Goal: Task Accomplishment & Management: Manage account settings

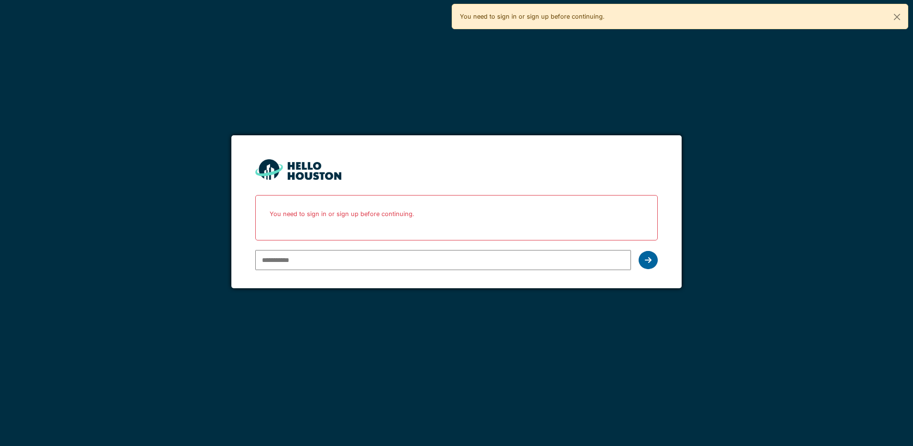
type input "**********"
click at [646, 264] on div at bounding box center [647, 260] width 19 height 18
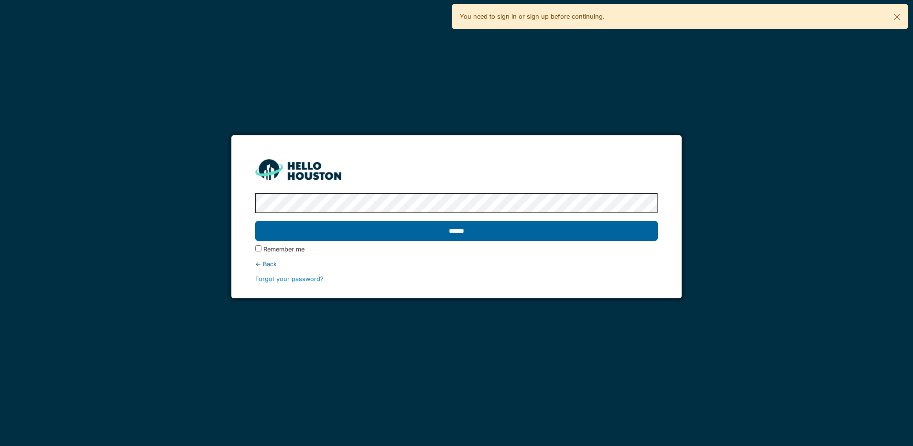
click at [503, 229] on input "******" at bounding box center [456, 231] width 402 height 20
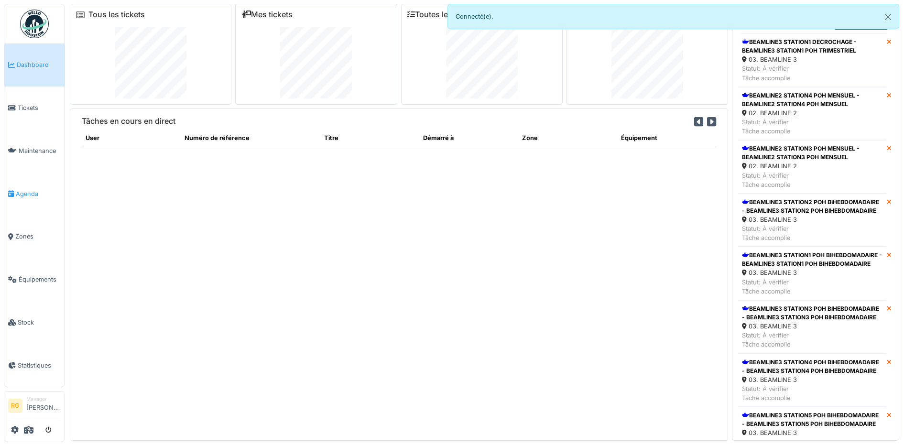
click at [25, 194] on span "Agenda" at bounding box center [38, 193] width 45 height 9
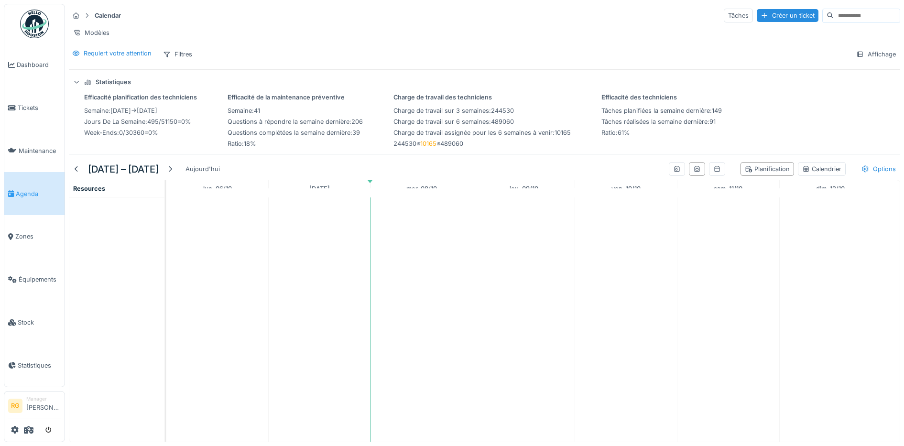
scroll to position [9, 0]
click at [276, 250] on td at bounding box center [320, 319] width 102 height 244
click at [25, 108] on span "Tickets" at bounding box center [39, 107] width 43 height 9
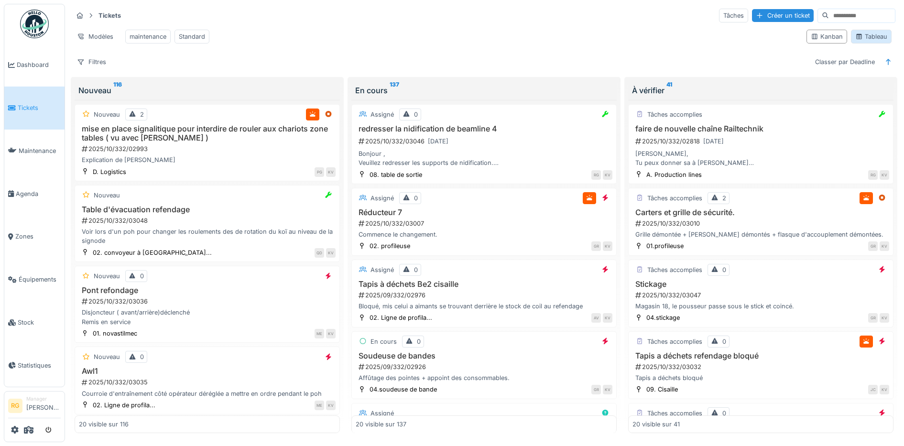
click at [865, 41] on div "Tableau" at bounding box center [871, 36] width 32 height 9
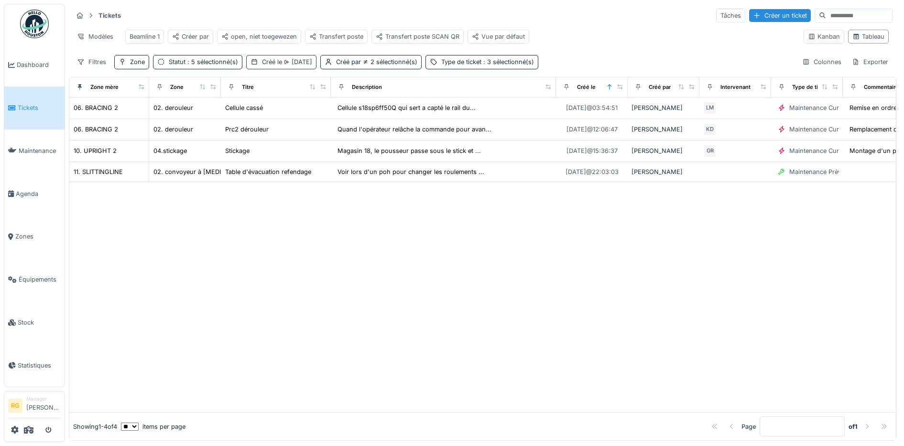
click at [293, 65] on span "Hier" at bounding box center [297, 61] width 30 height 7
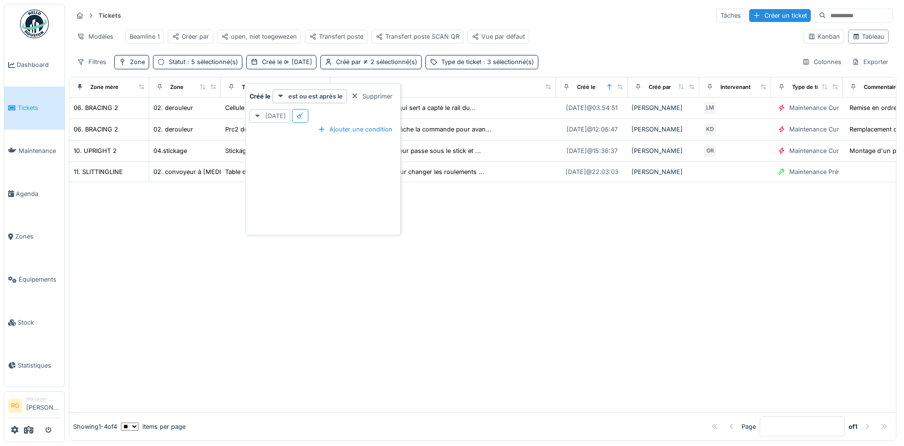
click at [257, 117] on icon at bounding box center [258, 116] width 8 height 6
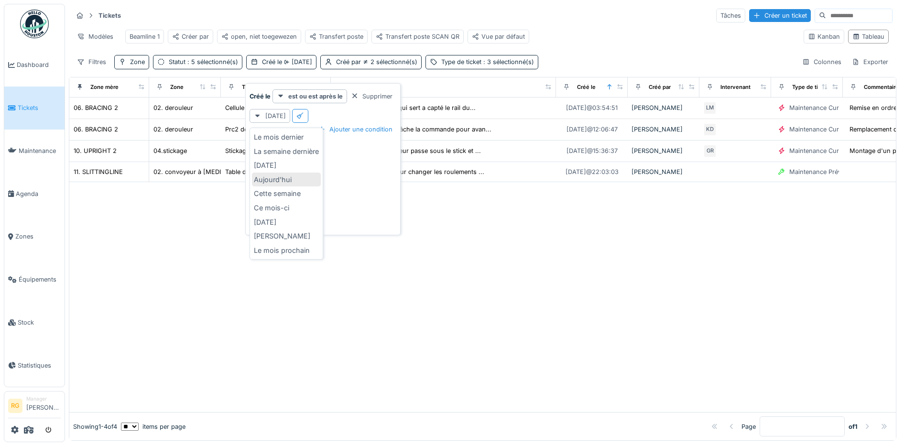
click at [269, 177] on div "Aujourd'hui" at bounding box center [286, 179] width 69 height 14
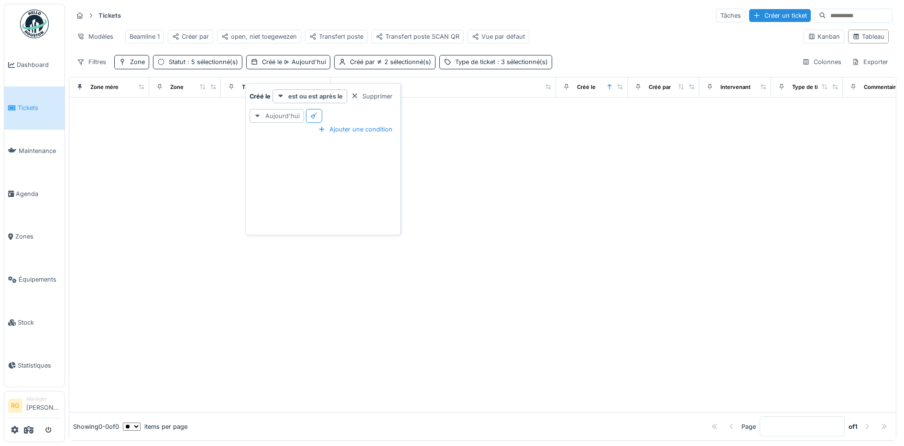
click at [260, 118] on icon at bounding box center [258, 116] width 8 height 6
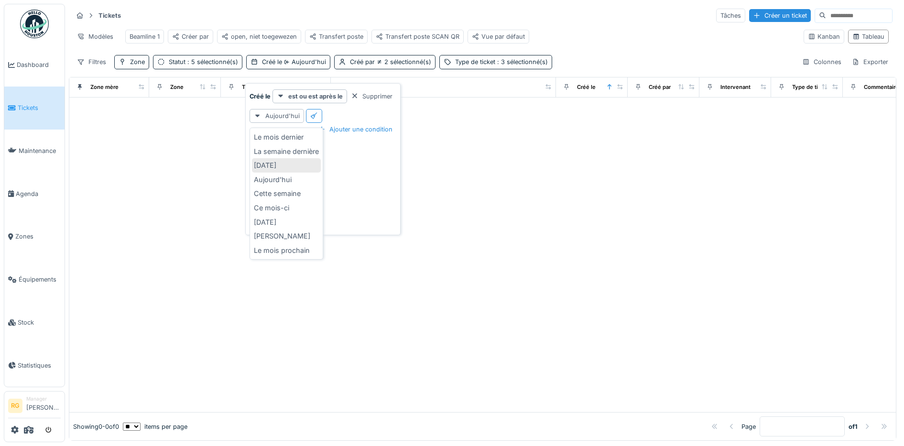
click at [269, 164] on div "Hier" at bounding box center [286, 165] width 69 height 14
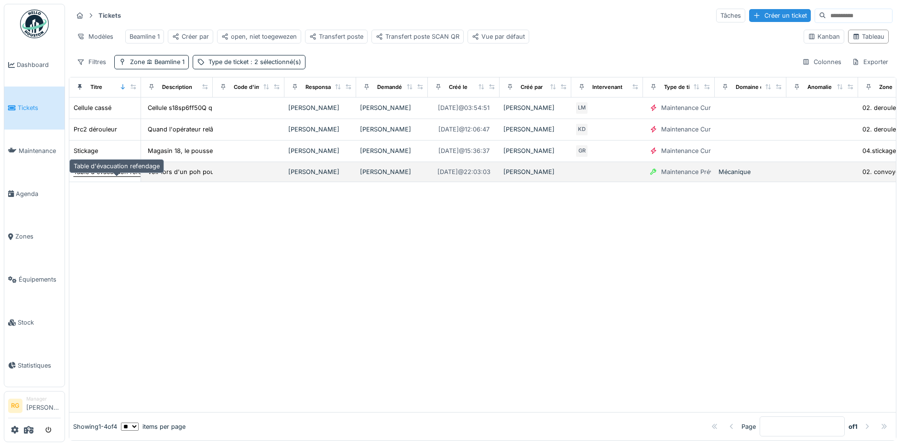
click at [116, 176] on div "Table d'évacuation refendage" at bounding box center [117, 171] width 86 height 9
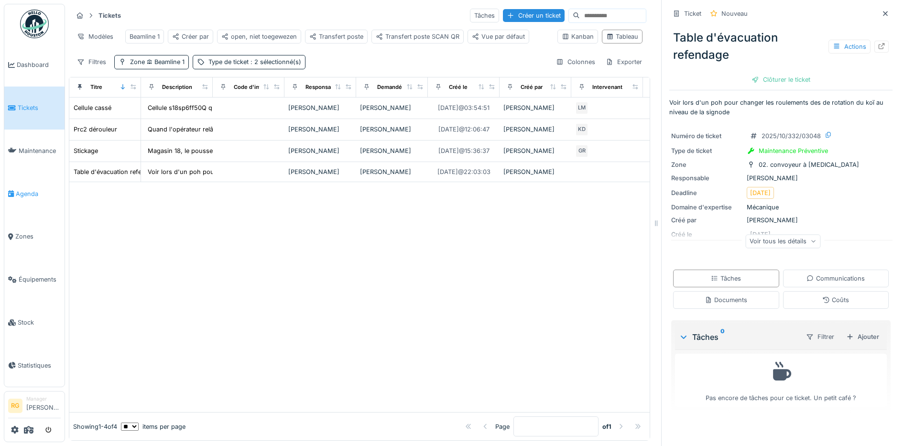
click at [23, 189] on span "Agenda" at bounding box center [38, 193] width 45 height 9
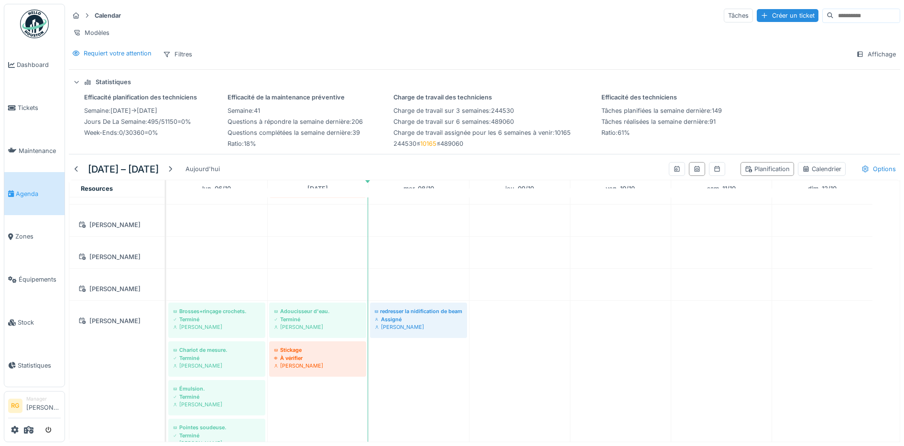
scroll to position [119, 0]
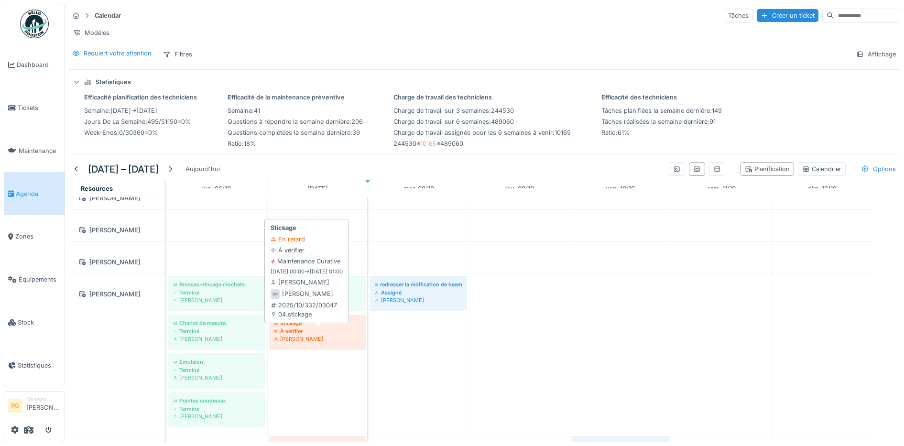
click at [317, 343] on div "[PERSON_NAME]" at bounding box center [317, 339] width 87 height 8
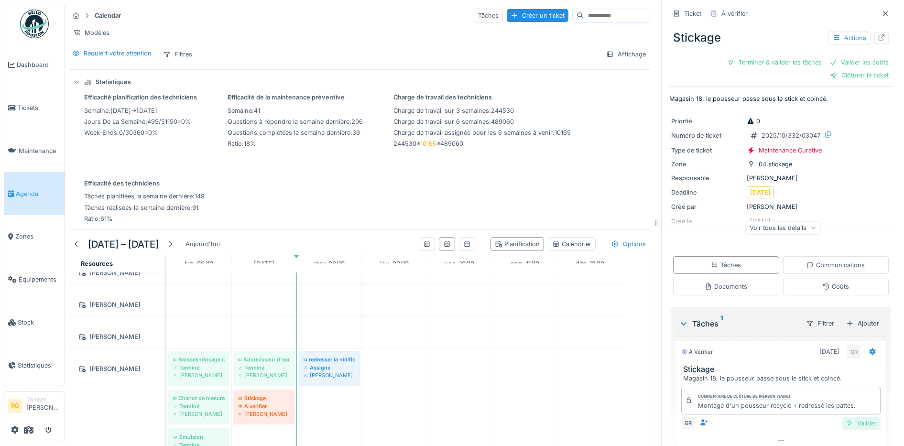
click at [847, 425] on div "Valider" at bounding box center [860, 423] width 39 height 13
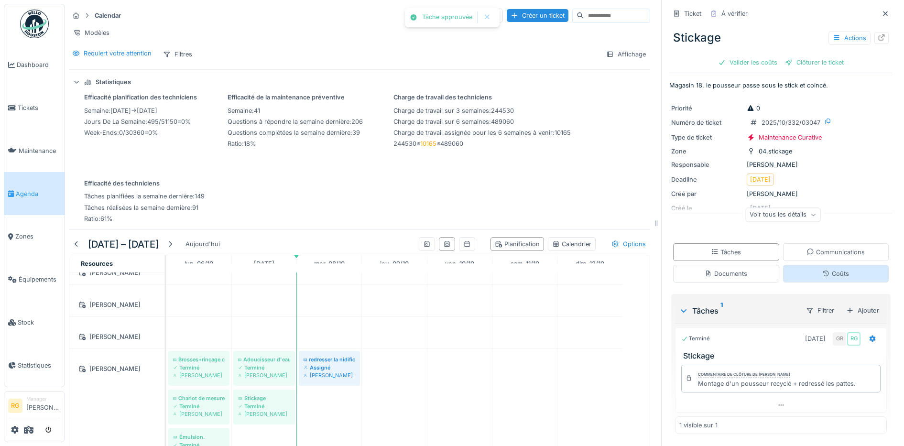
click at [818, 291] on div "Ticket À vérifier Stickage Actions Valider les coûts Clôturer le ticket Magasin…" at bounding box center [780, 222] width 223 height 445
click at [822, 276] on div "Coûts" at bounding box center [835, 273] width 27 height 9
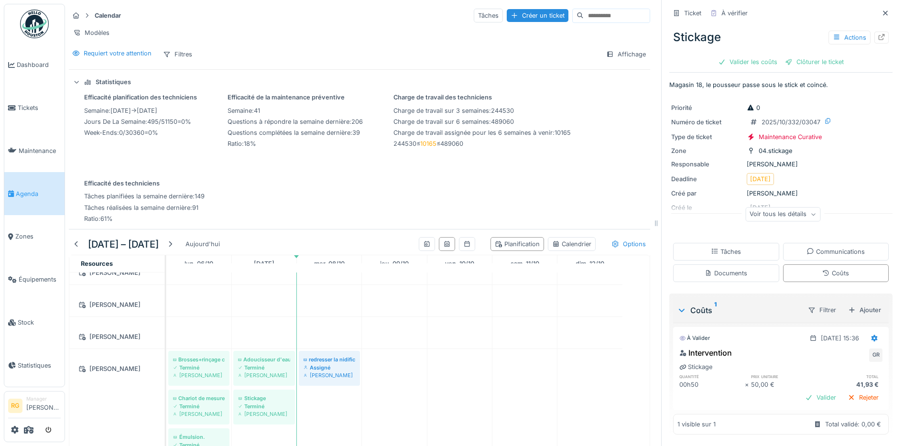
scroll to position [2, 0]
click at [810, 391] on div "Valider" at bounding box center [820, 397] width 39 height 13
click at [763, 56] on div "Clôturer le ticket" at bounding box center [780, 62] width 66 height 13
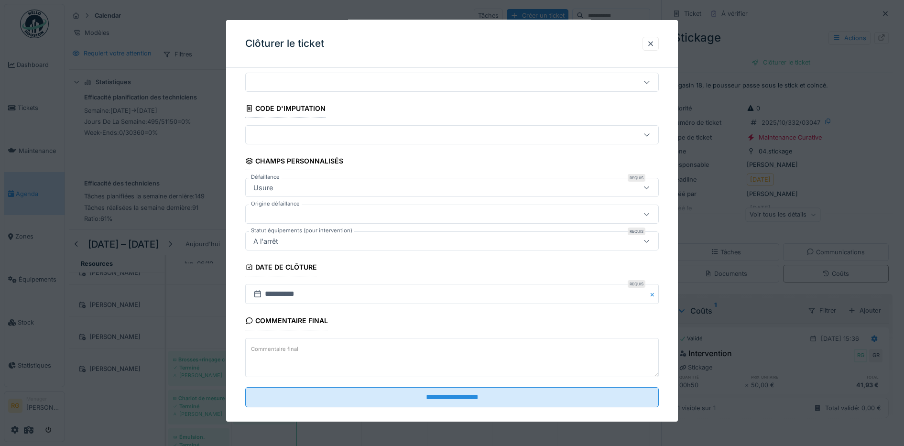
scroll to position [41, 0]
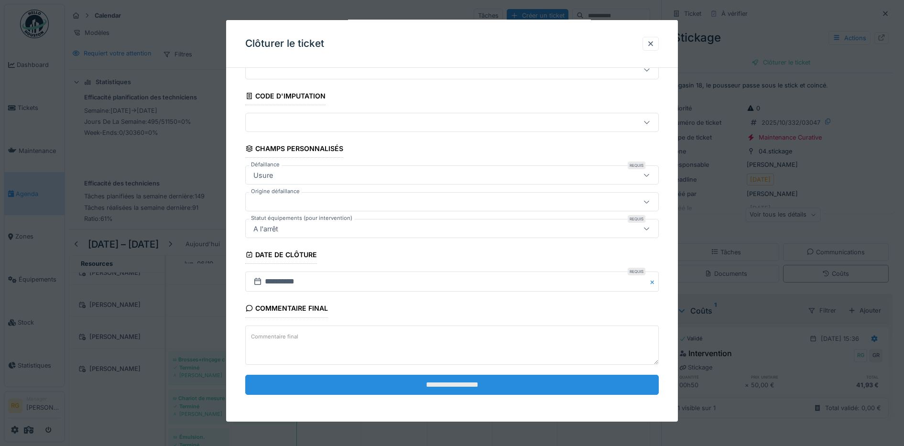
click at [425, 387] on input "**********" at bounding box center [452, 385] width 414 height 20
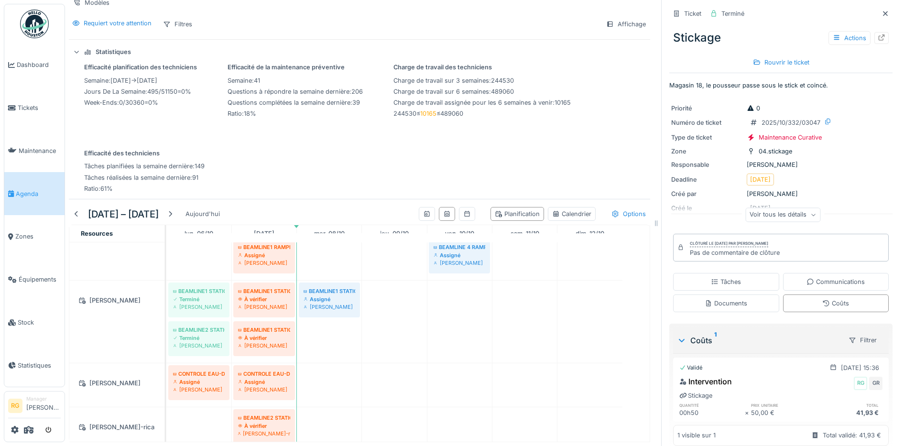
scroll to position [418, 0]
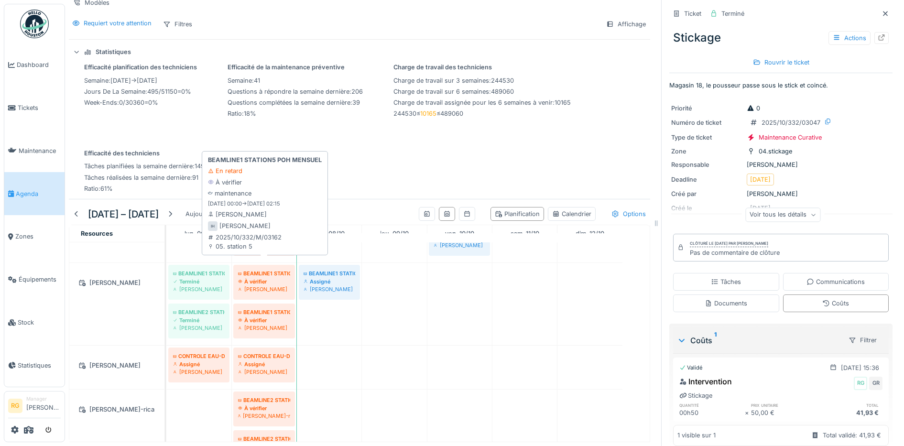
click at [265, 278] on div "À vérifier" at bounding box center [264, 282] width 52 height 8
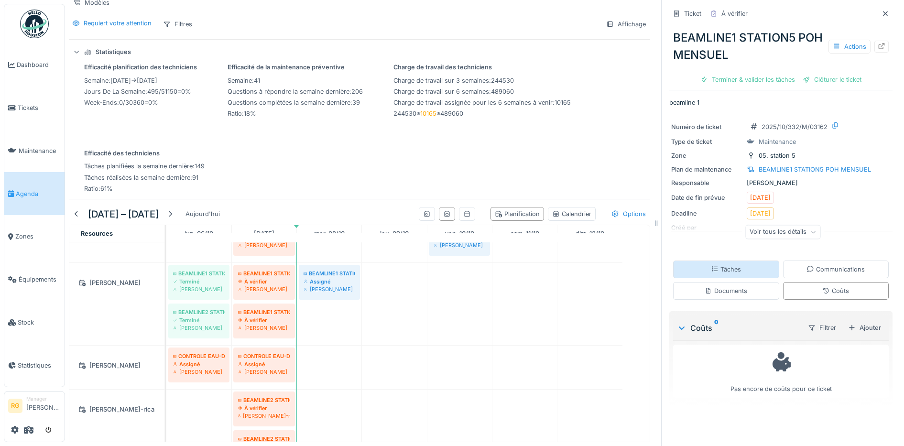
click at [728, 265] on div "Tâches" at bounding box center [725, 269] width 30 height 9
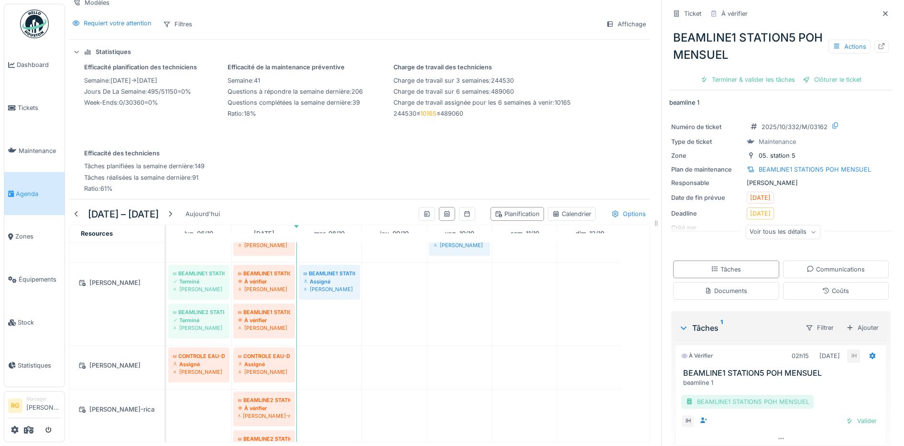
click at [726, 395] on div "BEAMLINE1 STATION5 POH MENSUEL" at bounding box center [747, 402] width 132 height 14
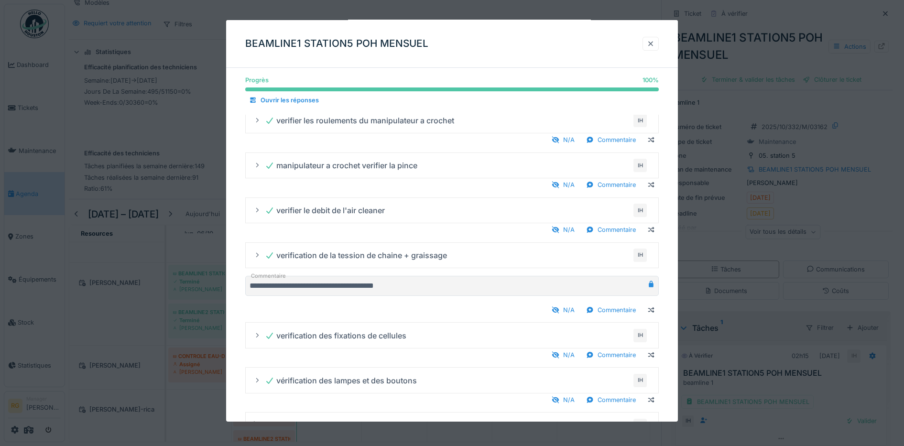
click at [649, 44] on div at bounding box center [650, 44] width 16 height 14
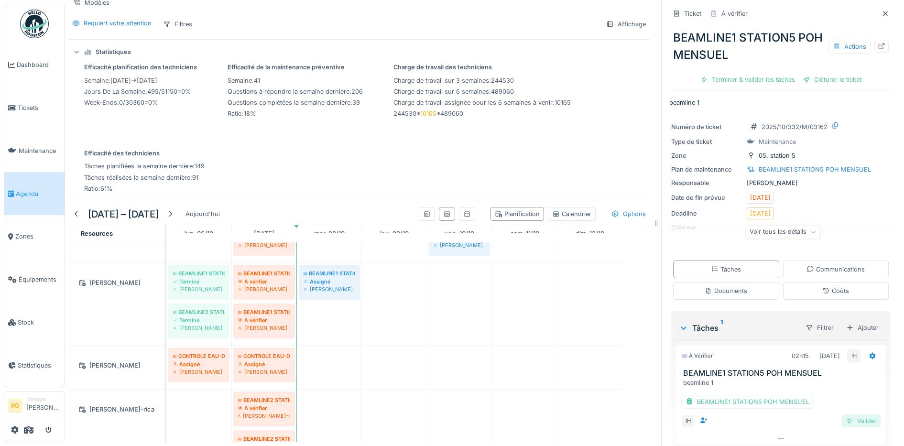
click at [847, 414] on div "Valider" at bounding box center [860, 420] width 39 height 13
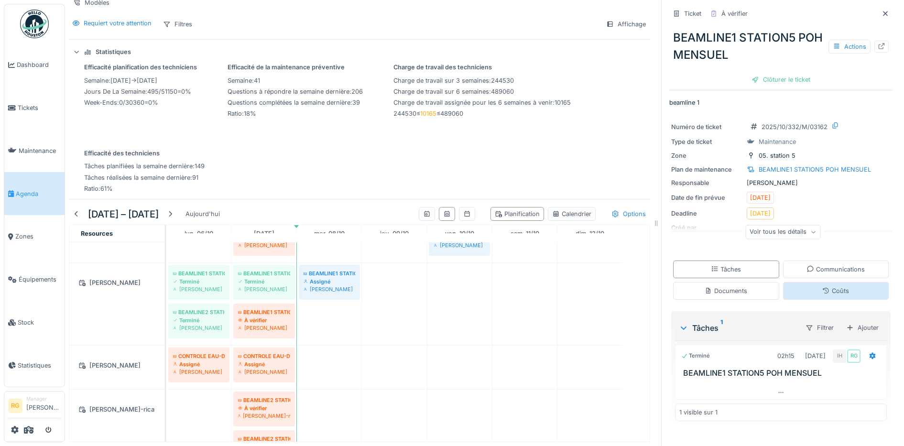
click at [825, 286] on div "Coûts" at bounding box center [835, 290] width 27 height 9
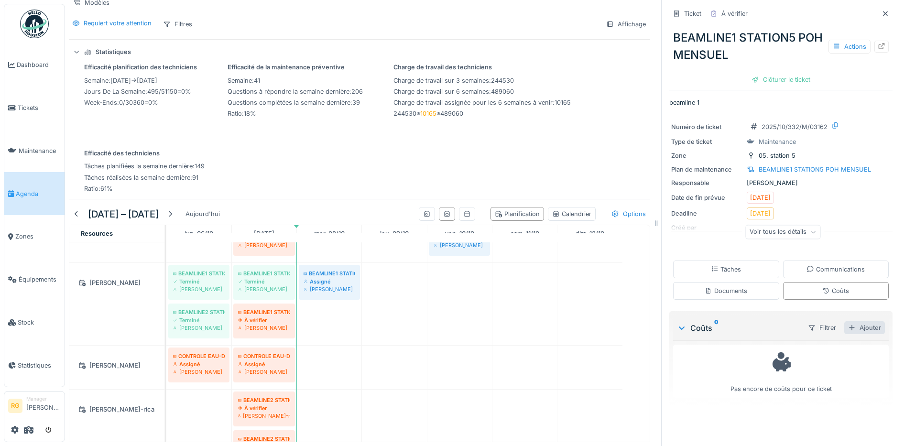
click at [849, 321] on div "Ajouter" at bounding box center [864, 327] width 41 height 13
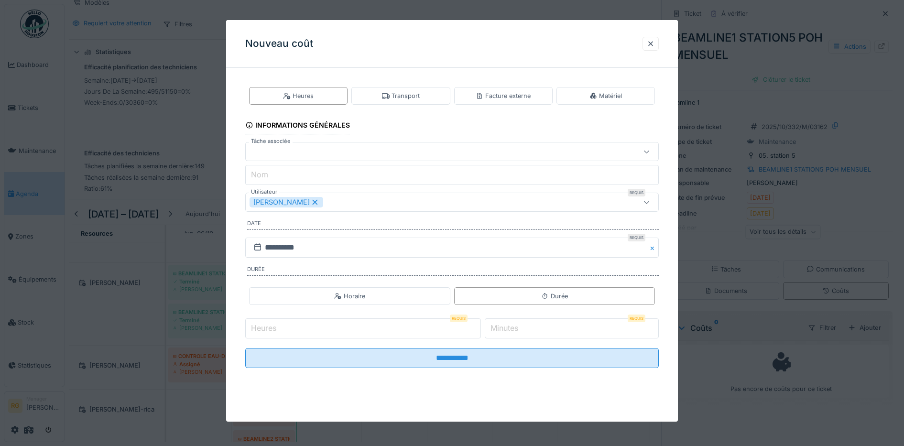
click at [287, 330] on input "Heures" at bounding box center [363, 328] width 236 height 20
type input "*"
click at [510, 327] on label "Minutes" at bounding box center [504, 327] width 32 height 11
click at [510, 327] on input "*" at bounding box center [571, 328] width 174 height 20
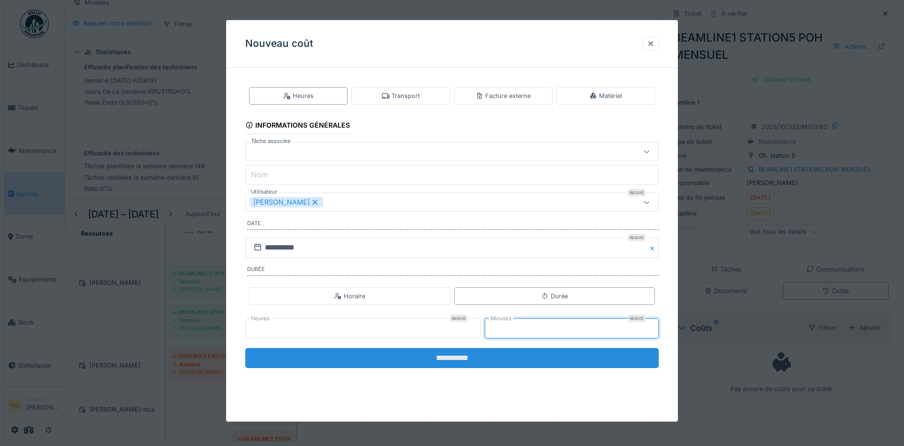
type input "**"
click at [484, 358] on input "**********" at bounding box center [452, 358] width 414 height 20
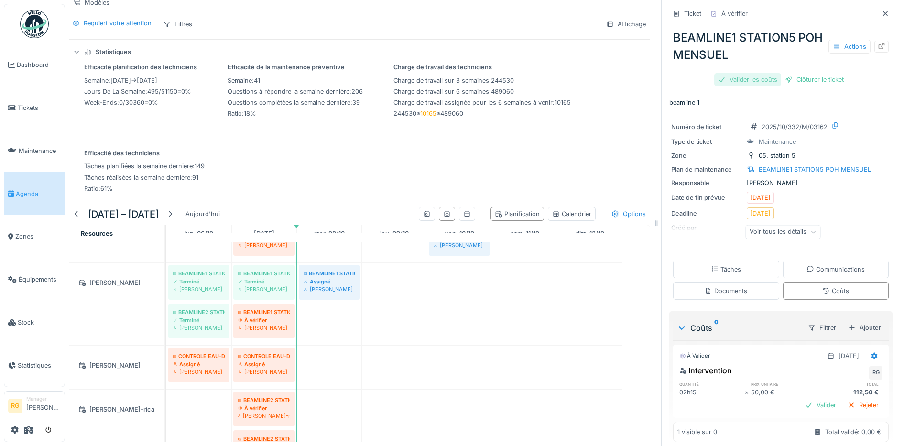
click at [735, 73] on div "Valider les coûts" at bounding box center [747, 79] width 67 height 13
click at [769, 73] on div "Clôturer le ticket" at bounding box center [780, 79] width 66 height 13
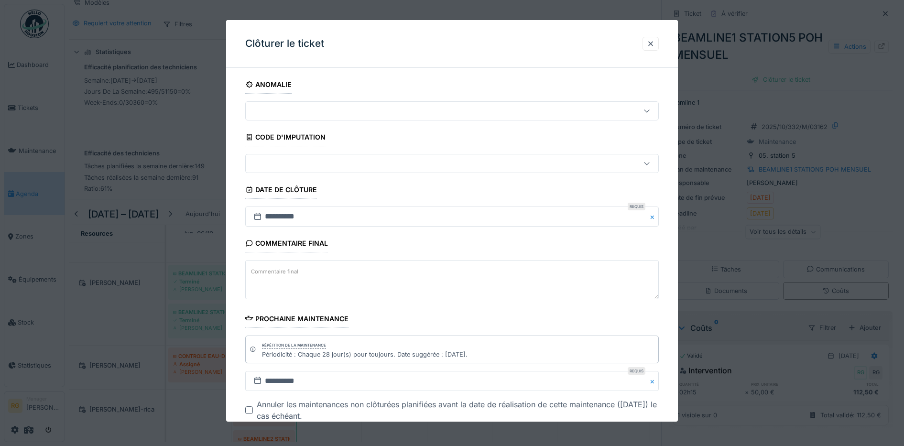
click at [329, 276] on textarea "Commentaire final" at bounding box center [452, 279] width 414 height 39
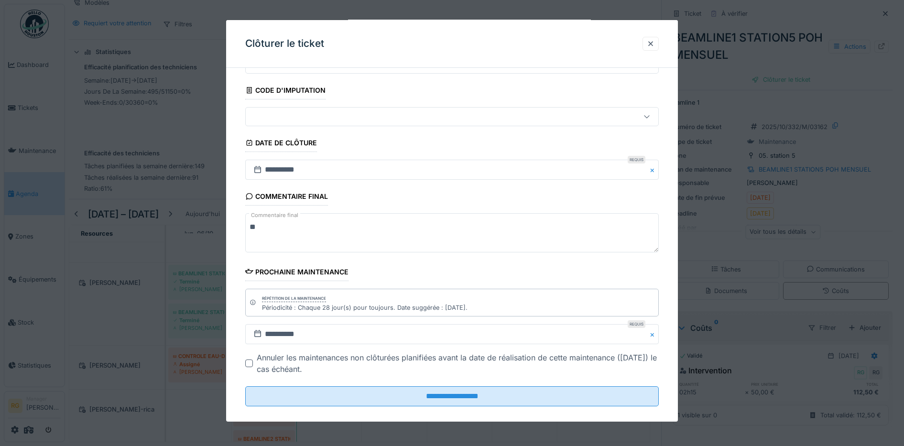
scroll to position [58, 0]
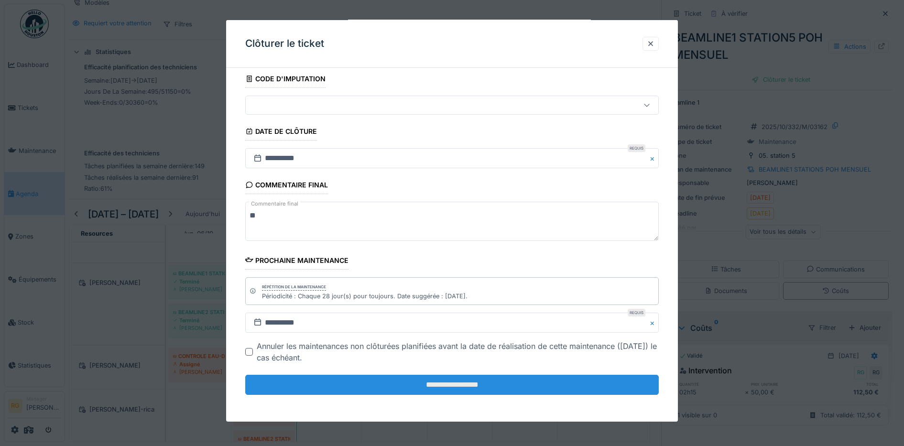
type textarea "**"
click at [475, 382] on input "**********" at bounding box center [452, 385] width 414 height 20
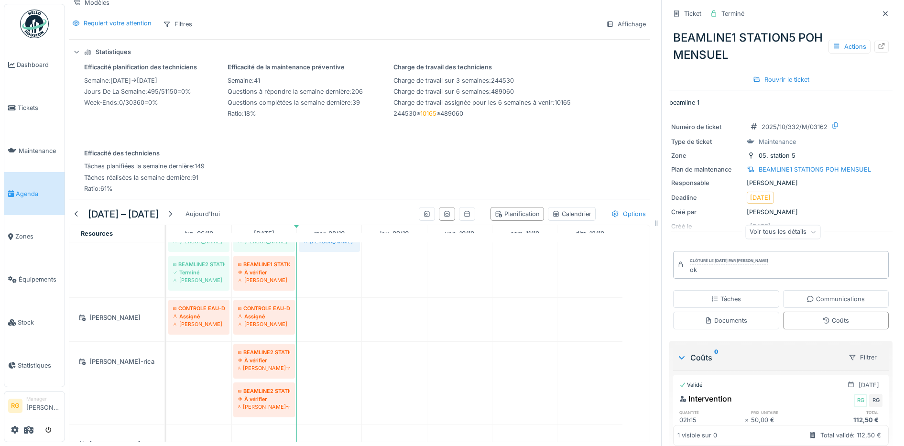
scroll to position [478, 0]
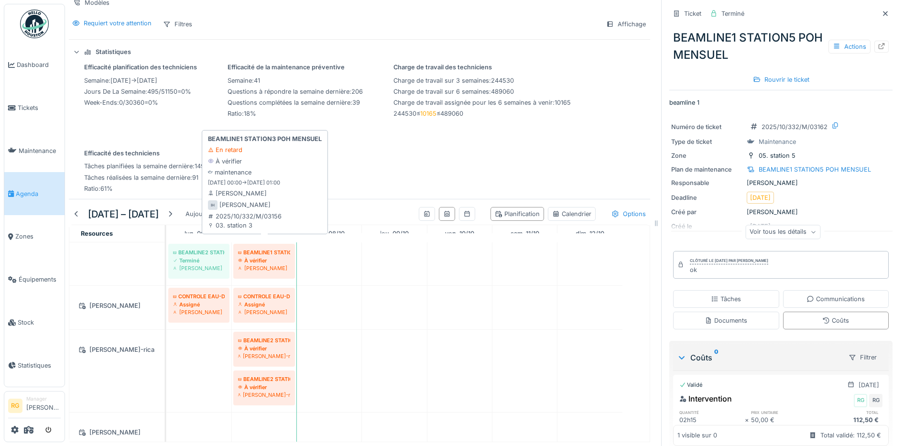
click at [265, 248] on div "BEAMLINE1 STATION3 POH MENSUEL" at bounding box center [264, 252] width 52 height 8
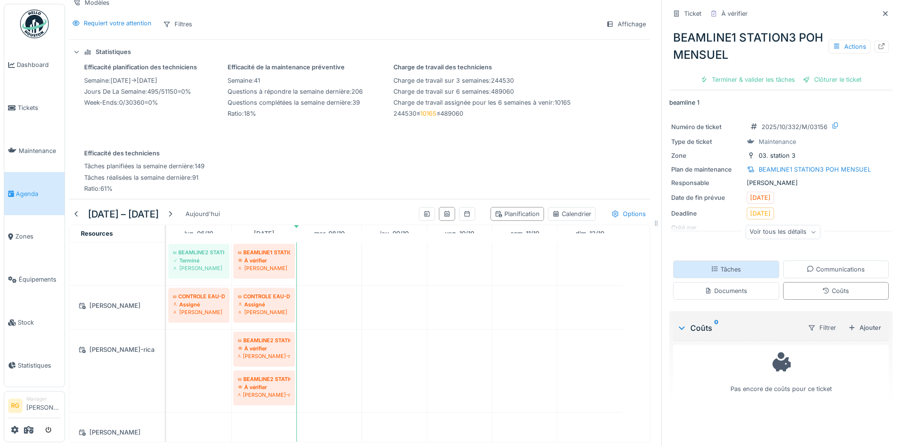
click at [723, 265] on div "Tâches" at bounding box center [725, 269] width 30 height 9
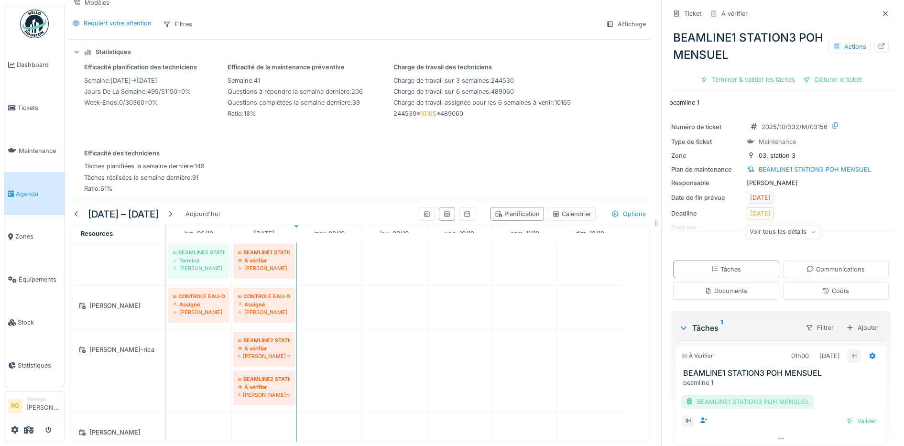
click at [731, 395] on div "BEAMLINE1 STATION3 POH MENSUEL" at bounding box center [747, 402] width 132 height 14
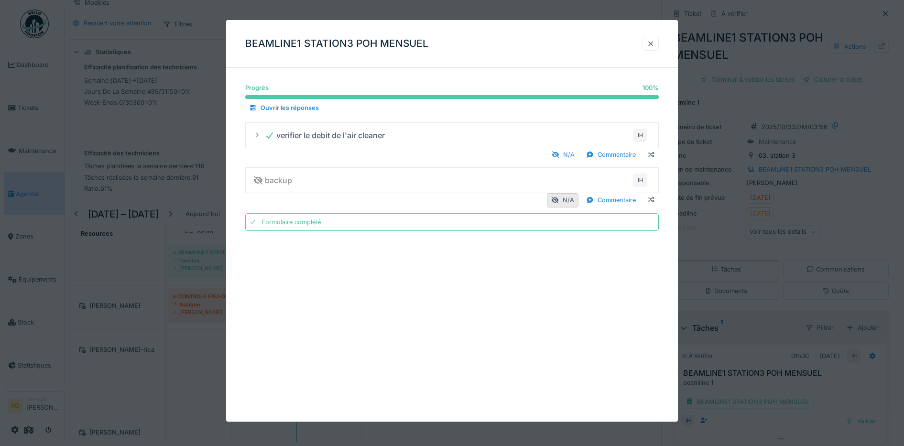
click at [654, 43] on div at bounding box center [650, 43] width 8 height 9
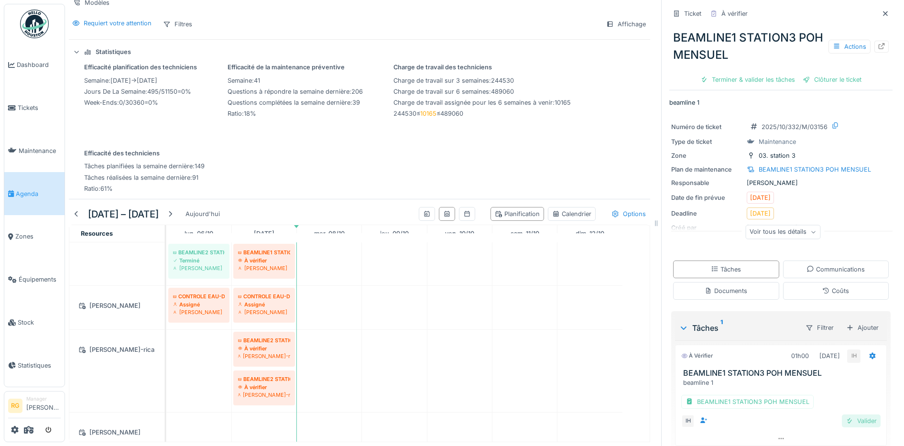
click at [847, 416] on div "Valider" at bounding box center [860, 420] width 39 height 13
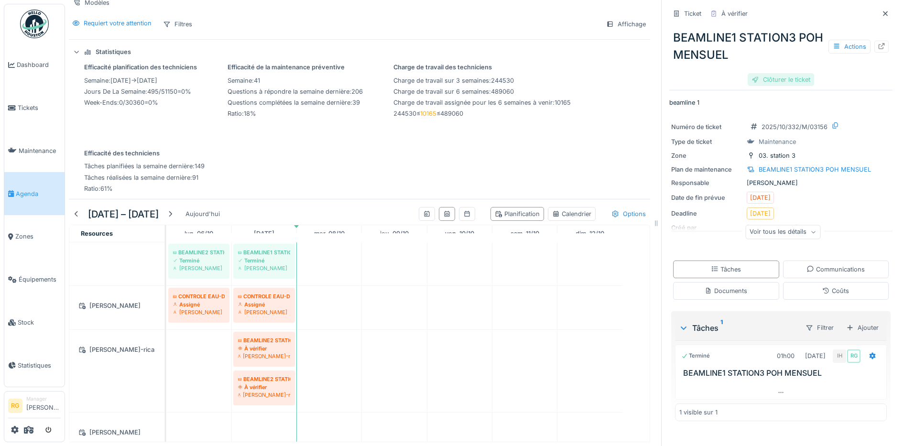
click at [770, 73] on div "Clôturer le ticket" at bounding box center [780, 79] width 66 height 13
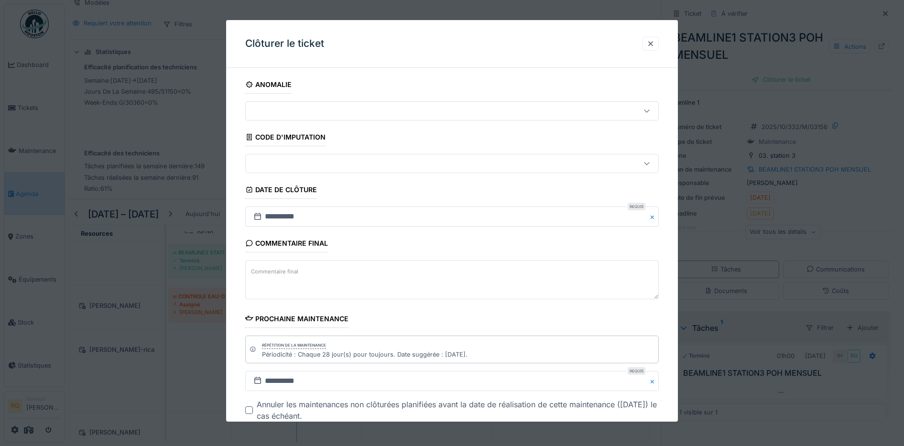
click at [288, 278] on textarea "Commentaire final" at bounding box center [452, 279] width 414 height 39
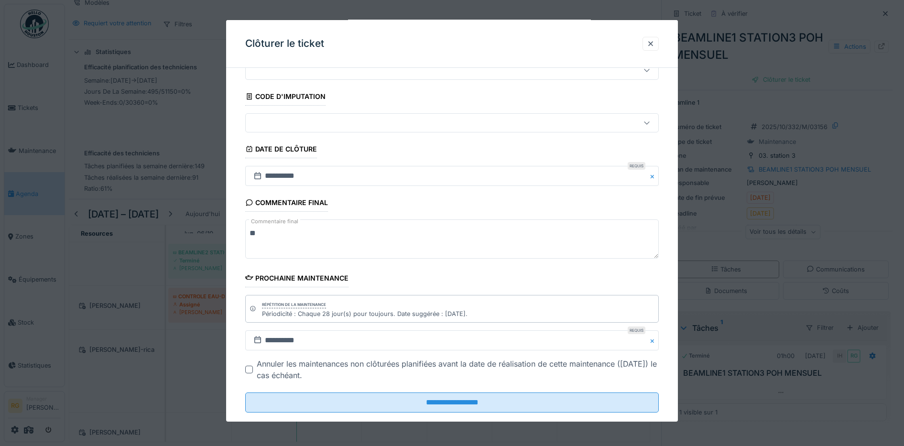
scroll to position [58, 0]
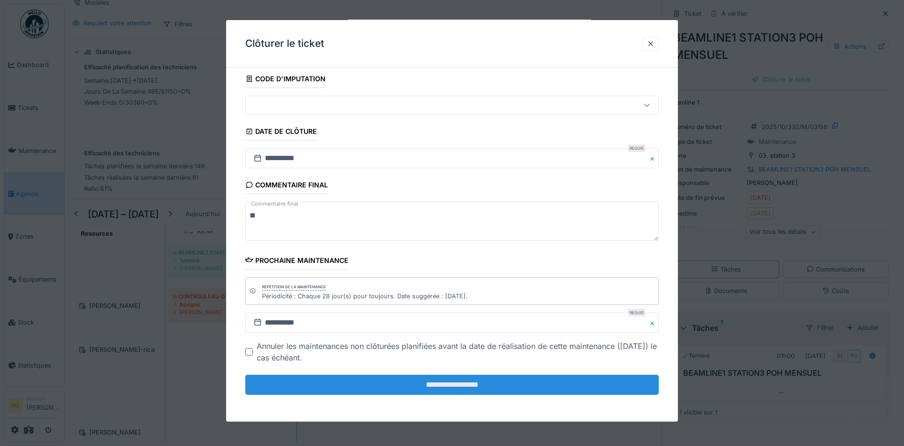
type textarea "**"
click at [460, 382] on input "**********" at bounding box center [452, 385] width 414 height 20
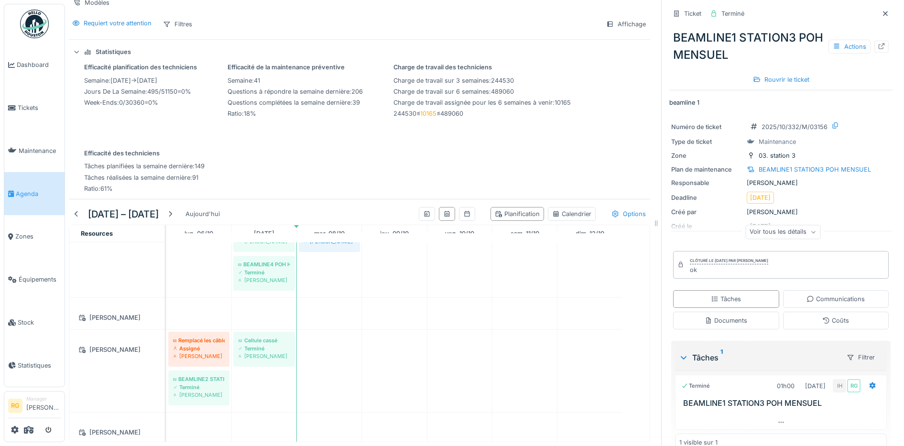
scroll to position [1075, 0]
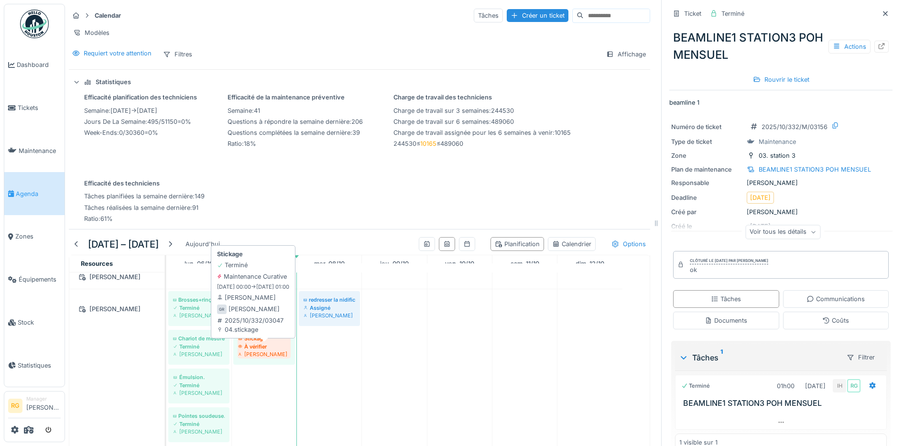
click at [263, 345] on div "À vérifier" at bounding box center [264, 347] width 52 height 8
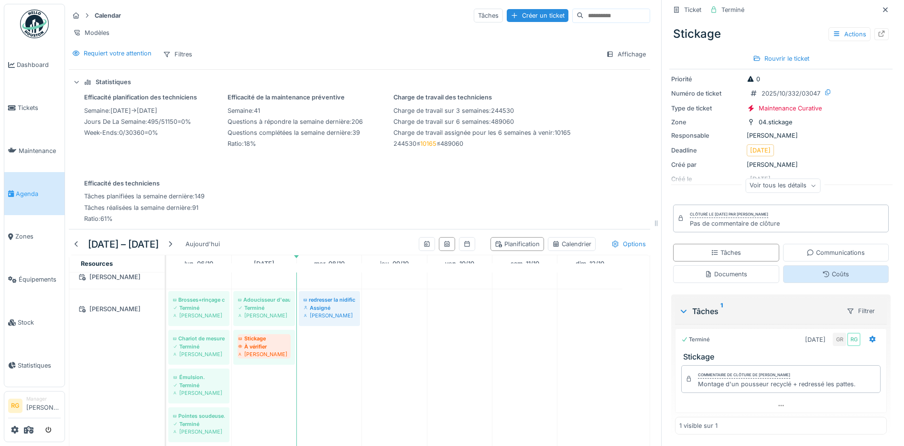
click at [822, 269] on div "Coûts" at bounding box center [835, 273] width 27 height 9
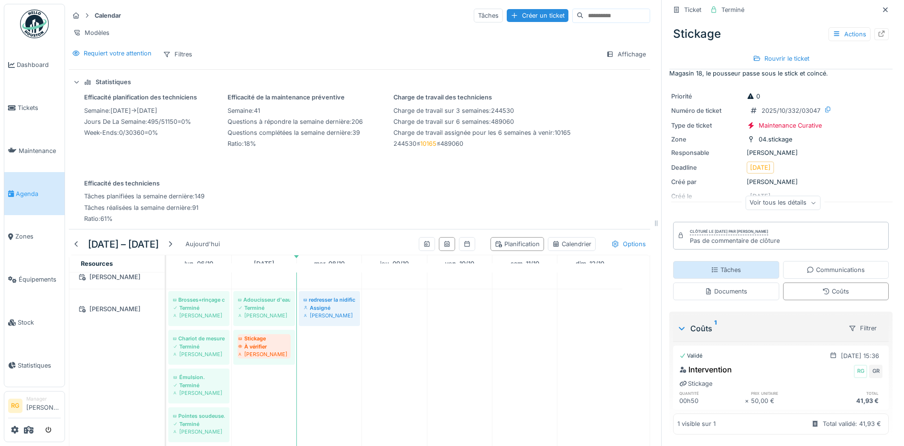
click at [729, 265] on div "Tâches" at bounding box center [725, 269] width 30 height 9
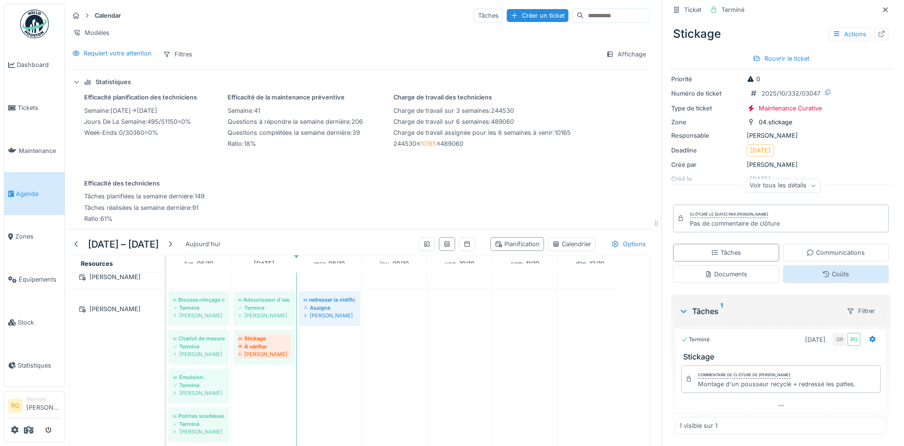
click at [822, 271] on icon at bounding box center [826, 274] width 8 height 6
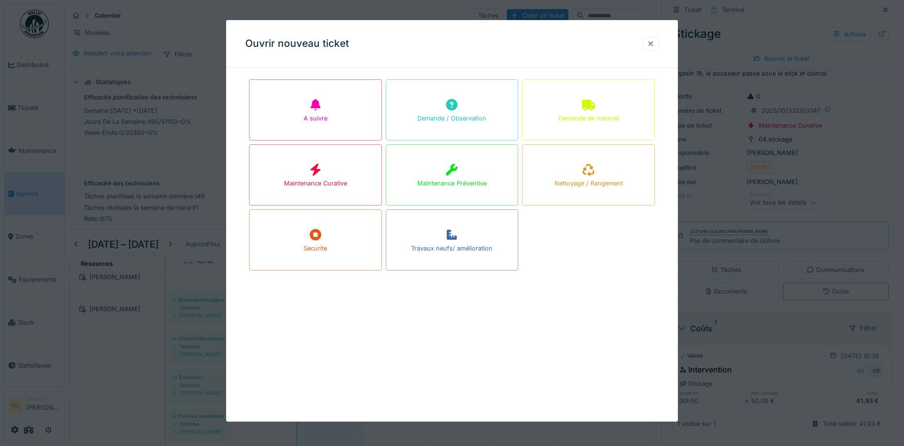
click at [654, 44] on div at bounding box center [650, 43] width 8 height 9
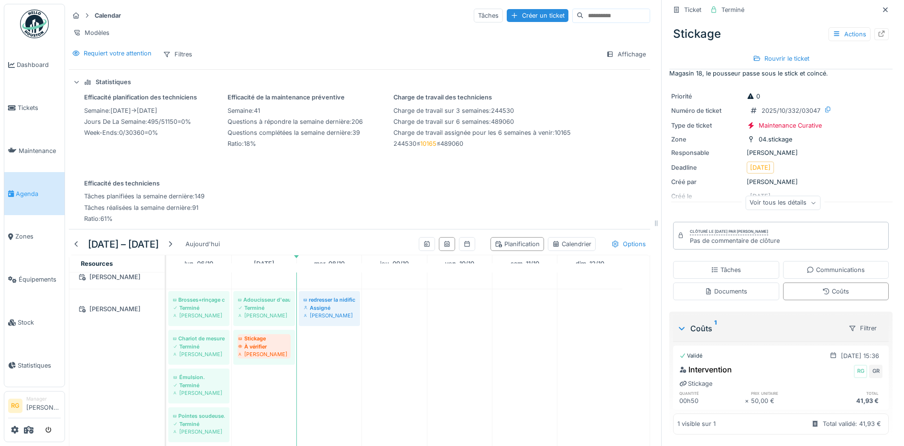
click at [280, 361] on div "Stickage À vérifier Gilles Rommelaere" at bounding box center [264, 347] width 57 height 30
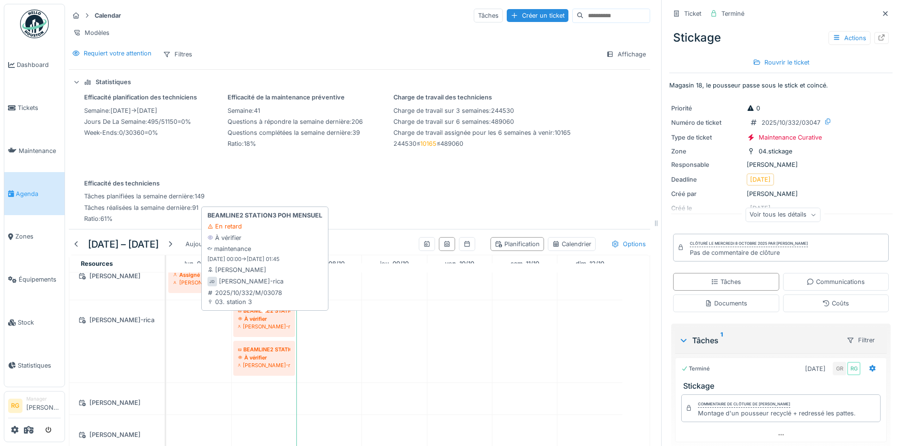
click at [264, 319] on div "À vérifier" at bounding box center [264, 319] width 52 height 8
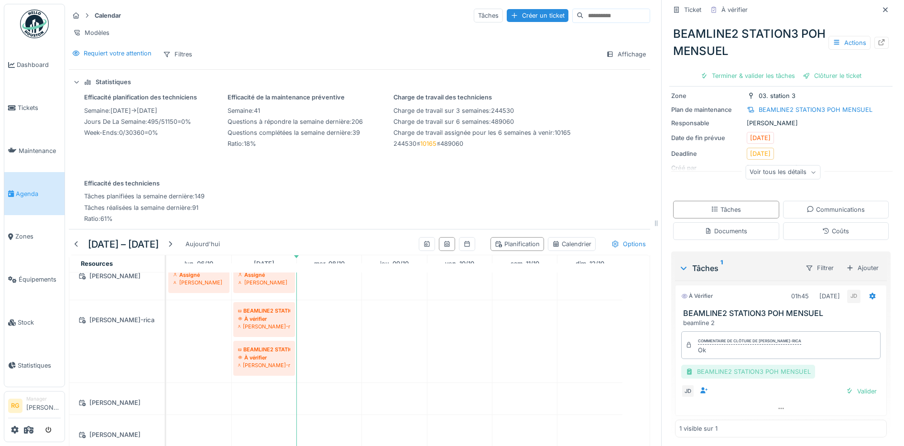
click at [746, 366] on div "BEAMLINE2 STATION3 POH MENSUEL" at bounding box center [748, 372] width 134 height 14
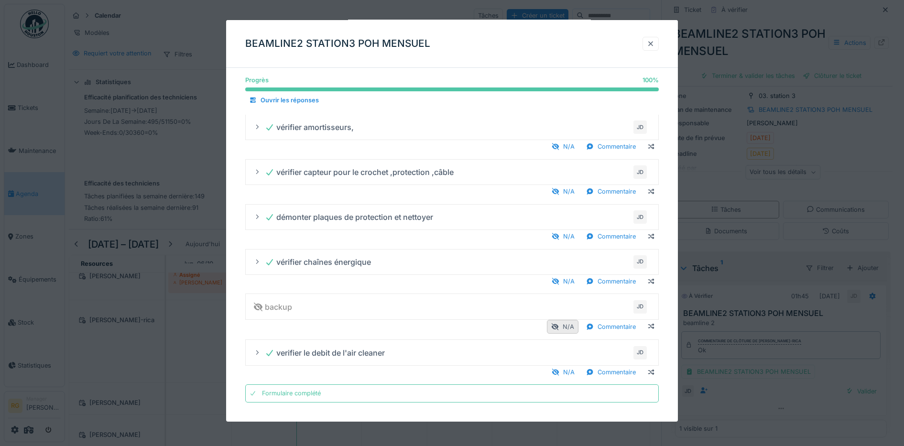
click at [654, 43] on div at bounding box center [650, 43] width 8 height 9
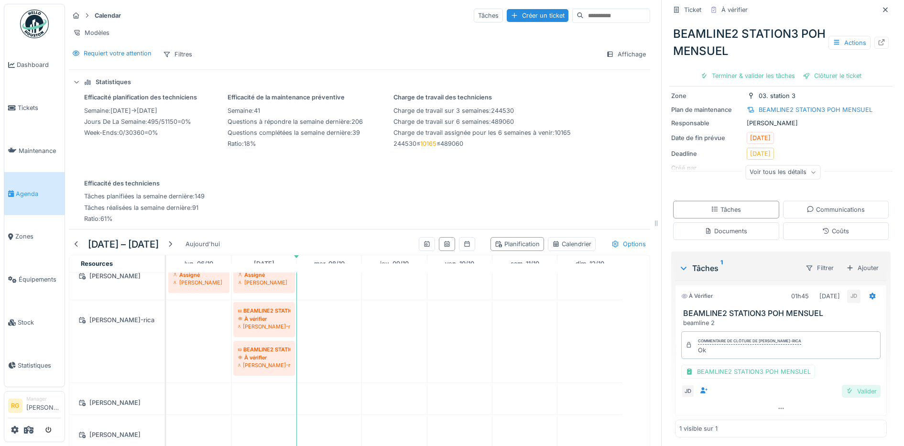
click at [850, 386] on div "Valider" at bounding box center [860, 391] width 39 height 13
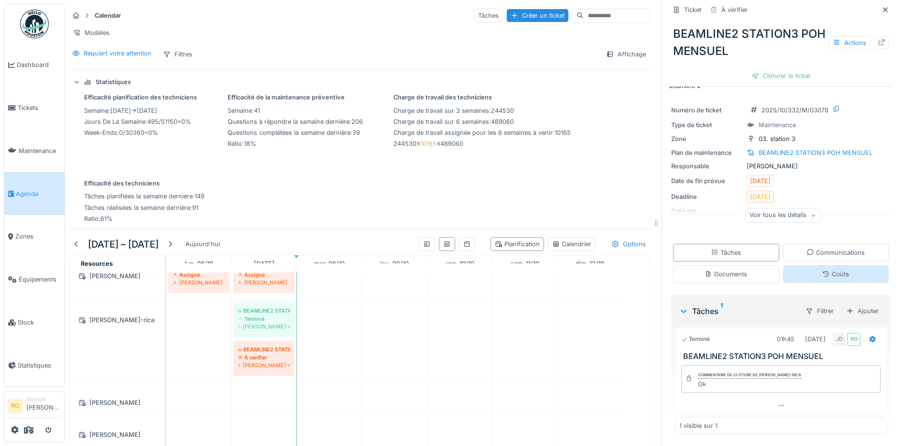
click at [825, 269] on div "Coûts" at bounding box center [835, 273] width 27 height 9
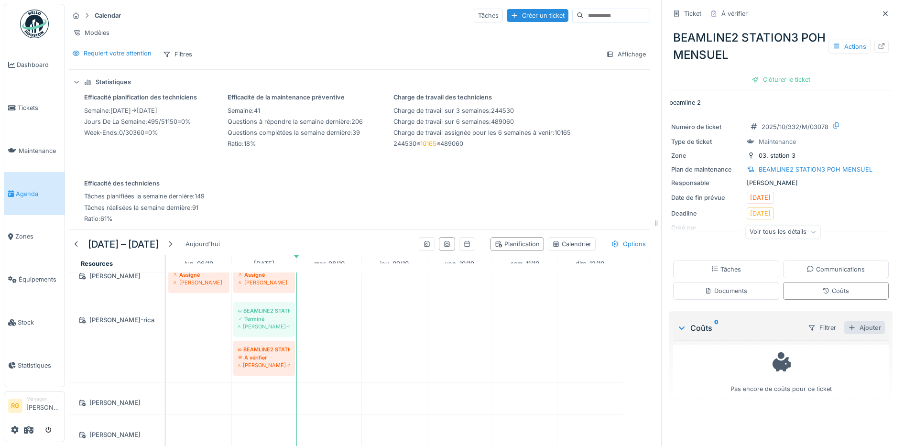
click at [853, 321] on div "Ajouter" at bounding box center [864, 327] width 41 height 13
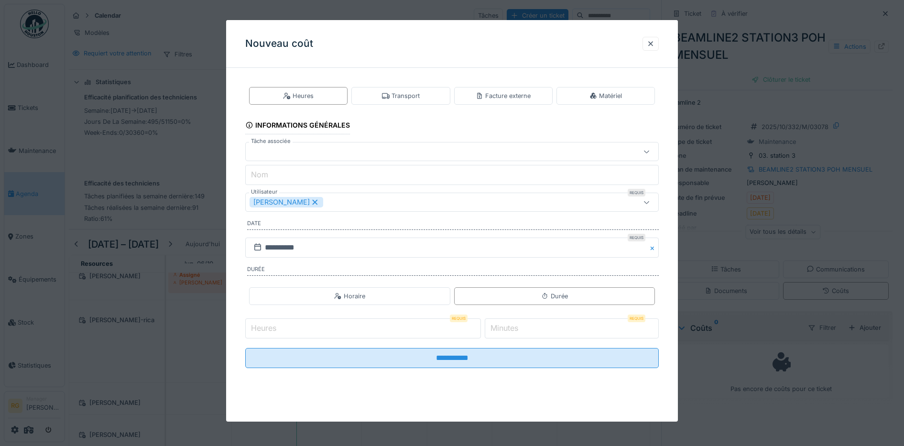
click at [304, 324] on input "Heures" at bounding box center [363, 328] width 236 height 20
type input "*"
click at [506, 326] on label "Minutes" at bounding box center [504, 327] width 32 height 11
click at [506, 326] on input "*" at bounding box center [571, 328] width 174 height 20
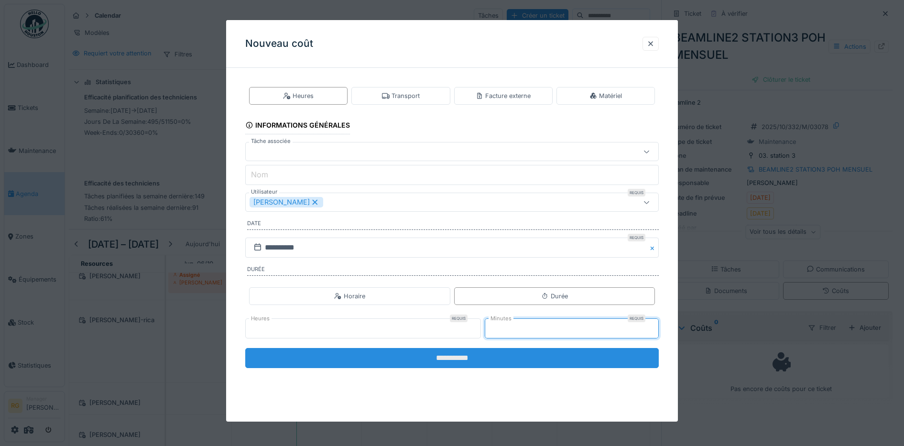
type input "**"
click at [506, 359] on input "**********" at bounding box center [452, 358] width 414 height 20
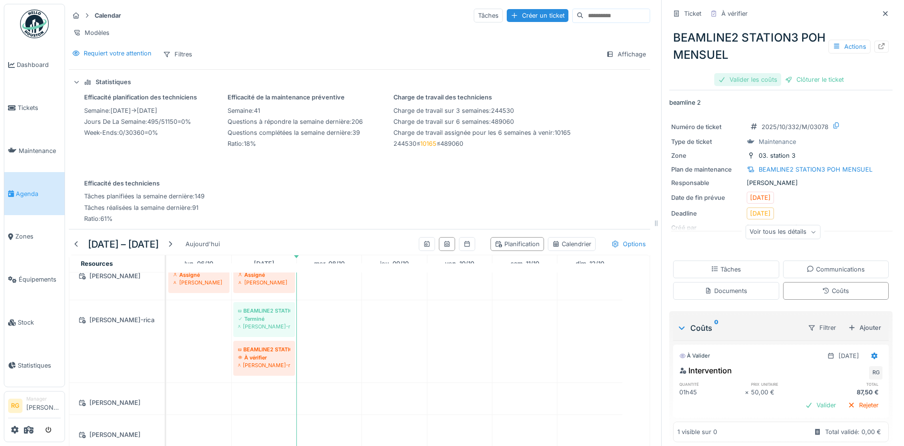
click at [741, 73] on div "Valider les coûts" at bounding box center [747, 79] width 67 height 13
click at [768, 73] on div "Clôturer le ticket" at bounding box center [780, 79] width 66 height 13
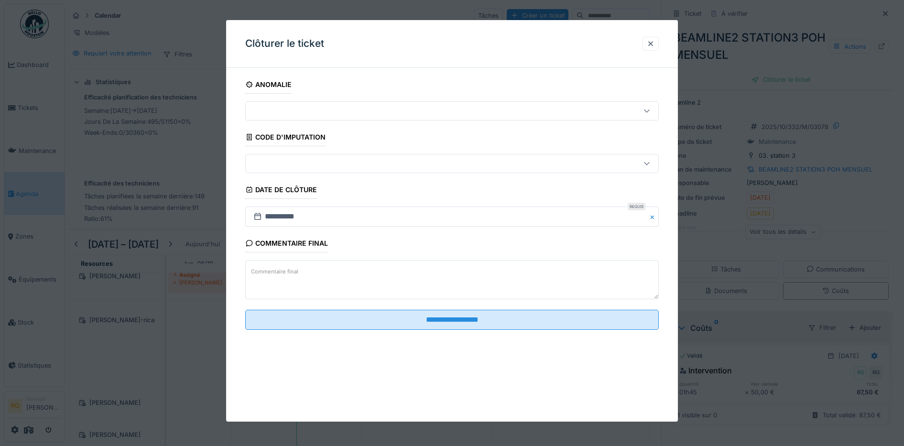
click at [282, 271] on label "Commentaire final" at bounding box center [274, 272] width 51 height 12
click at [282, 271] on textarea "Commentaire final" at bounding box center [452, 279] width 414 height 39
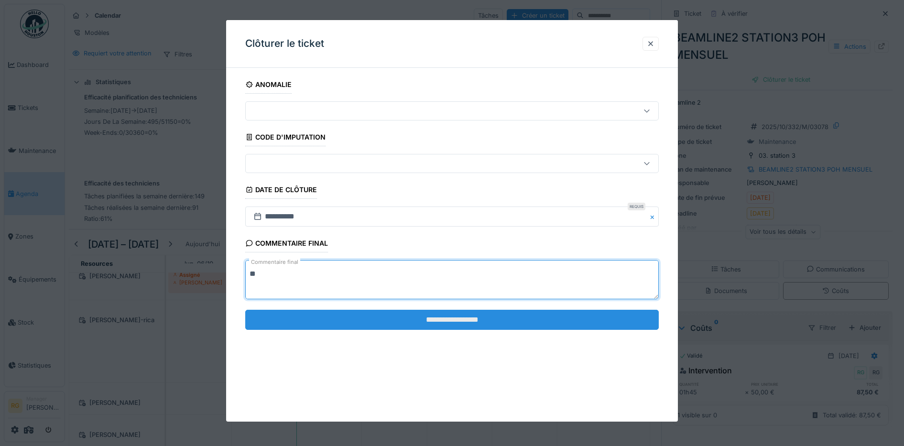
type textarea "**"
click at [436, 320] on input "**********" at bounding box center [452, 320] width 414 height 20
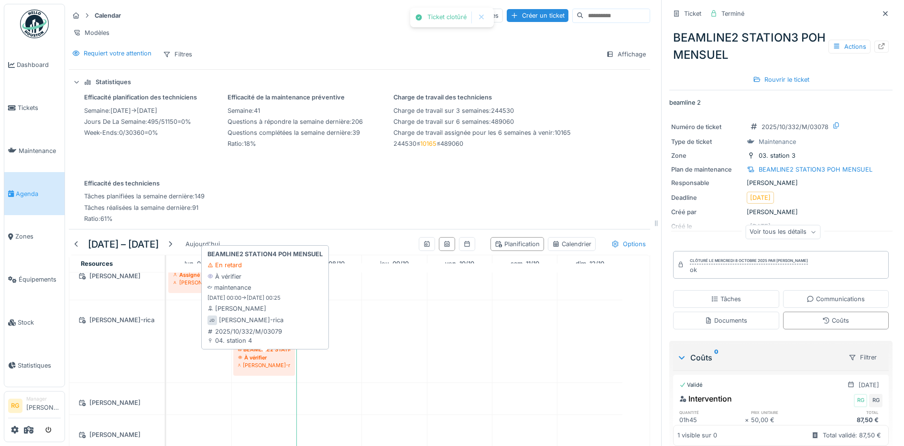
click at [267, 359] on div "À vérifier" at bounding box center [264, 358] width 52 height 8
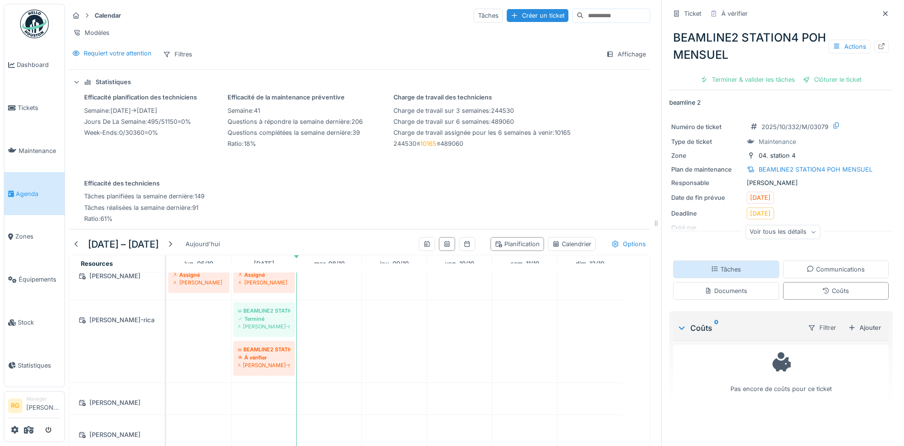
click at [719, 265] on div "Tâches" at bounding box center [725, 269] width 30 height 9
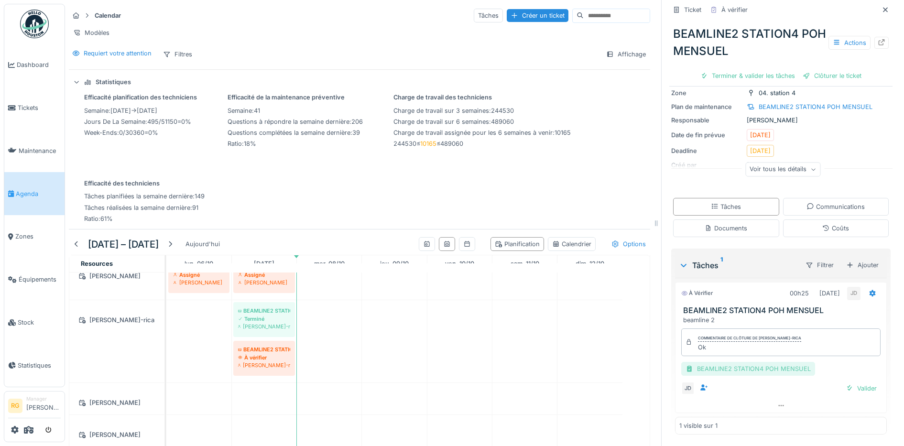
scroll to position [64, 0]
click at [742, 362] on div "BEAMLINE2 STATION4 POH MENSUEL" at bounding box center [748, 369] width 134 height 14
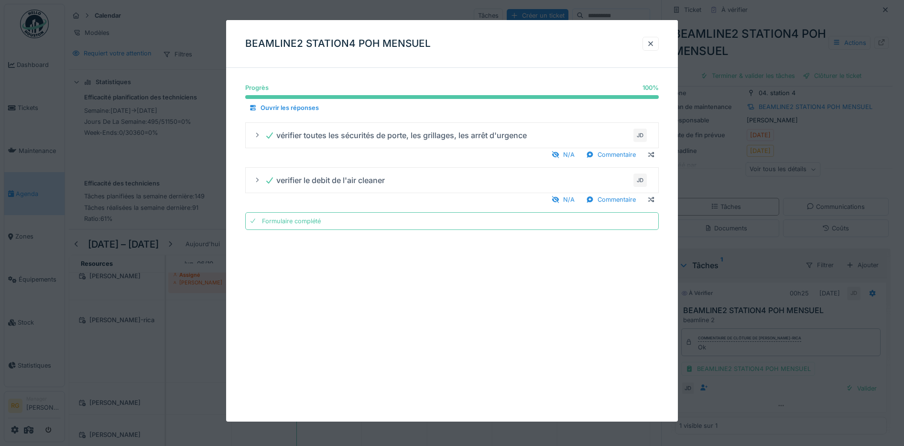
drag, startPoint x: 658, startPoint y: 44, endPoint x: 660, endPoint y: 125, distance: 80.8
click at [654, 44] on div at bounding box center [650, 43] width 8 height 9
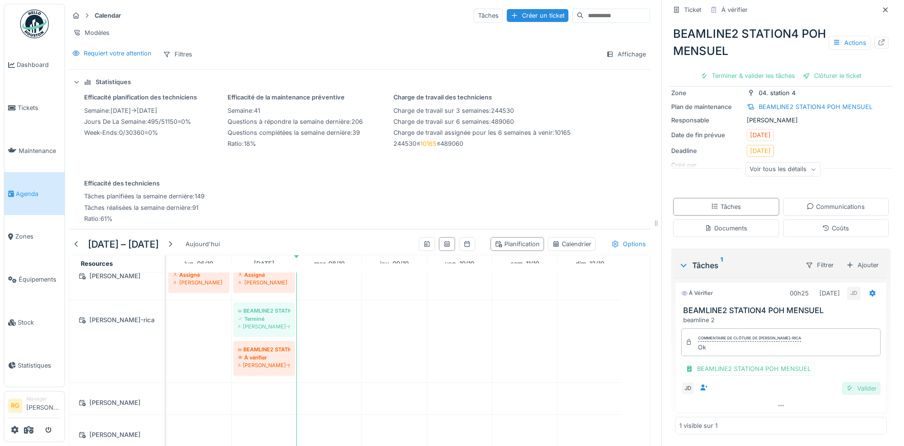
click at [849, 382] on div "Valider" at bounding box center [860, 388] width 39 height 13
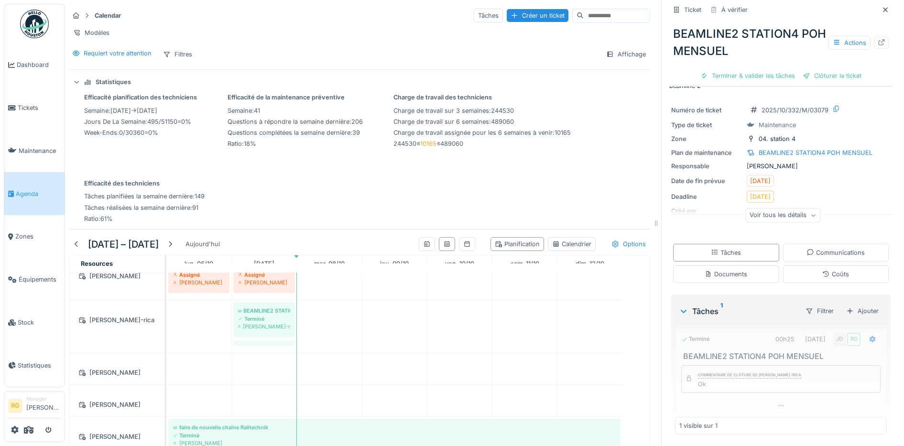
scroll to position [18, 0]
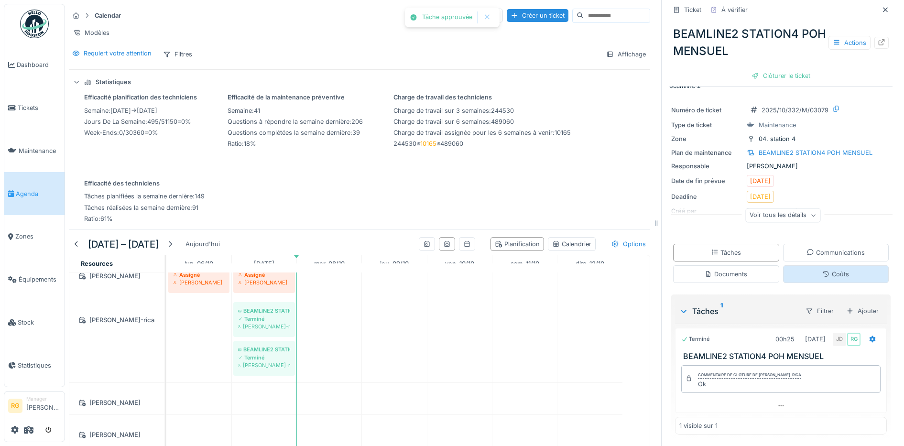
click at [846, 266] on div "Coûts" at bounding box center [836, 274] width 106 height 18
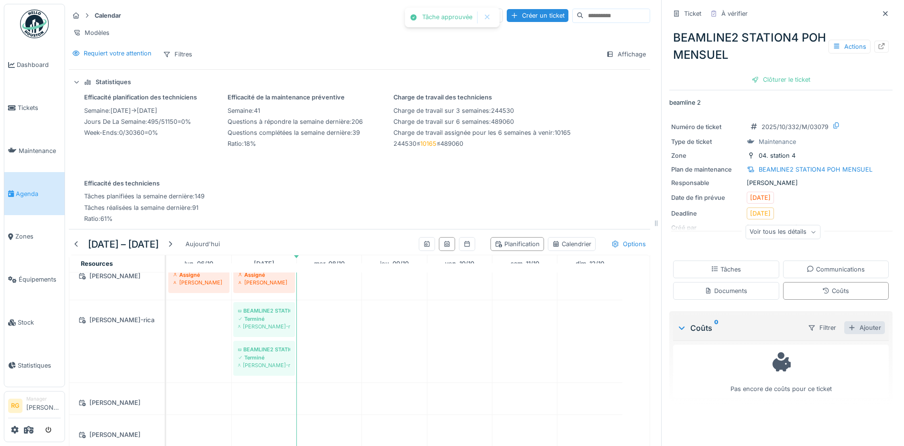
click at [847, 322] on div "Ajouter" at bounding box center [864, 327] width 41 height 13
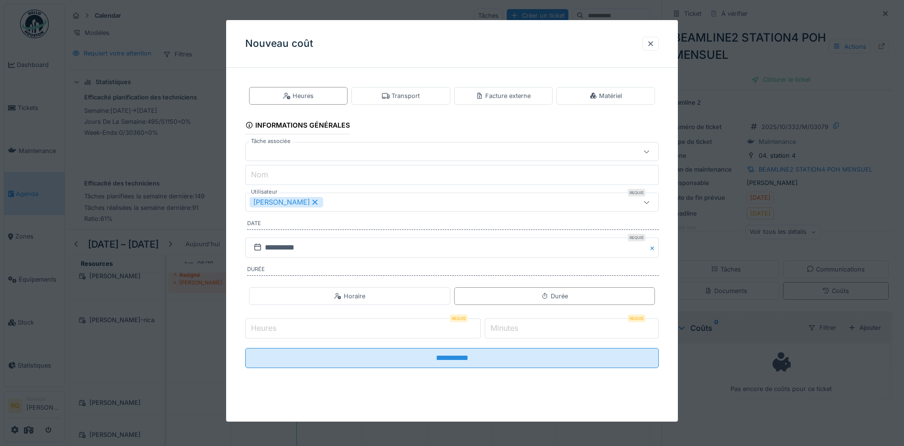
click at [507, 326] on label "Minutes" at bounding box center [504, 327] width 32 height 11
click at [507, 326] on input "*" at bounding box center [571, 328] width 174 height 20
click at [304, 328] on input "Heures" at bounding box center [363, 328] width 236 height 20
type input "*"
click at [504, 326] on label "Minutes" at bounding box center [504, 327] width 32 height 11
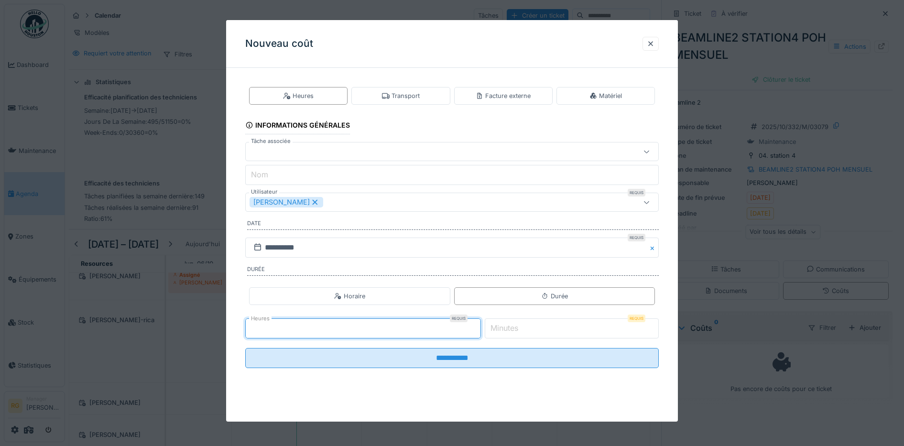
click at [504, 326] on input "*" at bounding box center [571, 328] width 174 height 20
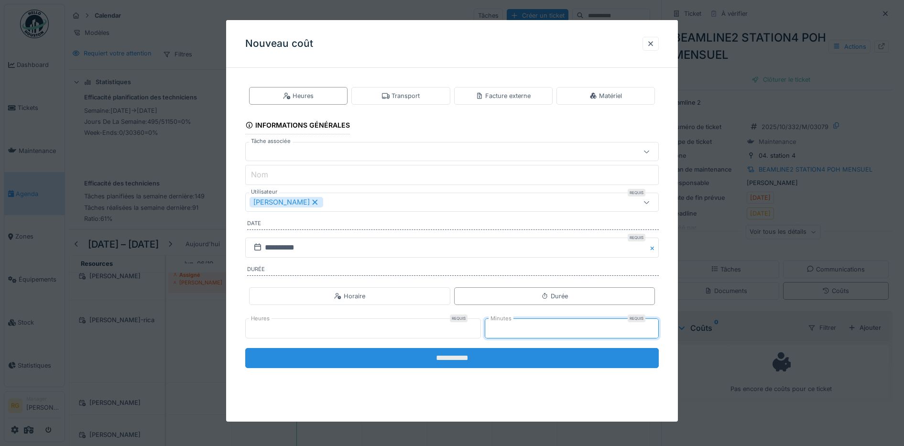
type input "**"
click at [515, 359] on input "**********" at bounding box center [452, 358] width 414 height 20
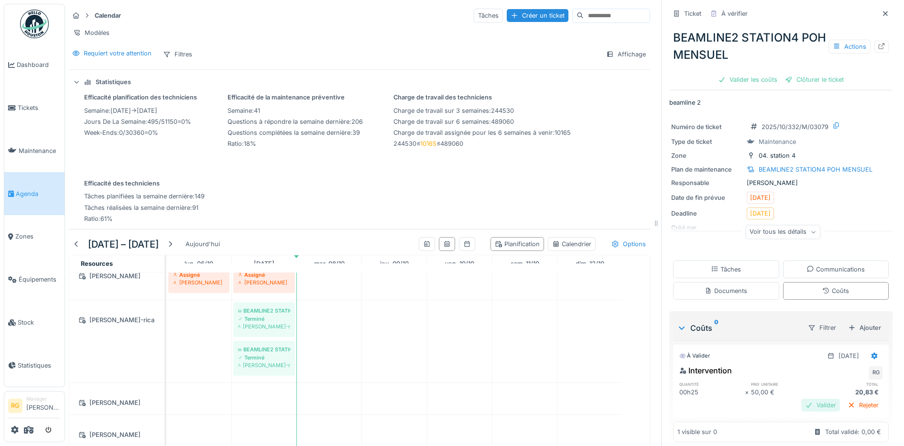
click at [807, 398] on div "Valider" at bounding box center [820, 404] width 39 height 13
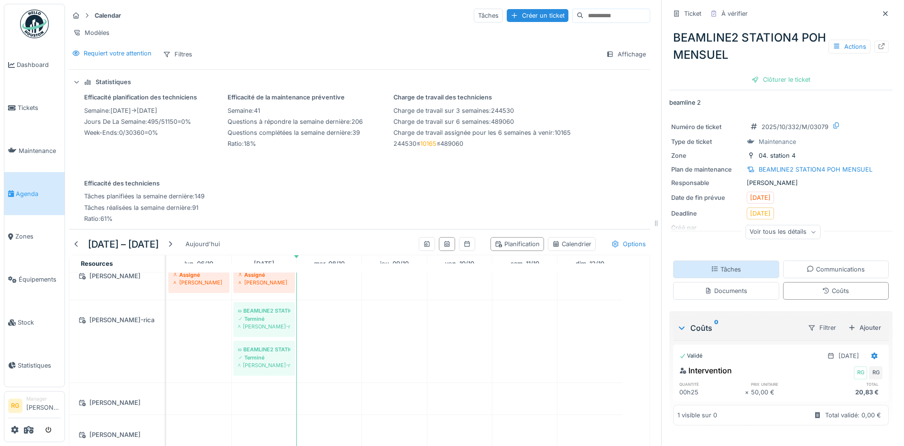
click at [731, 260] on div "Tâches" at bounding box center [726, 269] width 106 height 18
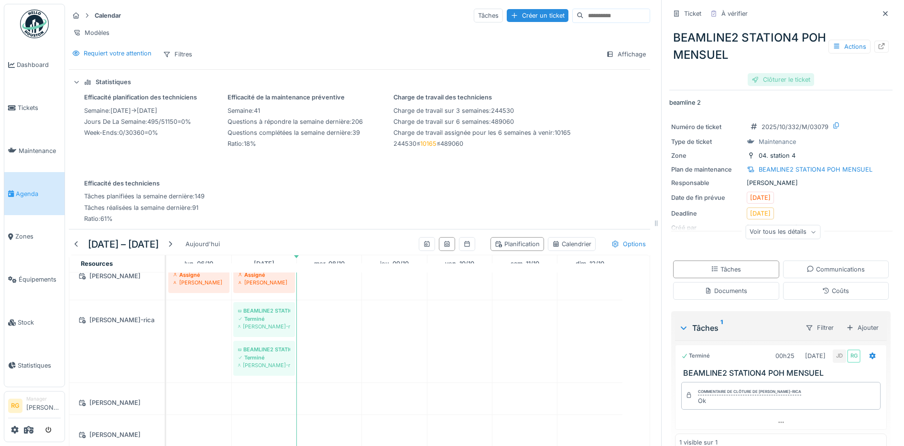
click at [765, 73] on div "Clôturer le ticket" at bounding box center [780, 79] width 66 height 13
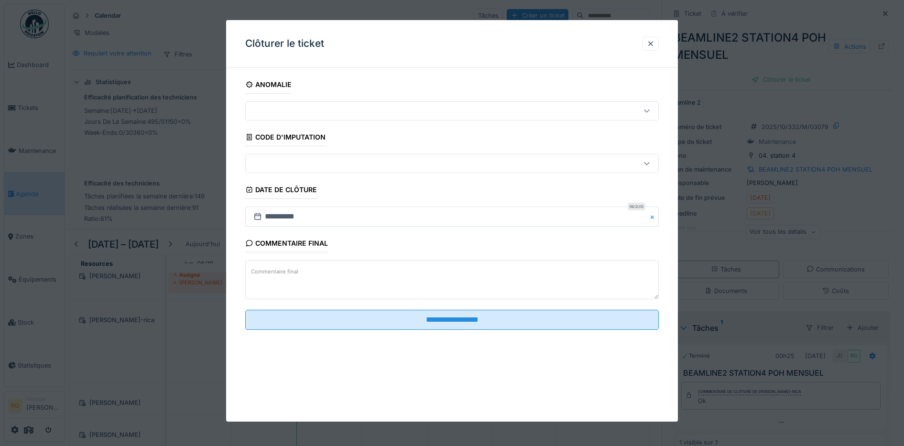
click at [277, 266] on label "Commentaire final" at bounding box center [274, 272] width 51 height 12
click at [277, 266] on textarea "Commentaire final" at bounding box center [452, 279] width 414 height 39
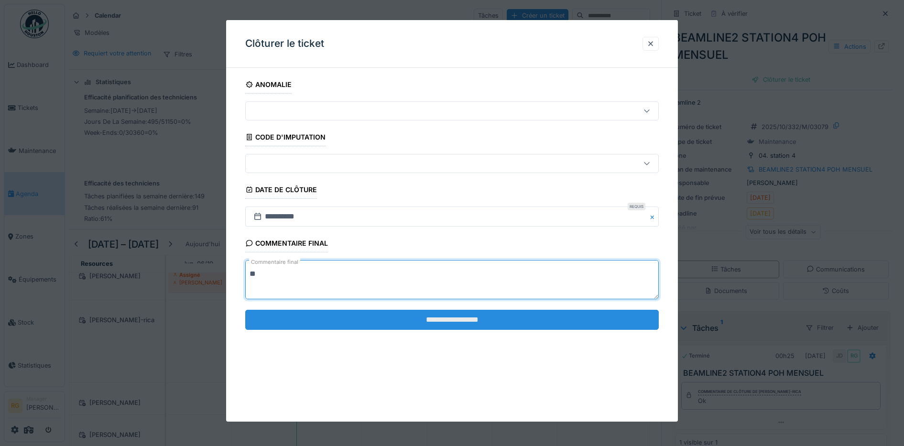
type textarea "**"
click at [479, 320] on input "**********" at bounding box center [452, 320] width 414 height 20
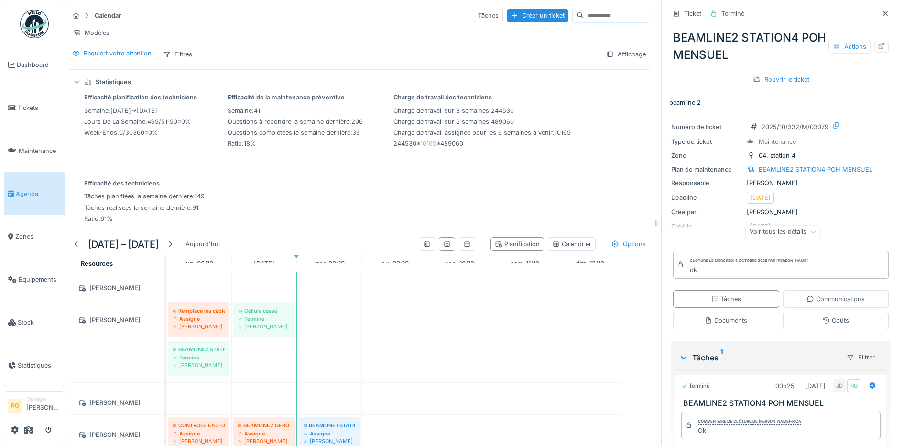
scroll to position [1135, 0]
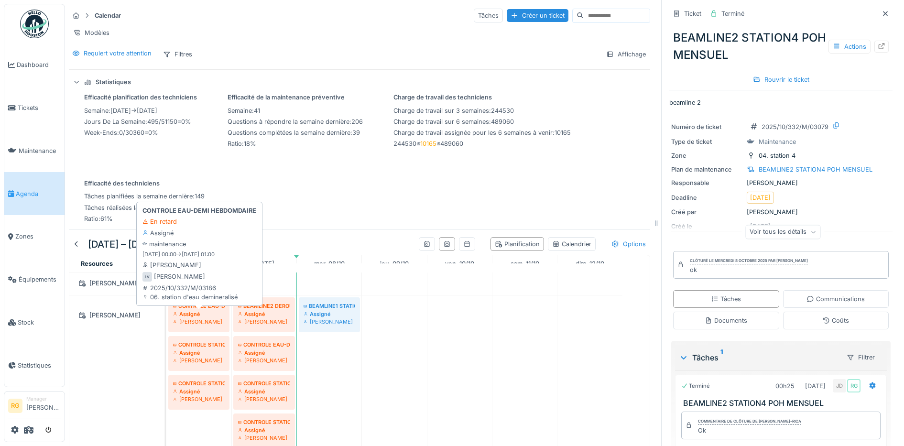
click at [208, 315] on div "Assigné" at bounding box center [199, 314] width 52 height 8
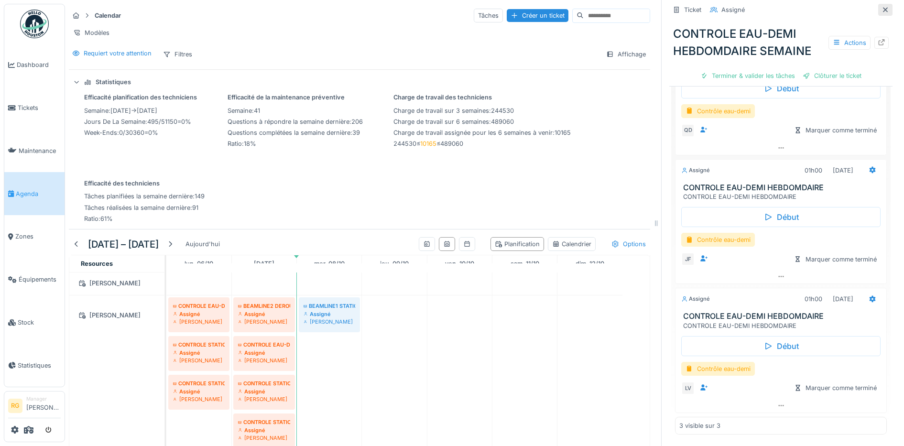
click at [882, 7] on icon at bounding box center [884, 9] width 5 height 5
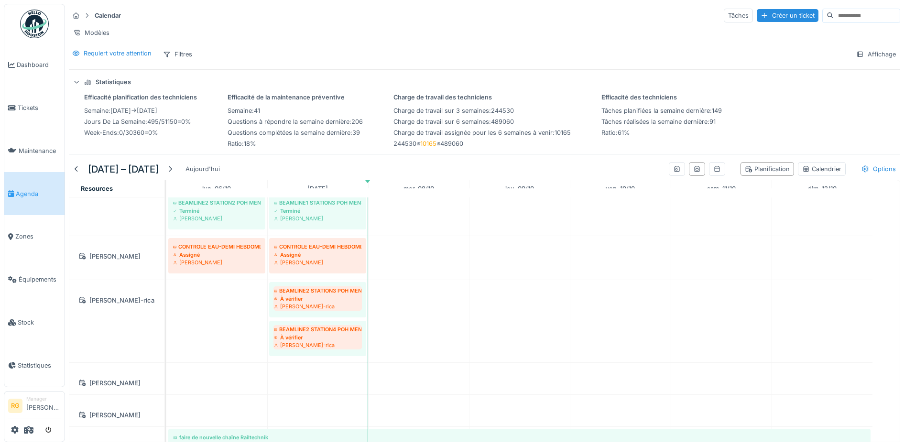
scroll to position [478, 0]
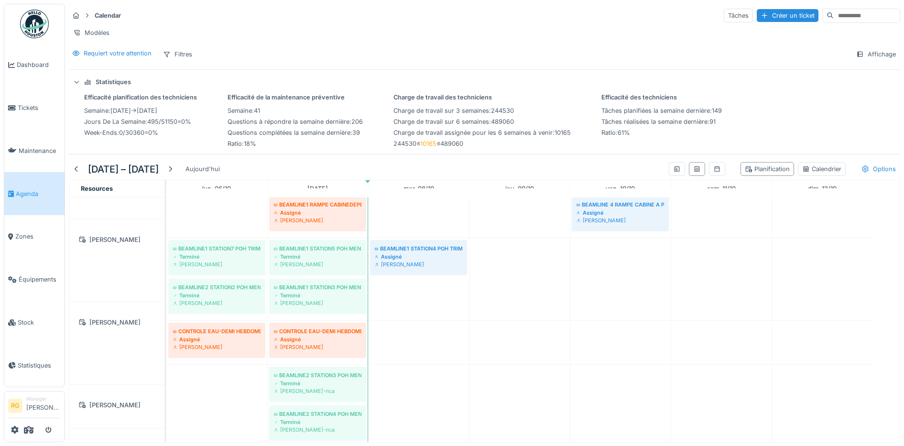
scroll to position [453, 0]
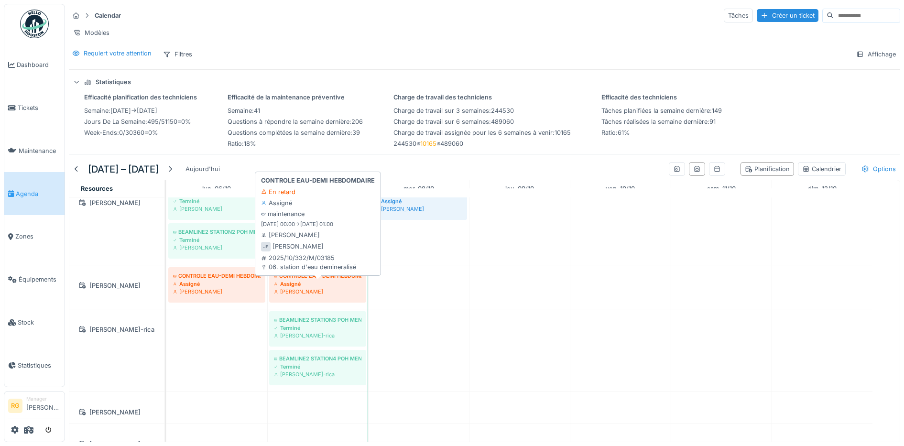
click at [317, 290] on div "[PERSON_NAME]" at bounding box center [317, 292] width 87 height 8
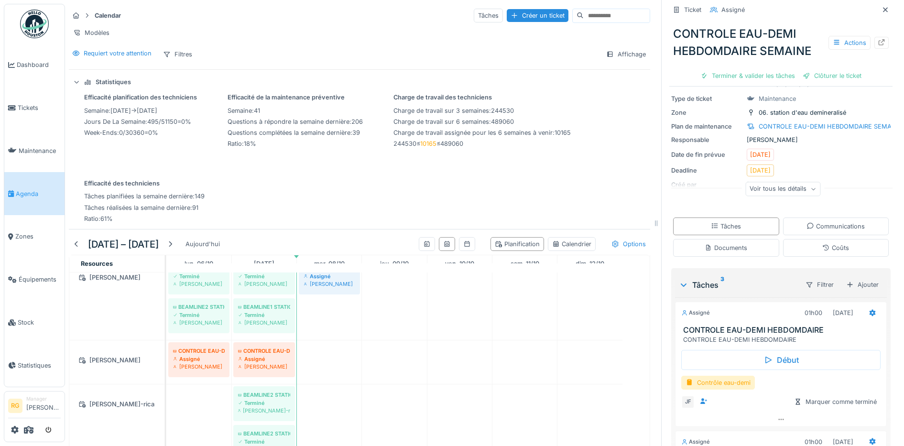
scroll to position [17, 0]
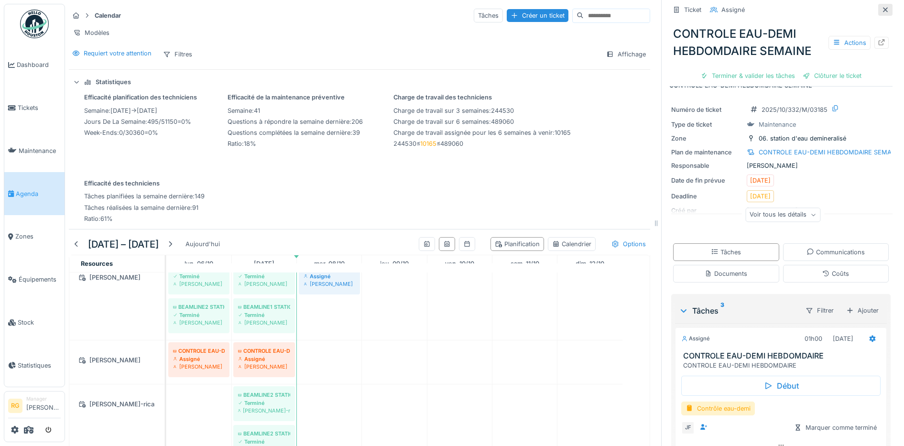
click at [882, 7] on icon at bounding box center [884, 9] width 5 height 5
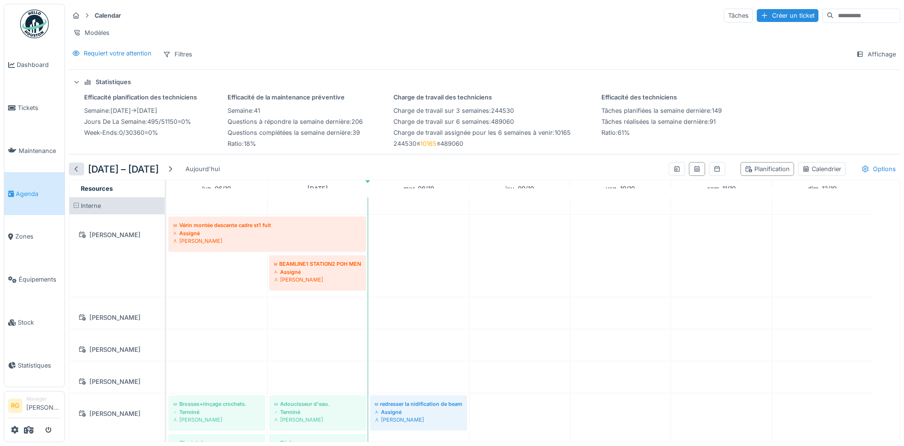
click at [73, 173] on div at bounding box center [77, 168] width 8 height 9
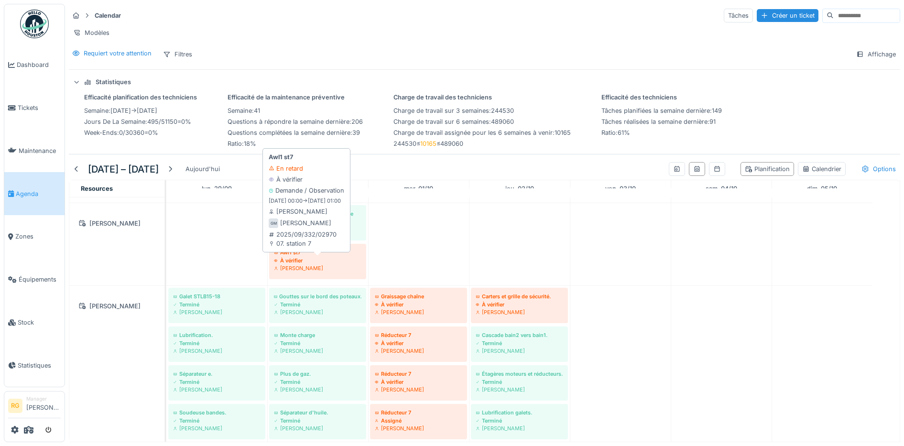
click at [311, 264] on div "À vérifier" at bounding box center [317, 261] width 87 height 8
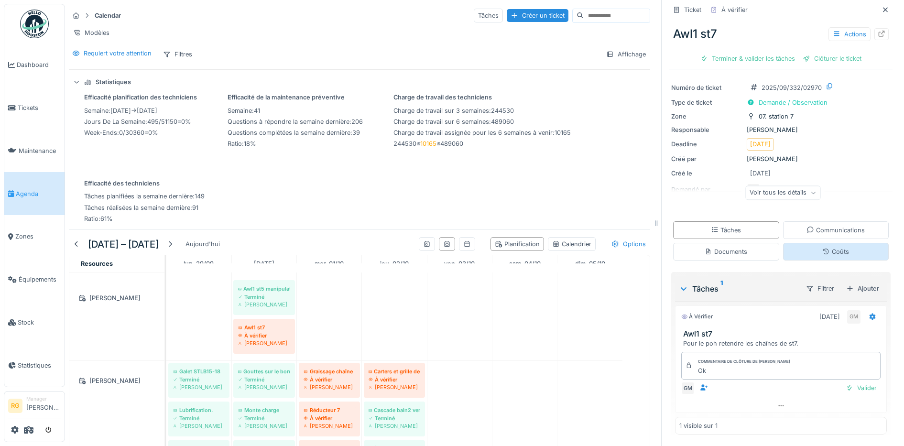
click at [822, 253] on icon at bounding box center [826, 251] width 8 height 6
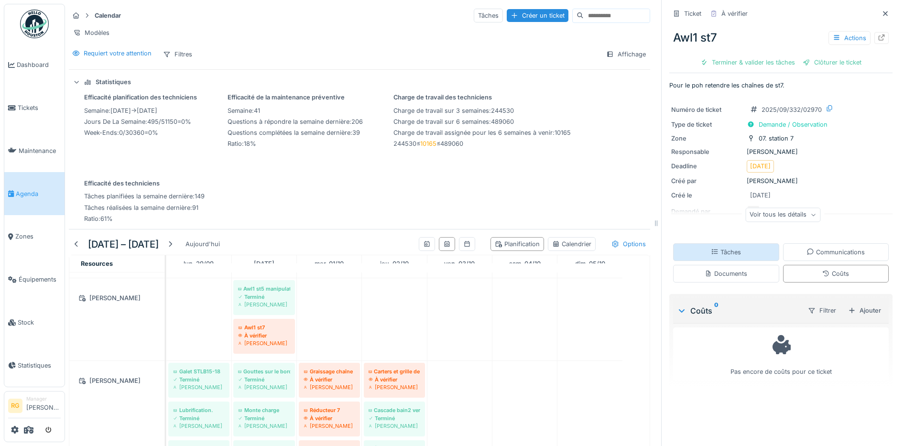
click at [693, 243] on div "Tâches" at bounding box center [726, 252] width 106 height 18
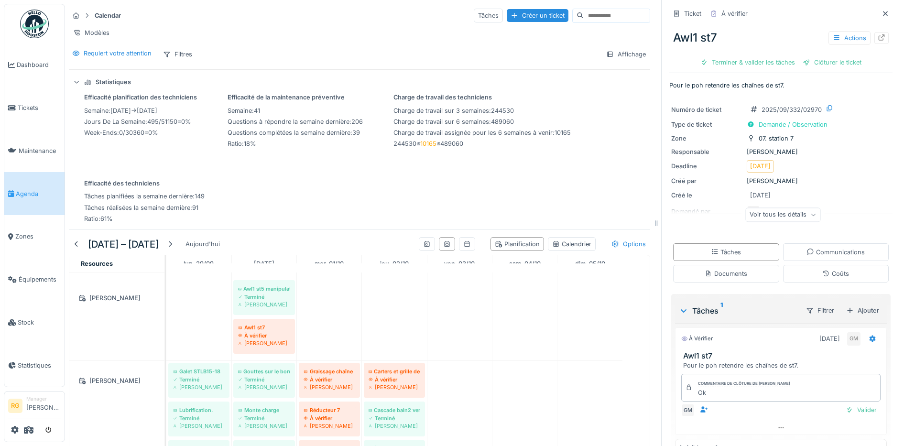
drag, startPoint x: 847, startPoint y: 402, endPoint x: 790, endPoint y: 214, distance: 196.8
click at [847, 403] on div "Valider" at bounding box center [860, 409] width 39 height 13
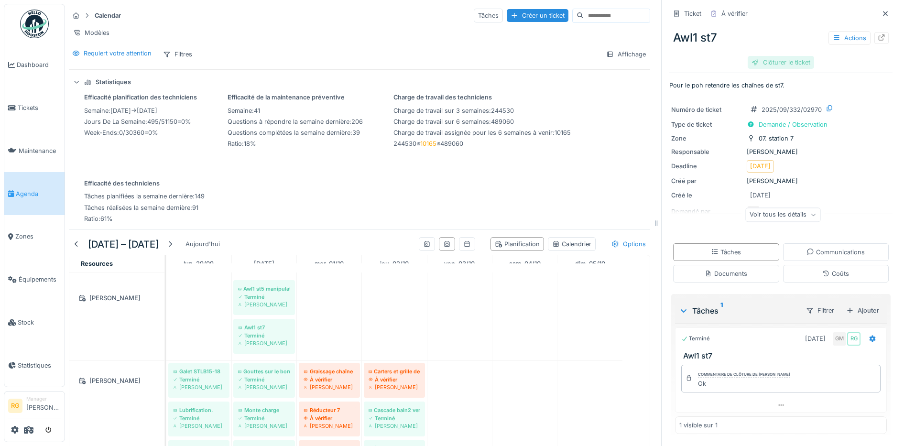
click at [776, 56] on div "Clôturer le ticket" at bounding box center [780, 62] width 66 height 13
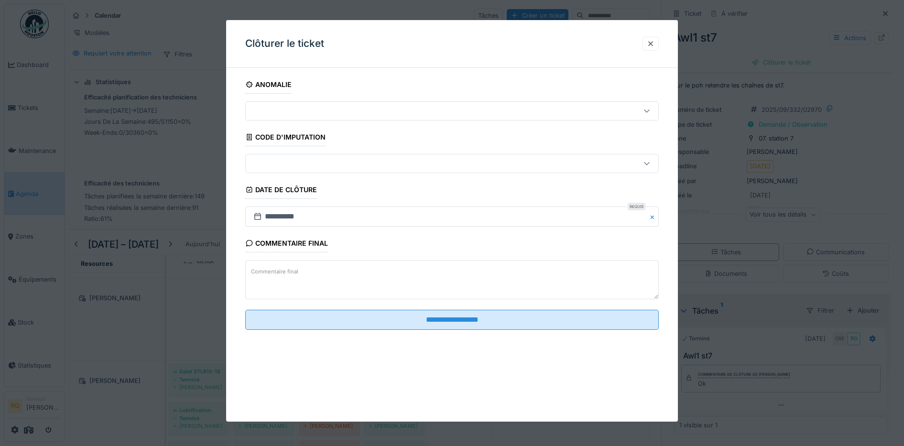
click at [307, 270] on textarea "Commentaire final" at bounding box center [452, 279] width 414 height 39
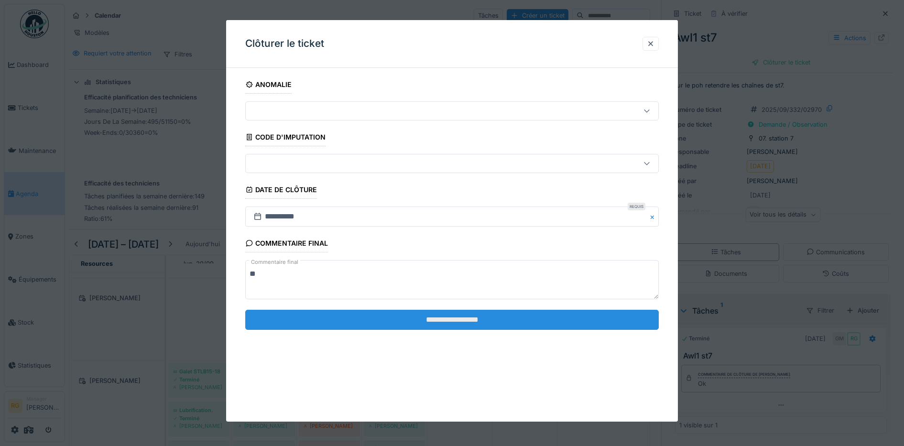
type textarea "**"
click at [454, 325] on input "**********" at bounding box center [452, 320] width 414 height 20
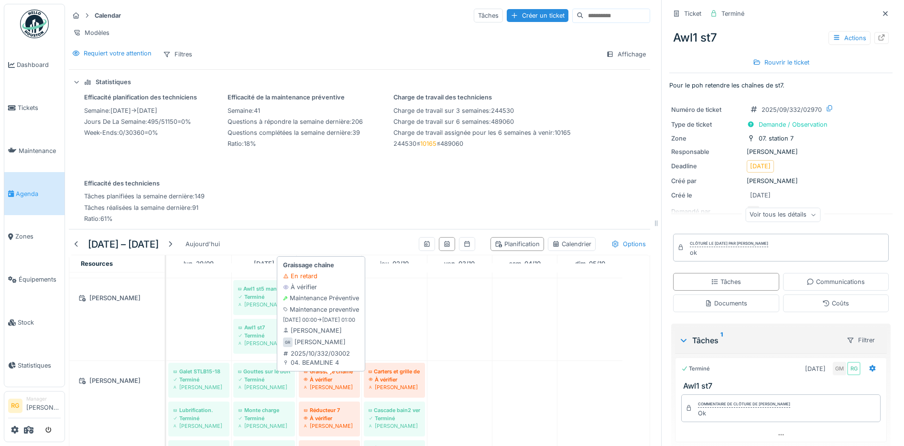
click at [338, 380] on div "À vérifier" at bounding box center [329, 380] width 52 height 8
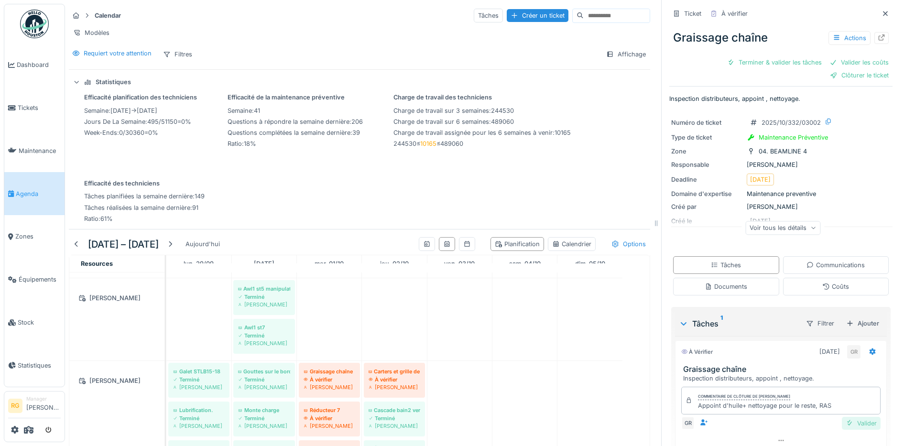
click at [847, 417] on div "Valider" at bounding box center [860, 423] width 39 height 13
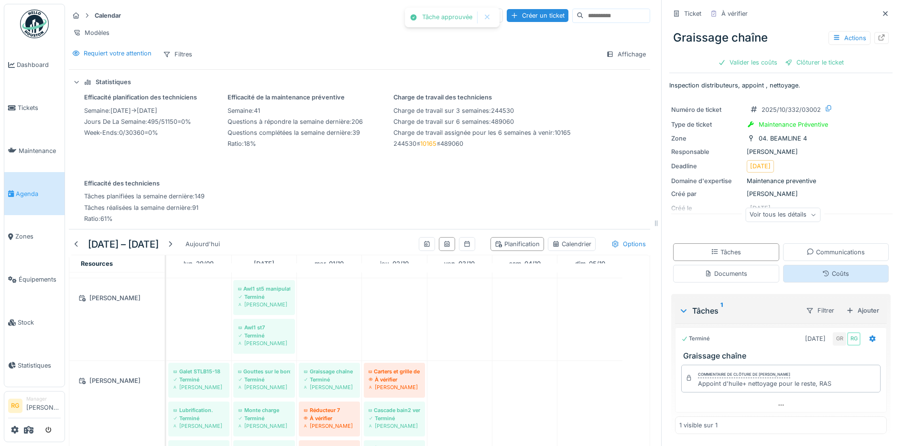
click at [799, 267] on div "Coûts" at bounding box center [836, 274] width 106 height 18
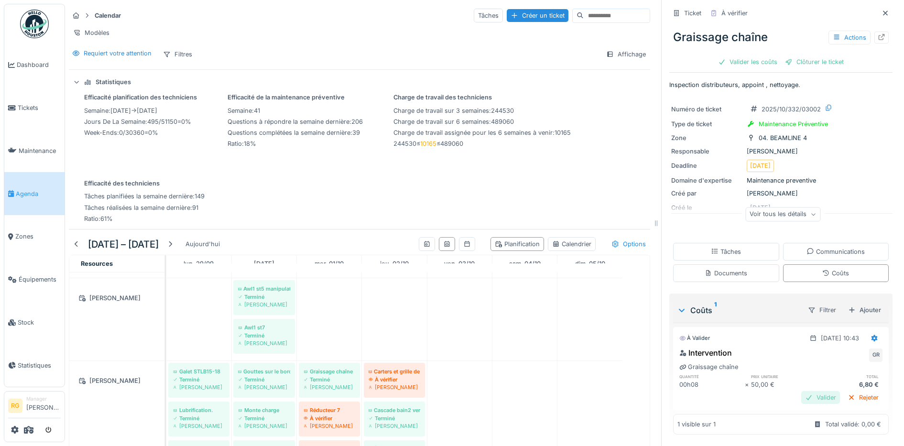
click at [814, 393] on div "Valider" at bounding box center [820, 397] width 39 height 13
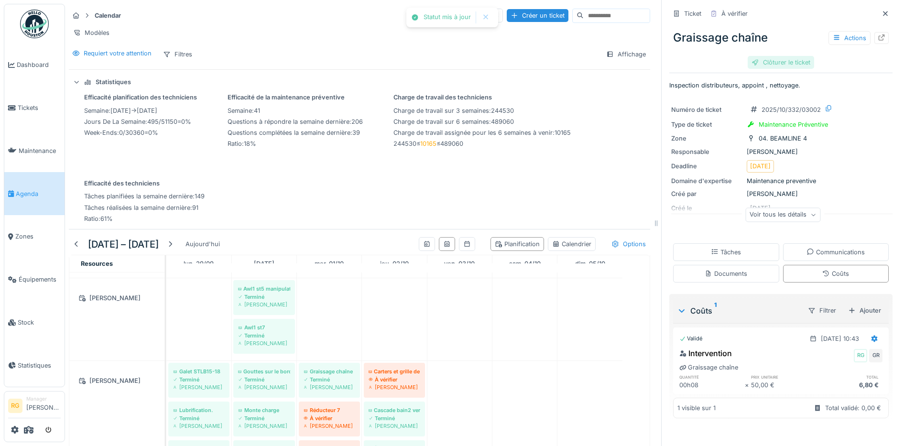
click at [771, 56] on div "Clôturer le ticket" at bounding box center [780, 62] width 66 height 13
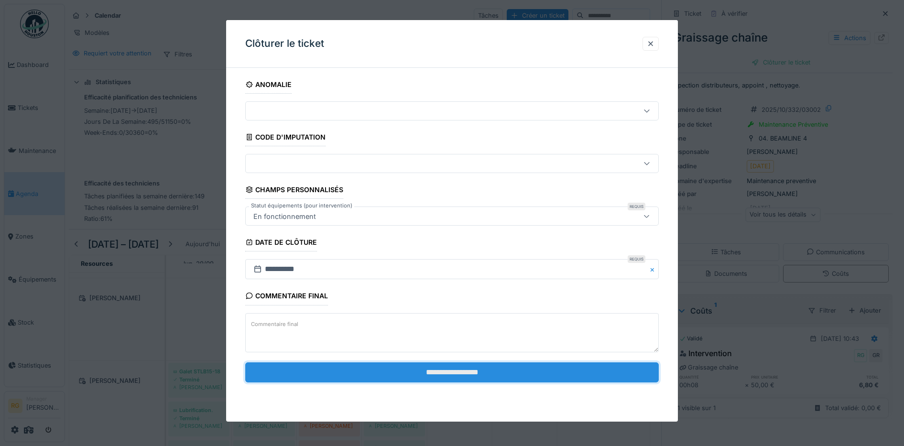
click at [458, 371] on input "**********" at bounding box center [452, 372] width 414 height 20
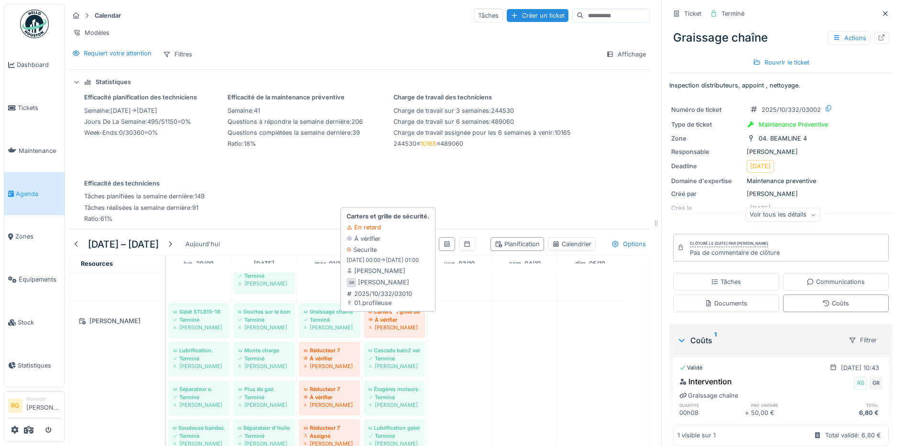
click at [394, 316] on div "À vérifier" at bounding box center [394, 320] width 52 height 8
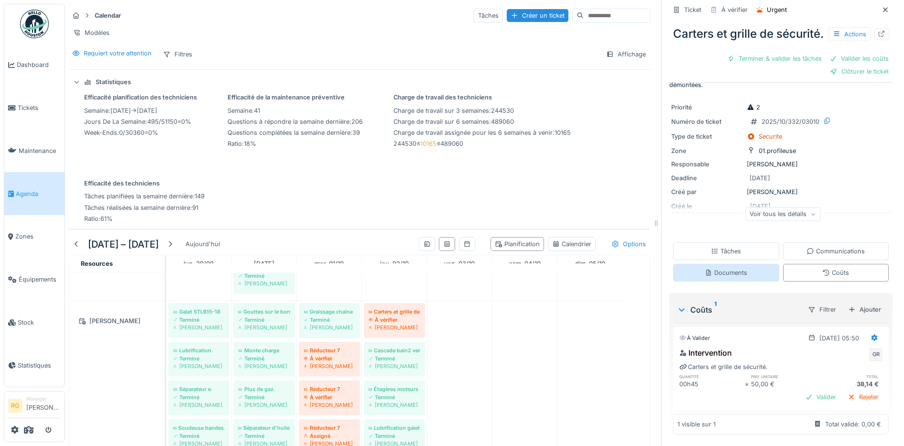
scroll to position [41, 0]
click at [713, 247] on div "Tâches" at bounding box center [725, 251] width 30 height 9
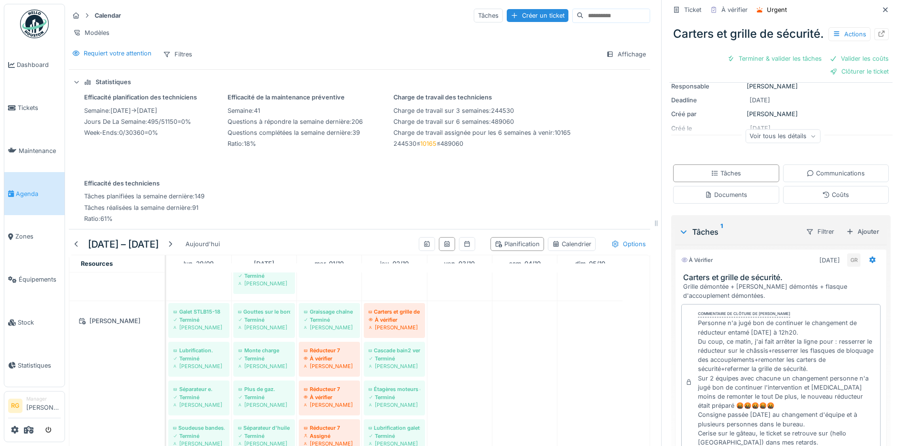
scroll to position [161, 0]
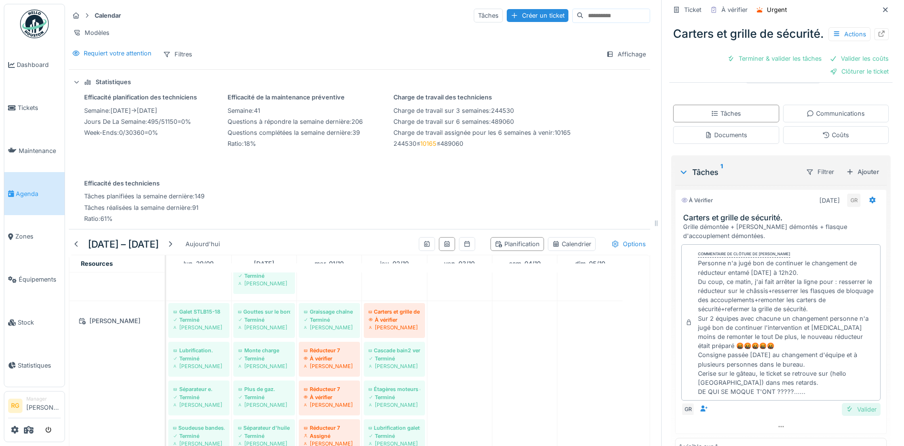
click at [846, 416] on div "Valider" at bounding box center [860, 409] width 39 height 13
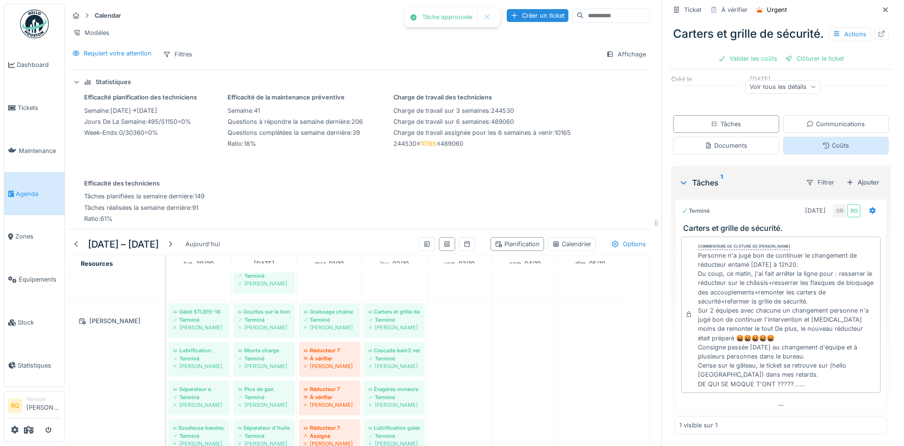
scroll to position [148, 0]
click at [822, 143] on div "Coûts" at bounding box center [835, 145] width 27 height 9
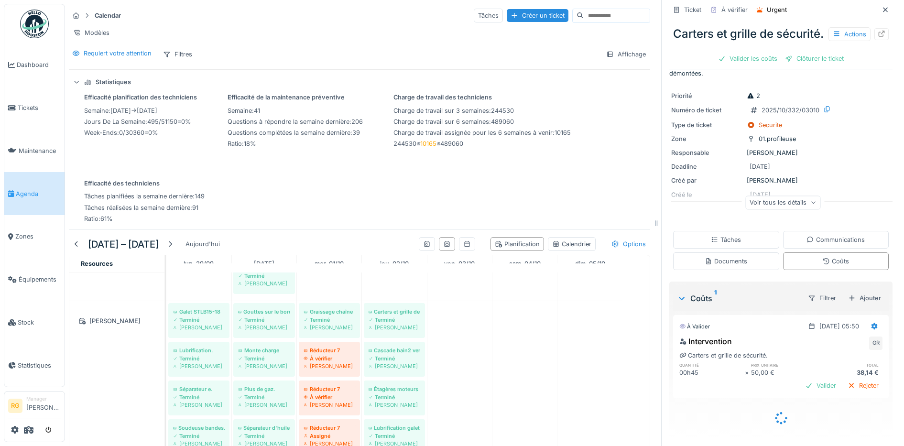
scroll to position [28, 0]
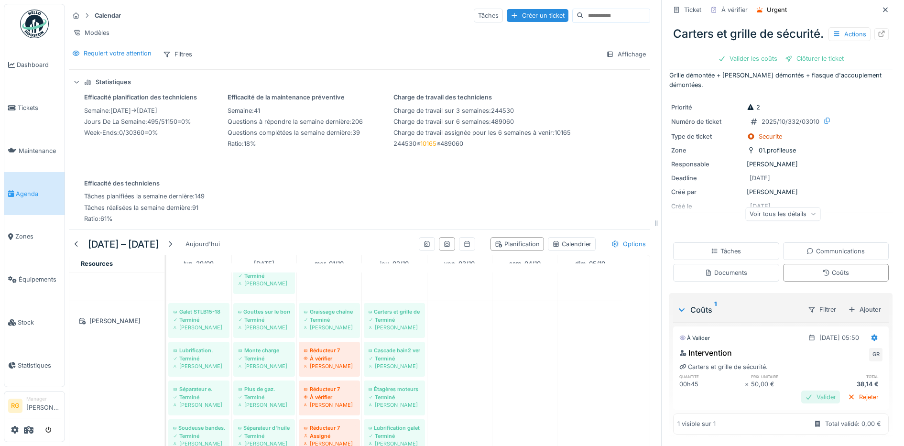
click at [806, 392] on div "Valider" at bounding box center [820, 396] width 39 height 13
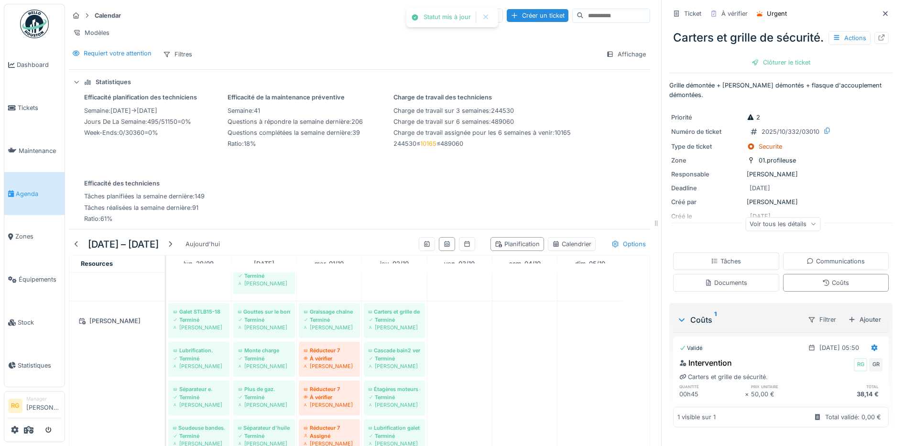
scroll to position [11, 0]
click at [723, 259] on div "Tâches" at bounding box center [725, 261] width 30 height 9
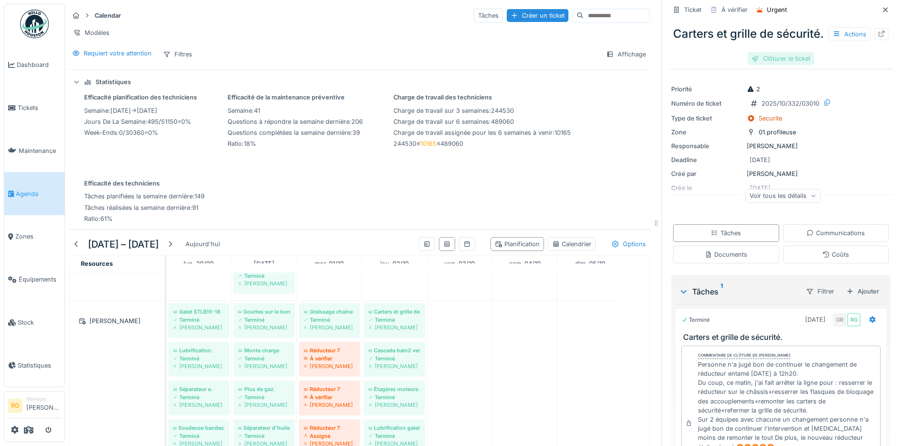
click at [765, 65] on div "Clôturer le ticket" at bounding box center [780, 58] width 66 height 13
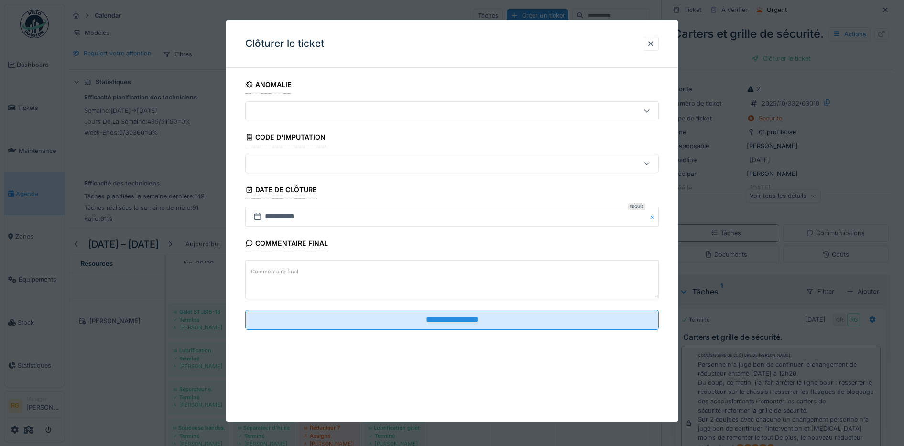
click at [269, 269] on label "Commentaire final" at bounding box center [274, 272] width 51 height 12
click at [269, 269] on textarea "Commentaire final" at bounding box center [452, 279] width 414 height 39
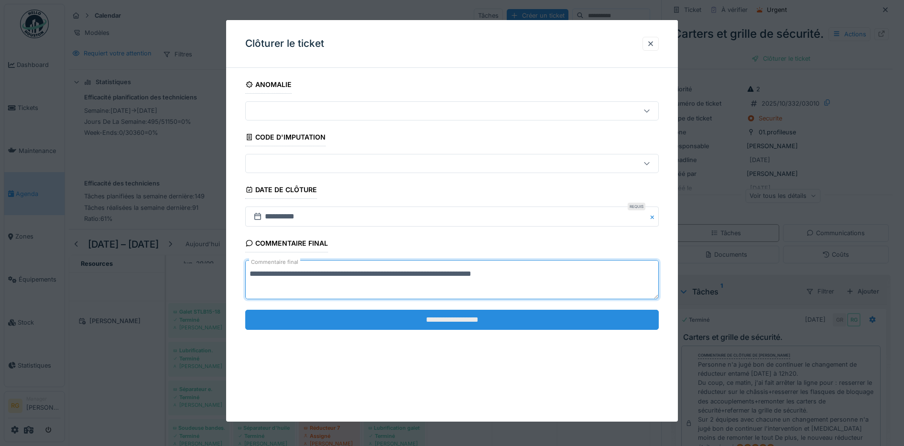
type textarea "**********"
click at [409, 321] on input "**********" at bounding box center [452, 320] width 414 height 20
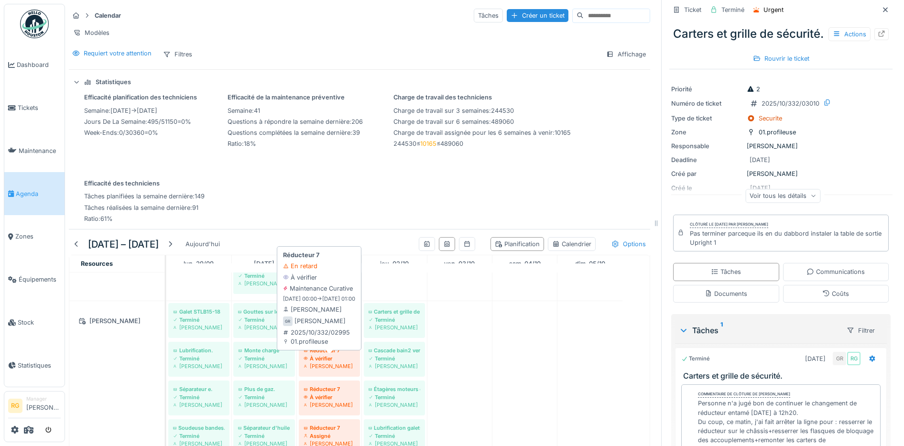
click at [326, 357] on div "À vérifier" at bounding box center [329, 359] width 52 height 8
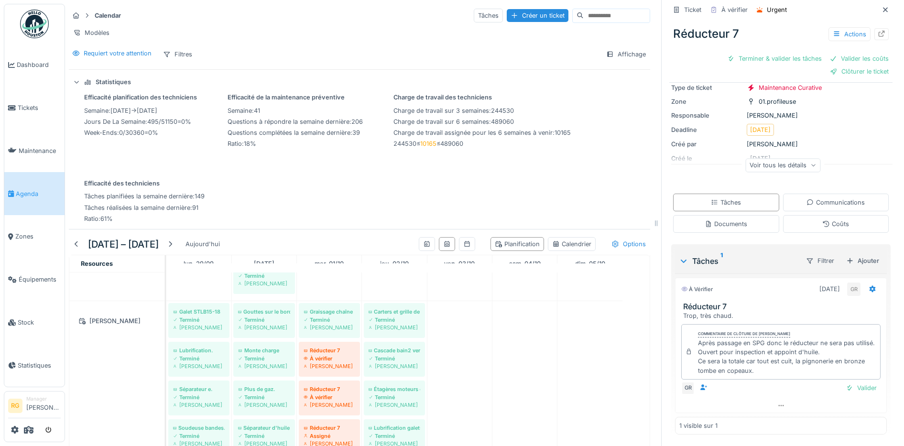
scroll to position [73, 0]
click at [845, 381] on div "Valider" at bounding box center [860, 387] width 39 height 13
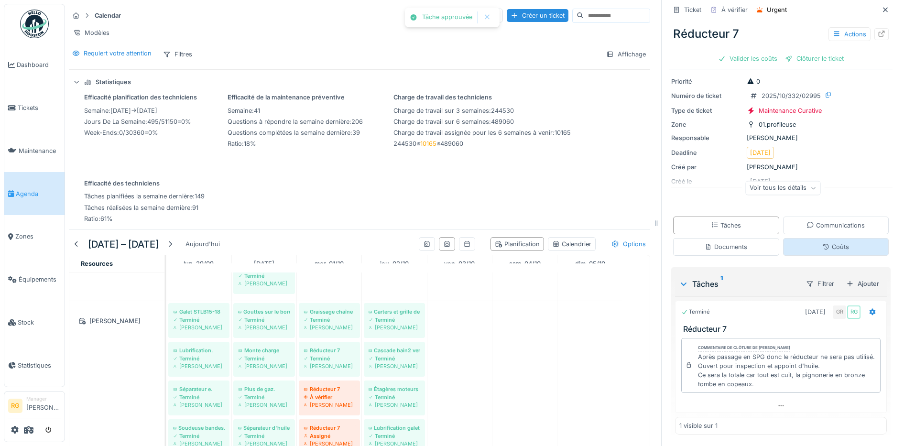
click at [822, 242] on div "Coûts" at bounding box center [835, 246] width 27 height 9
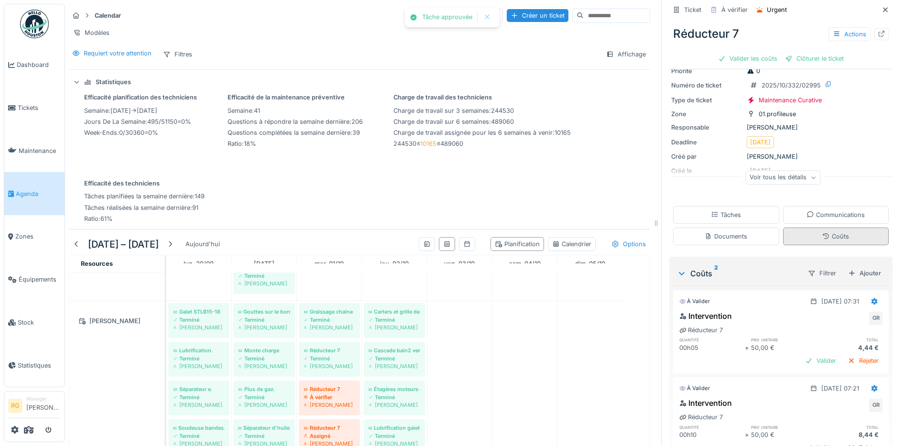
scroll to position [60, 0]
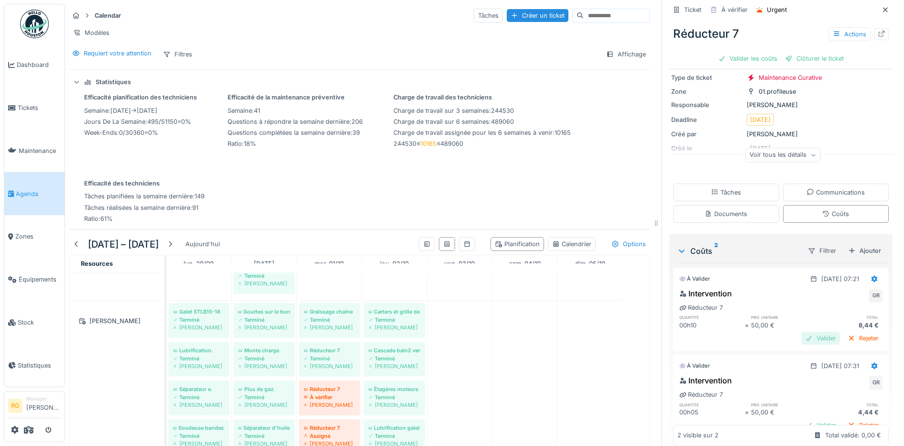
click at [807, 332] on div "Valider" at bounding box center [820, 338] width 39 height 13
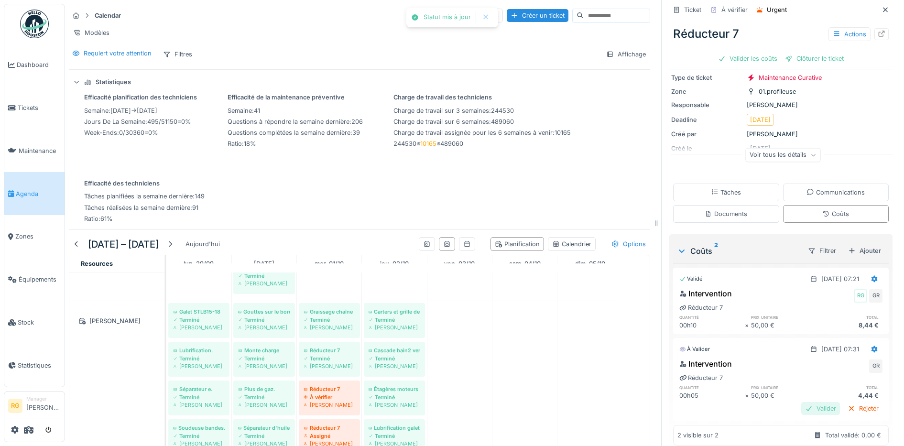
click at [808, 404] on div "Valider" at bounding box center [820, 408] width 39 height 13
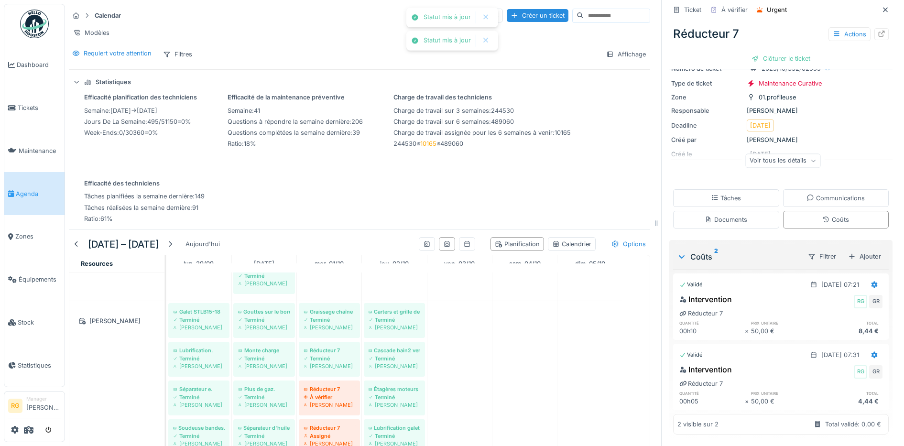
scroll to position [55, 0]
click at [775, 52] on div "Clôturer le ticket" at bounding box center [780, 58] width 66 height 13
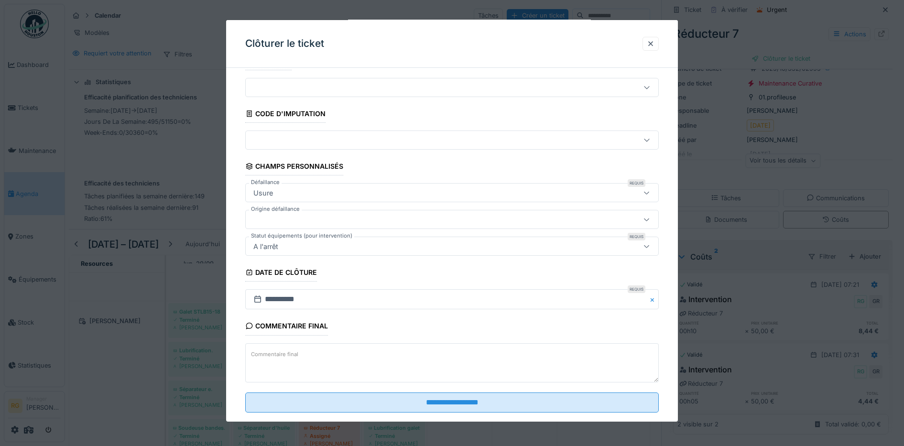
scroll to position [41, 0]
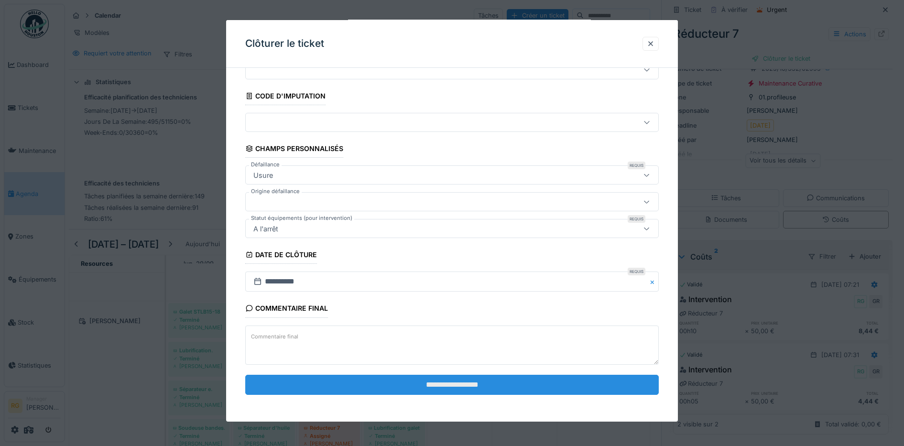
click at [353, 385] on input "**********" at bounding box center [452, 385] width 414 height 20
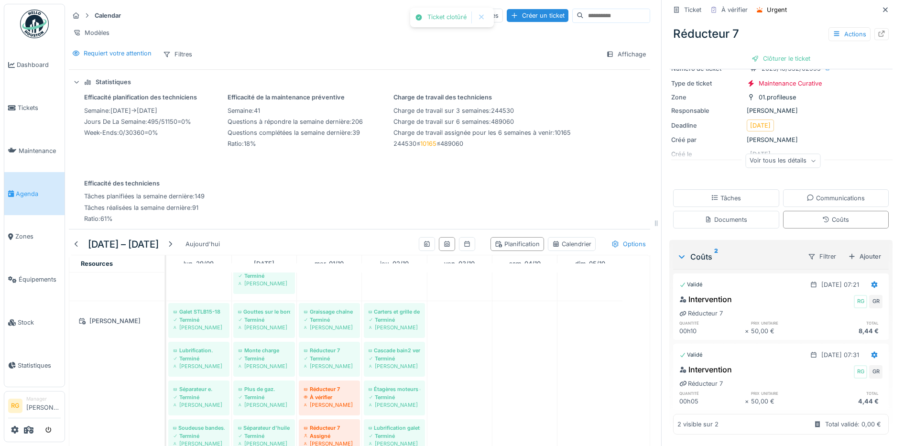
scroll to position [0, 0]
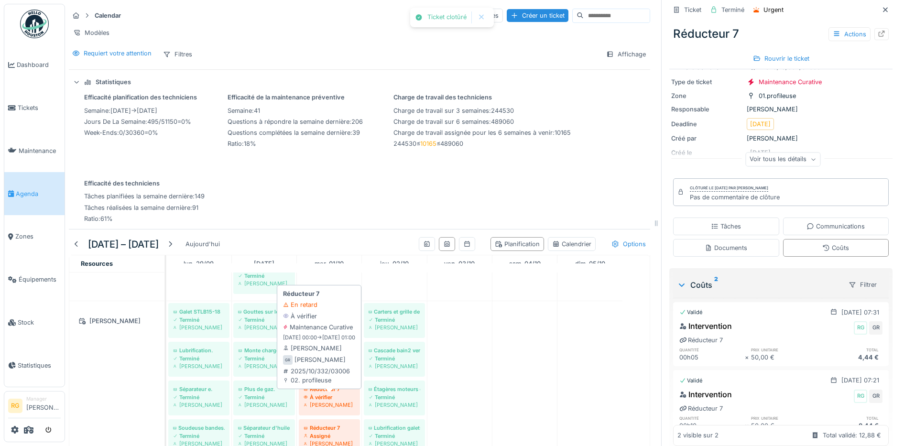
click at [326, 398] on div "À vérifier" at bounding box center [329, 397] width 52 height 8
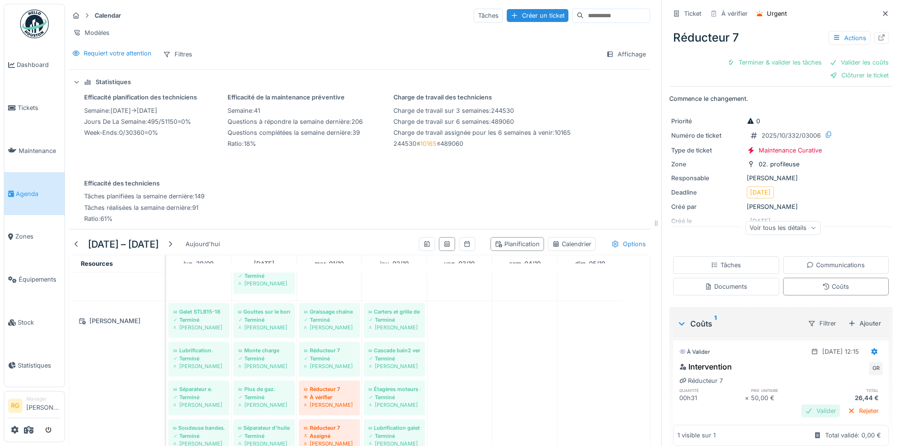
click at [811, 404] on div "Valider" at bounding box center [820, 410] width 39 height 13
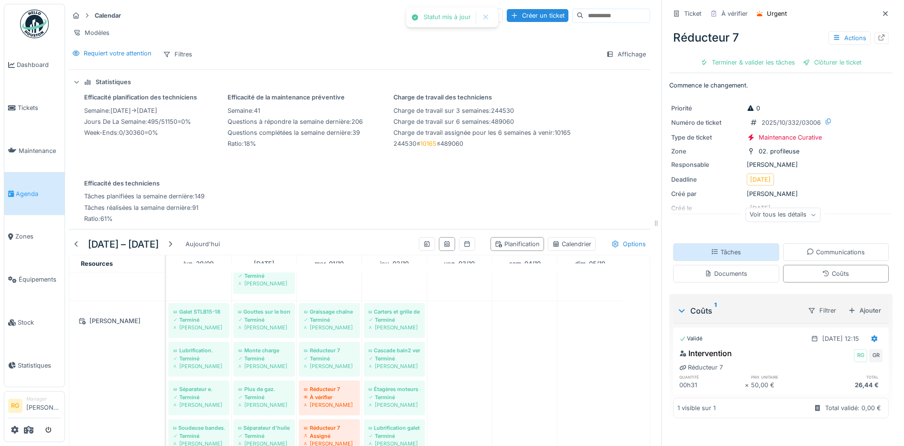
click at [710, 247] on div "Tâches" at bounding box center [725, 251] width 30 height 9
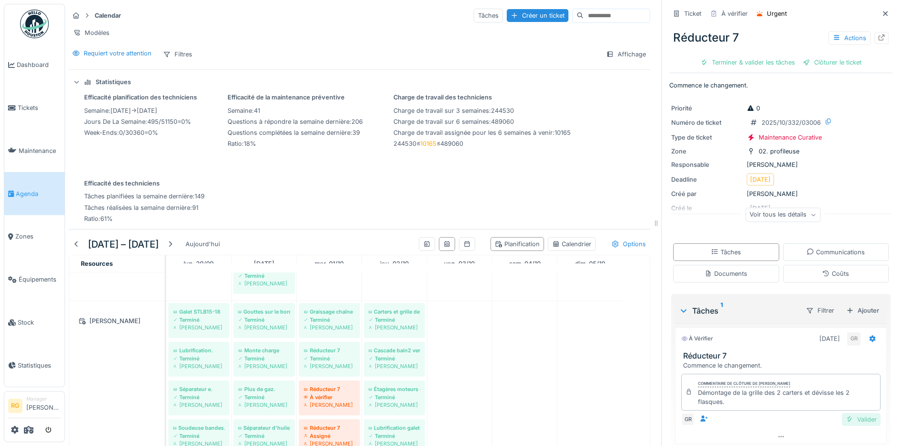
click at [844, 413] on div "Valider" at bounding box center [860, 419] width 39 height 13
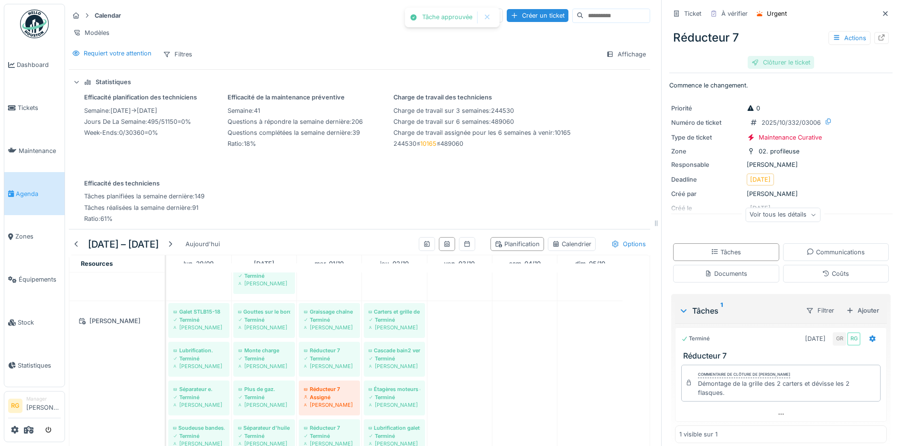
click at [766, 56] on div "Clôturer le ticket" at bounding box center [780, 62] width 66 height 13
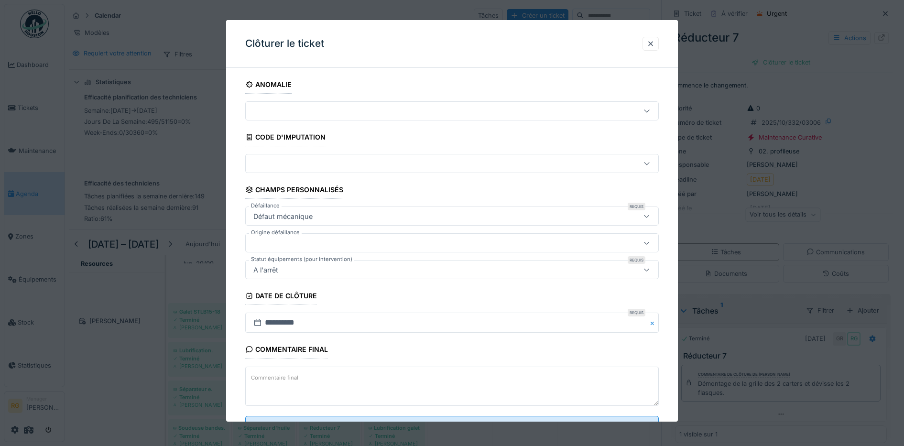
click at [282, 378] on label "Commentaire final" at bounding box center [274, 378] width 51 height 12
click at [282, 378] on textarea "Commentaire final" at bounding box center [452, 385] width 414 height 39
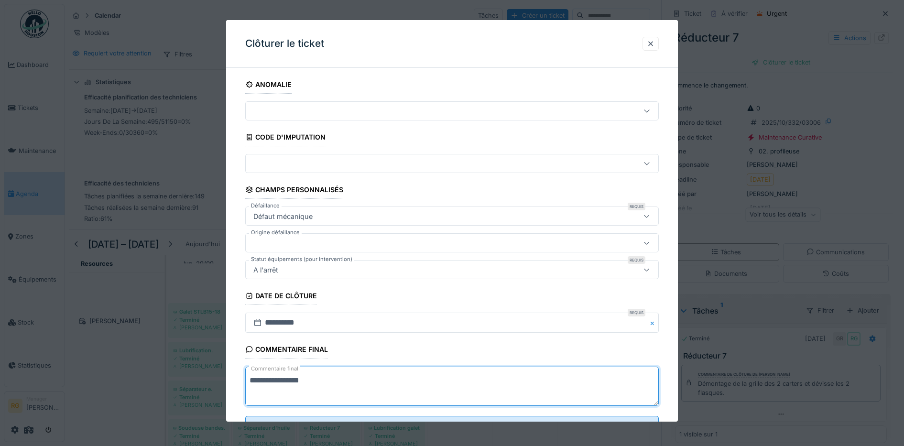
scroll to position [41, 0]
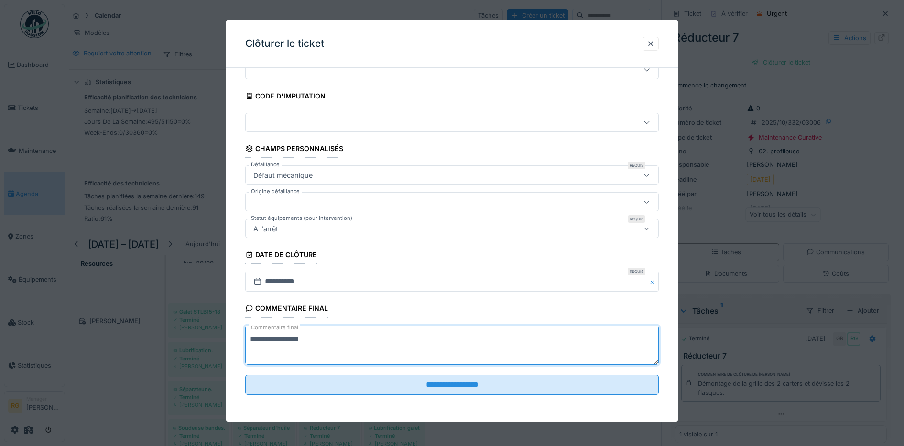
type textarea "**********"
click at [413, 385] on input "**********" at bounding box center [452, 385] width 414 height 20
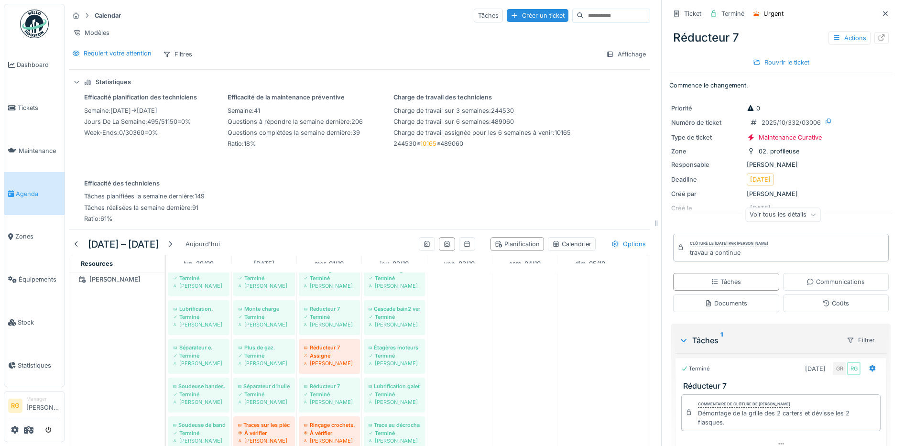
scroll to position [239, 0]
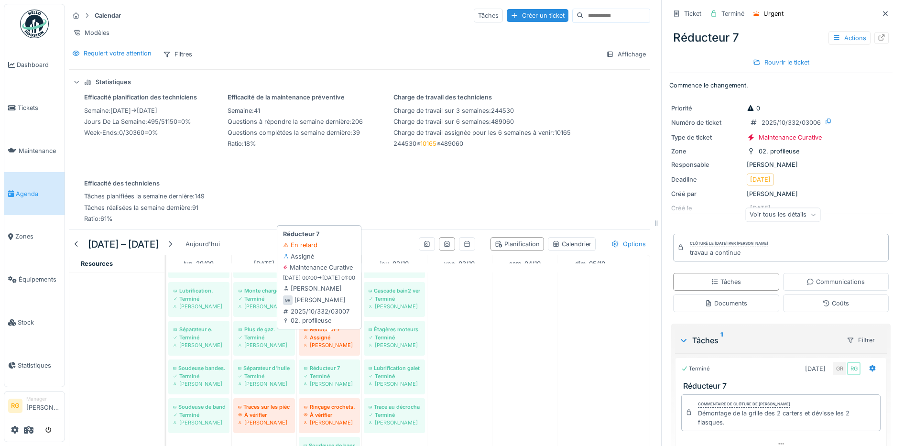
click at [328, 342] on div "Gilles Rommelaere" at bounding box center [329, 345] width 52 height 8
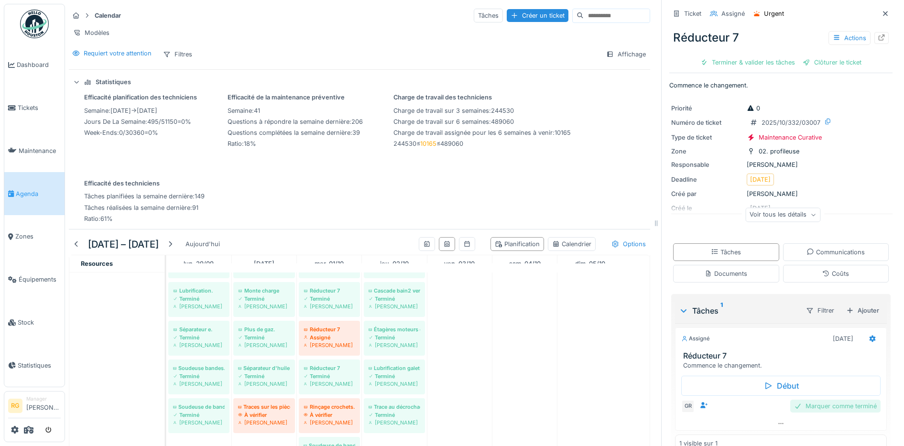
drag, startPoint x: 807, startPoint y: 399, endPoint x: 807, endPoint y: 395, distance: 4.8
click at [808, 399] on div "Marquer comme terminé" at bounding box center [835, 405] width 90 height 13
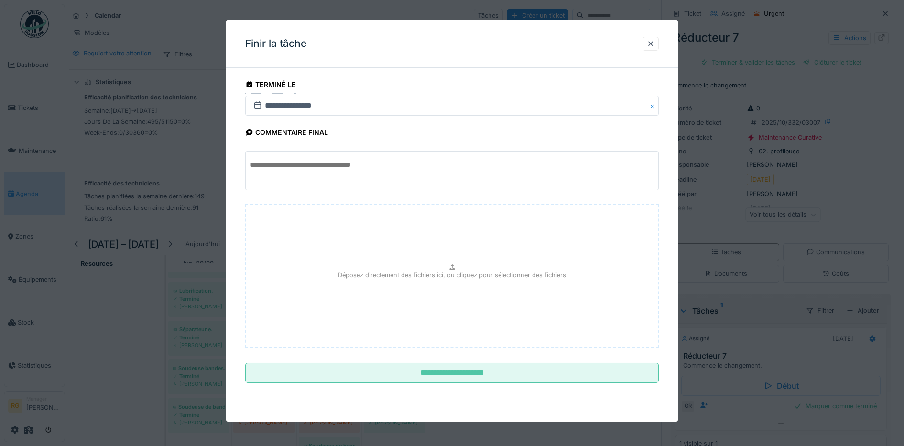
click at [352, 166] on textarea at bounding box center [452, 170] width 414 height 39
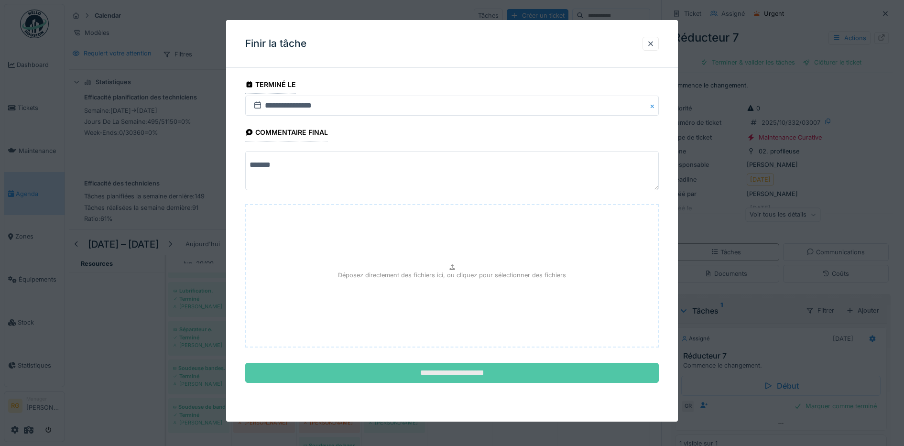
type textarea "*******"
click at [507, 372] on input "**********" at bounding box center [452, 373] width 414 height 20
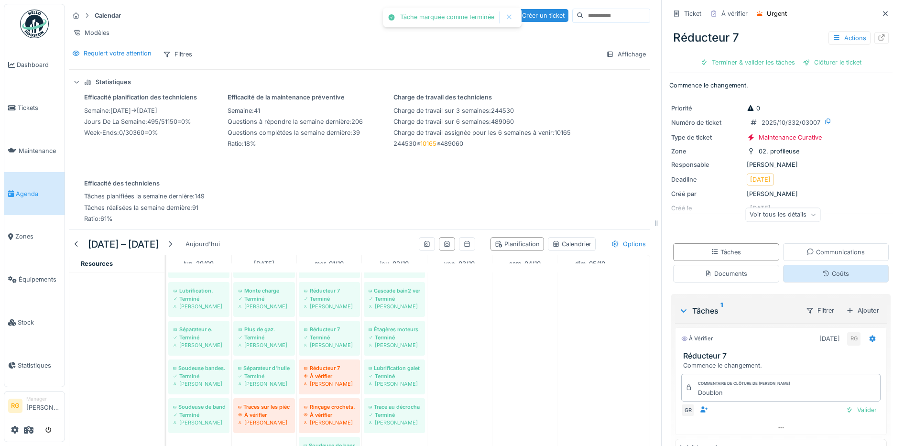
click at [822, 269] on div "Coûts" at bounding box center [835, 273] width 27 height 9
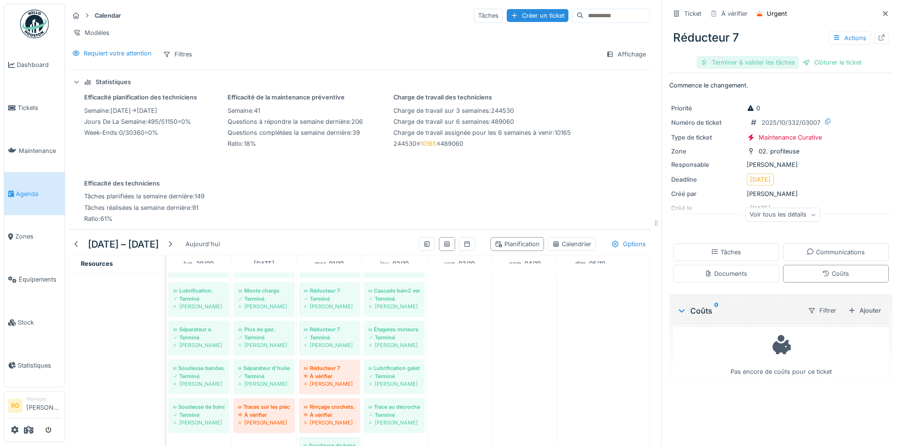
click at [743, 56] on div "Terminer & valider les tâches" at bounding box center [747, 62] width 102 height 13
click at [772, 56] on div "Clôturer le ticket" at bounding box center [780, 62] width 66 height 13
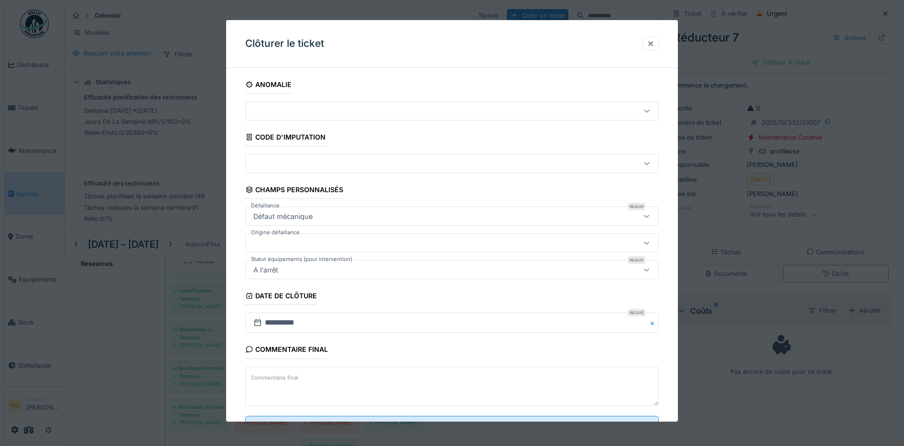
click at [341, 376] on textarea "Commentaire final" at bounding box center [452, 385] width 414 height 39
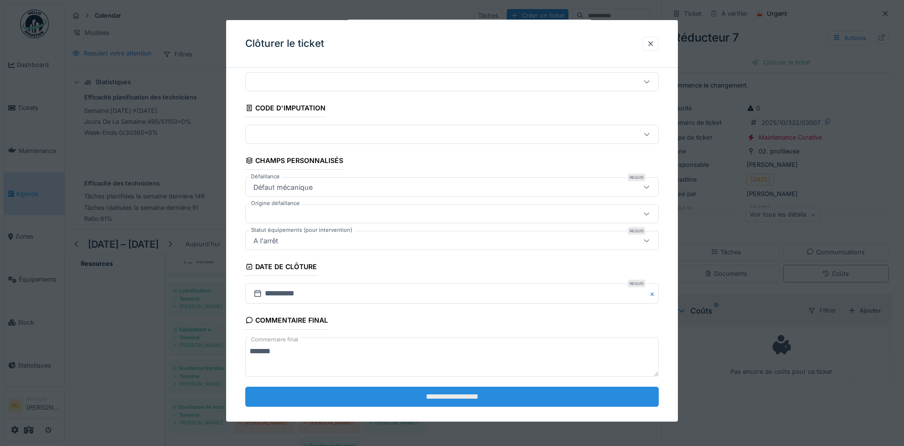
scroll to position [41, 0]
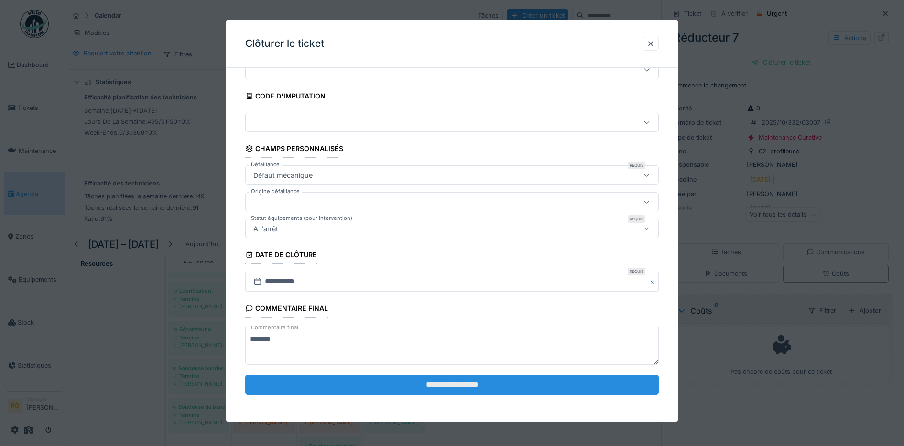
type textarea "*******"
click at [390, 377] on input "**********" at bounding box center [452, 385] width 414 height 20
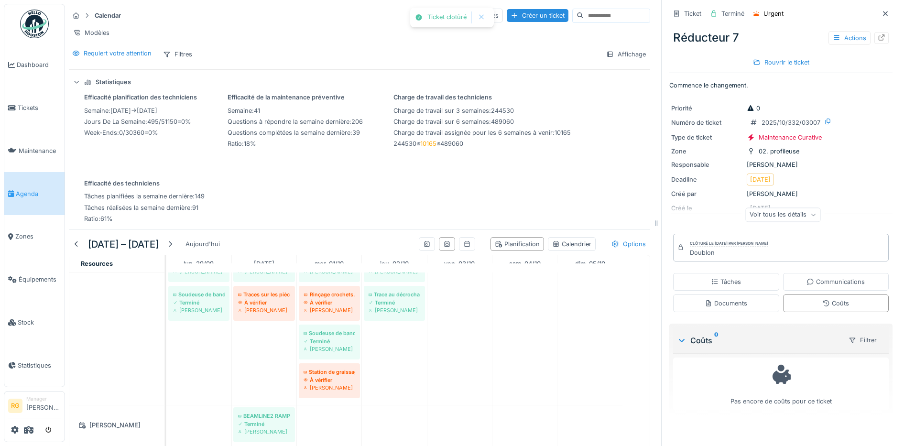
scroll to position [358, 0]
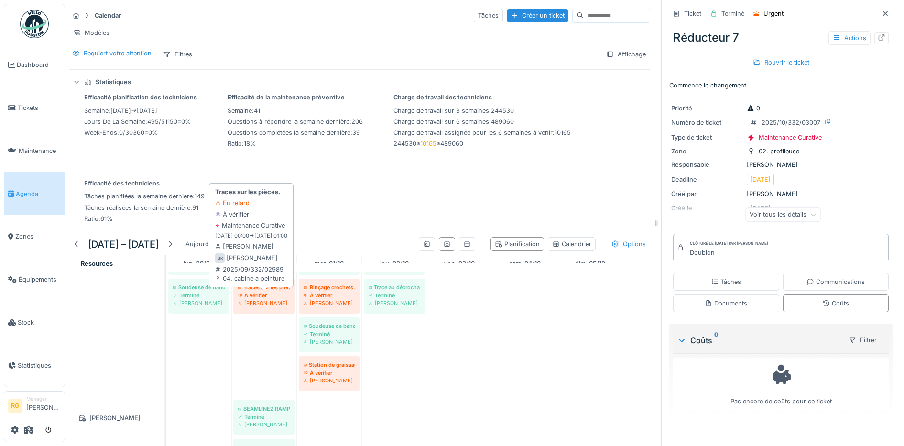
click at [263, 297] on div "À vérifier" at bounding box center [264, 295] width 52 height 8
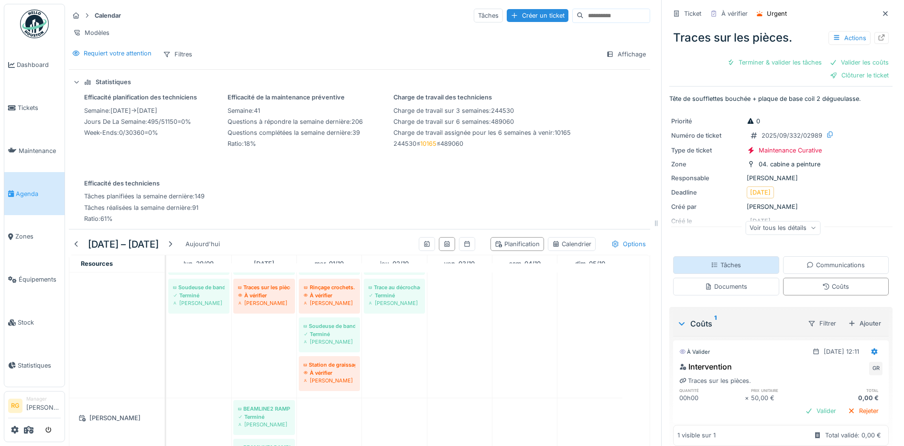
click at [711, 262] on icon at bounding box center [714, 264] width 6 height 5
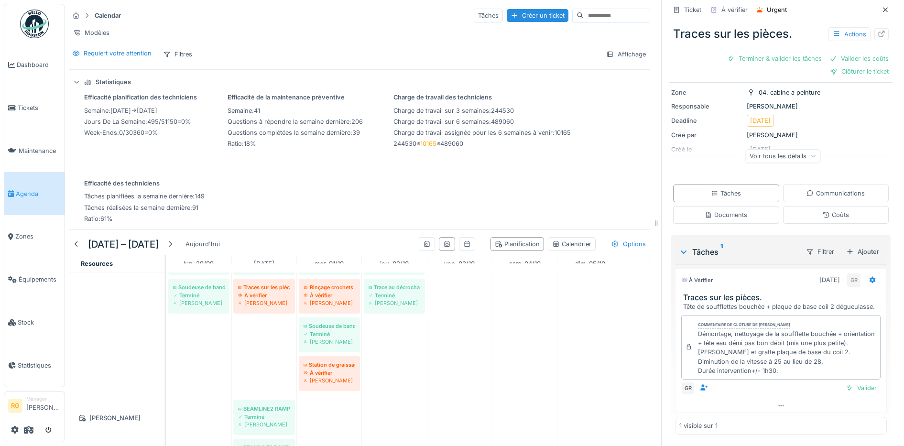
scroll to position [91, 0]
click at [846, 381] on div "Valider" at bounding box center [860, 387] width 39 height 13
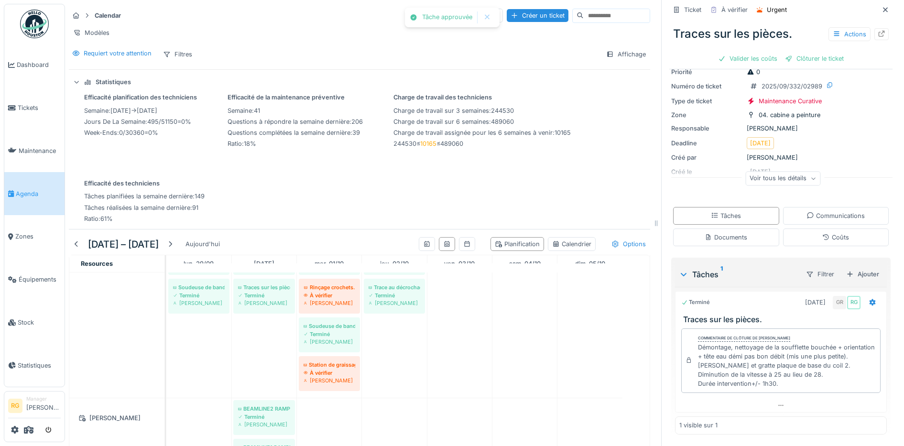
scroll to position [46, 0]
click at [822, 233] on div "Coûts" at bounding box center [835, 237] width 27 height 9
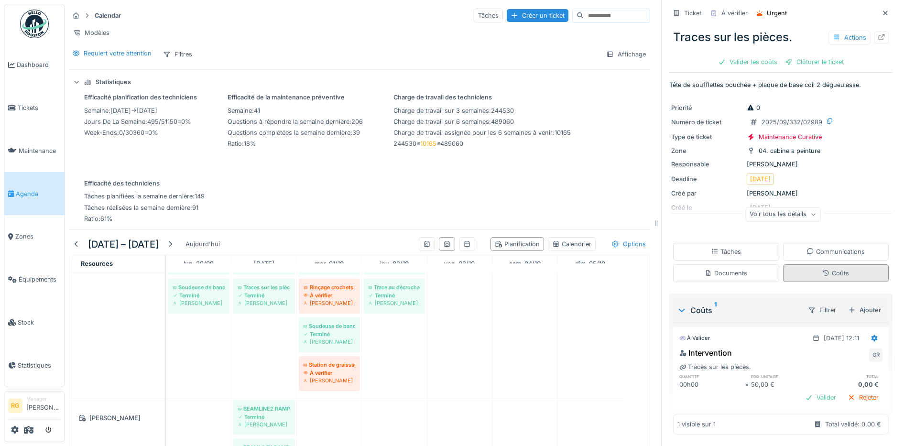
scroll to position [2, 0]
click at [851, 391] on div "Rejeter" at bounding box center [862, 397] width 39 height 13
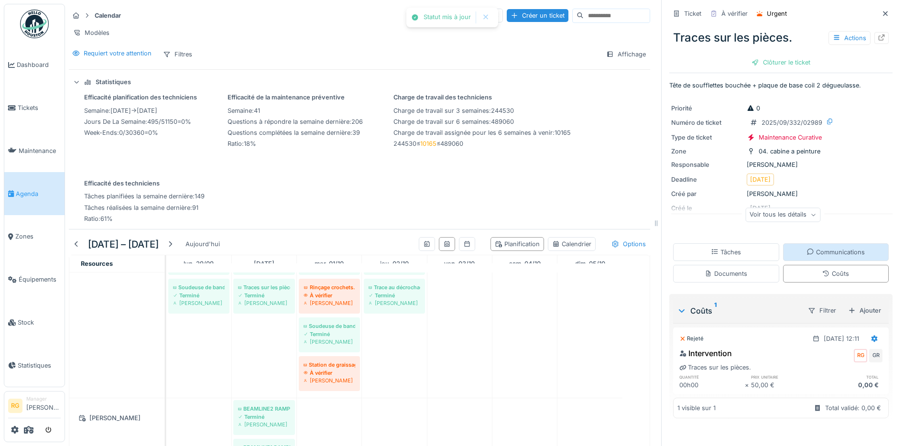
scroll to position [0, 0]
click at [764, 56] on div "Clôturer le ticket" at bounding box center [780, 62] width 66 height 13
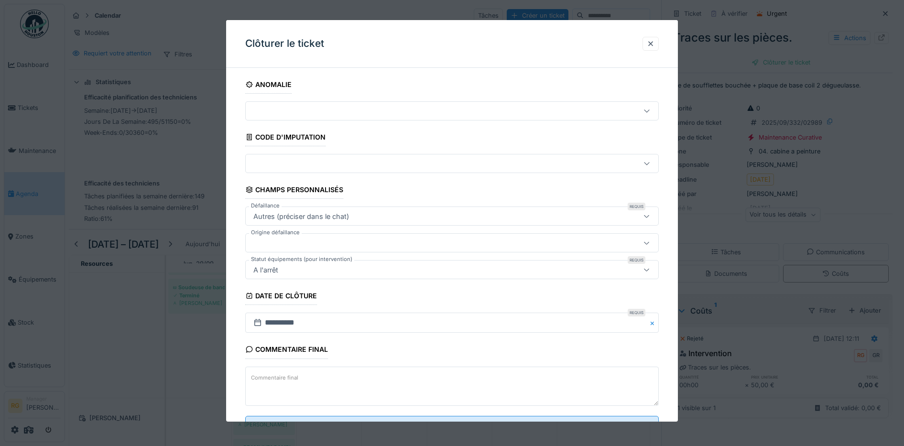
click at [314, 379] on textarea "Commentaire final" at bounding box center [452, 385] width 414 height 39
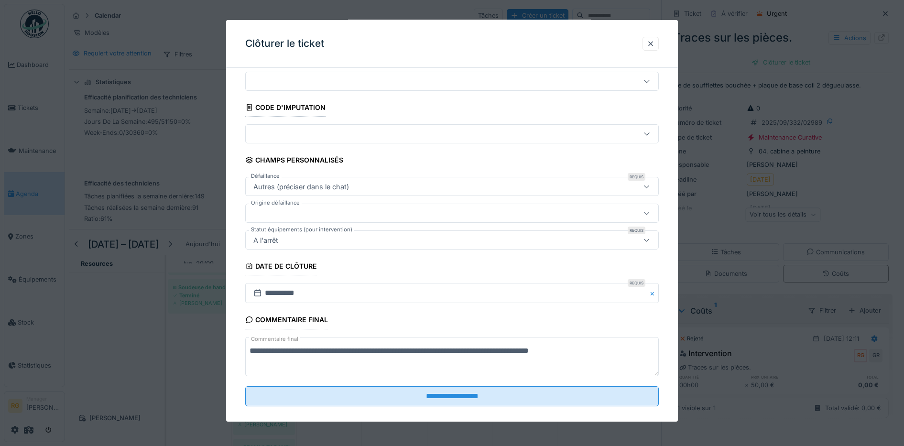
scroll to position [41, 0]
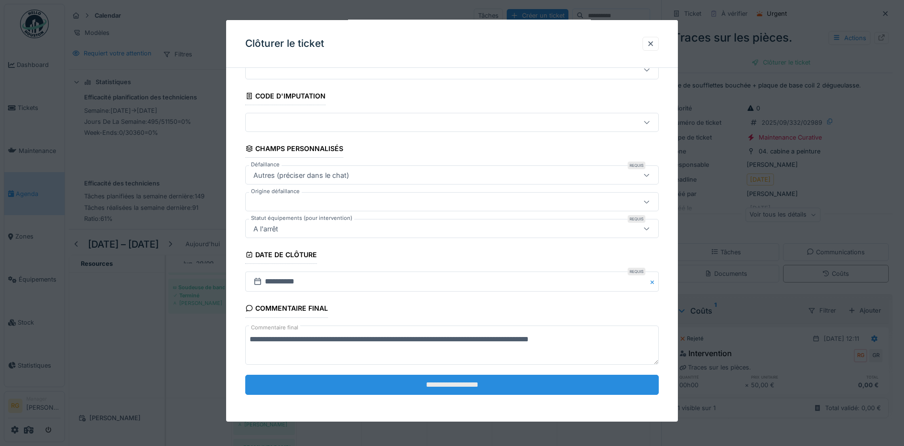
type textarea "**********"
click at [394, 380] on input "**********" at bounding box center [452, 385] width 414 height 20
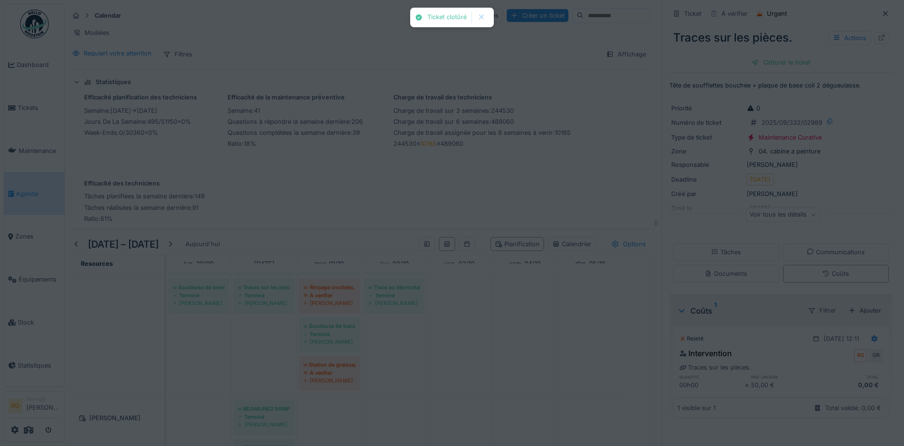
scroll to position [0, 0]
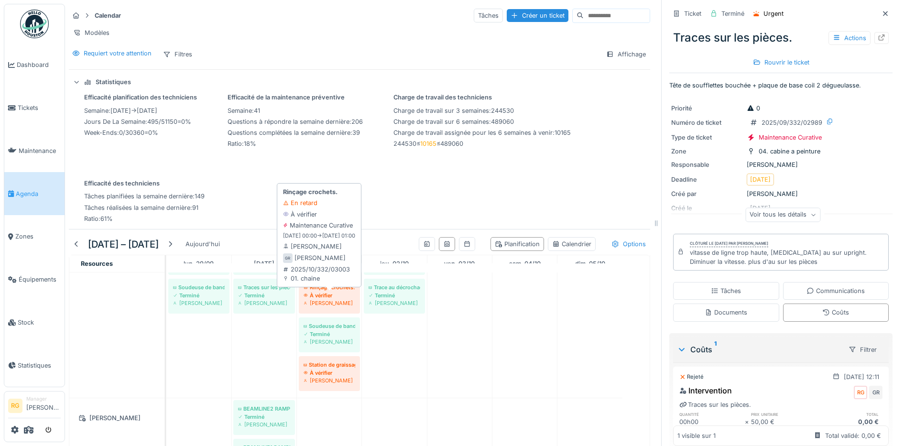
click at [328, 294] on div "À vérifier" at bounding box center [329, 295] width 52 height 8
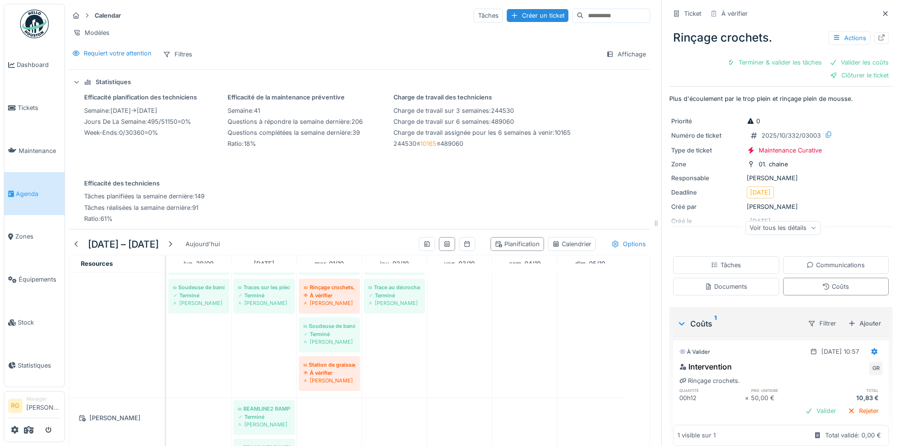
drag, startPoint x: 806, startPoint y: 405, endPoint x: 803, endPoint y: 388, distance: 17.4
click at [806, 405] on div "Valider" at bounding box center [820, 410] width 39 height 13
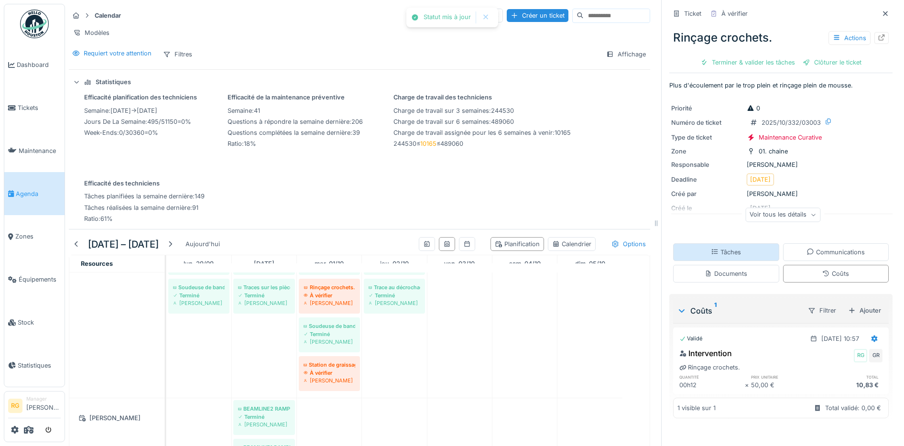
click at [717, 247] on div "Tâches" at bounding box center [725, 251] width 30 height 9
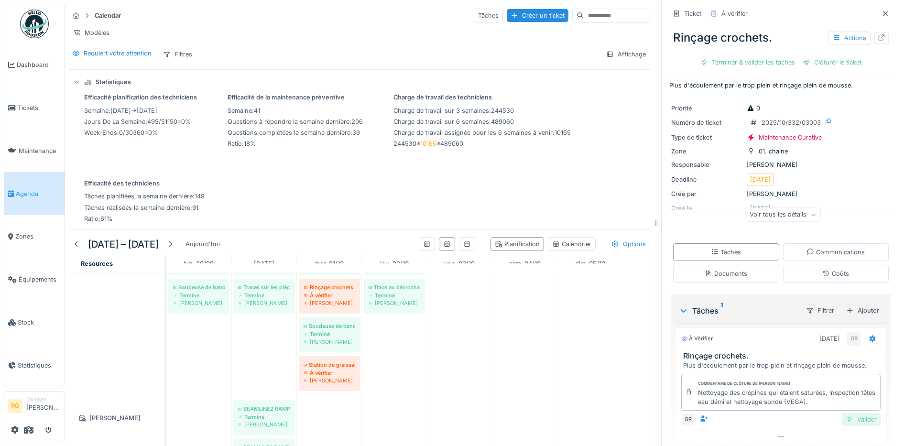
click at [845, 413] on div "Valider" at bounding box center [860, 419] width 39 height 13
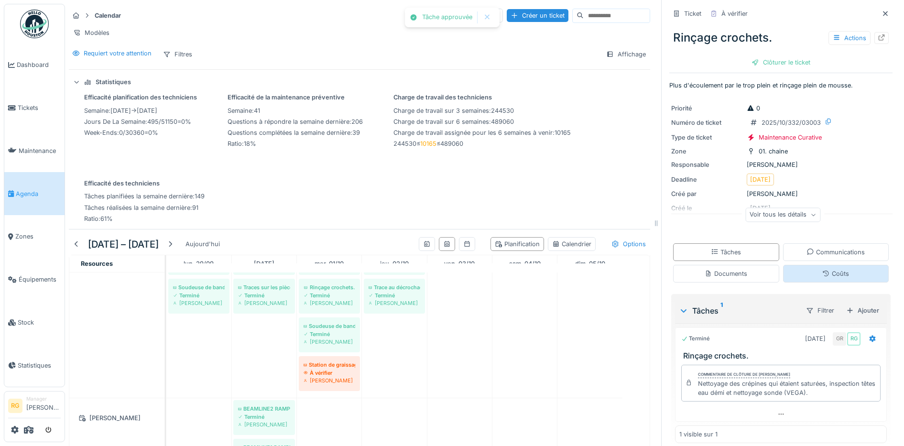
click at [822, 270] on icon at bounding box center [826, 273] width 8 height 6
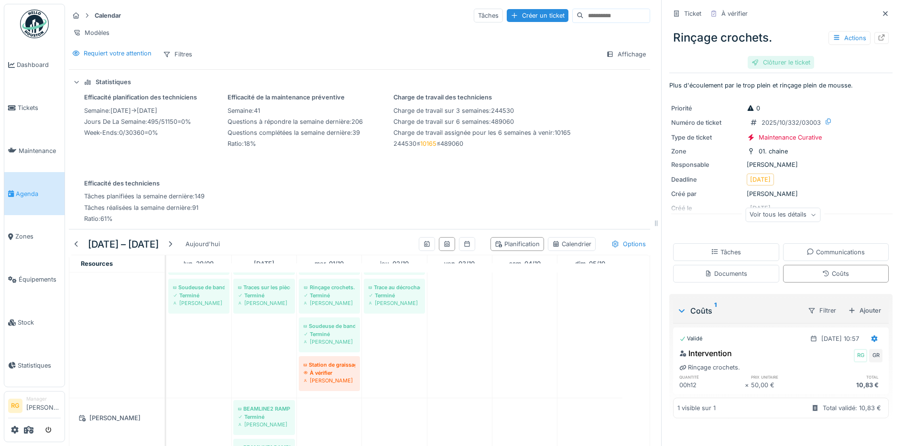
click at [764, 56] on div "Clôturer le ticket" at bounding box center [780, 62] width 66 height 13
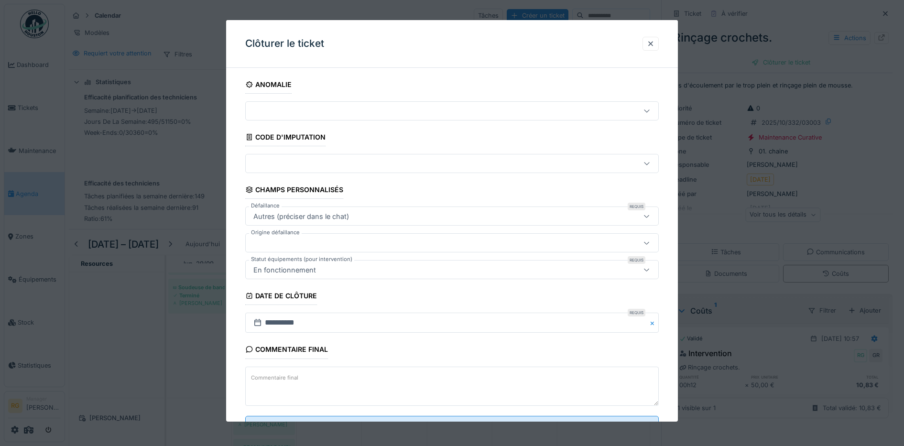
click at [338, 381] on textarea "Commentaire final" at bounding box center [452, 385] width 414 height 39
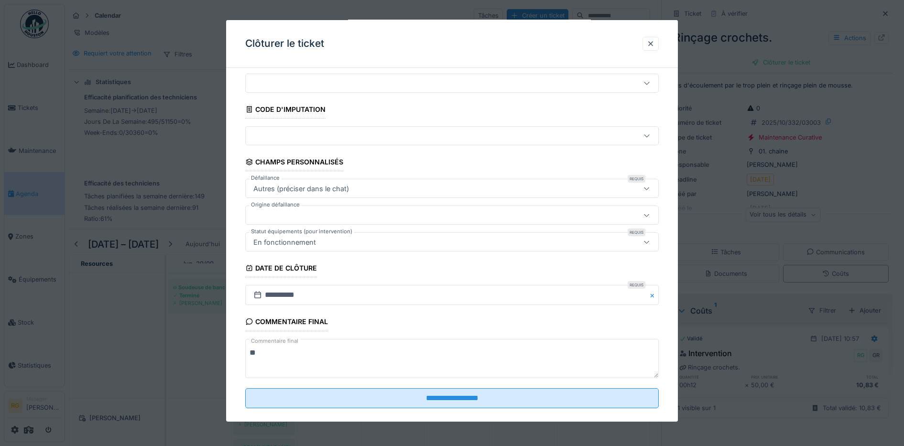
scroll to position [41, 0]
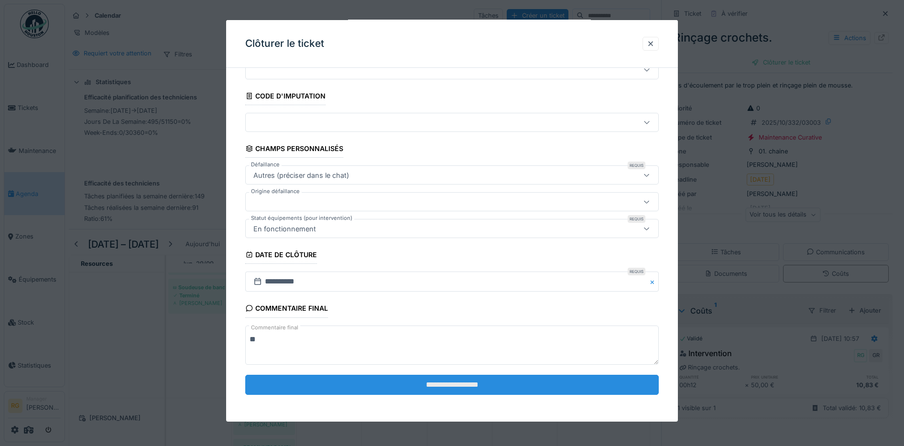
type textarea "**"
click at [383, 387] on input "**********" at bounding box center [452, 385] width 414 height 20
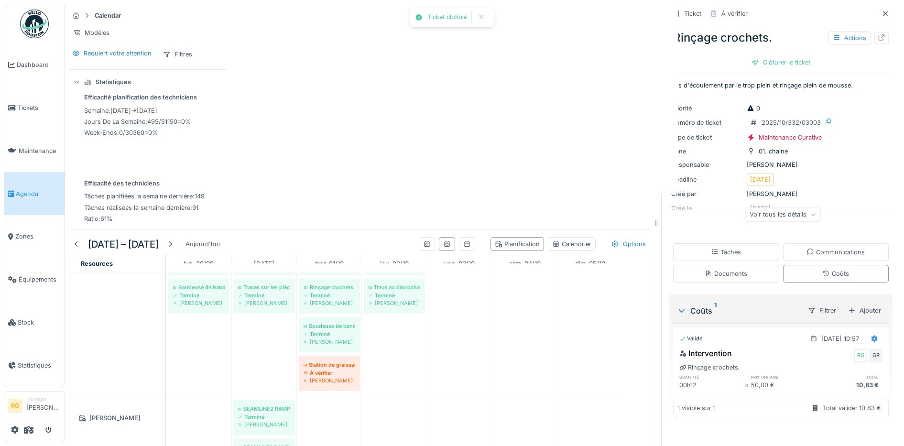
scroll to position [0, 0]
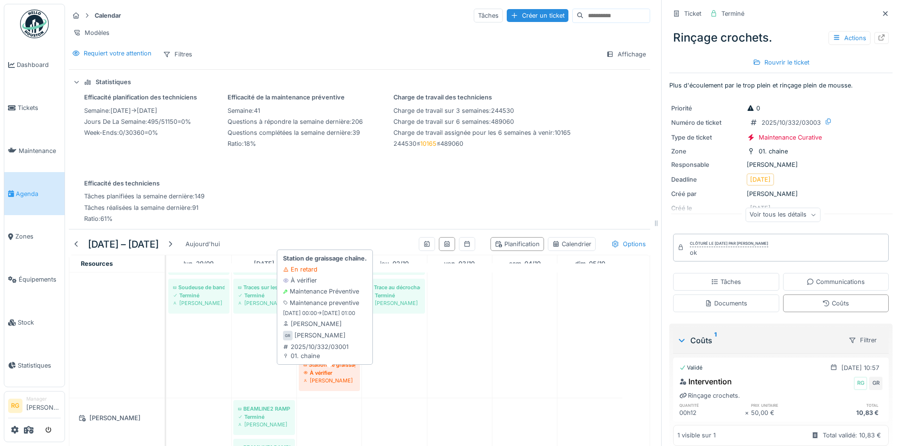
click at [329, 374] on div "À vérifier" at bounding box center [329, 373] width 52 height 8
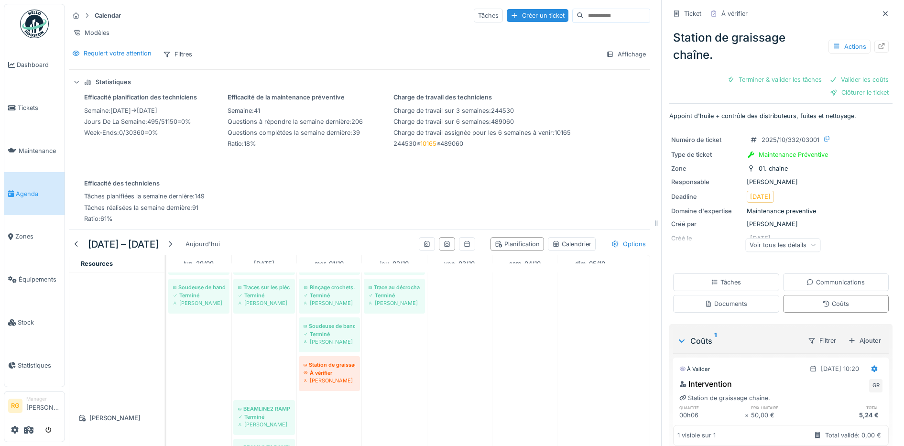
scroll to position [32, 0]
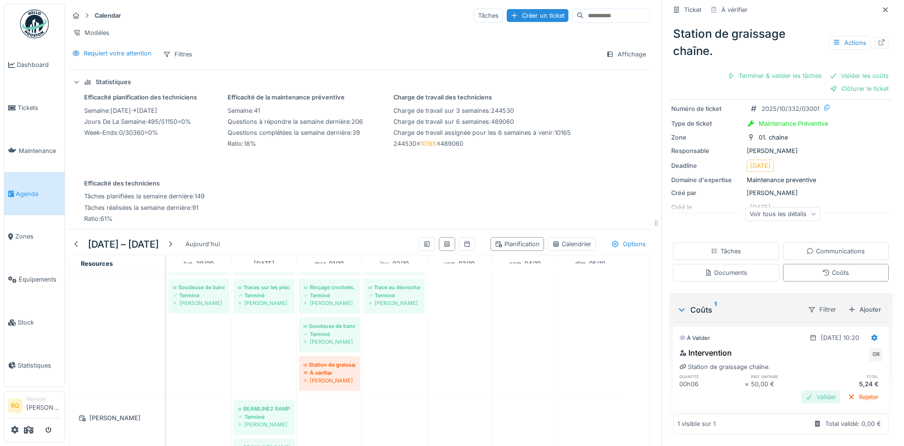
click at [805, 390] on div "Valider" at bounding box center [820, 396] width 39 height 13
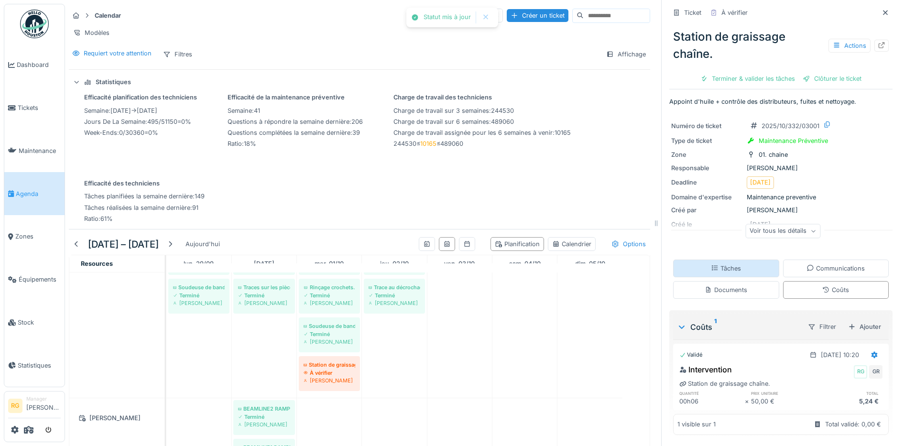
click at [725, 264] on div "Tâches" at bounding box center [725, 268] width 30 height 9
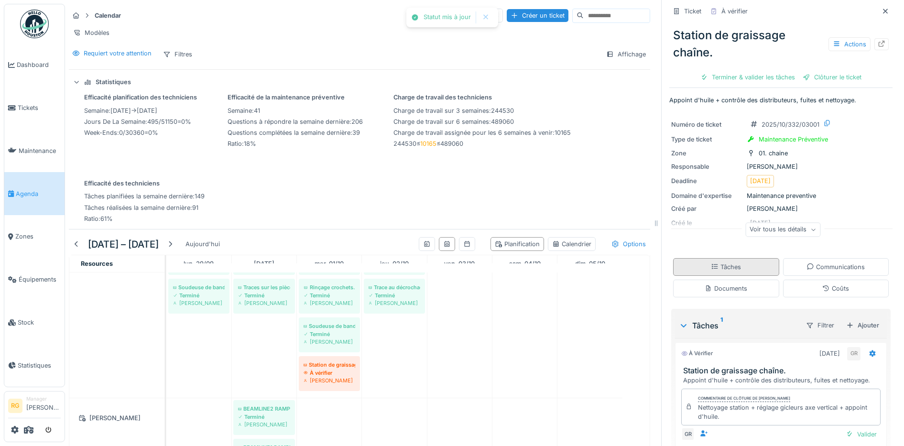
scroll to position [19, 0]
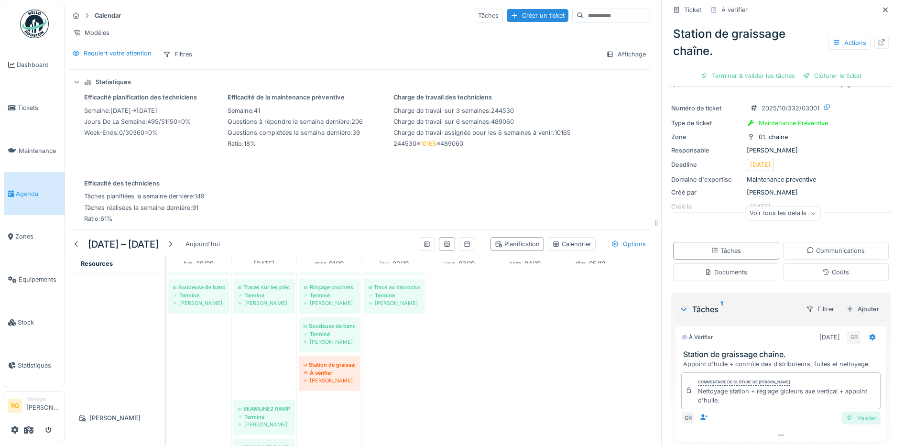
click at [849, 411] on div "Valider" at bounding box center [860, 417] width 39 height 13
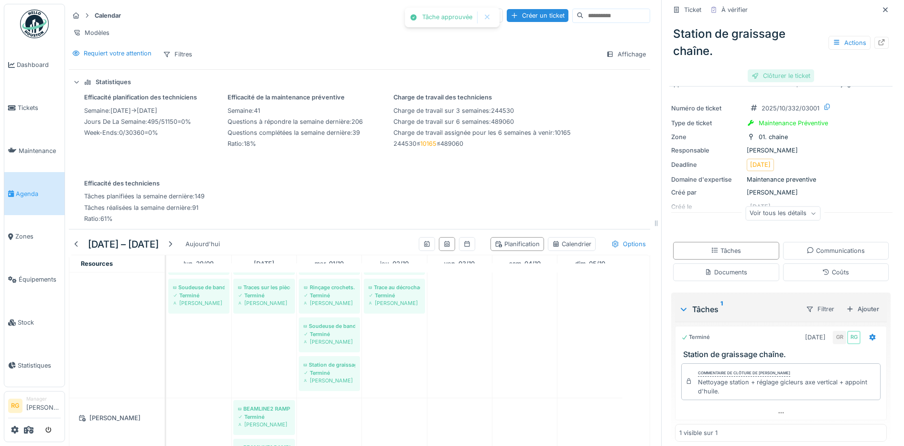
click at [759, 71] on div "Clôturer le ticket" at bounding box center [780, 75] width 66 height 13
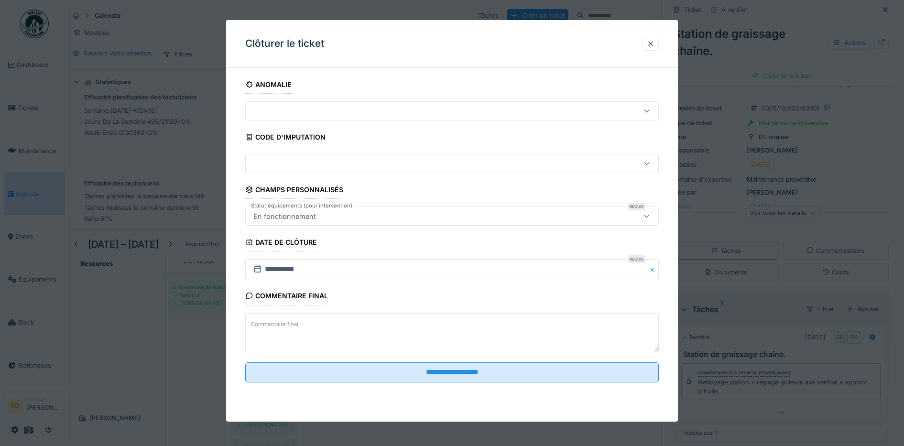
click at [272, 319] on label "Commentaire final" at bounding box center [274, 324] width 51 height 12
click at [272, 319] on textarea "Commentaire final" at bounding box center [452, 332] width 414 height 39
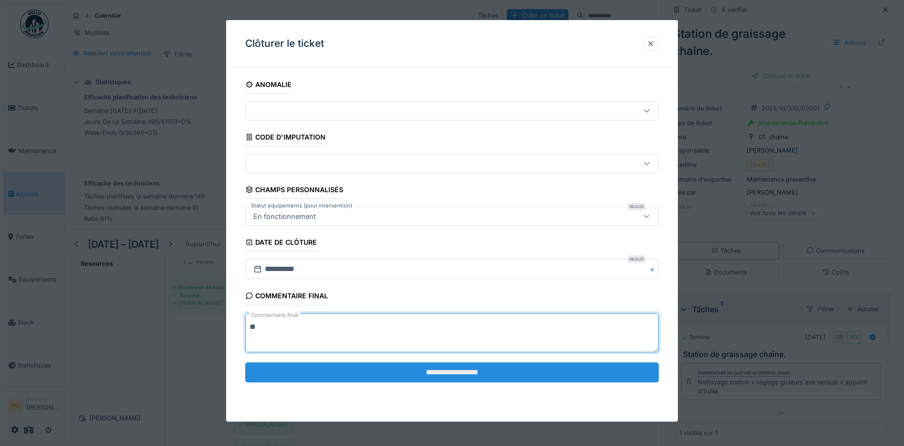
type textarea "**"
click at [431, 373] on input "**********" at bounding box center [452, 372] width 414 height 20
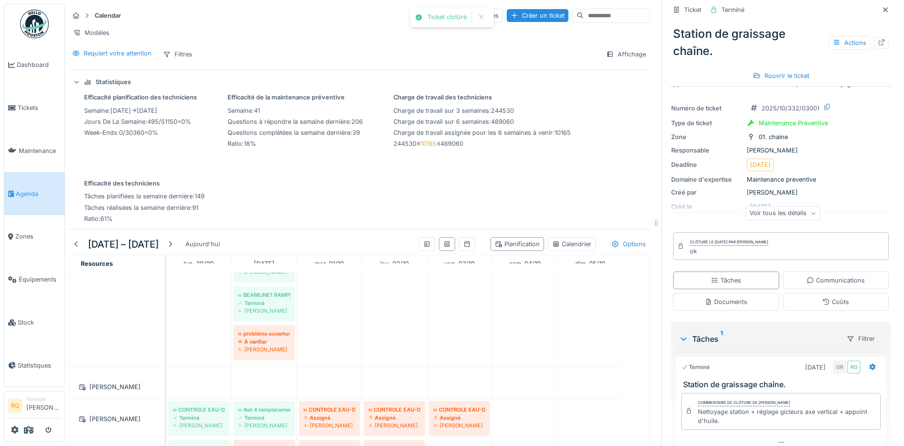
scroll to position [538, 0]
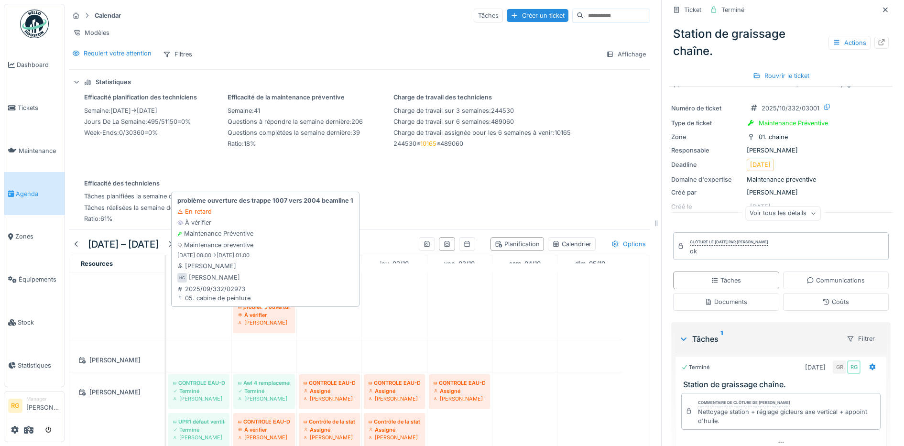
click at [271, 316] on div "À vérifier" at bounding box center [264, 315] width 52 height 8
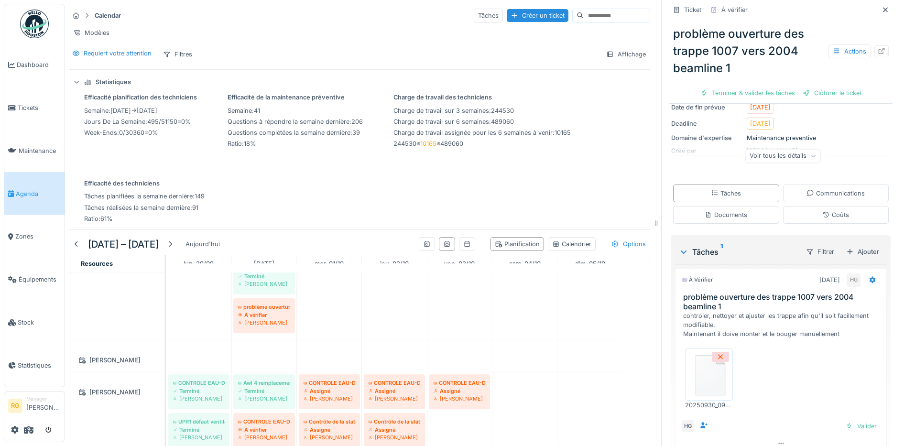
scroll to position [119, 0]
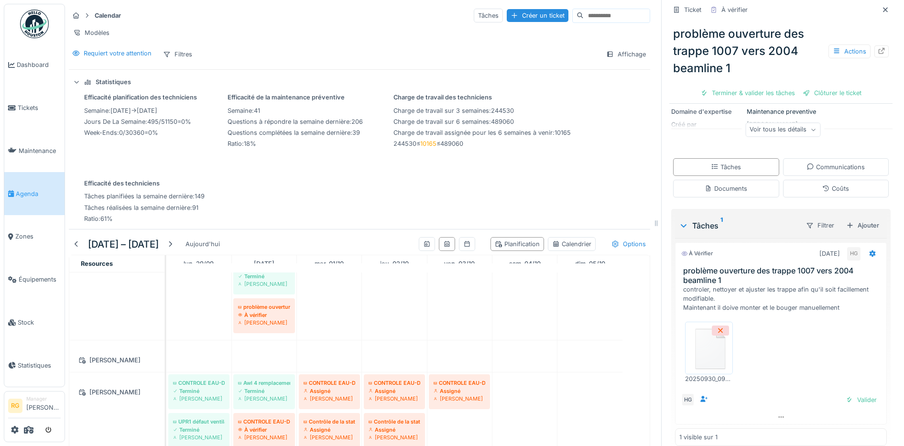
click at [802, 134] on div "Voir tous les détails" at bounding box center [782, 130] width 75 height 14
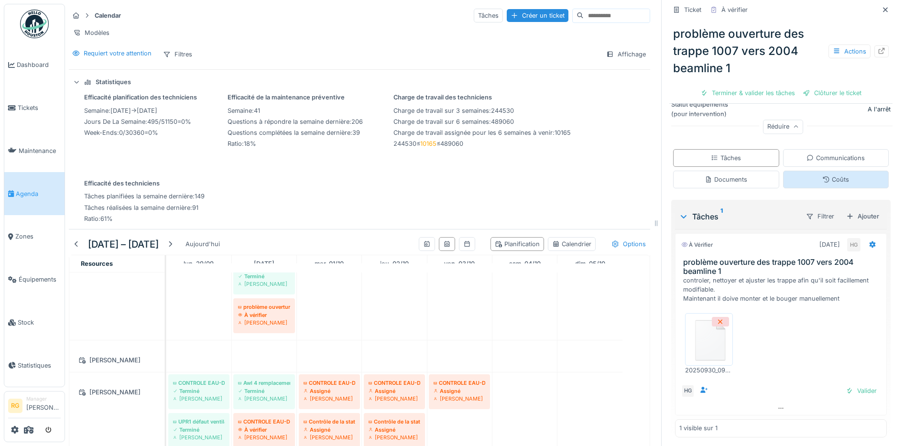
scroll to position [230, 0]
click at [777, 402] on icon at bounding box center [781, 405] width 8 height 6
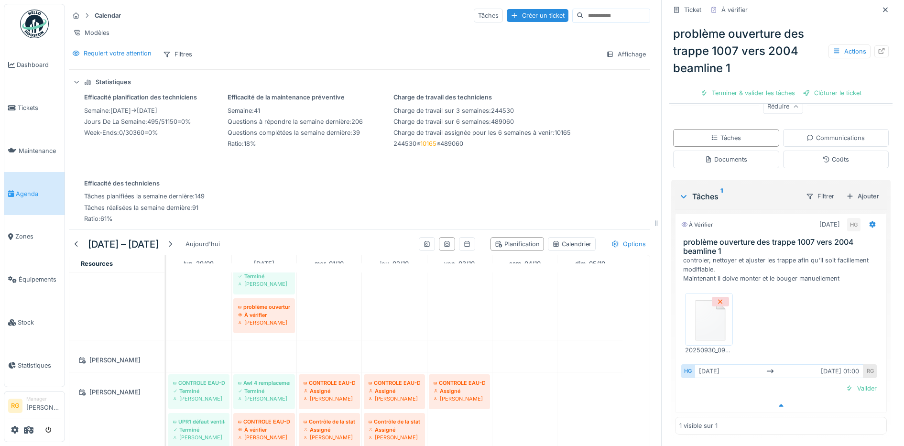
scroll to position [247, 0]
click at [778, 404] on icon at bounding box center [780, 405] width 5 height 3
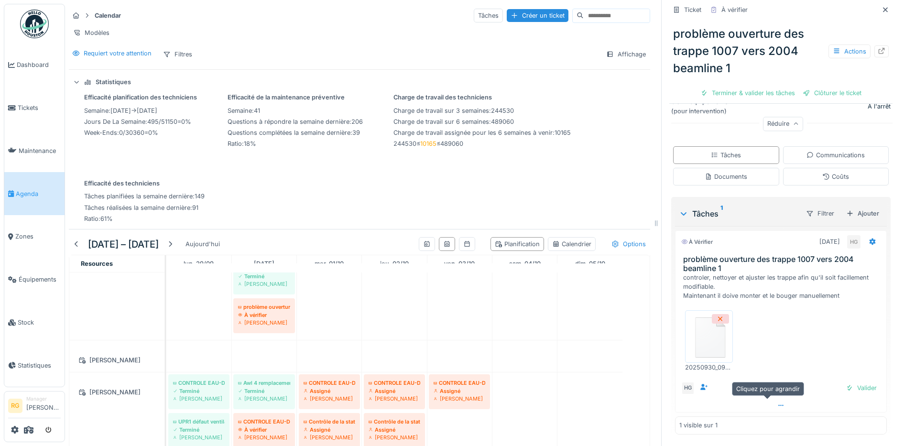
click at [777, 402] on icon at bounding box center [781, 405] width 8 height 6
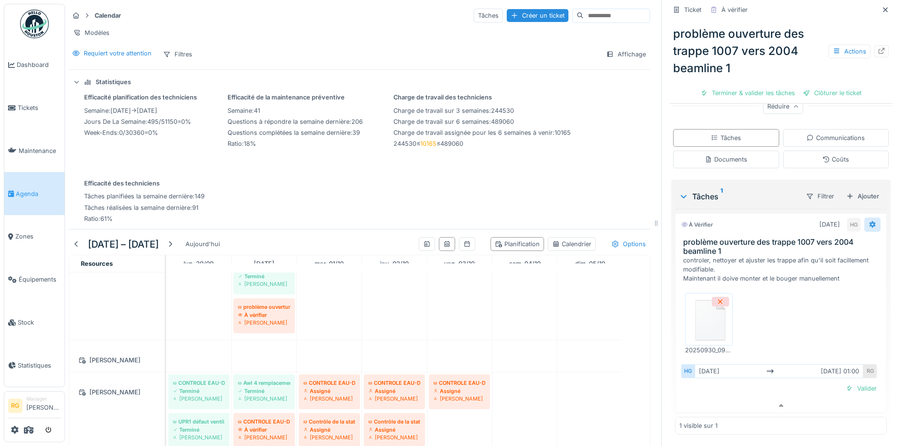
click at [868, 221] on icon at bounding box center [872, 224] width 8 height 6
click at [719, 383] on div "Valider" at bounding box center [780, 388] width 199 height 13
click at [799, 153] on div "Coûts" at bounding box center [836, 160] width 106 height 18
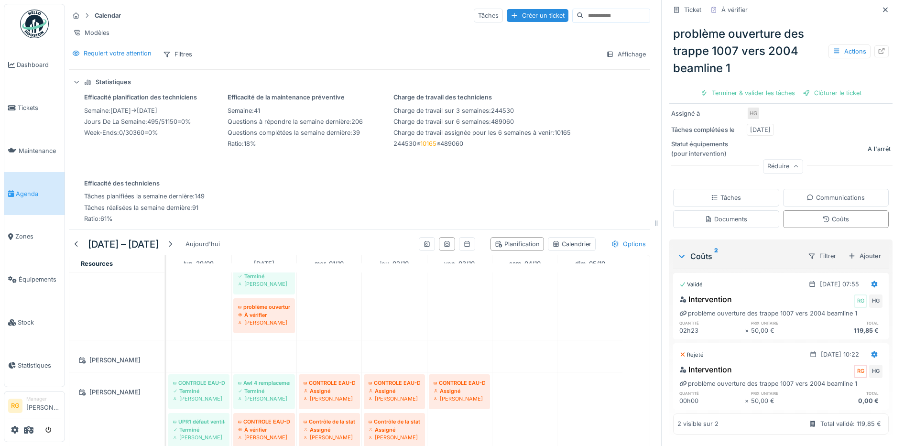
scroll to position [188, 0]
click at [723, 193] on div "Tâches" at bounding box center [725, 197] width 30 height 9
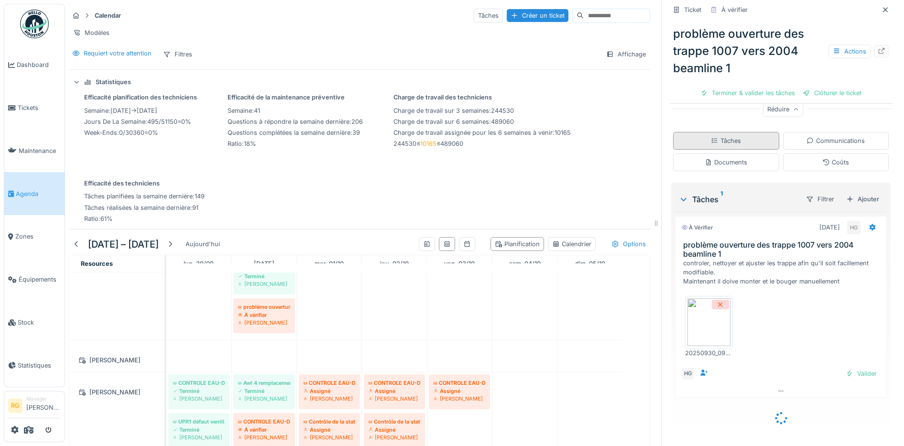
scroll to position [230, 0]
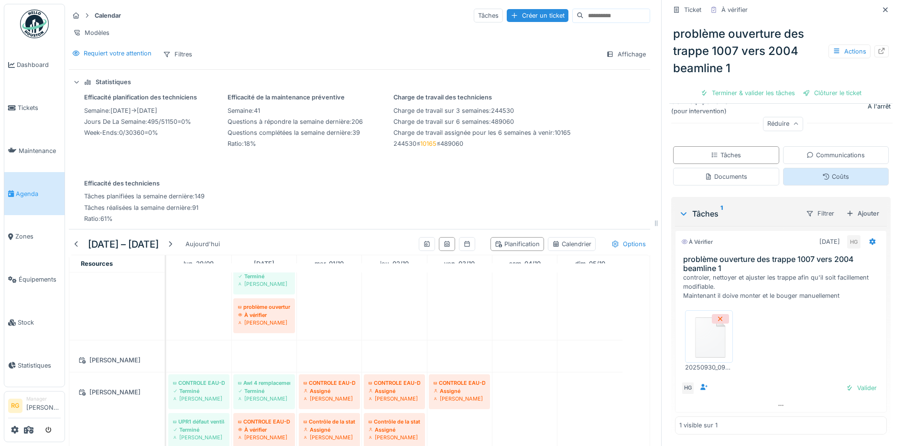
click at [830, 172] on div "Coûts" at bounding box center [835, 176] width 27 height 9
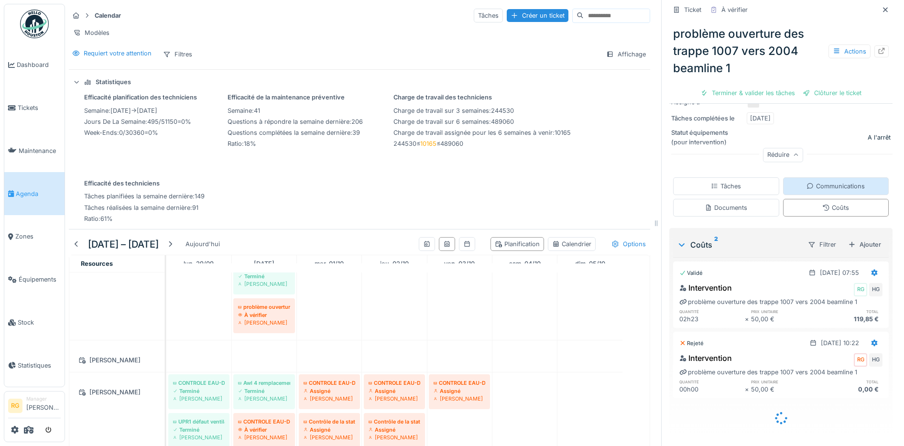
scroll to position [188, 0]
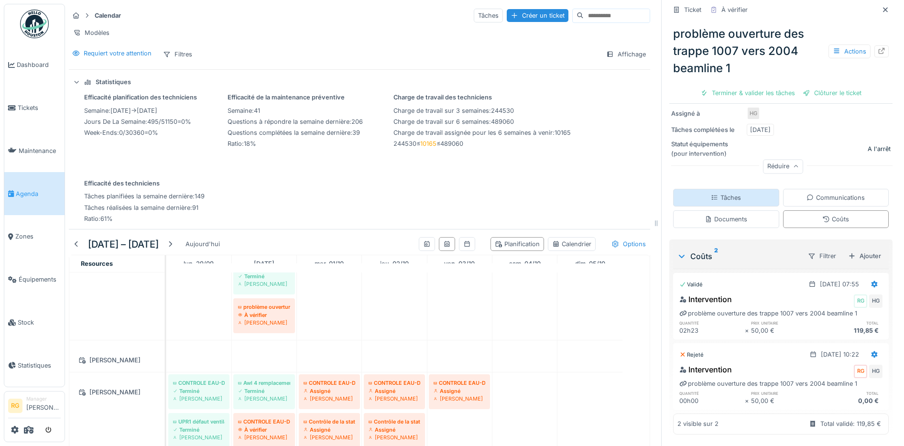
click at [718, 193] on div "Tâches" at bounding box center [725, 197] width 30 height 9
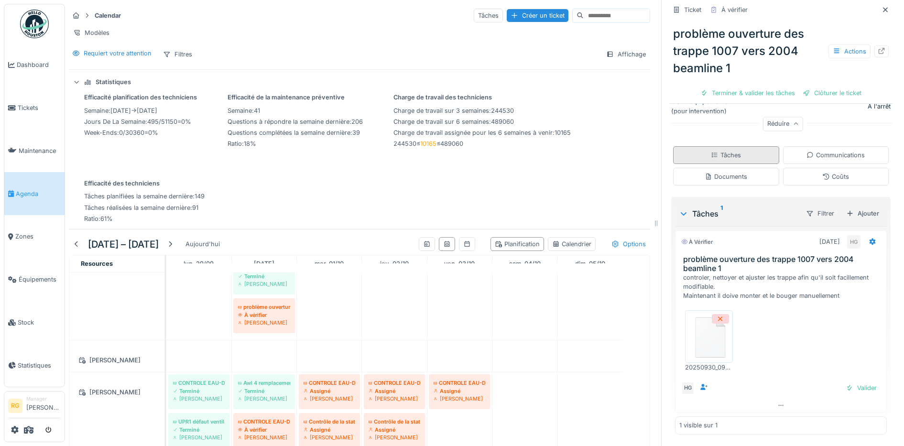
scroll to position [230, 0]
click at [869, 238] on icon at bounding box center [872, 241] width 6 height 7
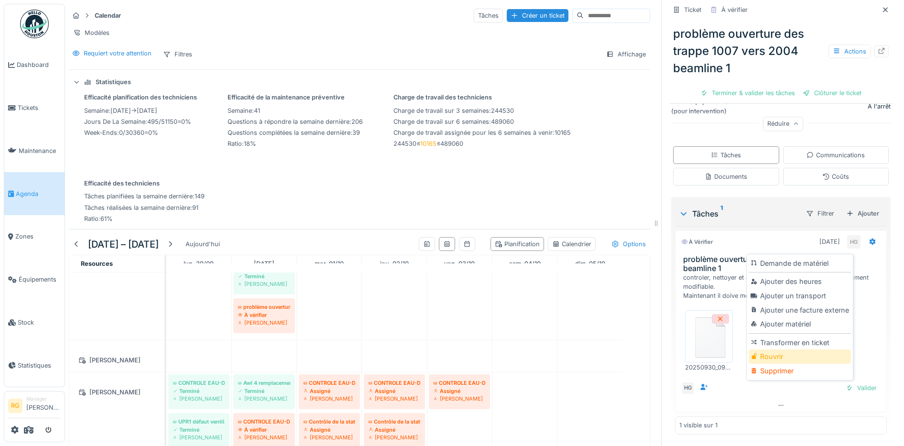
click at [768, 349] on div "Rouvrir" at bounding box center [799, 356] width 102 height 14
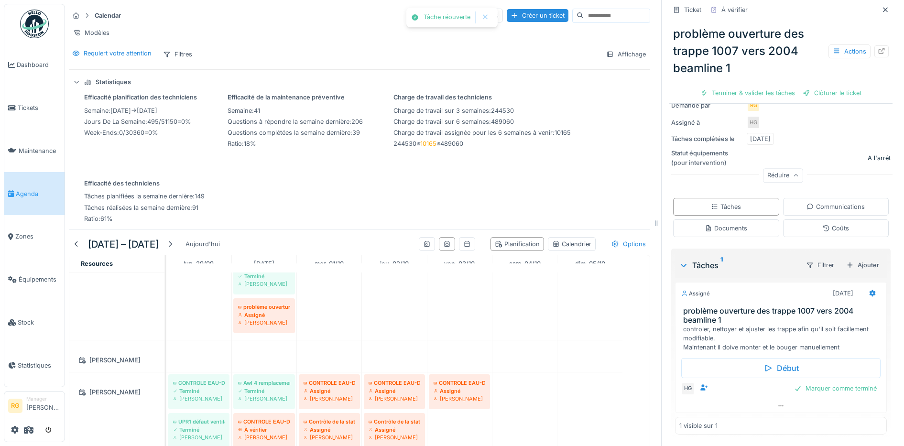
scroll to position [159, 0]
click at [777, 403] on icon at bounding box center [781, 406] width 8 height 6
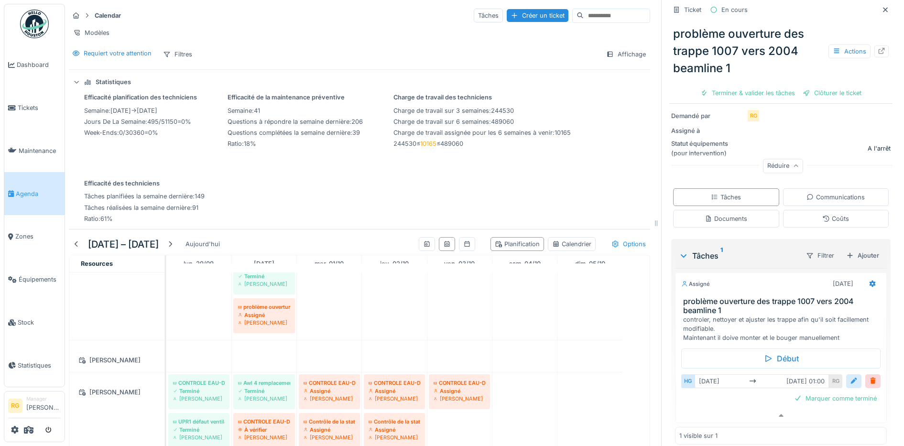
click at [850, 382] on div at bounding box center [854, 380] width 8 height 9
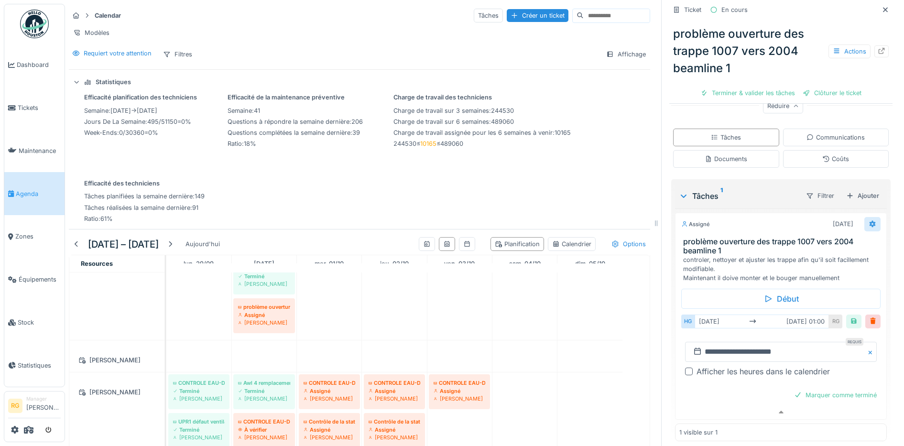
click at [869, 222] on icon at bounding box center [872, 224] width 6 height 7
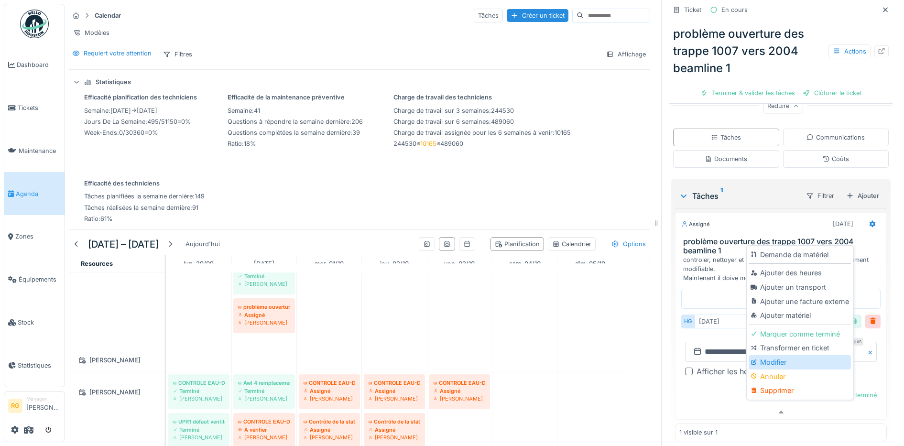
click at [763, 355] on div "Modifier" at bounding box center [799, 362] width 102 height 14
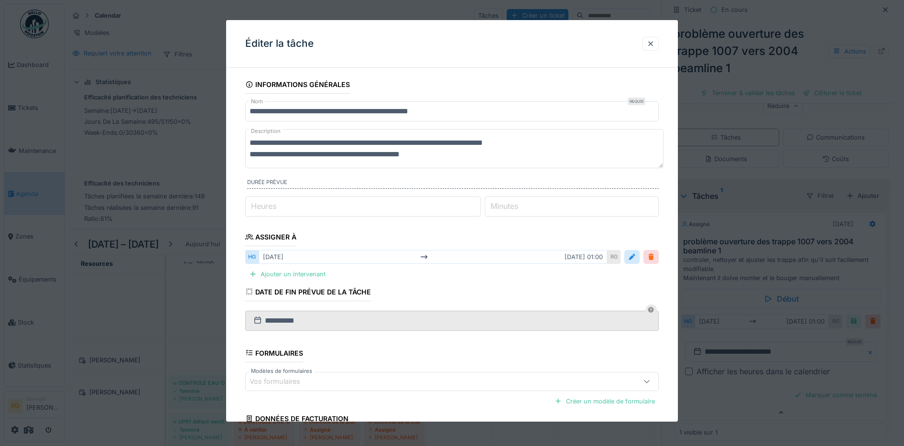
click at [655, 258] on div at bounding box center [651, 256] width 8 height 9
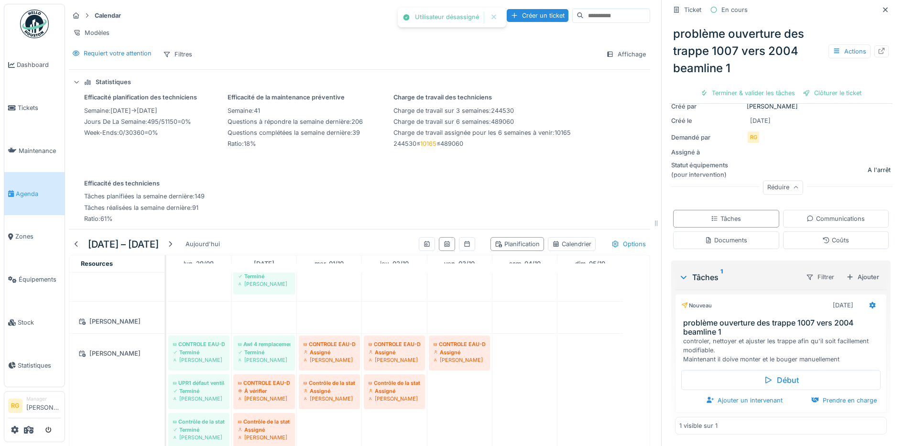
scroll to position [147, 0]
click at [753, 394] on div "Ajouter un intervenant" at bounding box center [744, 400] width 84 height 13
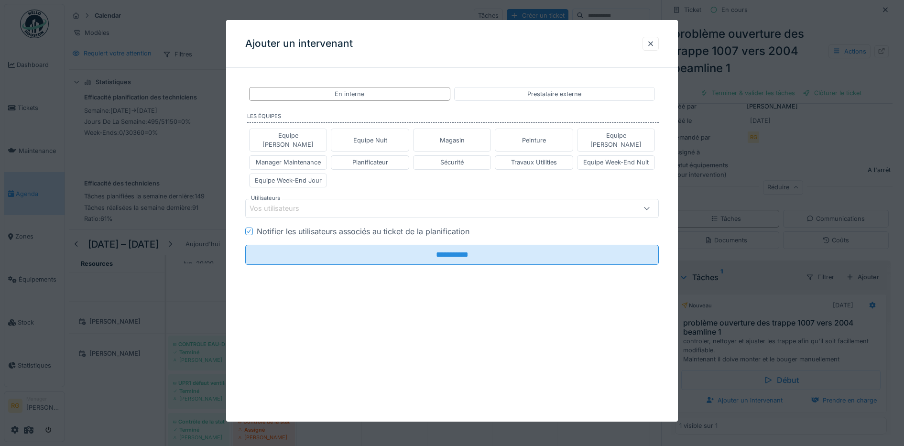
click at [330, 203] on div "Vos utilisateurs" at bounding box center [427, 208] width 357 height 11
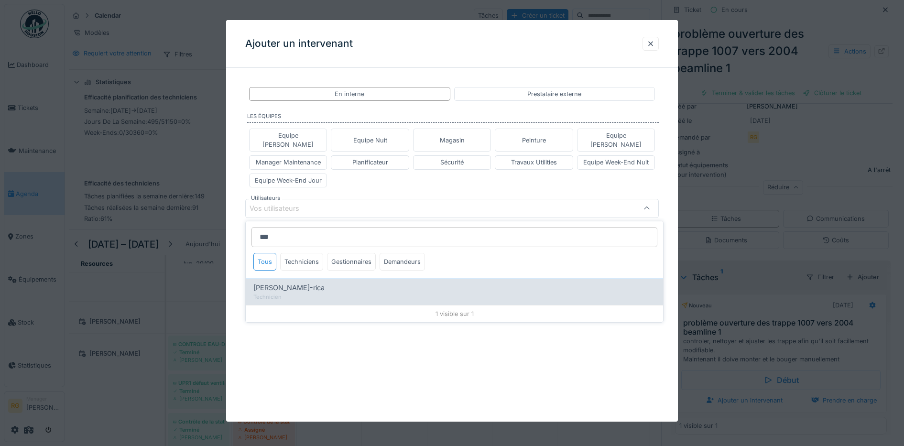
type input "***"
click at [287, 282] on span "Jan Dalla-rica" at bounding box center [288, 287] width 71 height 11
type input "****"
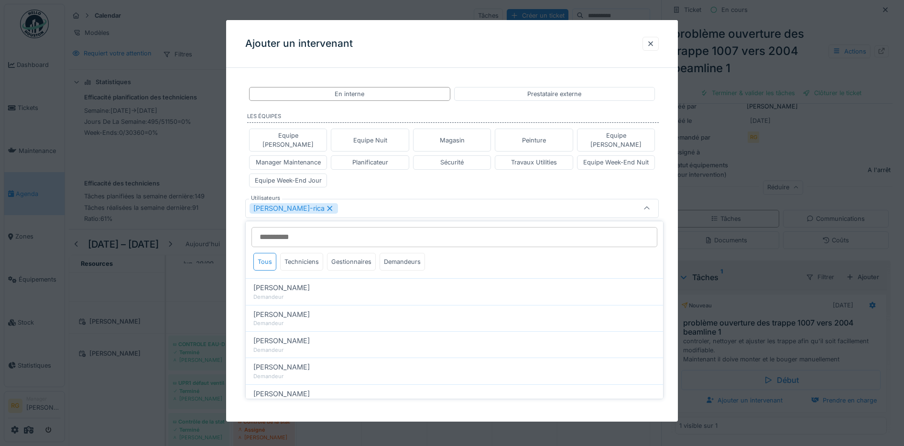
click at [232, 237] on div "**********" at bounding box center [452, 205] width 452 height 261
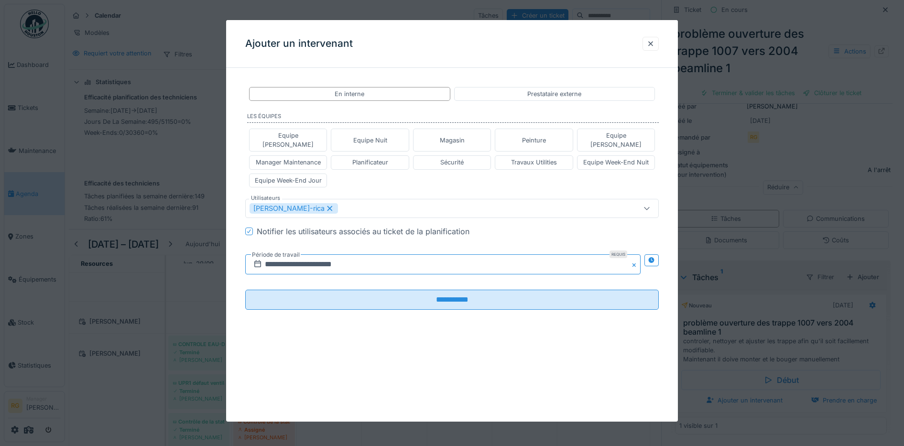
click at [280, 255] on input "**********" at bounding box center [443, 264] width 396 height 20
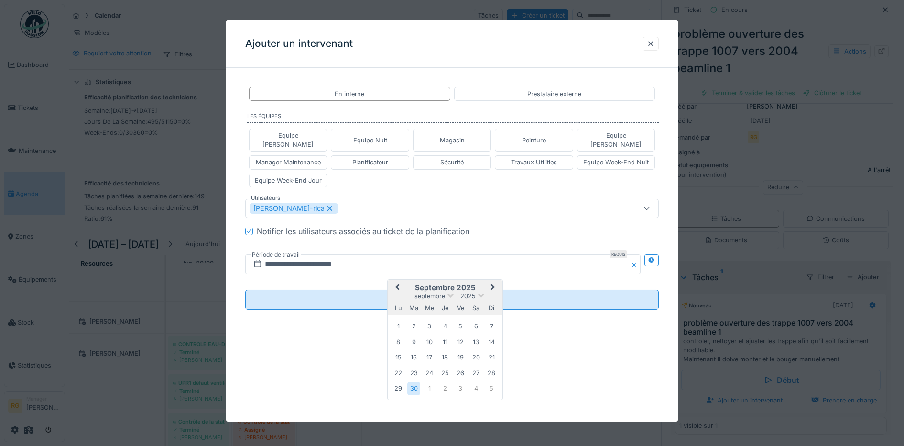
click at [493, 282] on span "Next Month" at bounding box center [493, 287] width 0 height 11
click at [429, 335] on div "8" at bounding box center [429, 342] width 13 height 14
click at [430, 335] on div "8" at bounding box center [429, 342] width 13 height 14
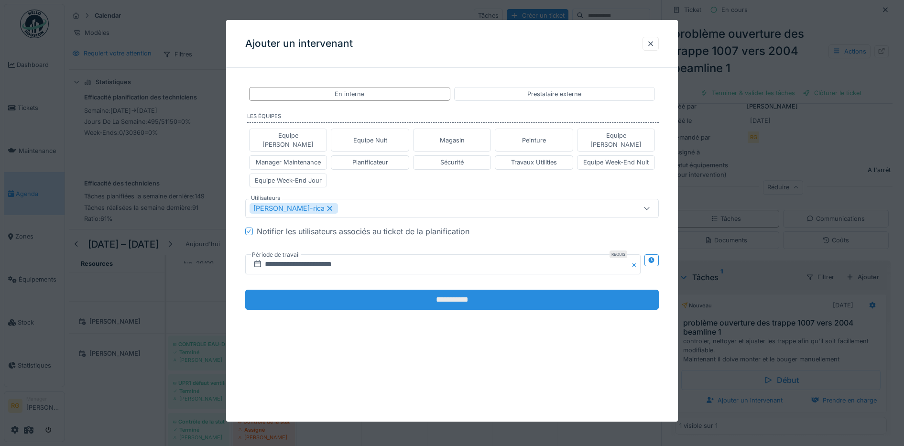
click at [363, 291] on input "**********" at bounding box center [452, 300] width 414 height 20
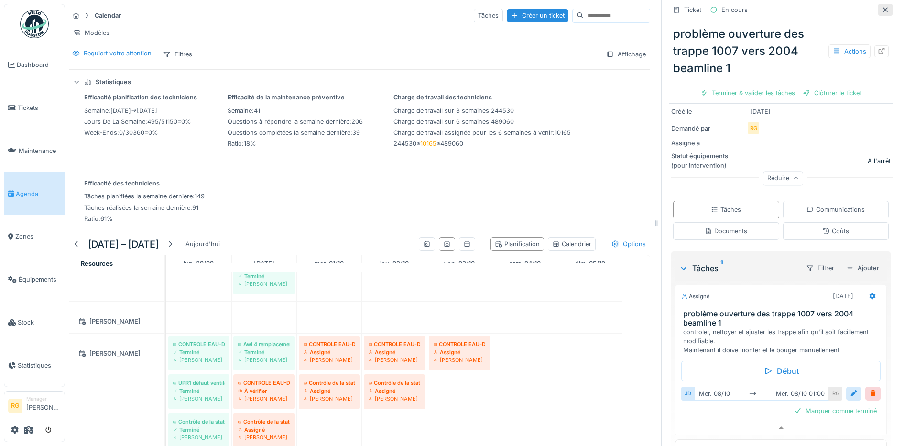
click at [881, 5] on div at bounding box center [885, 9] width 8 height 9
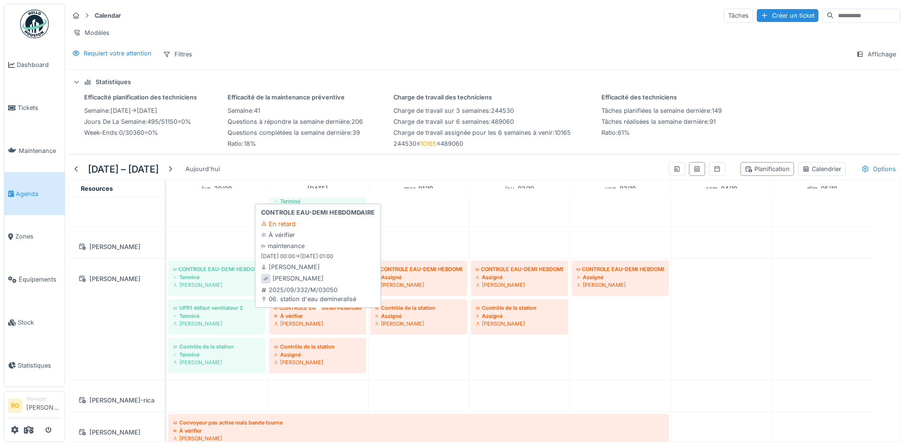
click at [308, 314] on div "À vérifier" at bounding box center [317, 316] width 87 height 8
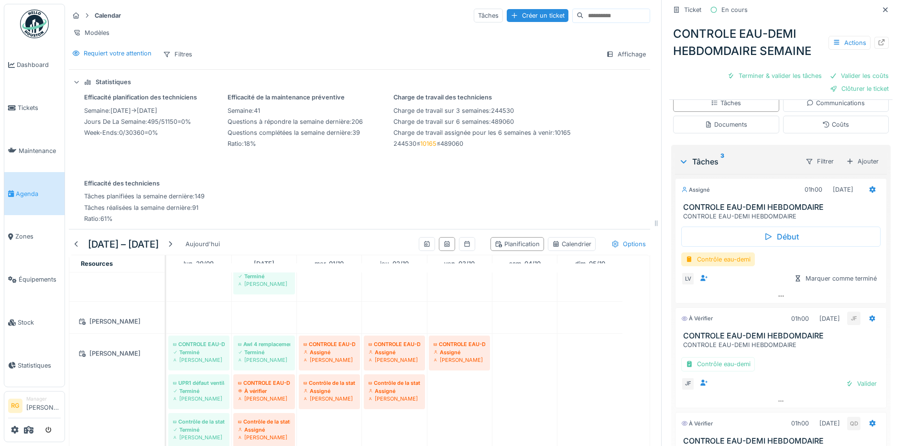
scroll to position [239, 0]
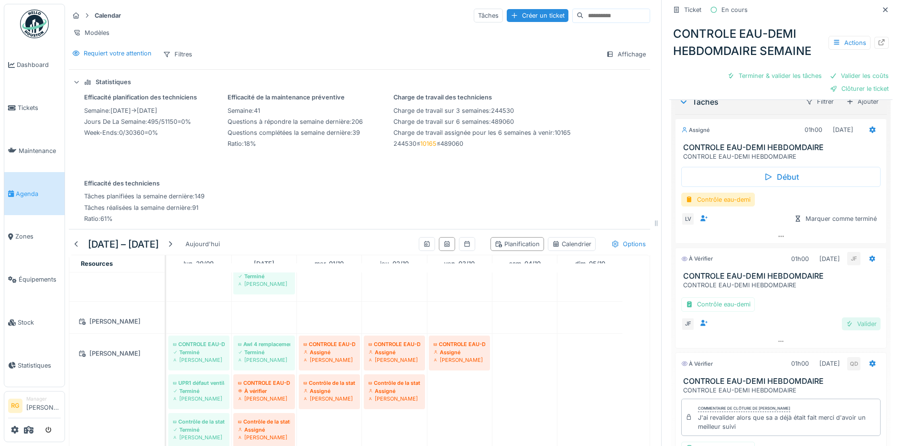
click at [846, 317] on div "Valider" at bounding box center [860, 323] width 39 height 13
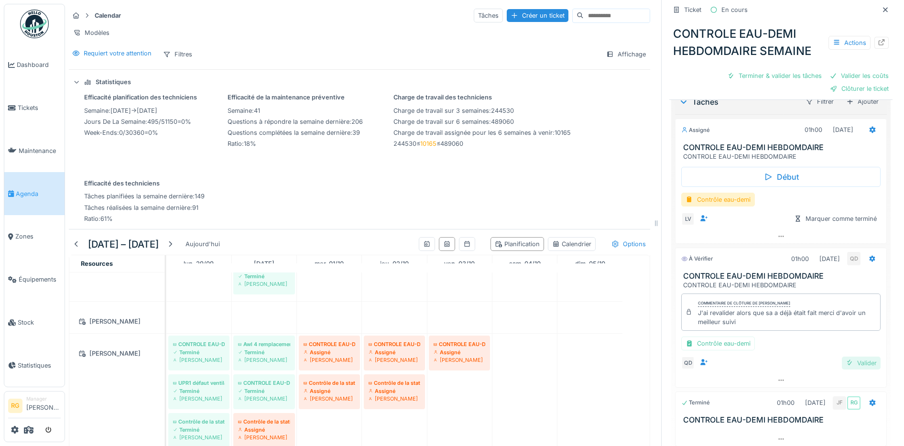
click at [847, 356] on div "Valider" at bounding box center [860, 362] width 39 height 13
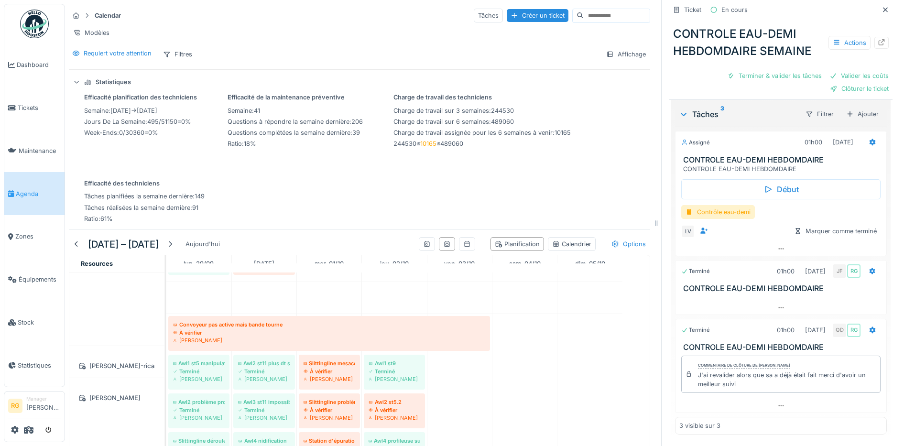
scroll to position [717, 0]
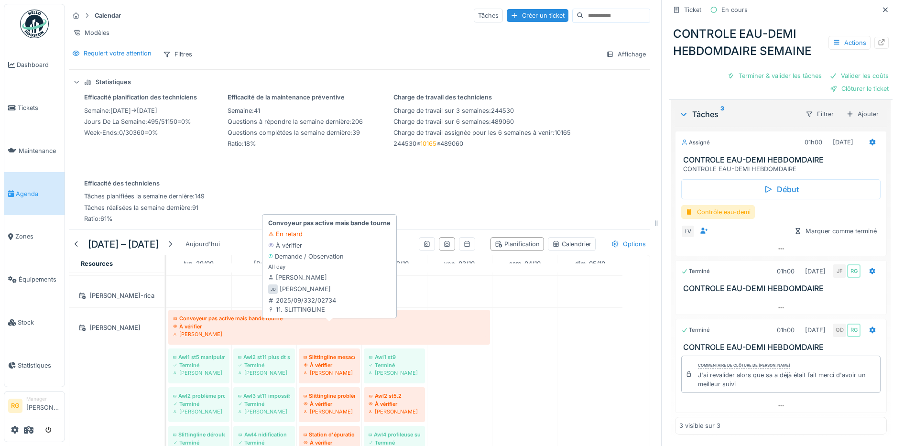
click at [244, 327] on div "À vérifier" at bounding box center [329, 327] width 312 height 8
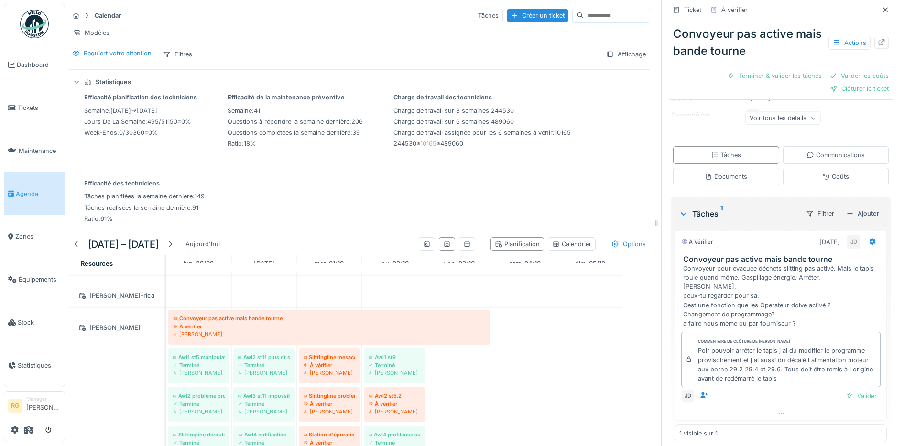
scroll to position [145, 0]
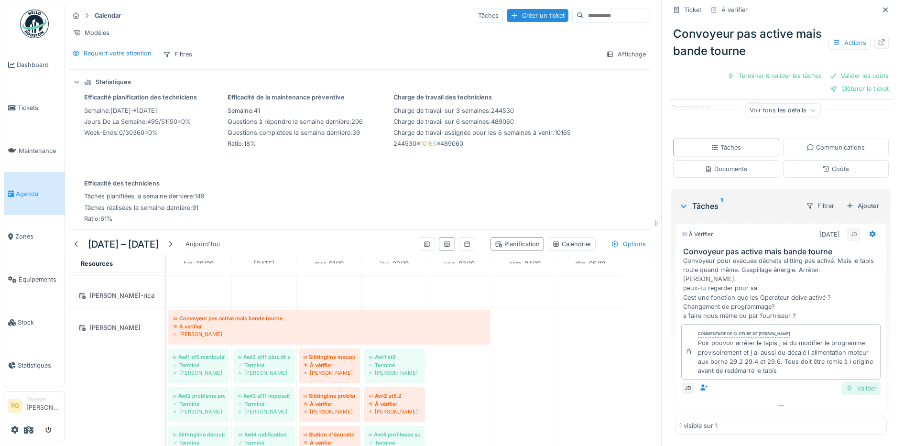
click at [846, 382] on div "Valider" at bounding box center [860, 388] width 39 height 13
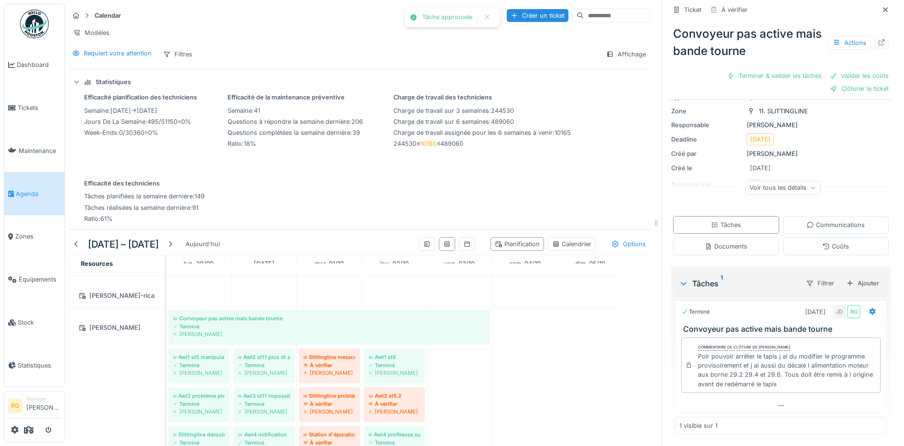
scroll to position [54, 0]
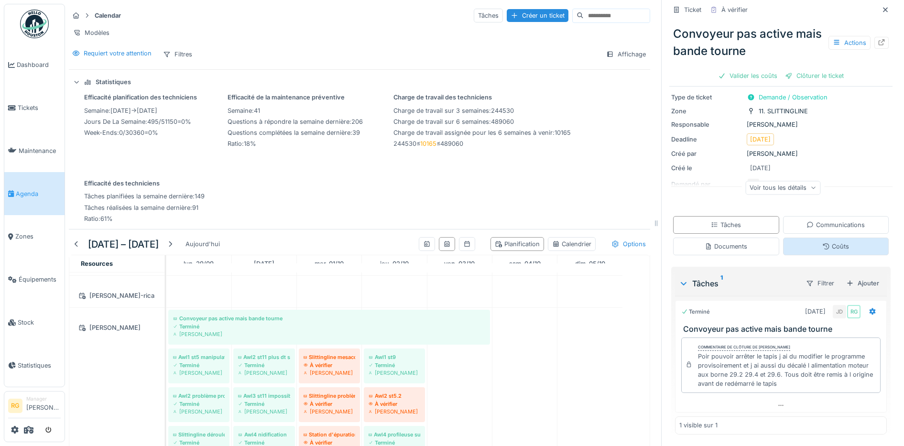
click at [833, 238] on div "Coûts" at bounding box center [836, 246] width 106 height 18
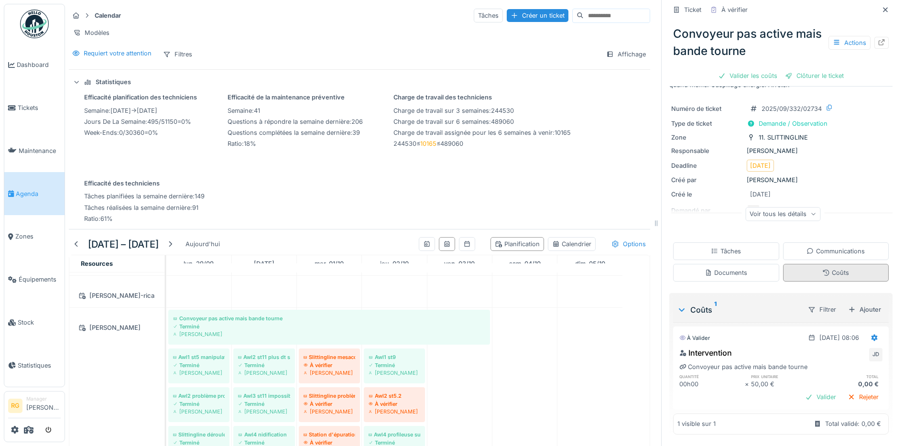
scroll to position [28, 0]
click at [848, 390] on div "Rejeter" at bounding box center [862, 396] width 39 height 13
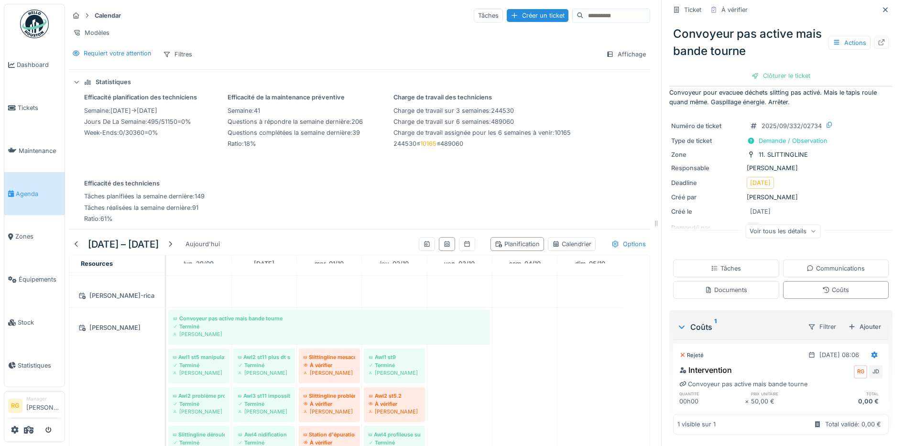
scroll to position [0, 0]
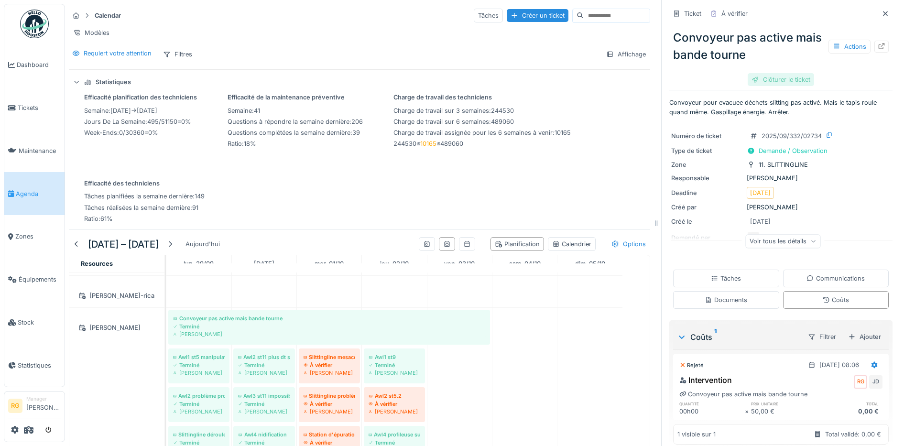
click at [766, 73] on div "Clôturer le ticket" at bounding box center [780, 79] width 66 height 13
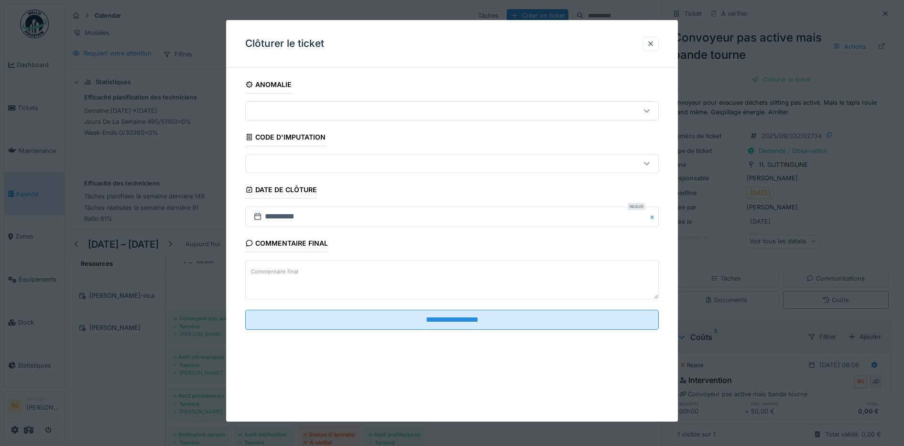
click at [269, 271] on label "Commentaire final" at bounding box center [274, 272] width 51 height 12
click at [269, 271] on textarea "Commentaire final" at bounding box center [452, 279] width 414 height 39
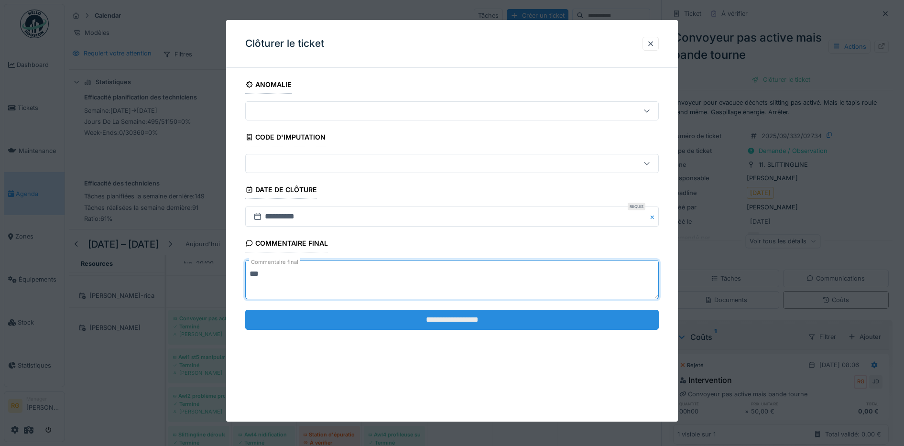
type textarea "***"
click at [415, 316] on input "**********" at bounding box center [452, 320] width 414 height 20
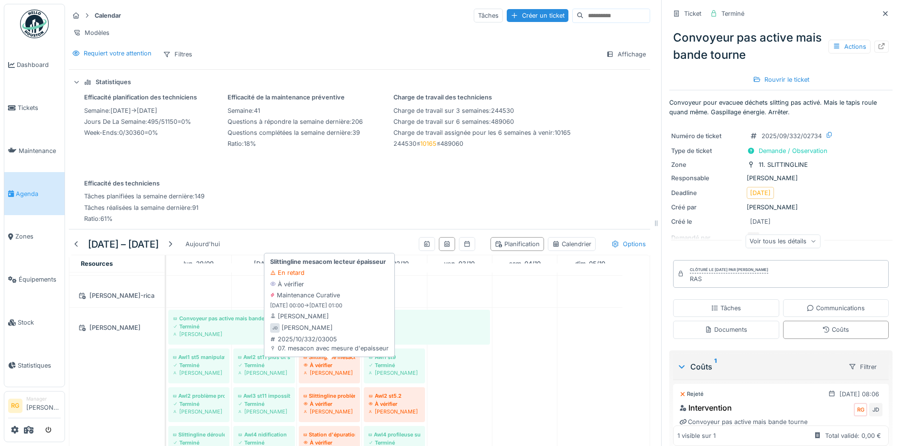
click at [331, 362] on div "À vérifier" at bounding box center [329, 365] width 52 height 8
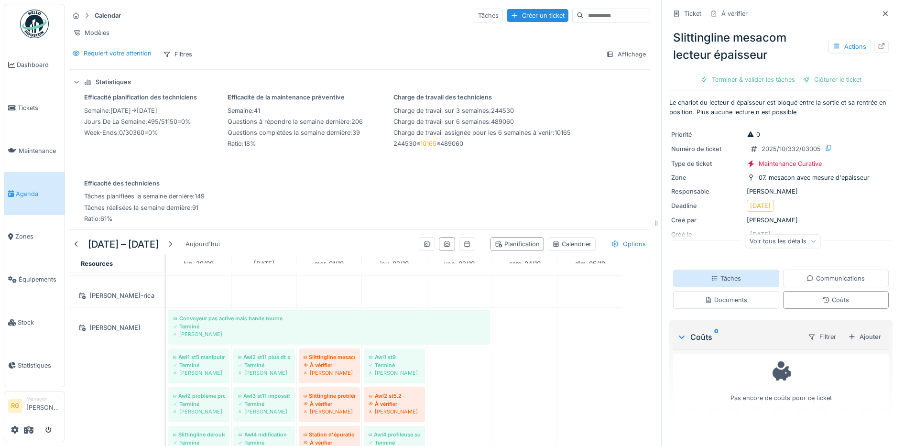
click at [726, 274] on div "Tâches" at bounding box center [725, 278] width 30 height 9
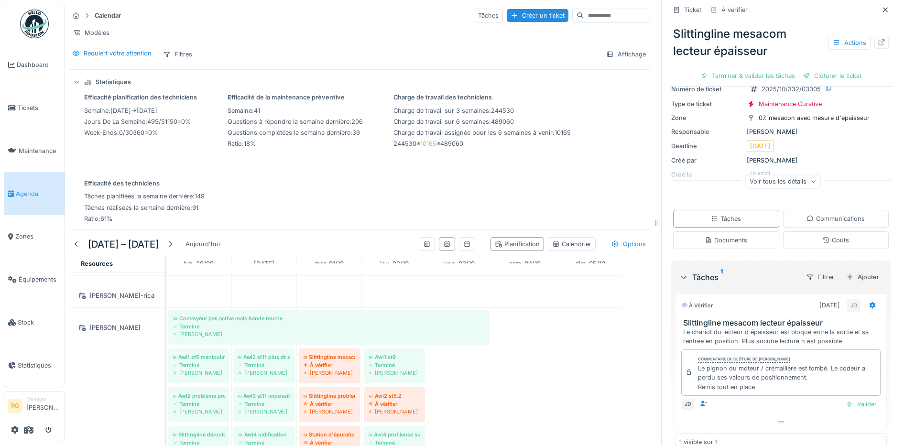
scroll to position [77, 0]
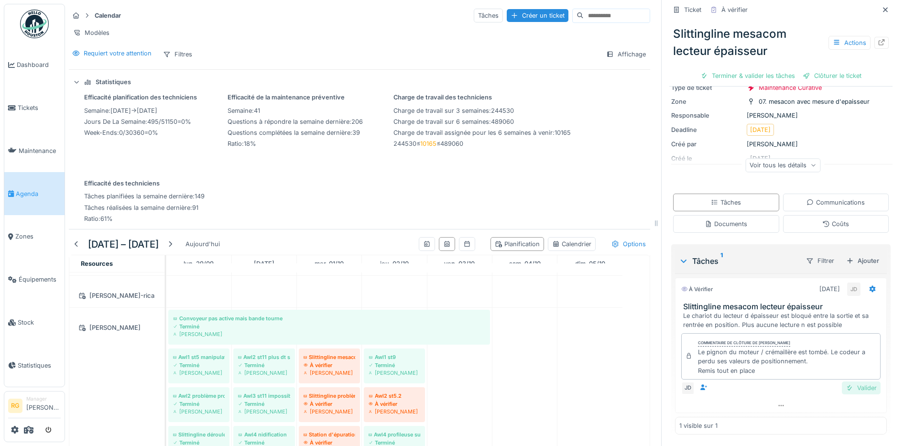
click at [841, 381] on div "Valider" at bounding box center [860, 387] width 39 height 13
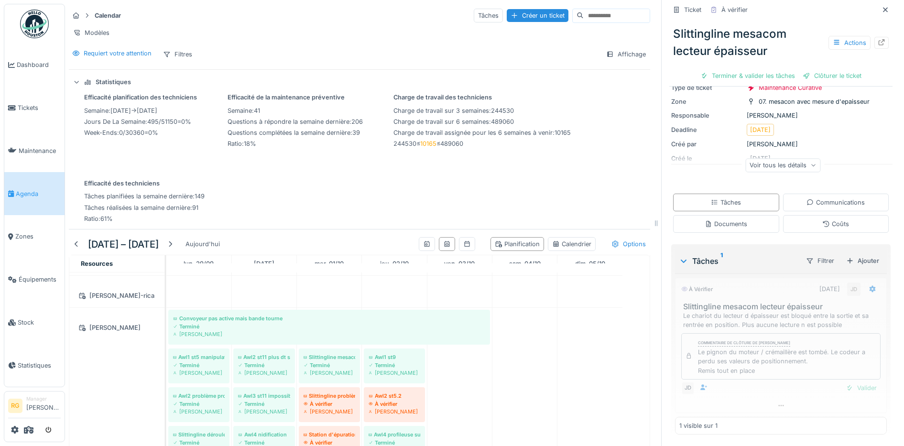
scroll to position [45, 0]
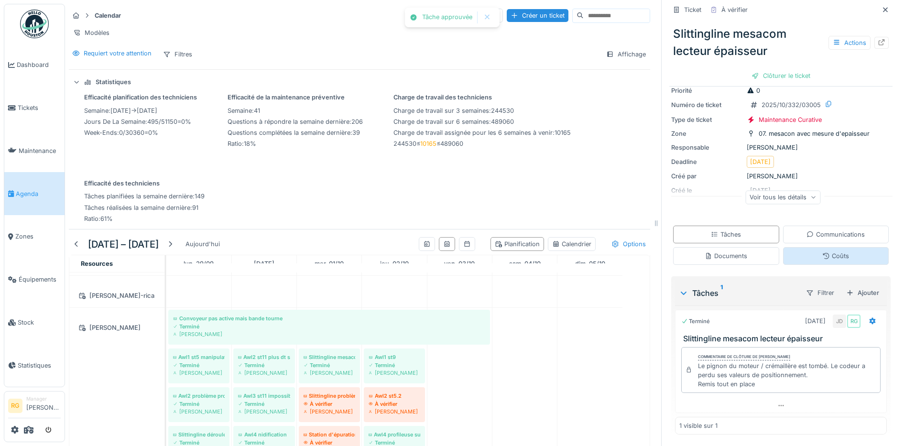
click at [822, 251] on div "Coûts" at bounding box center [835, 255] width 27 height 9
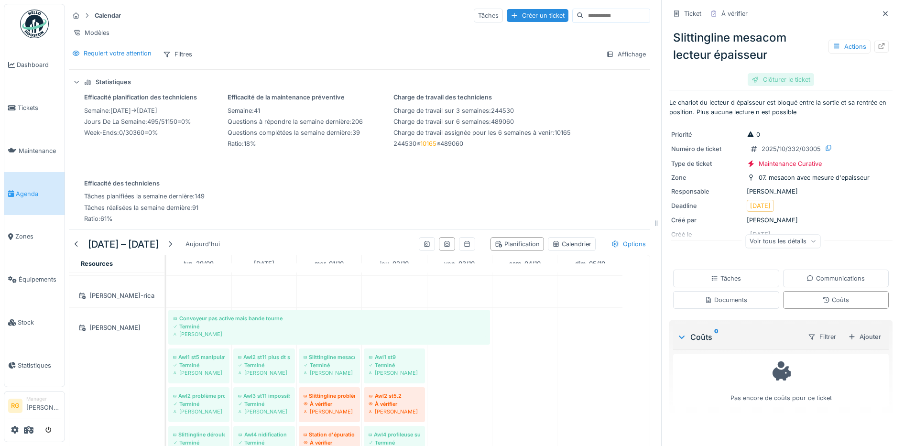
click at [767, 73] on div "Clôturer le ticket" at bounding box center [780, 79] width 66 height 13
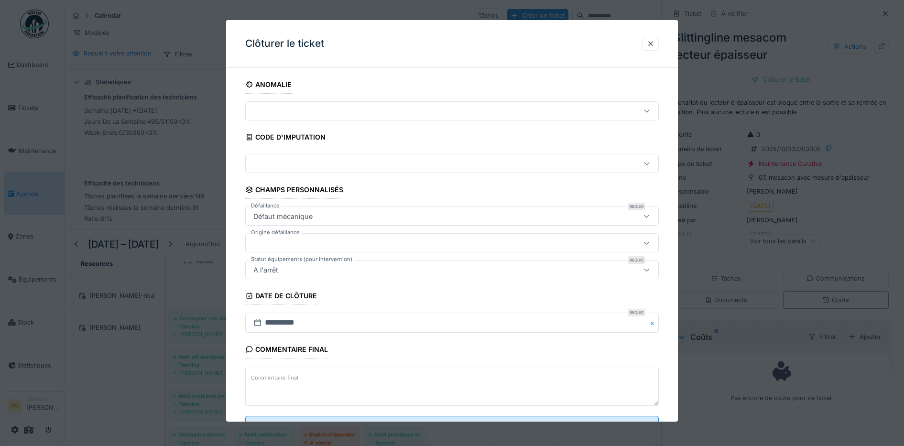
click at [301, 378] on textarea "Commentaire final" at bounding box center [452, 385] width 414 height 39
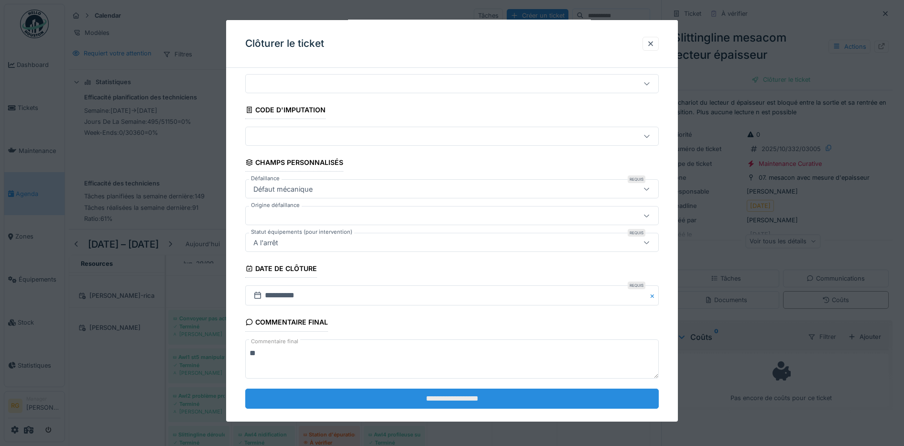
scroll to position [41, 0]
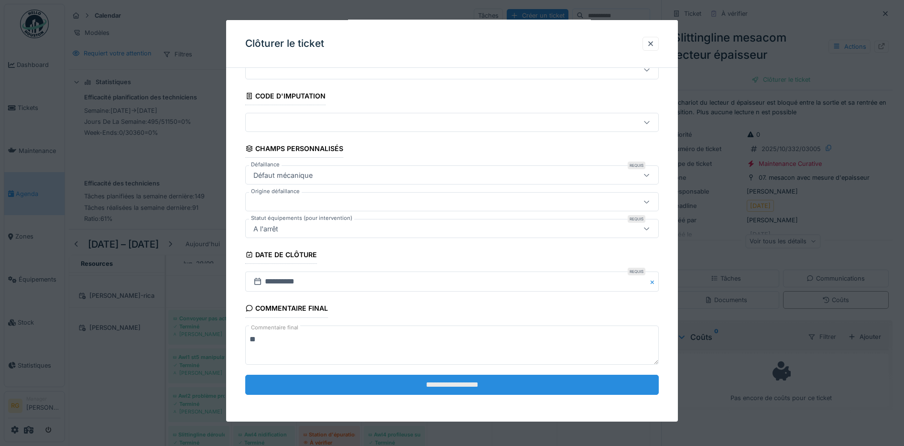
type textarea "**"
click at [450, 382] on input "**********" at bounding box center [452, 385] width 414 height 20
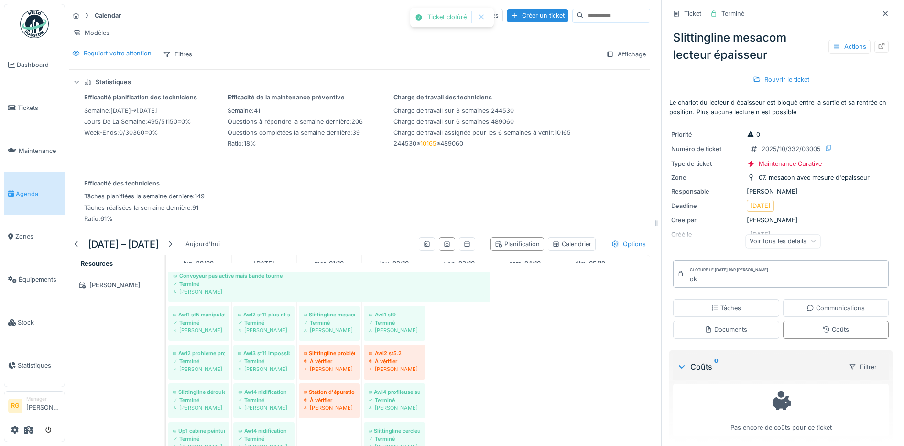
scroll to position [776, 0]
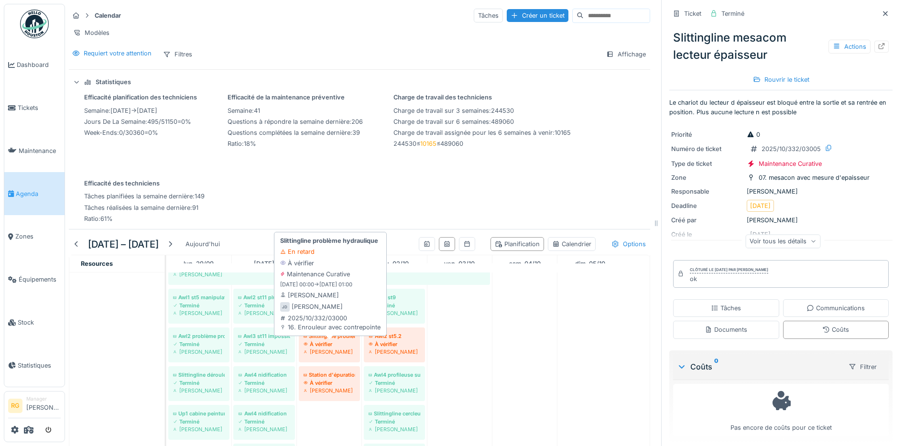
click at [329, 346] on div "À vérifier" at bounding box center [329, 344] width 52 height 8
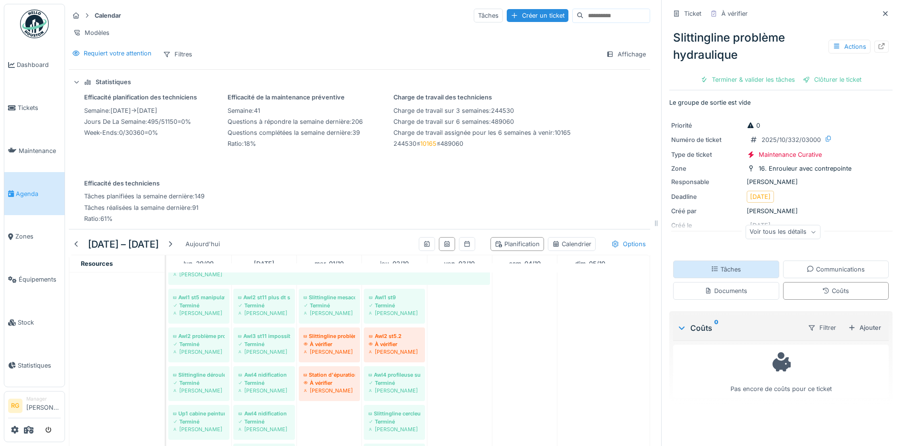
click at [716, 265] on div "Tâches" at bounding box center [725, 269] width 30 height 9
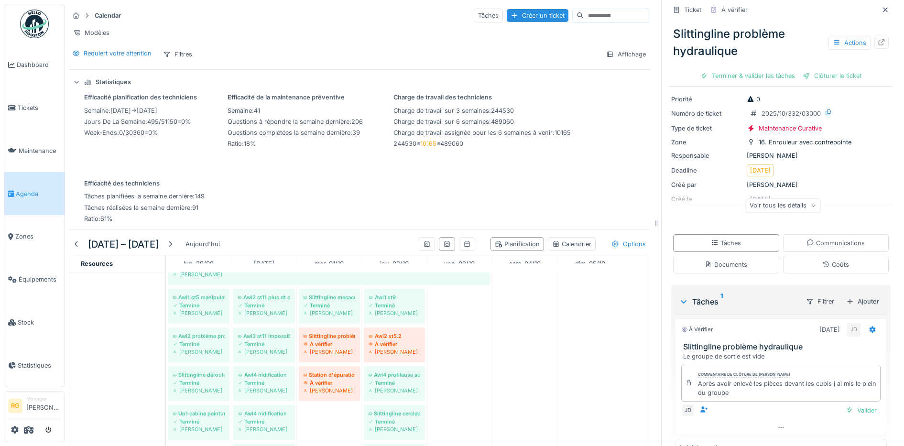
scroll to position [50, 0]
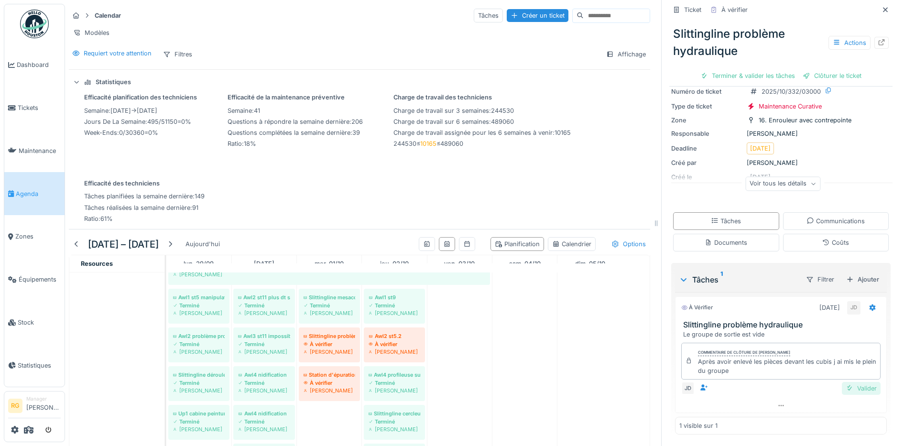
click at [848, 382] on div "Valider" at bounding box center [860, 388] width 39 height 13
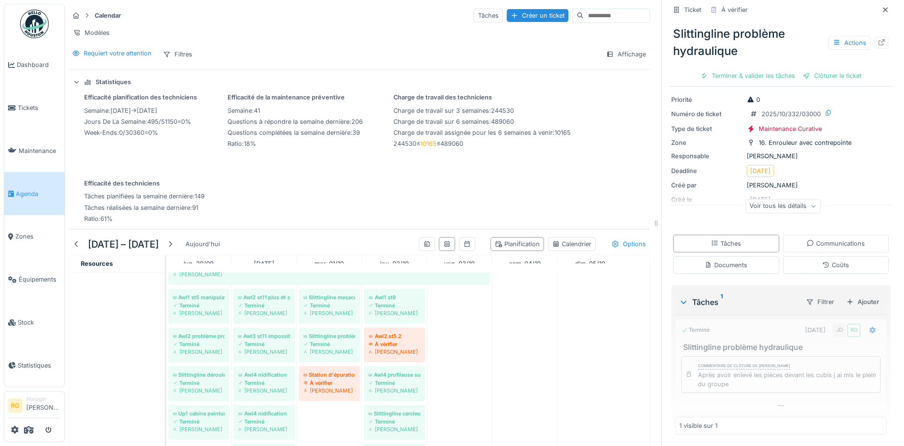
scroll to position [27, 0]
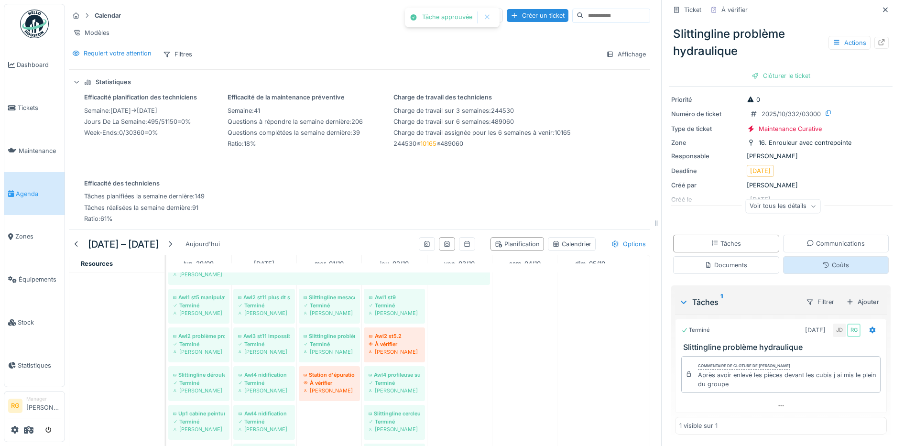
click at [827, 260] on div "Coûts" at bounding box center [835, 264] width 27 height 9
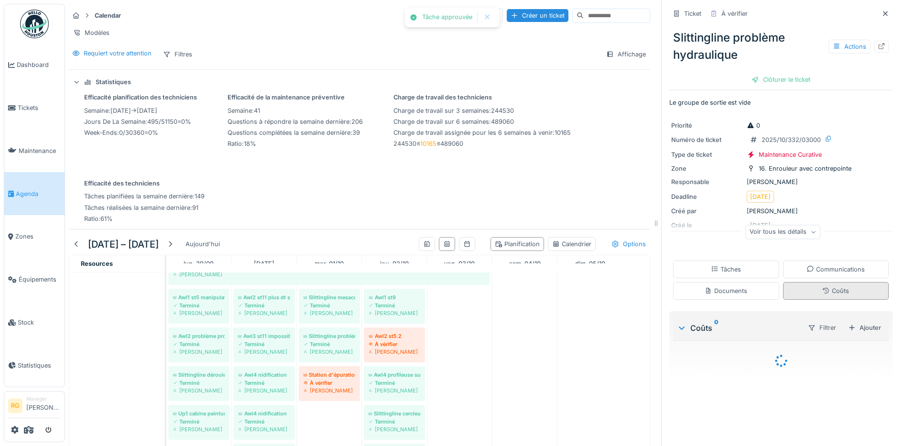
scroll to position [0, 0]
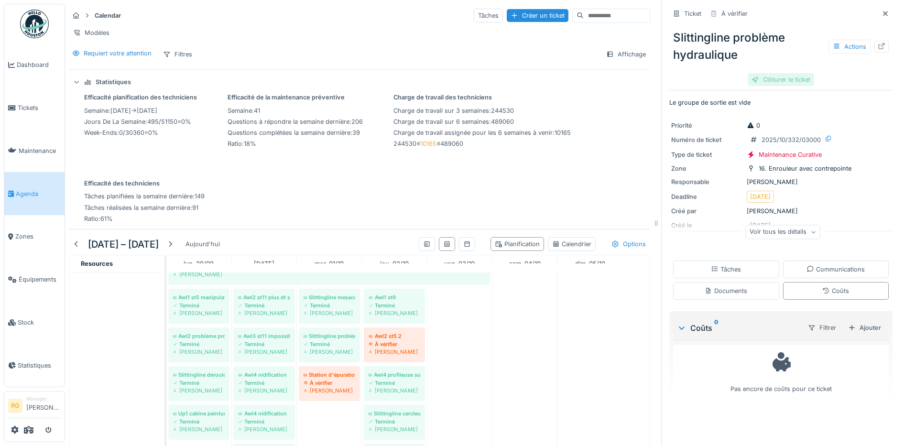
click at [761, 73] on div "Clôturer le ticket" at bounding box center [780, 79] width 66 height 13
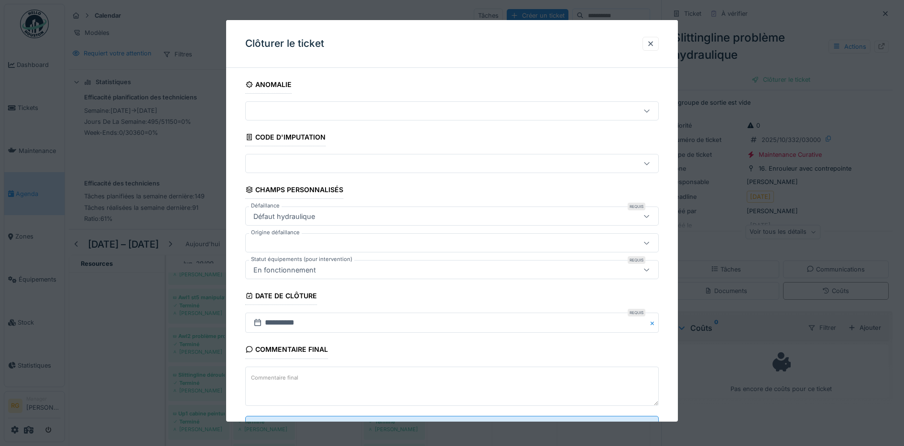
click at [400, 379] on textarea "Commentaire final" at bounding box center [452, 385] width 414 height 39
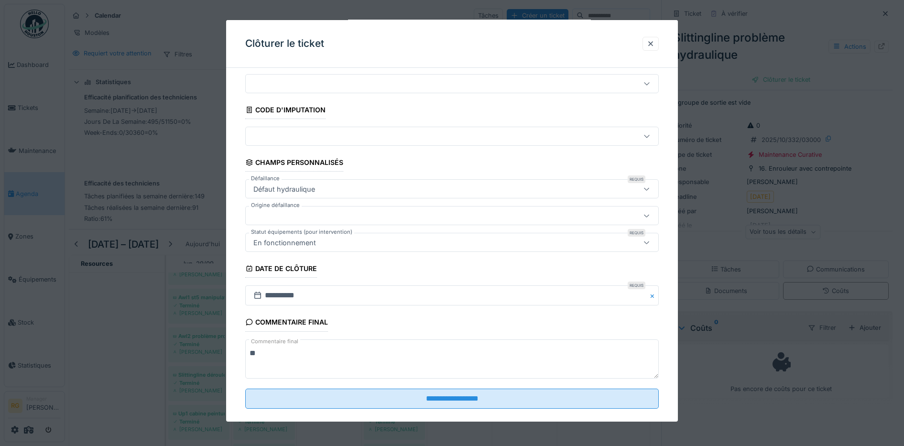
scroll to position [41, 0]
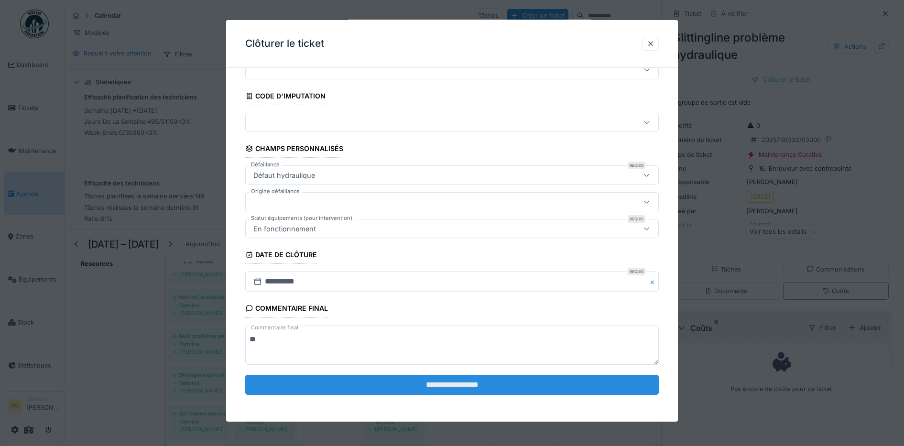
type textarea "**"
click at [470, 380] on input "**********" at bounding box center [452, 385] width 414 height 20
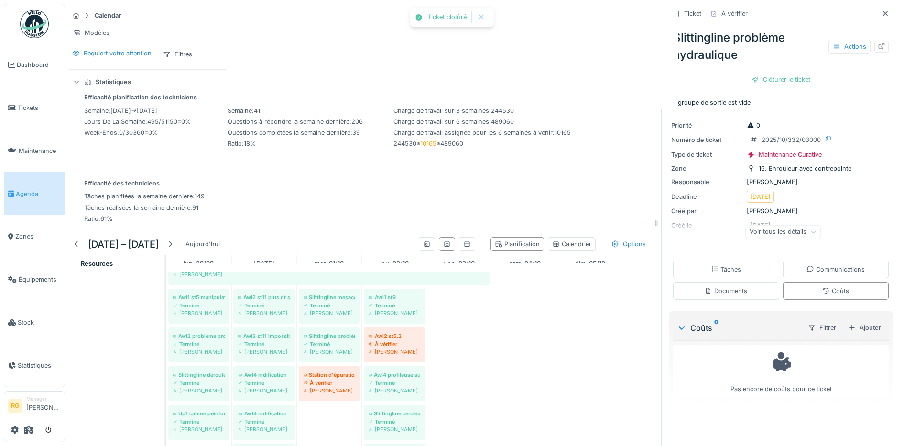
scroll to position [0, 0]
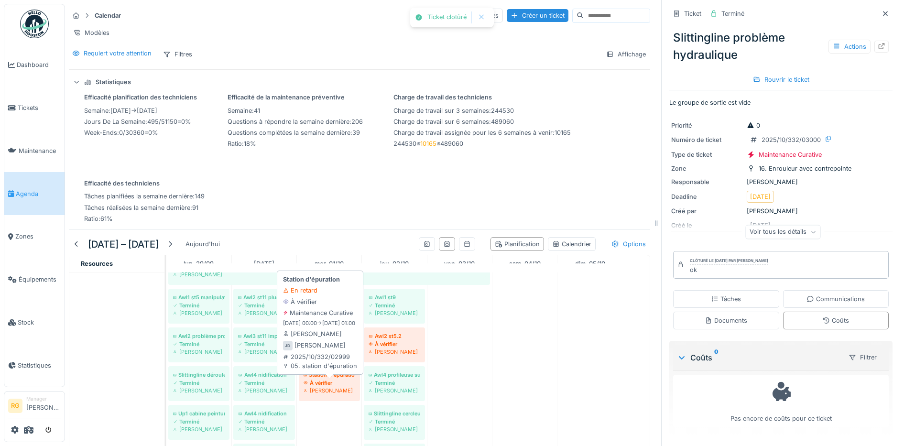
click at [330, 382] on div "À vérifier" at bounding box center [329, 383] width 52 height 8
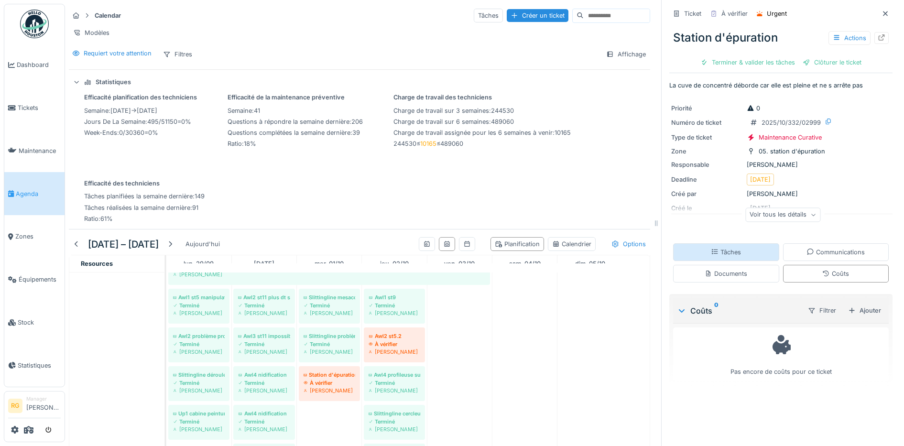
click at [710, 248] on icon at bounding box center [714, 251] width 8 height 6
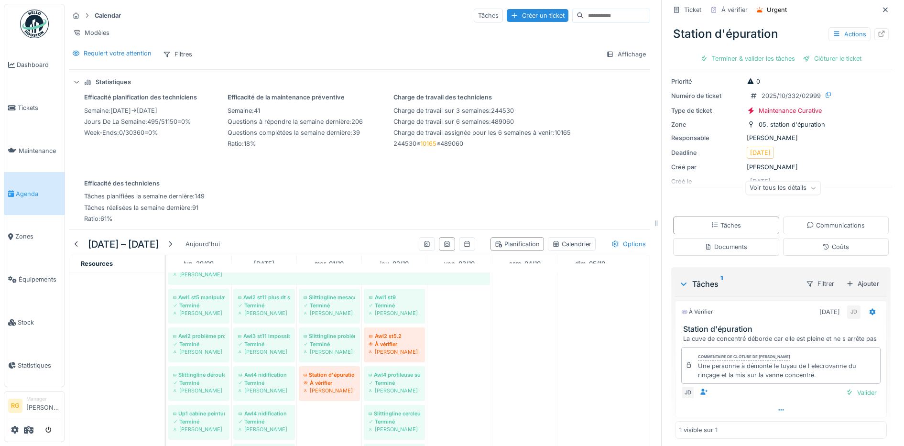
scroll to position [42, 0]
click at [849, 382] on div "Valider" at bounding box center [860, 388] width 39 height 13
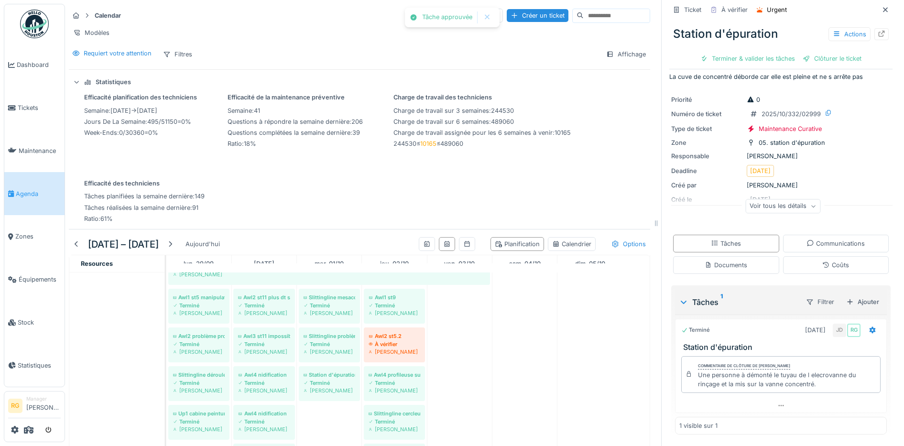
scroll to position [10, 0]
click at [762, 52] on div "Clôturer le ticket" at bounding box center [780, 58] width 66 height 13
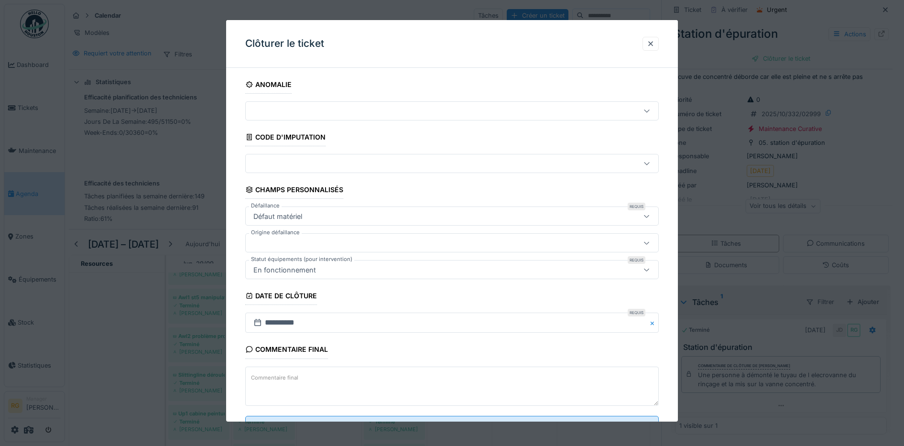
click at [277, 378] on label "Commentaire final" at bounding box center [274, 378] width 51 height 12
click at [277, 378] on textarea "Commentaire final" at bounding box center [452, 385] width 414 height 39
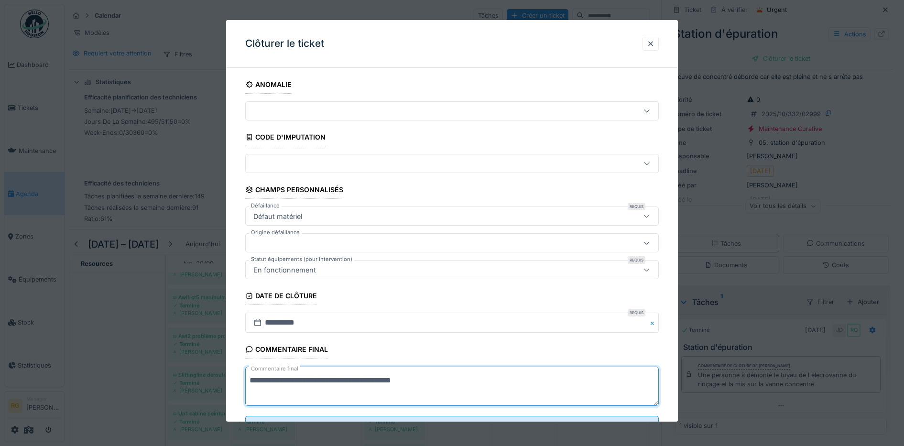
scroll to position [41, 0]
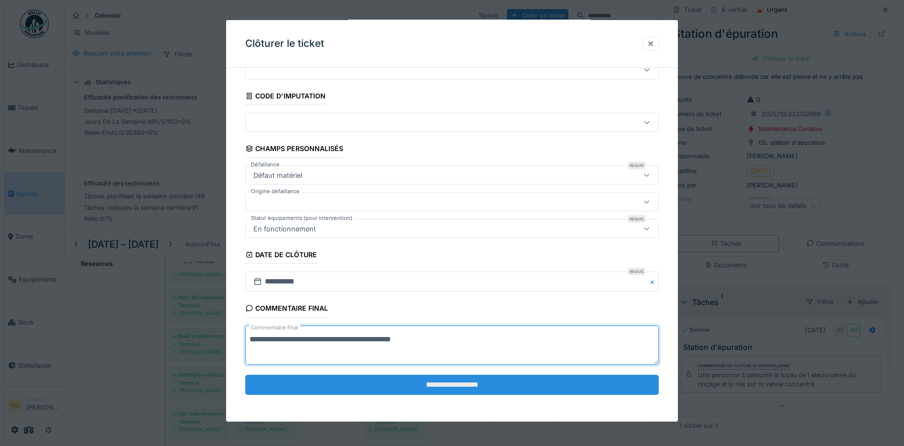
type textarea "**********"
click at [445, 387] on input "**********" at bounding box center [452, 385] width 414 height 20
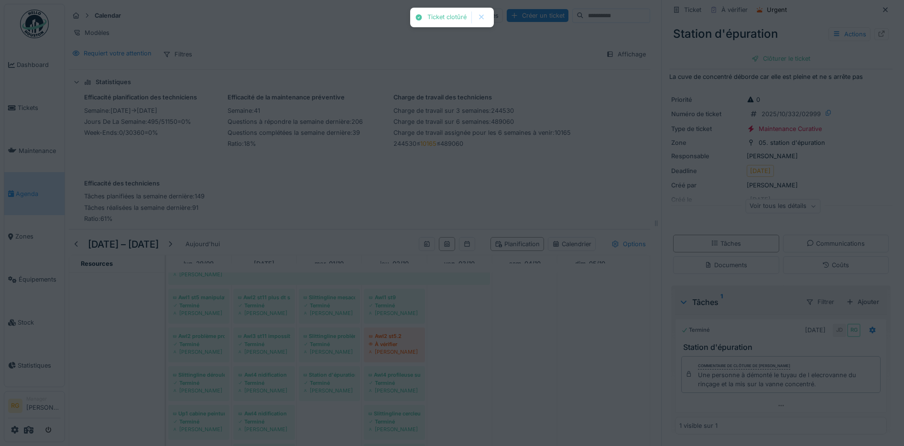
scroll to position [0, 0]
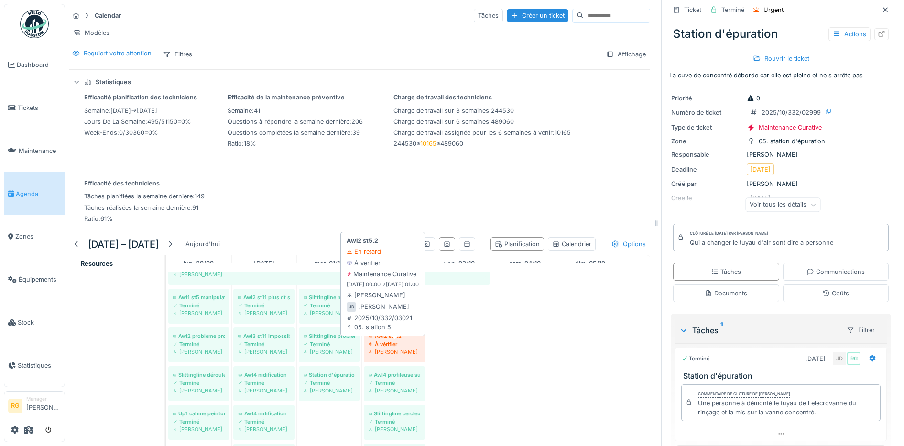
click at [398, 347] on div "À vérifier" at bounding box center [394, 344] width 52 height 8
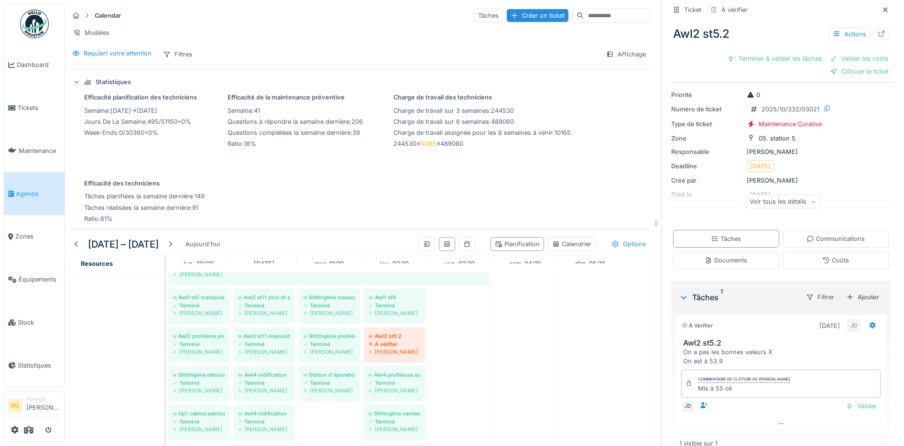
scroll to position [54, 0]
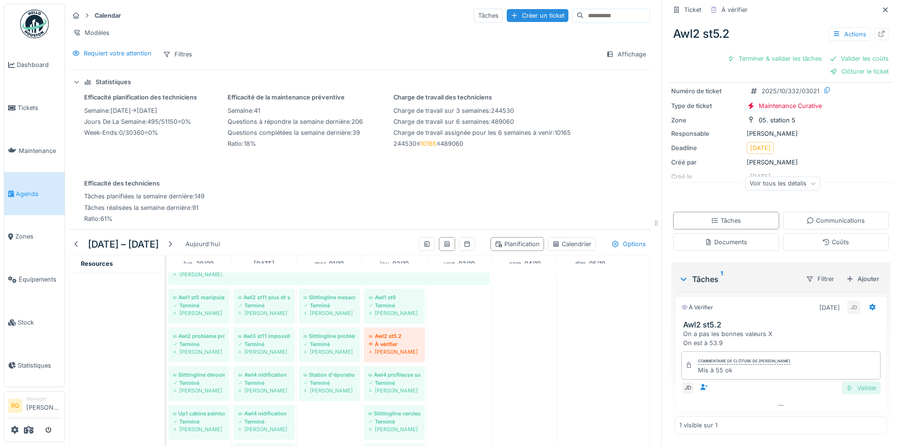
click at [844, 382] on div "Valider" at bounding box center [860, 387] width 39 height 13
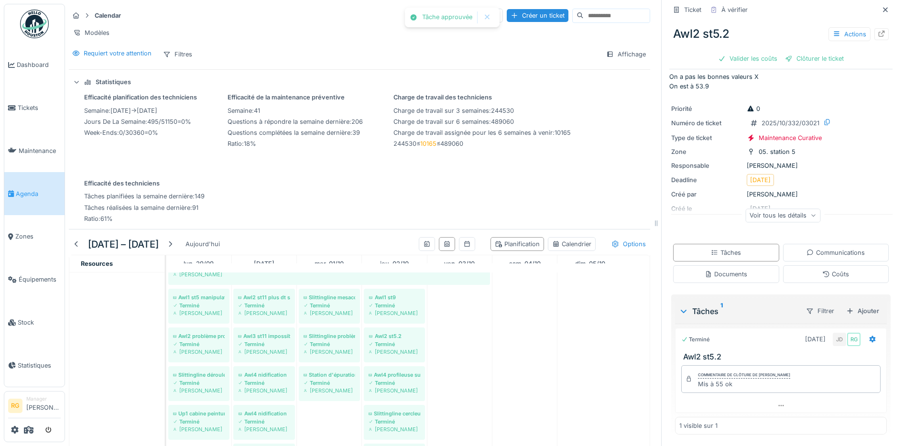
scroll to position [10, 0]
click at [827, 269] on div "Coûts" at bounding box center [835, 273] width 27 height 9
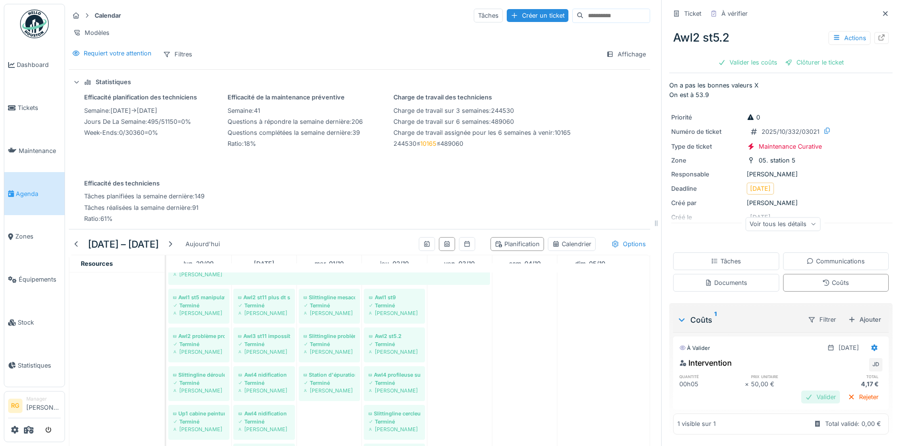
click at [807, 390] on div "Valider" at bounding box center [820, 396] width 39 height 13
click at [768, 56] on div "Clôturer le ticket" at bounding box center [780, 62] width 66 height 13
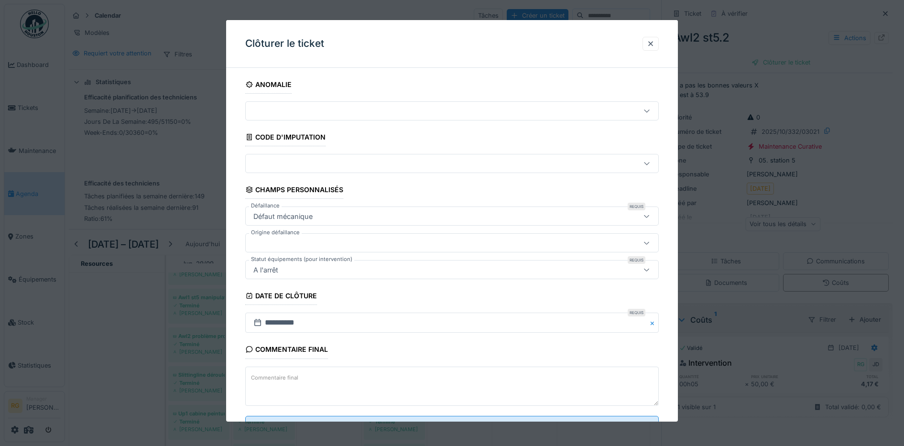
click at [364, 378] on textarea "Commentaire final" at bounding box center [452, 385] width 414 height 39
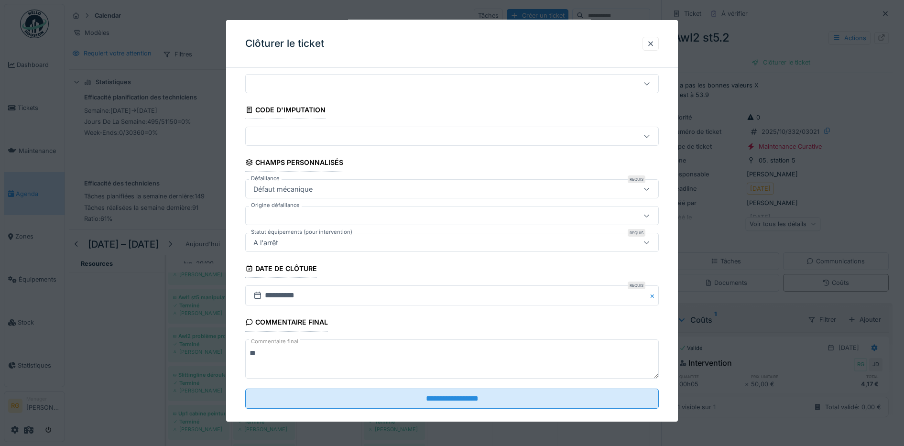
scroll to position [41, 0]
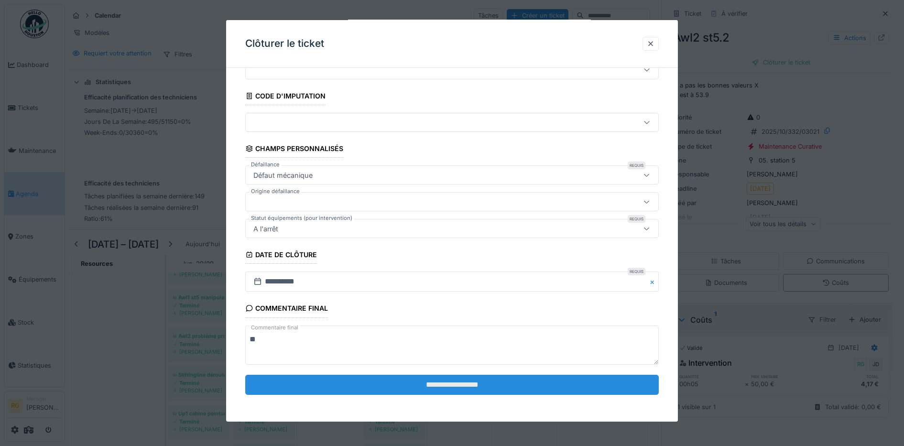
type textarea "**"
click at [442, 390] on input "**********" at bounding box center [452, 385] width 414 height 20
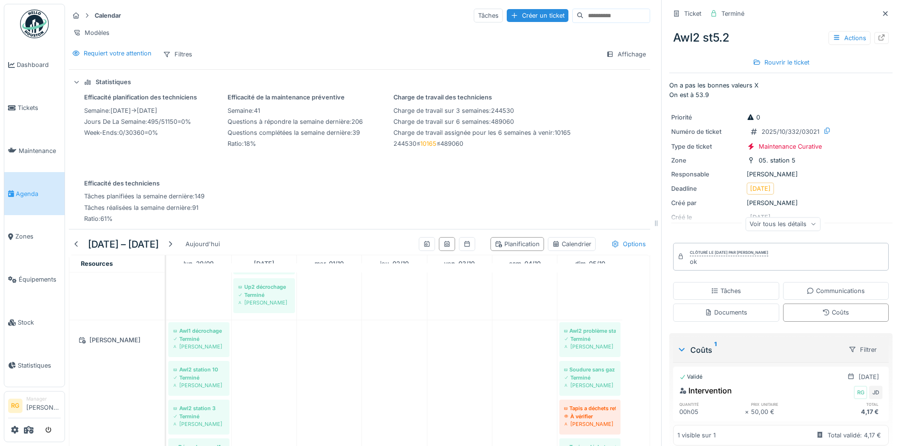
scroll to position [1195, 0]
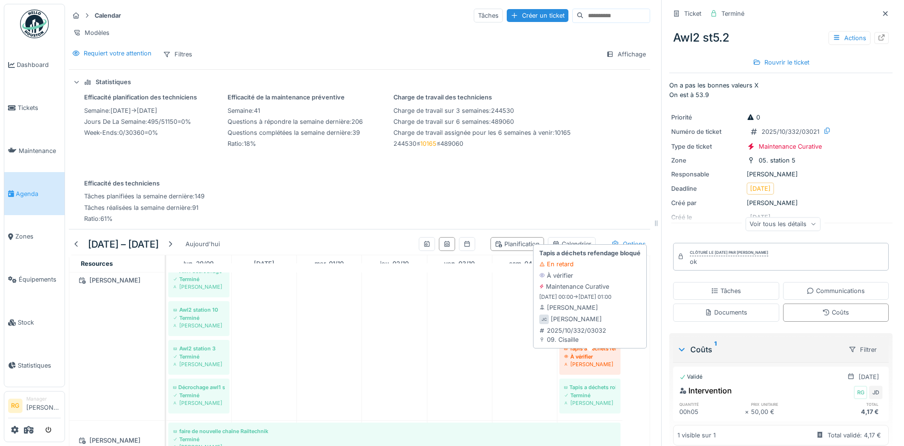
click at [588, 355] on div "À vérifier" at bounding box center [590, 357] width 52 height 8
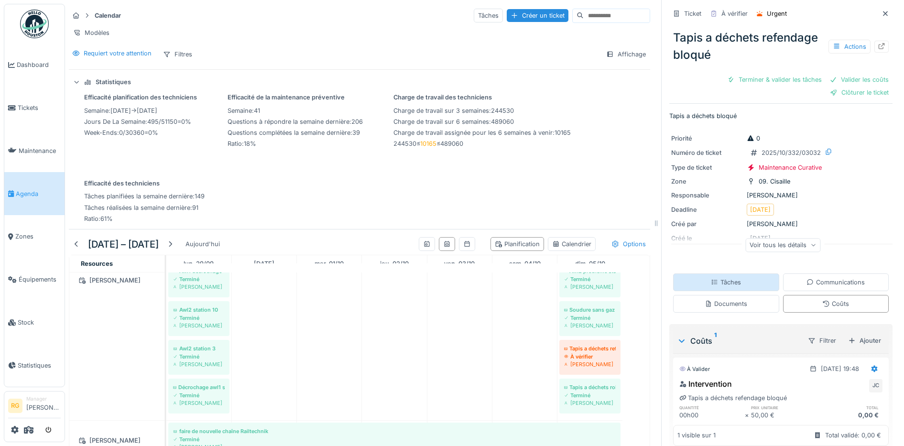
click at [714, 278] on div "Tâches" at bounding box center [725, 282] width 30 height 9
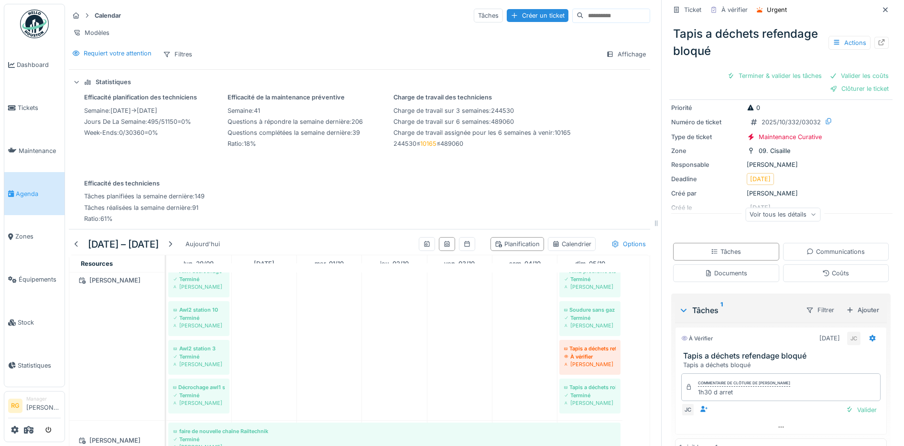
scroll to position [32, 0]
click at [850, 402] on div "Valider" at bounding box center [860, 408] width 39 height 13
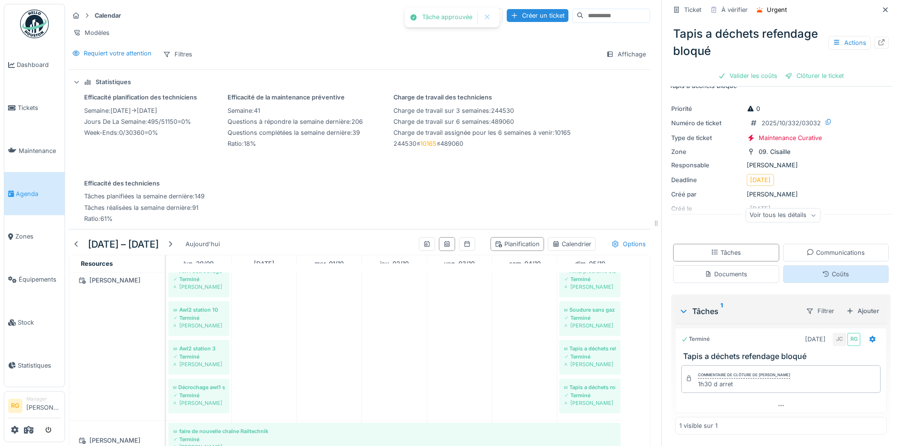
click at [827, 269] on div "Coûts" at bounding box center [835, 273] width 27 height 9
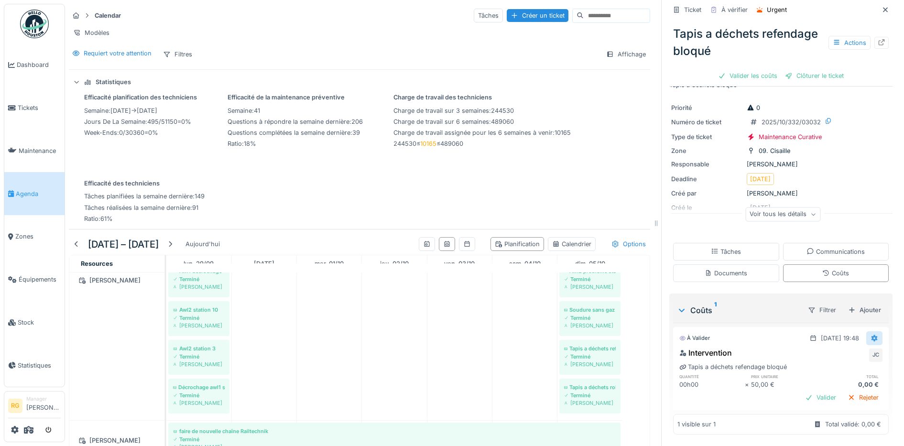
click at [871, 335] on icon at bounding box center [874, 338] width 6 height 7
click at [833, 353] on div "Modifier" at bounding box center [829, 360] width 46 height 14
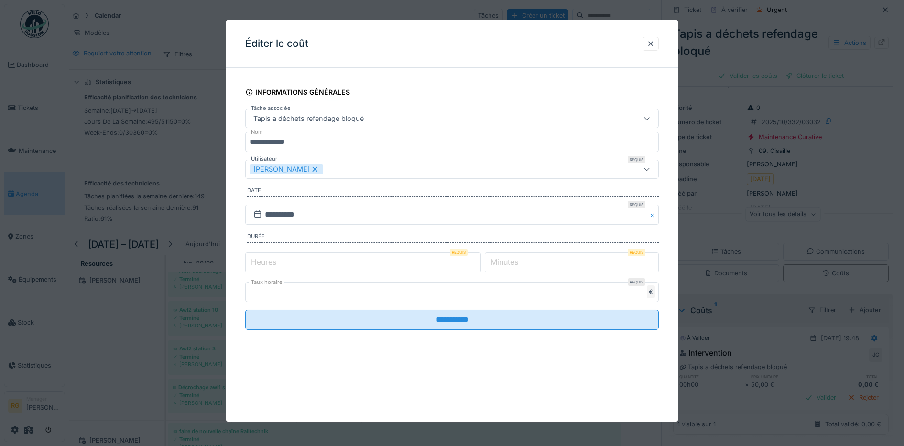
click at [263, 258] on label "Heures" at bounding box center [263, 261] width 29 height 11
click at [263, 258] on input "*" at bounding box center [363, 262] width 236 height 20
type input "*"
click at [505, 261] on label "Minutes" at bounding box center [504, 261] width 32 height 11
click at [505, 261] on input "*" at bounding box center [571, 262] width 174 height 20
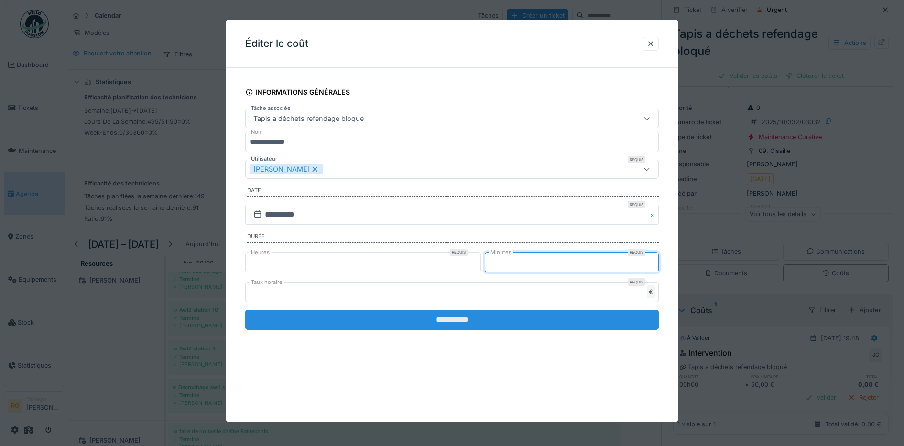
type input "**"
click at [474, 323] on input "**********" at bounding box center [452, 320] width 414 height 20
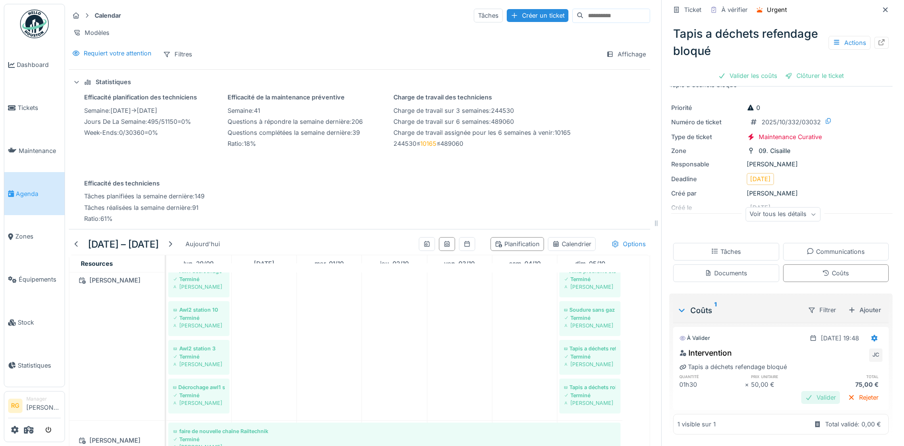
click at [812, 391] on div "Valider" at bounding box center [820, 397] width 39 height 13
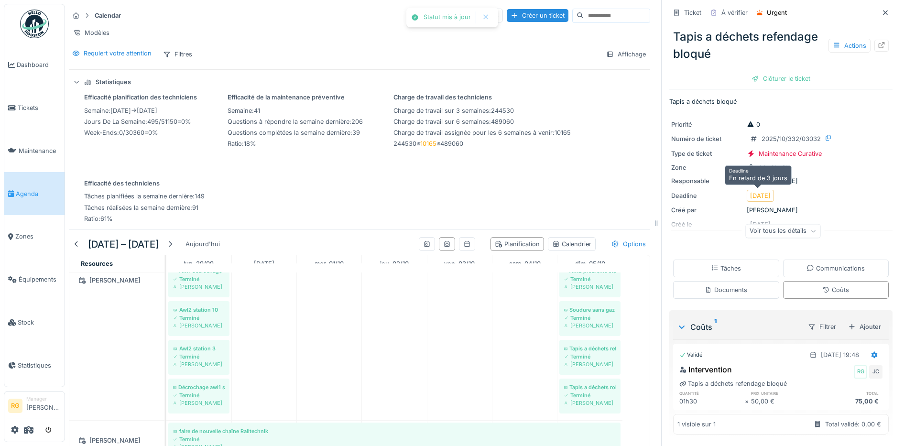
scroll to position [2, 0]
click at [771, 72] on div "Clôturer le ticket" at bounding box center [780, 78] width 66 height 13
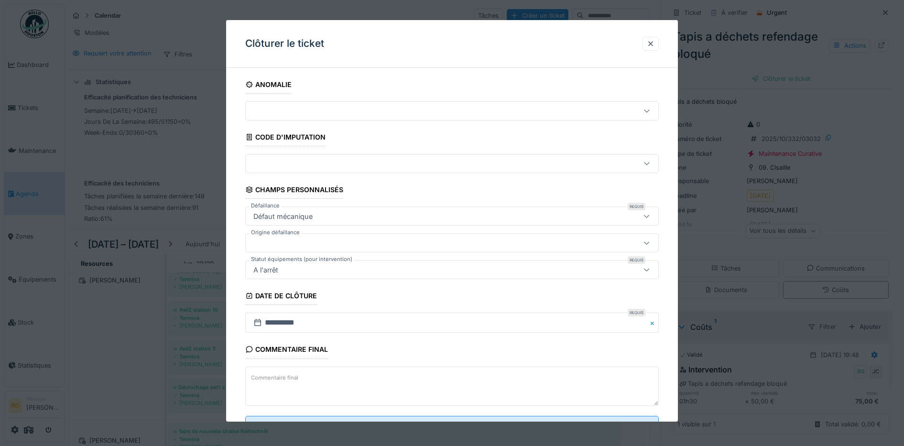
click at [348, 380] on textarea "Commentaire final" at bounding box center [452, 385] width 414 height 39
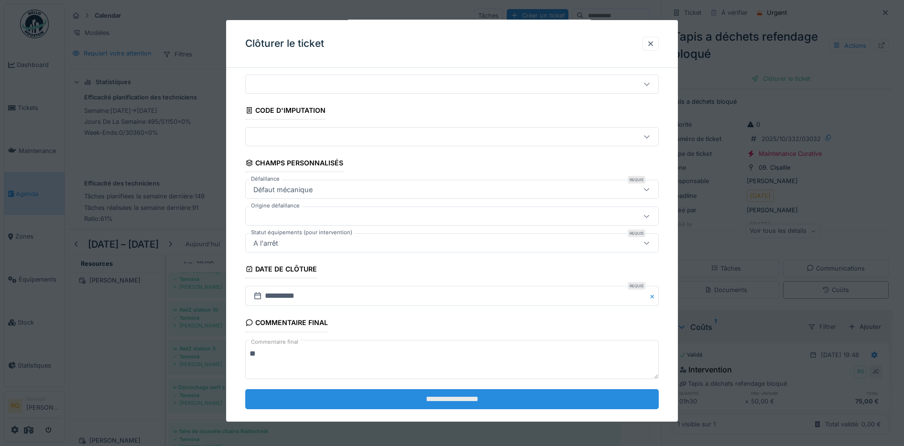
scroll to position [41, 0]
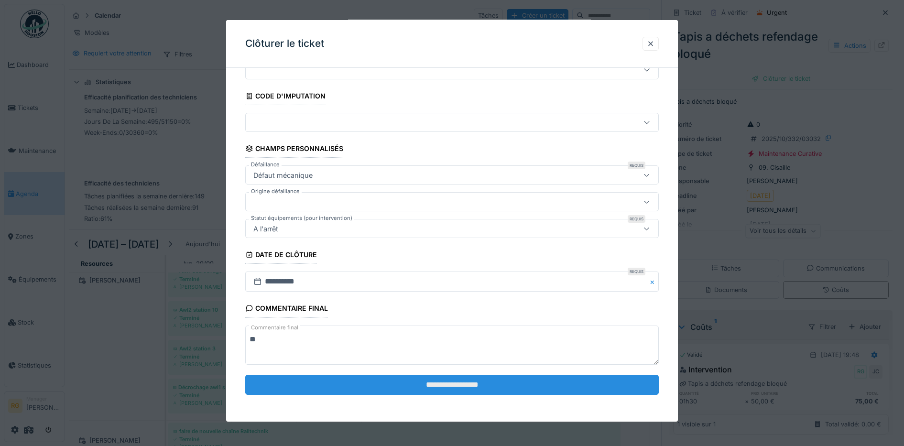
type textarea "**"
click at [436, 380] on input "**********" at bounding box center [452, 385] width 414 height 20
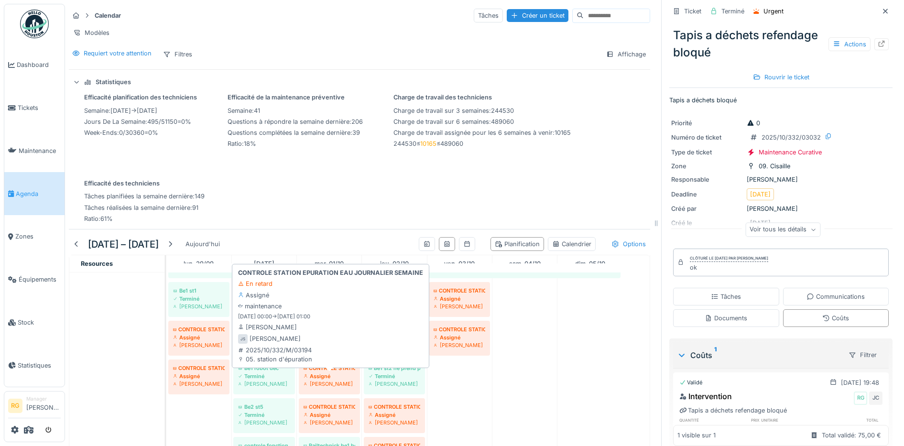
scroll to position [1331, 0]
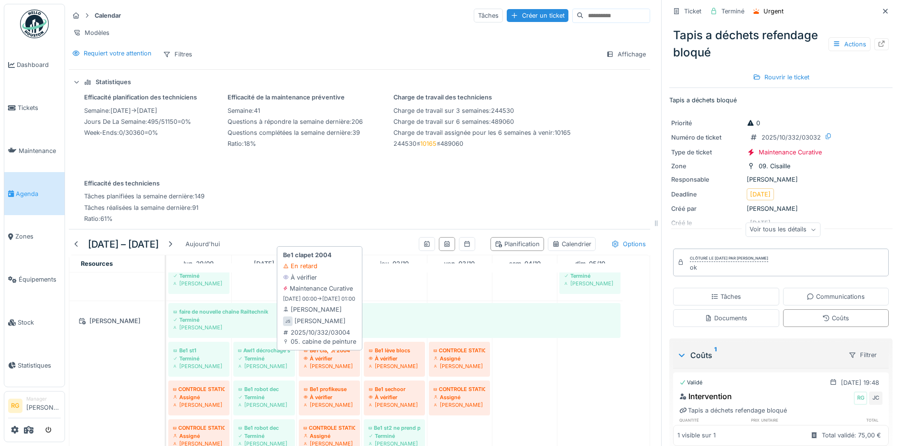
click at [327, 360] on div "À vérifier" at bounding box center [329, 359] width 52 height 8
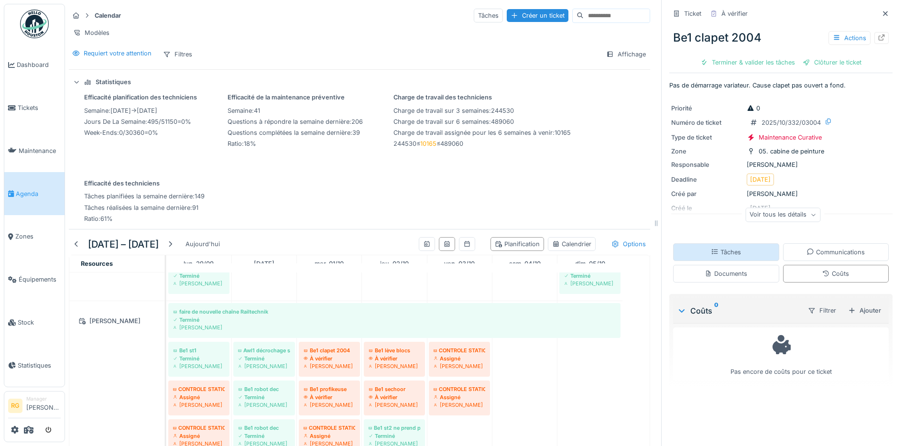
click at [715, 247] on div "Tâches" at bounding box center [725, 251] width 30 height 9
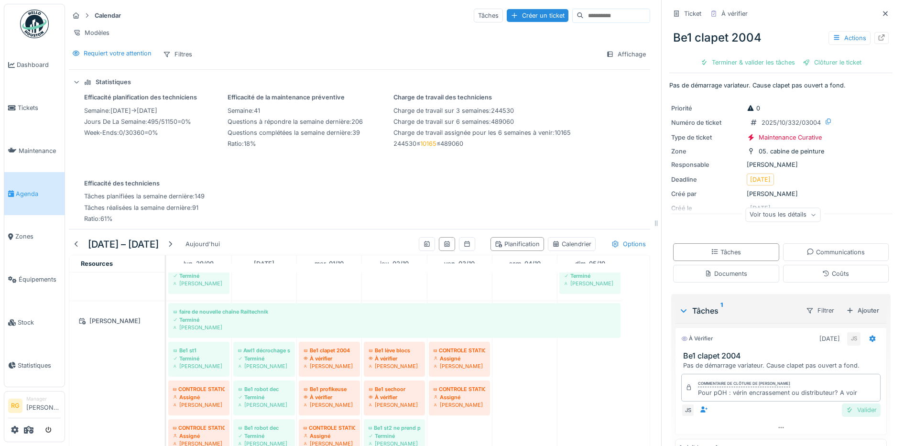
click at [846, 403] on div "Valider" at bounding box center [860, 409] width 39 height 13
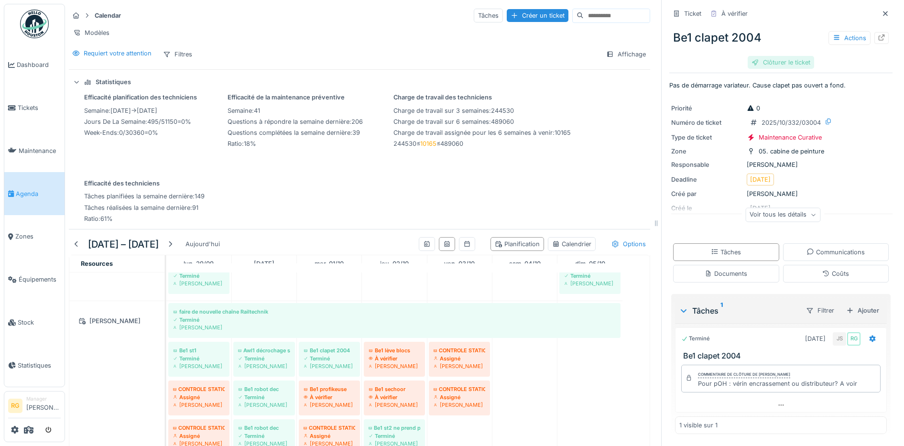
click at [769, 56] on div "Clôturer le ticket" at bounding box center [780, 62] width 66 height 13
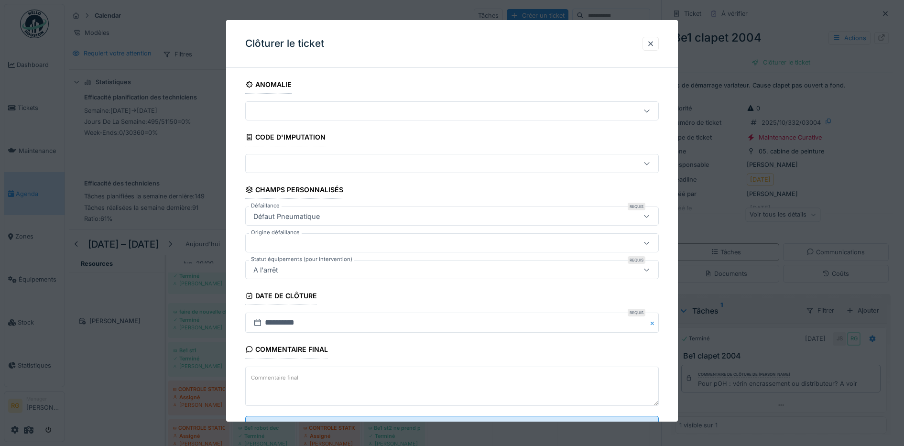
click at [287, 375] on label "Commentaire final" at bounding box center [274, 378] width 51 height 12
click at [287, 375] on textarea "Commentaire final" at bounding box center [452, 385] width 414 height 39
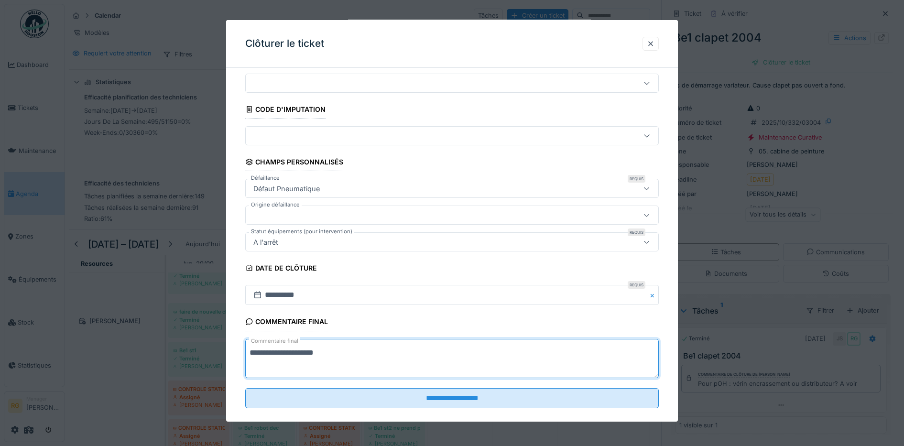
scroll to position [41, 0]
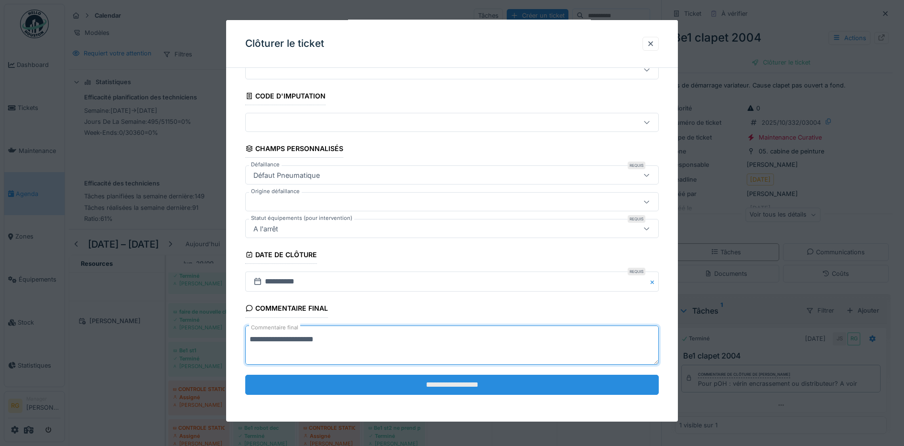
type textarea "**********"
click at [433, 387] on input "**********" at bounding box center [452, 385] width 414 height 20
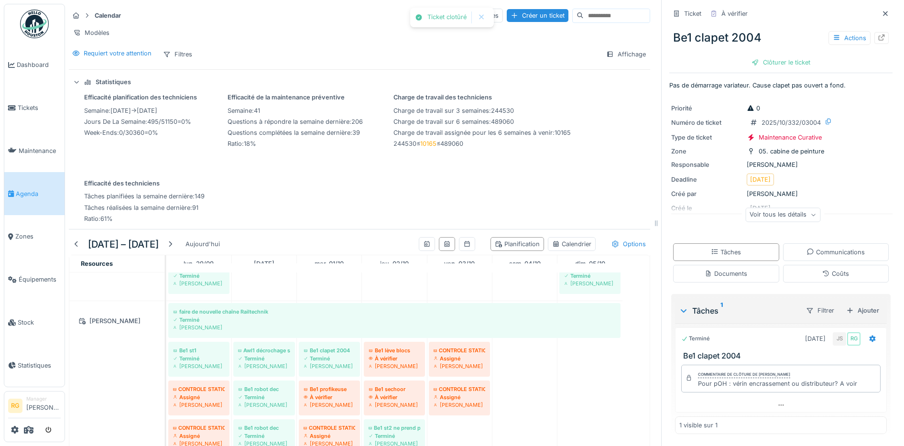
scroll to position [0, 0]
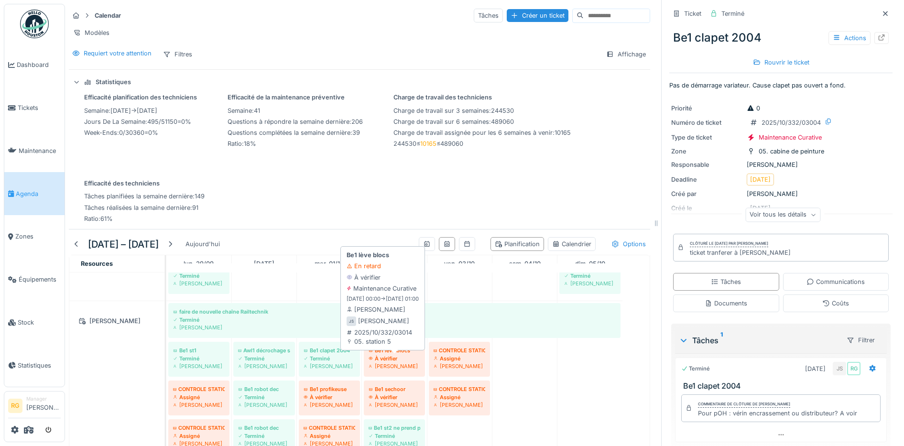
click at [390, 361] on div "À vérifier" at bounding box center [394, 359] width 52 height 8
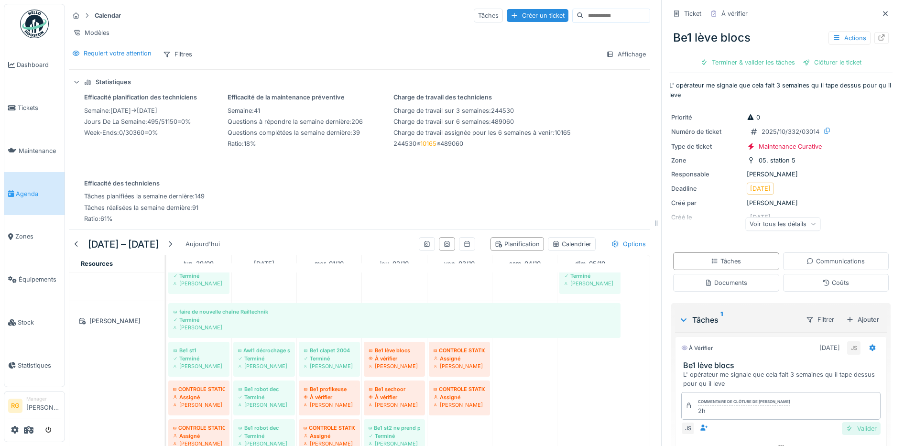
click at [846, 422] on div "Valider" at bounding box center [860, 428] width 39 height 13
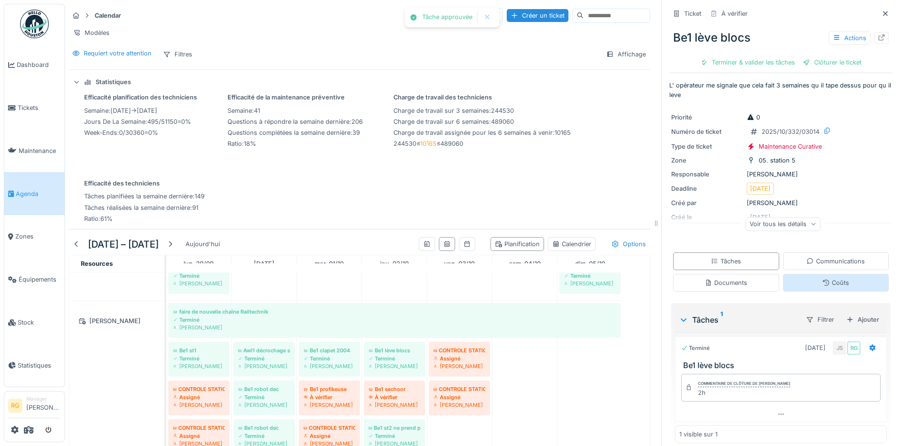
click at [830, 278] on div "Coûts" at bounding box center [835, 282] width 27 height 9
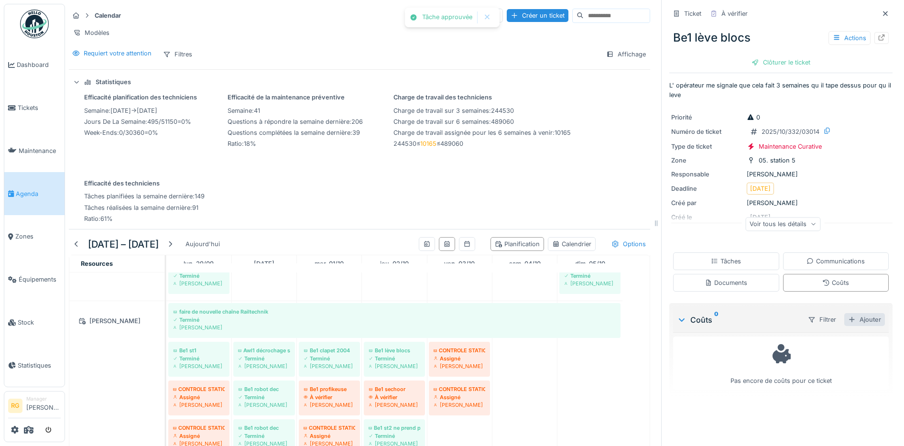
click at [851, 313] on div "Ajouter" at bounding box center [864, 319] width 41 height 13
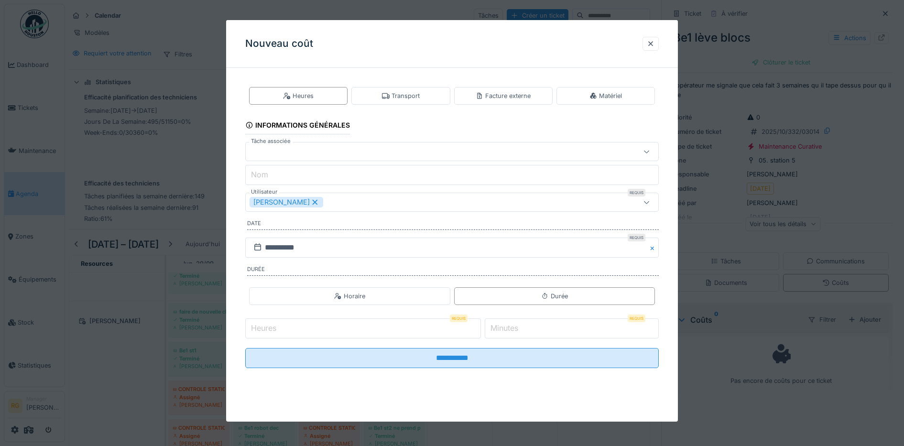
click at [311, 200] on icon at bounding box center [315, 202] width 9 height 7
click at [299, 202] on div "Utilisateurs" at bounding box center [274, 202] width 50 height 11
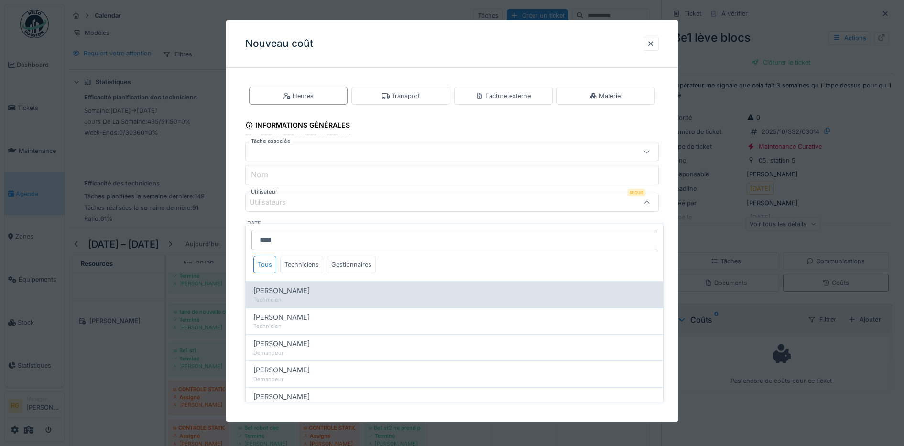
type input "****"
click at [277, 285] on span "Jeremy Six" at bounding box center [281, 290] width 56 height 11
type input "****"
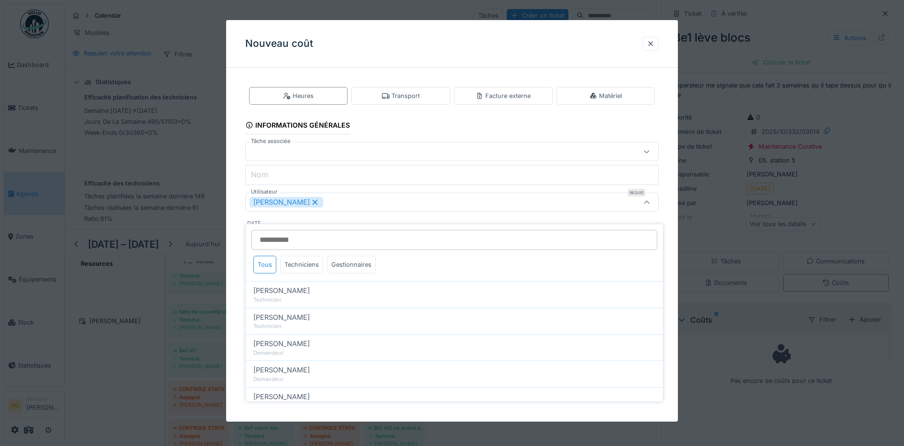
click at [232, 238] on div "**********" at bounding box center [452, 234] width 452 height 319
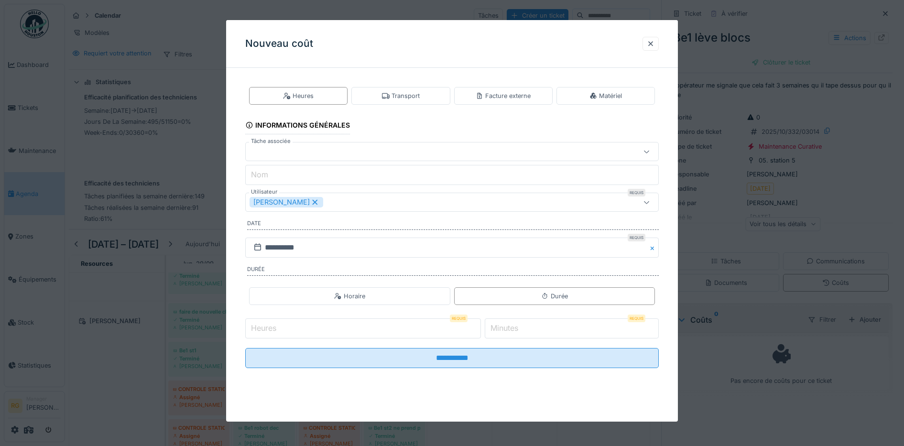
click at [298, 325] on input "Heures" at bounding box center [363, 328] width 236 height 20
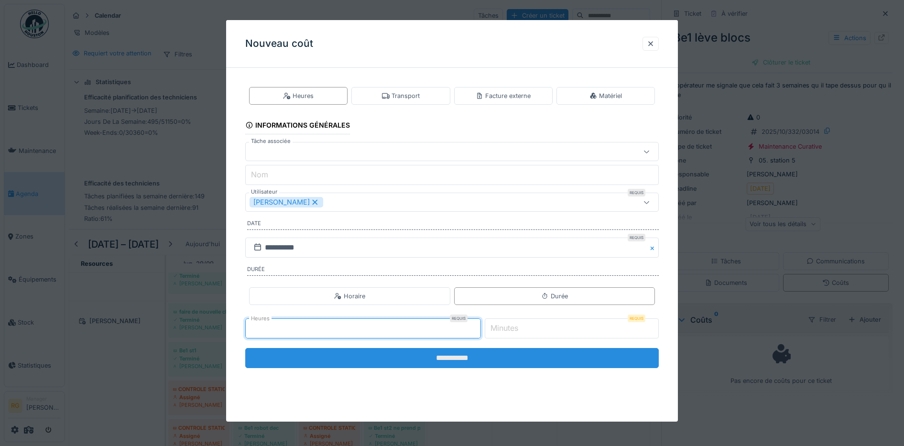
type input "*"
click at [409, 357] on input "**********" at bounding box center [452, 358] width 414 height 20
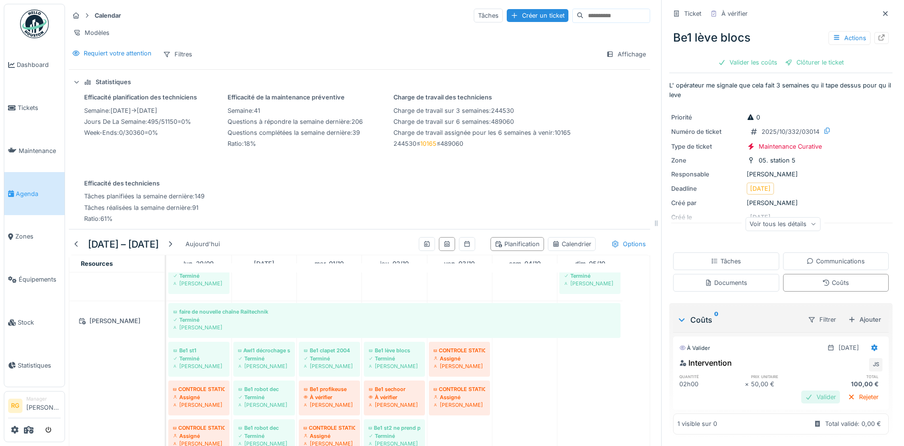
click at [802, 390] on div "Valider" at bounding box center [820, 396] width 39 height 13
click at [776, 56] on div "Clôturer le ticket" at bounding box center [780, 62] width 66 height 13
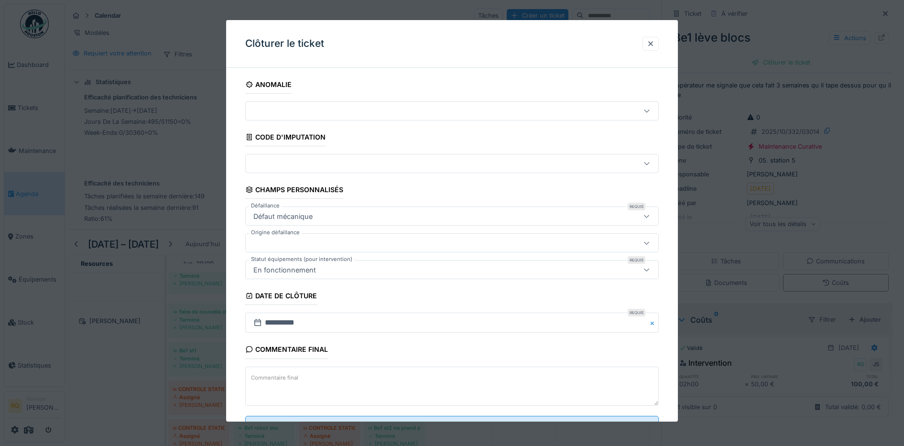
click at [360, 377] on textarea "Commentaire final" at bounding box center [452, 385] width 414 height 39
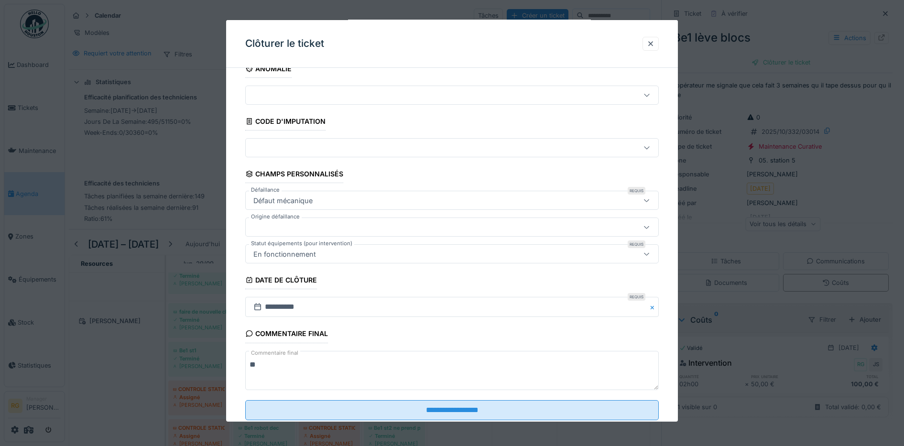
scroll to position [41, 0]
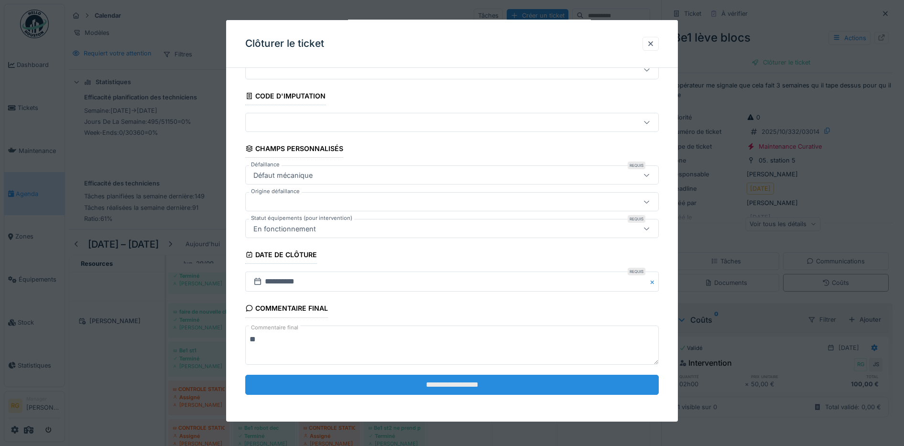
type textarea "**"
click at [506, 385] on input "**********" at bounding box center [452, 385] width 414 height 20
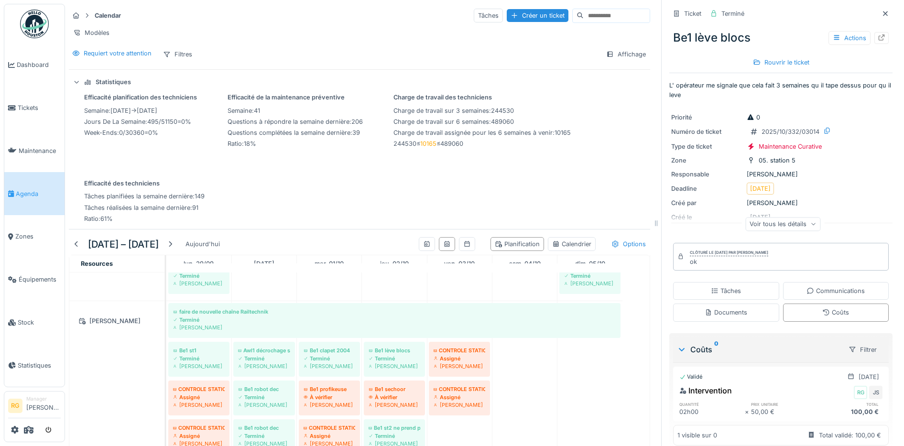
scroll to position [1374, 0]
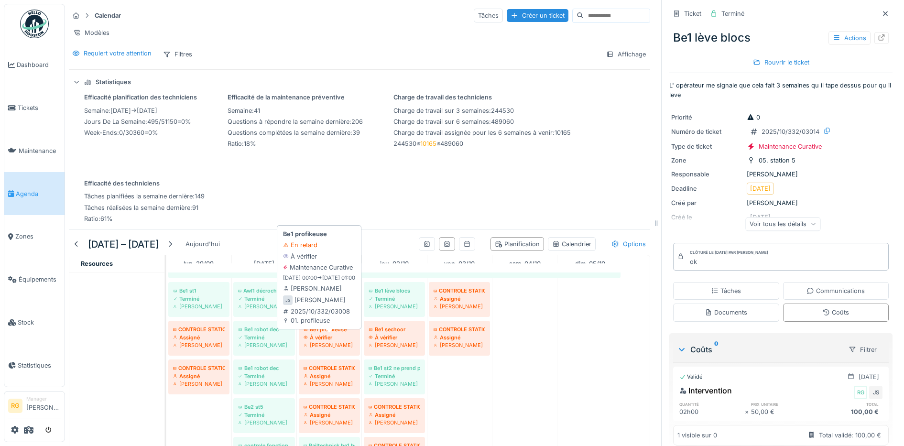
click at [325, 333] on div "À vérifier" at bounding box center [329, 337] width 52 height 8
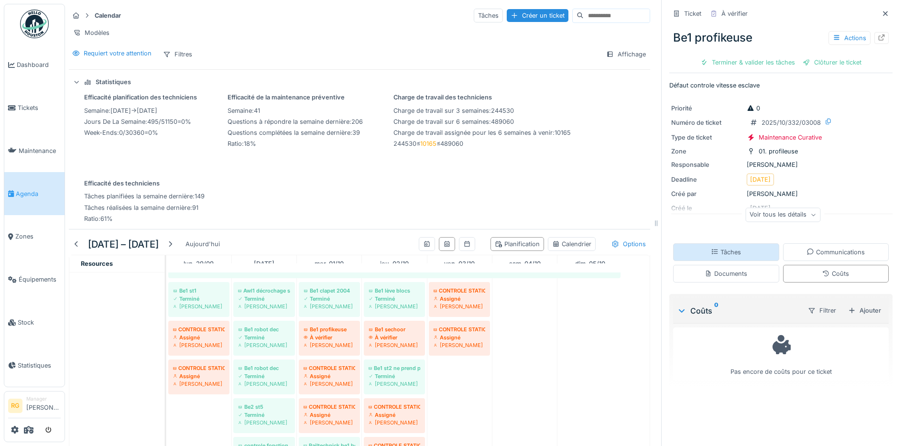
click at [722, 247] on div "Tâches" at bounding box center [725, 251] width 30 height 9
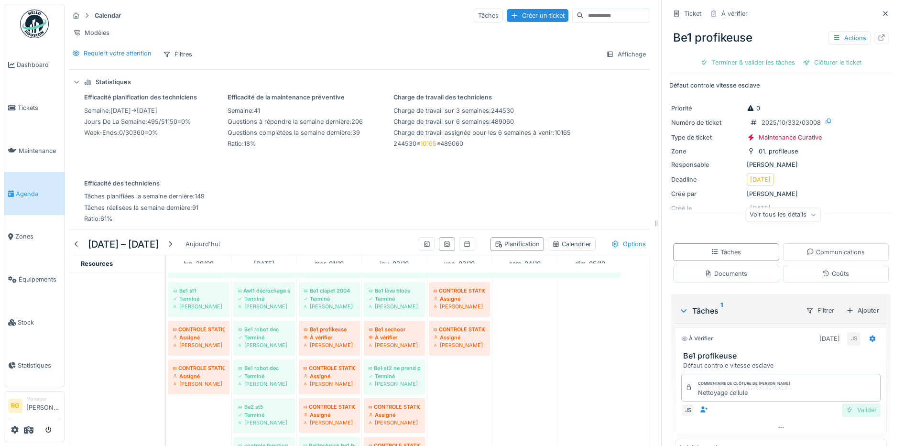
click at [846, 403] on div "Valider" at bounding box center [860, 409] width 39 height 13
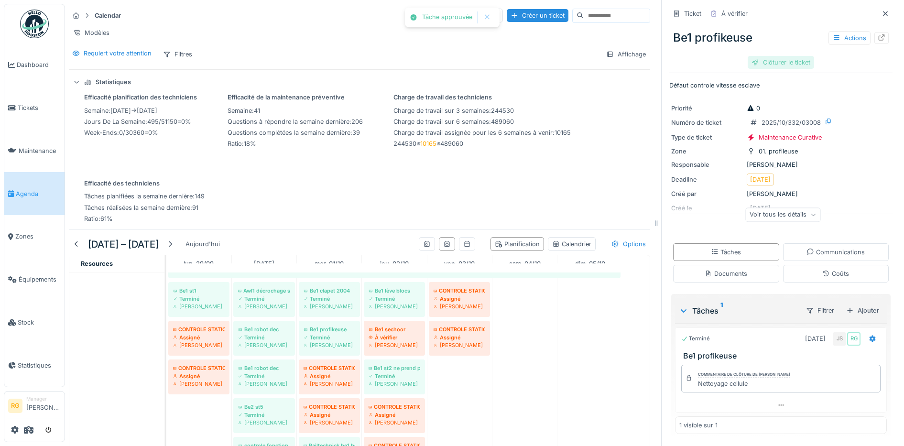
click at [778, 56] on div "Clôturer le ticket" at bounding box center [780, 62] width 66 height 13
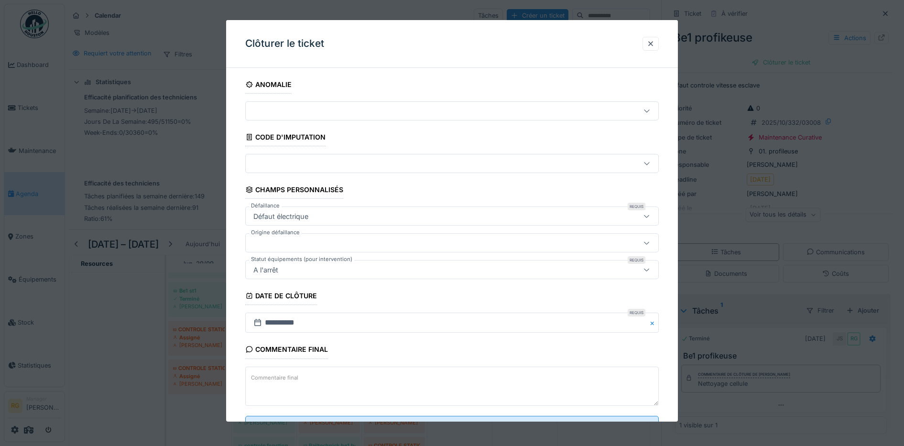
click at [409, 377] on textarea "Commentaire final" at bounding box center [452, 385] width 414 height 39
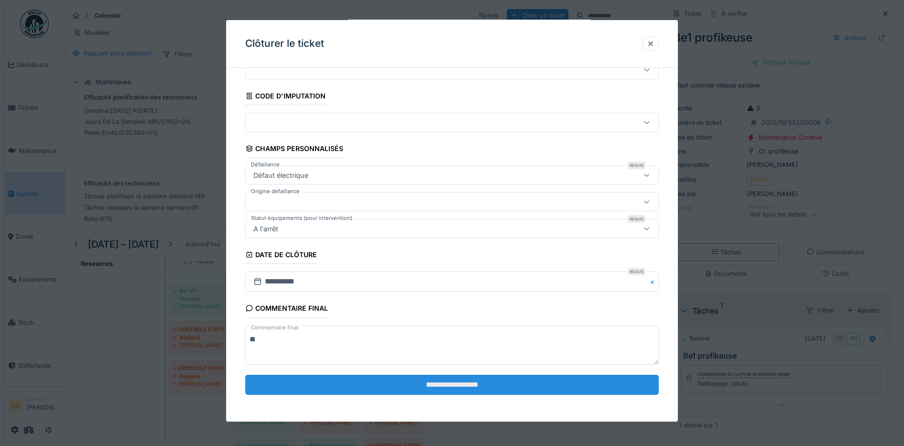
type textarea "**"
click at [438, 387] on input "**********" at bounding box center [452, 385] width 414 height 20
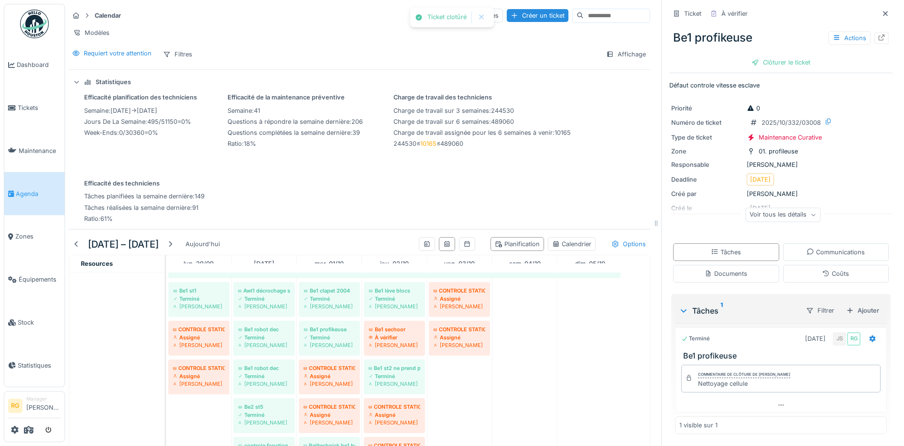
scroll to position [0, 0]
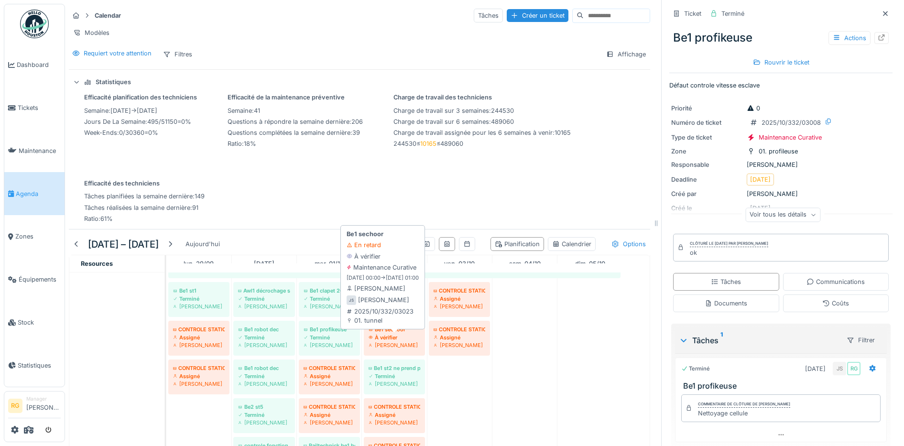
click at [388, 338] on div "À vérifier" at bounding box center [394, 337] width 52 height 8
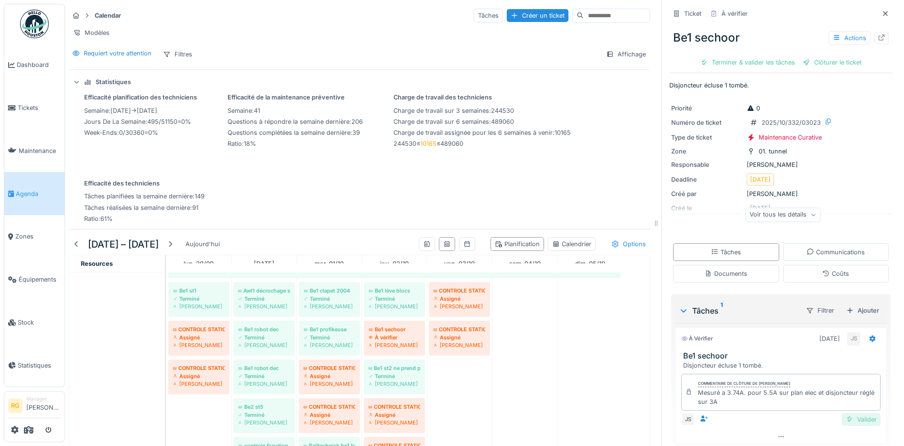
click at [845, 413] on div "Valider" at bounding box center [860, 419] width 39 height 13
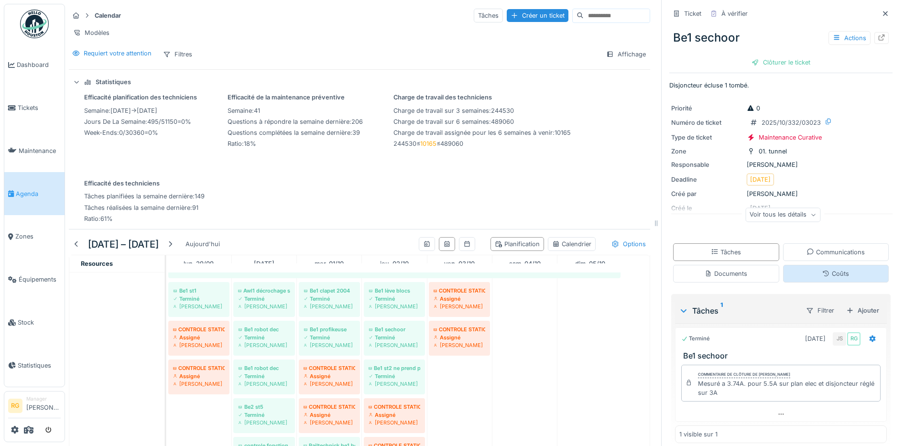
click at [823, 269] on div "Coûts" at bounding box center [835, 273] width 27 height 9
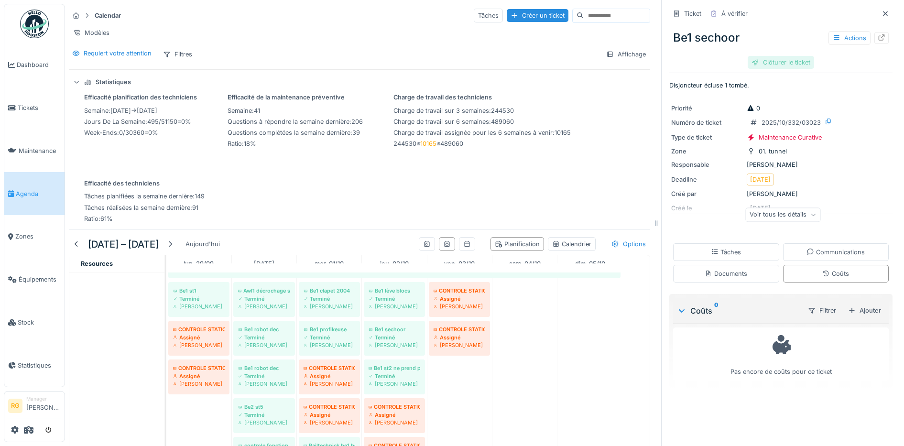
click at [772, 56] on div "Clôturer le ticket" at bounding box center [780, 62] width 66 height 13
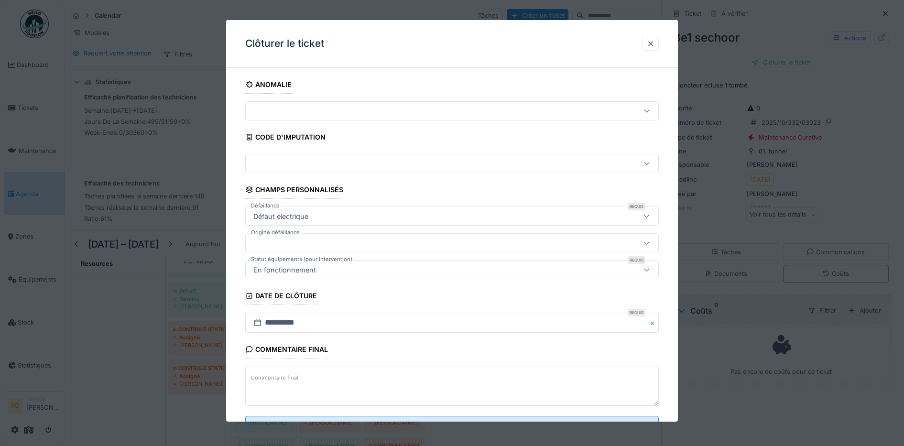
click at [343, 376] on textarea "Commentaire final" at bounding box center [452, 385] width 414 height 39
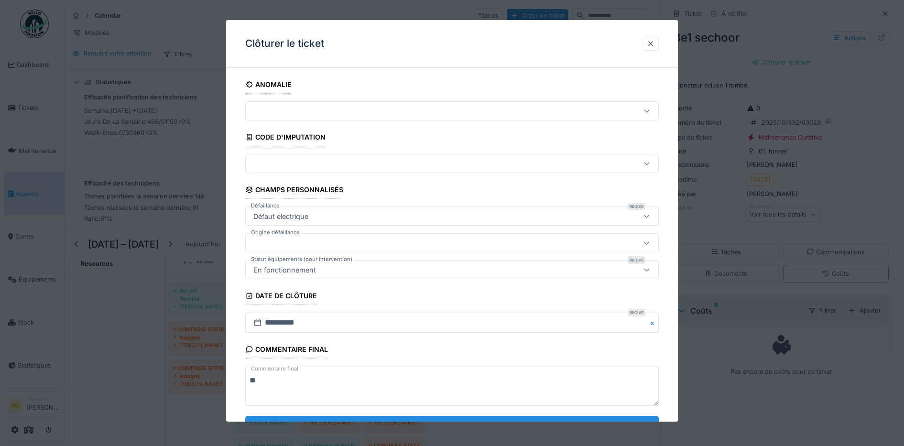
scroll to position [41, 0]
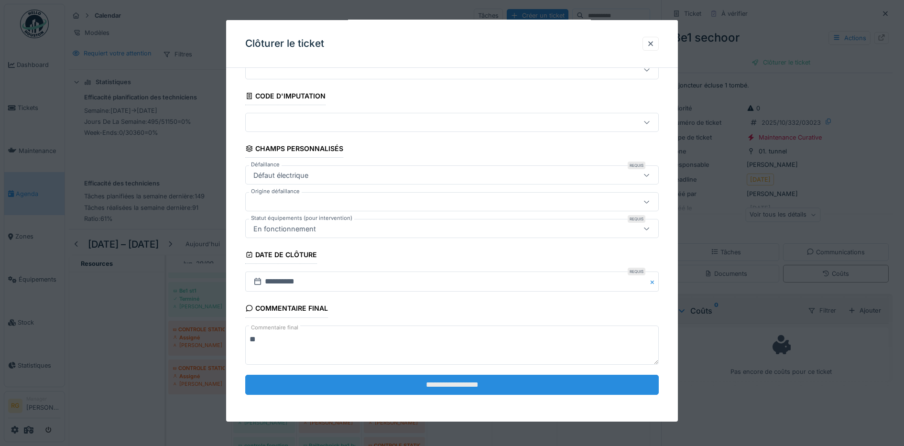
type textarea "**"
click at [412, 383] on input "**********" at bounding box center [452, 385] width 414 height 20
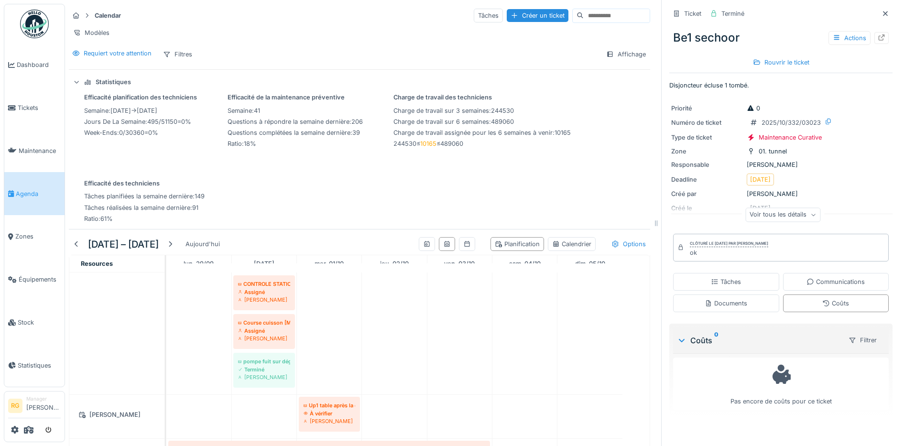
scroll to position [1673, 0]
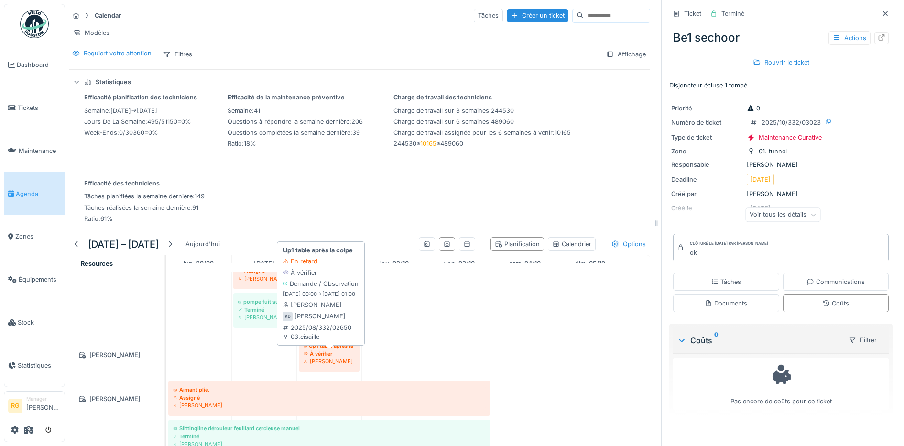
click at [322, 355] on div "À vérifier" at bounding box center [329, 354] width 52 height 8
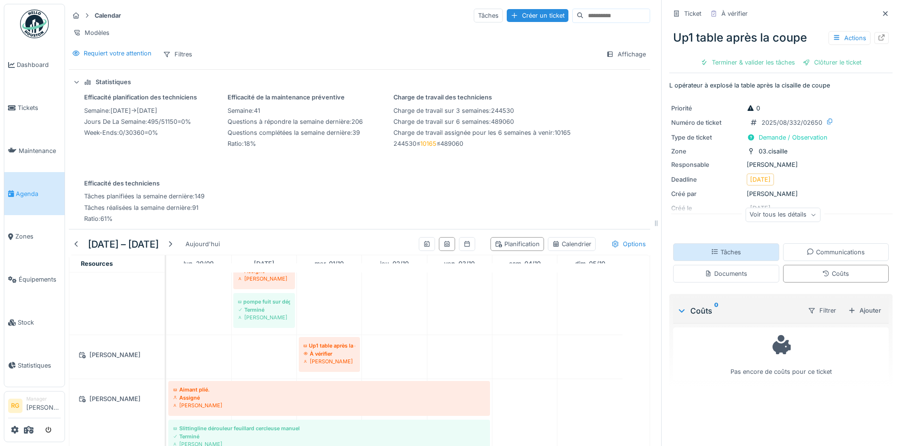
click at [722, 247] on div "Tâches" at bounding box center [725, 251] width 30 height 9
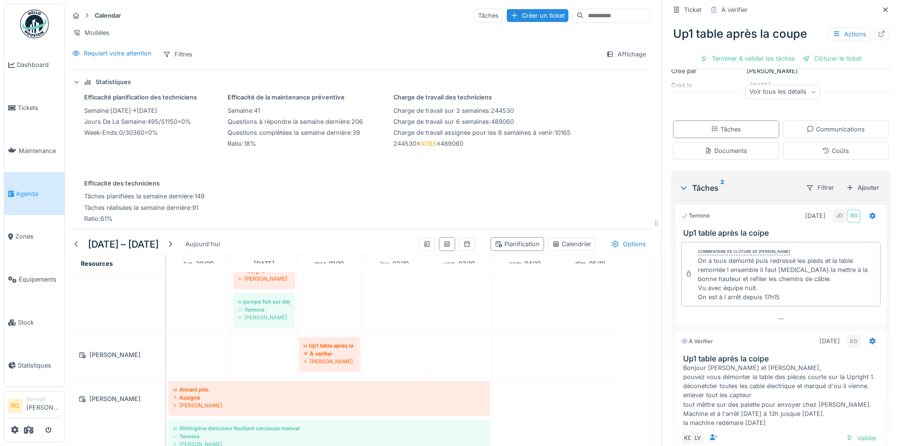
scroll to position [174, 0]
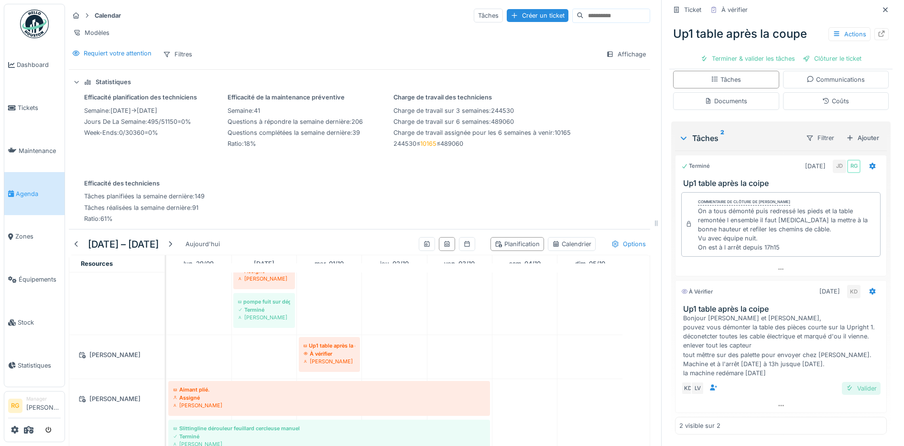
click at [850, 382] on div "Valider" at bounding box center [860, 388] width 39 height 13
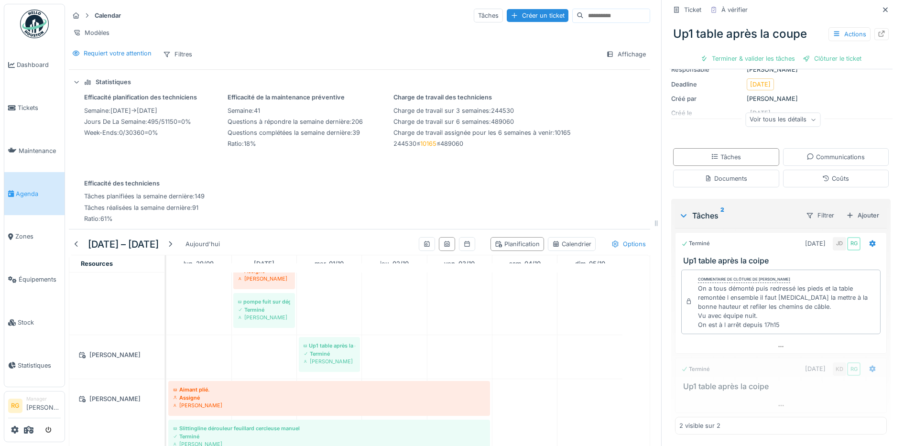
scroll to position [96, 0]
click at [769, 52] on div "Clôturer le ticket" at bounding box center [780, 58] width 66 height 13
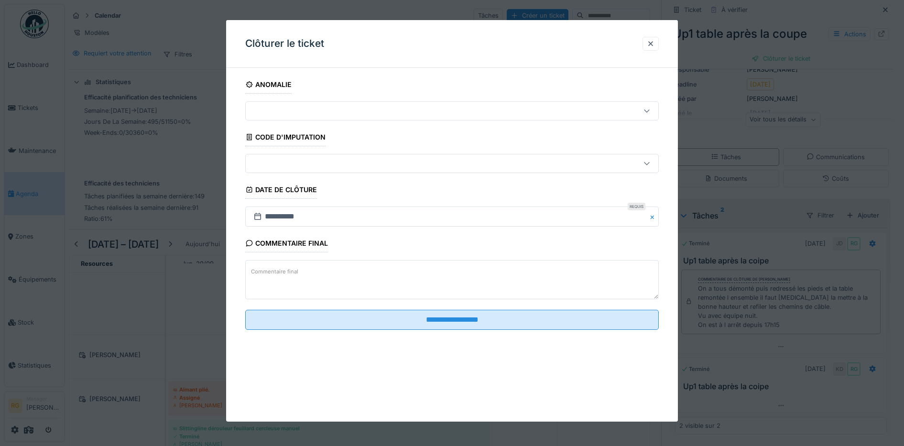
click at [273, 271] on label "Commentaire final" at bounding box center [274, 272] width 51 height 12
click at [273, 271] on textarea "Commentaire final" at bounding box center [452, 279] width 414 height 39
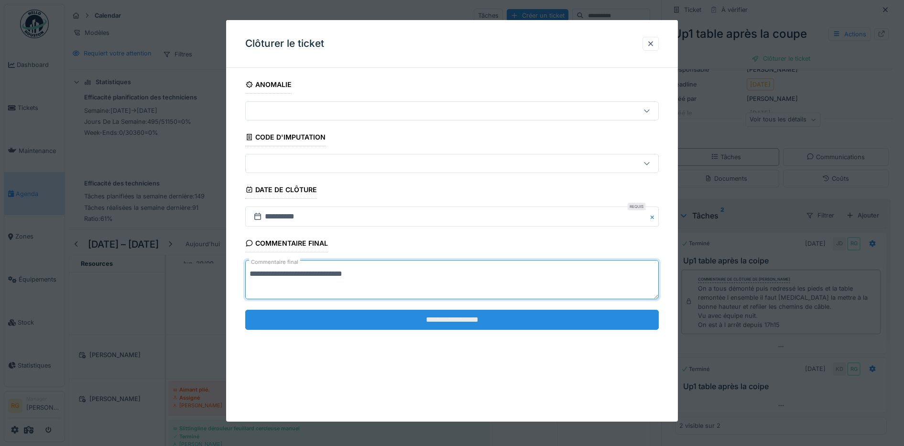
type textarea "**********"
click at [394, 320] on input "**********" at bounding box center [452, 320] width 414 height 20
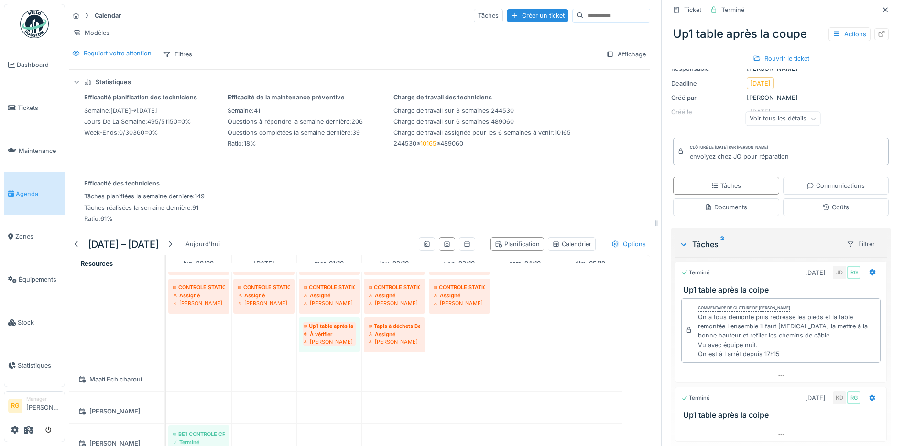
scroll to position [2151, 0]
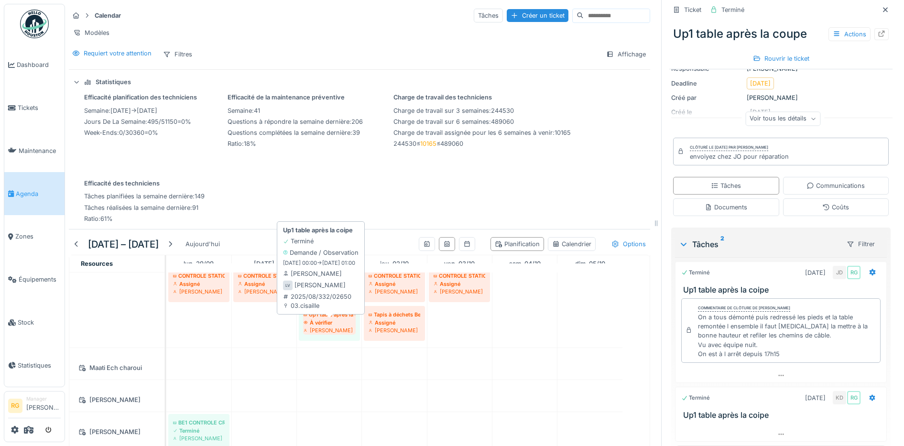
click at [330, 320] on div "À vérifier" at bounding box center [329, 323] width 52 height 8
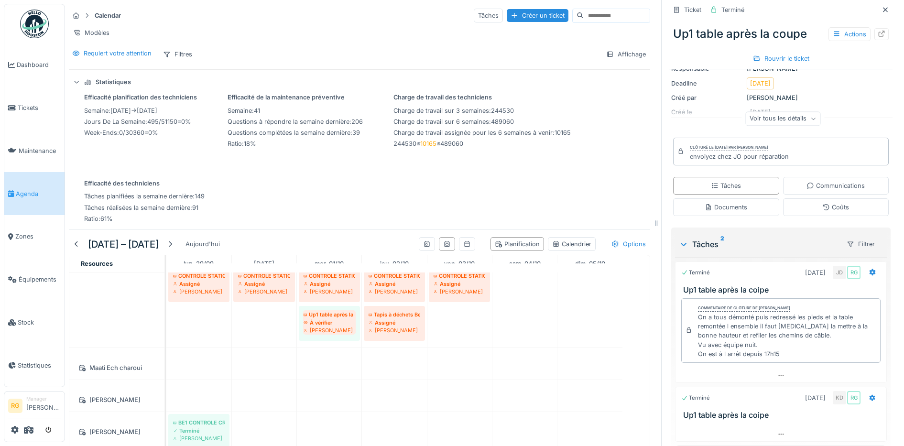
scroll to position [2188, 0]
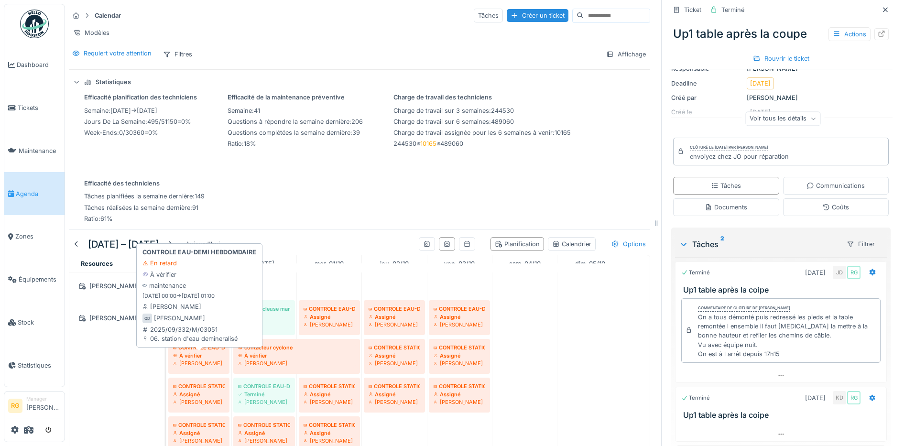
click at [206, 356] on div "À vérifier" at bounding box center [199, 356] width 52 height 8
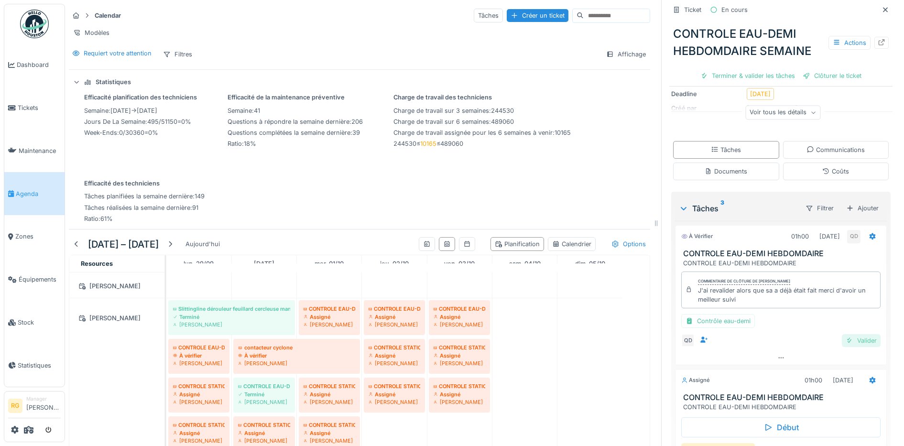
click at [848, 334] on div "Valider" at bounding box center [860, 340] width 39 height 13
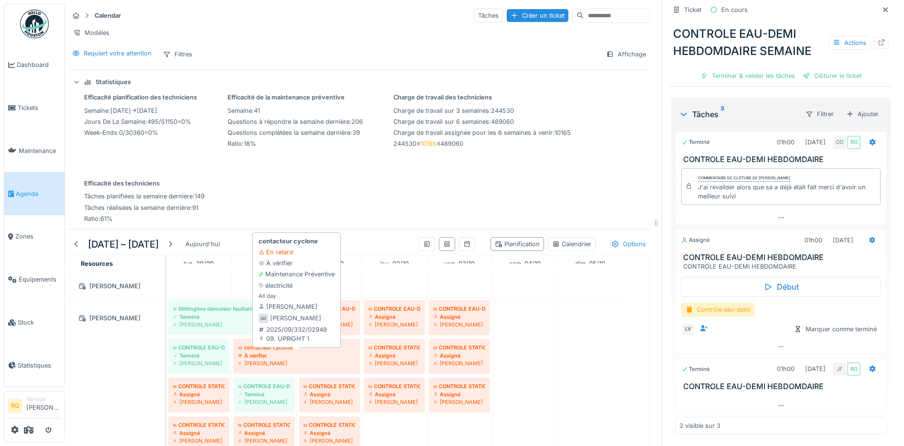
click at [263, 355] on div "À vérifier" at bounding box center [296, 356] width 117 height 8
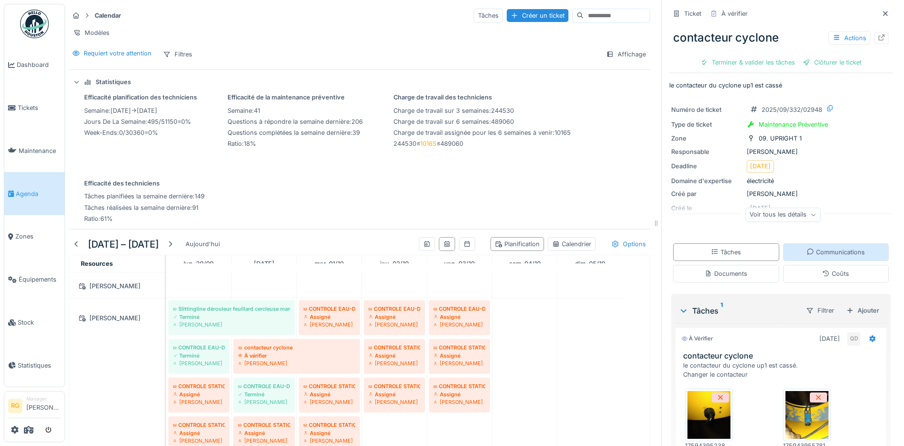
click at [828, 247] on div "Communications" at bounding box center [835, 251] width 58 height 9
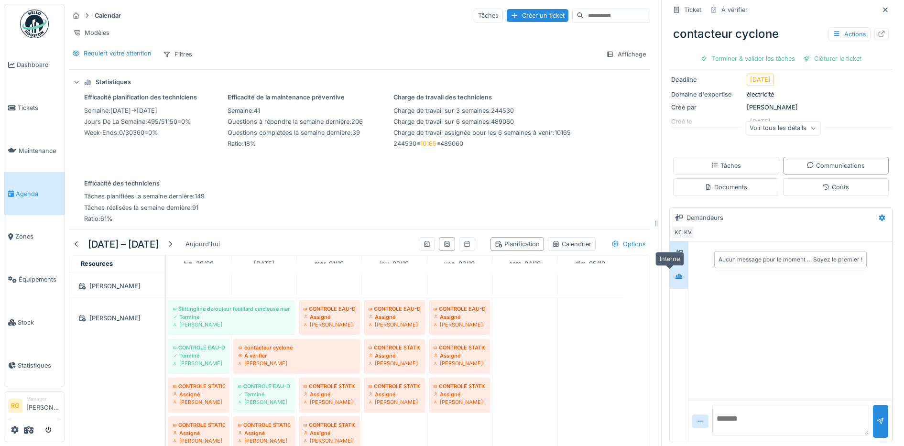
click at [675, 274] on icon at bounding box center [678, 276] width 7 height 5
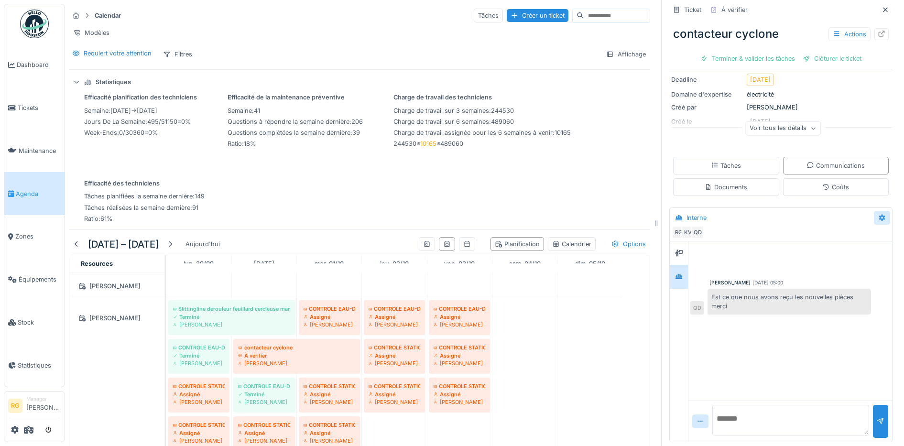
click at [878, 215] on icon at bounding box center [882, 218] width 8 height 6
click at [738, 211] on div "Interne" at bounding box center [772, 218] width 202 height 16
click at [734, 157] on div "Tâches" at bounding box center [726, 166] width 106 height 18
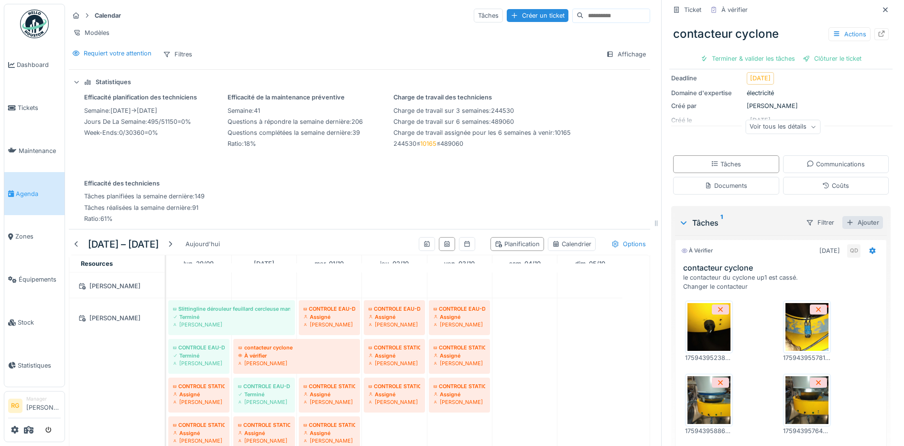
click at [849, 216] on div "Ajouter" at bounding box center [862, 222] width 41 height 13
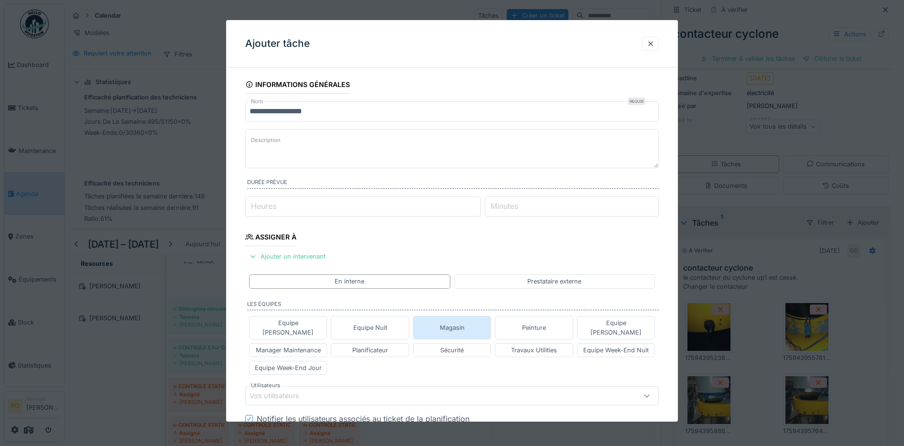
click at [452, 323] on div "Magasin" at bounding box center [452, 327] width 25 height 9
type input "****"
click at [279, 141] on label "Description" at bounding box center [265, 140] width 33 height 12
click at [279, 141] on textarea "Description" at bounding box center [452, 148] width 414 height 39
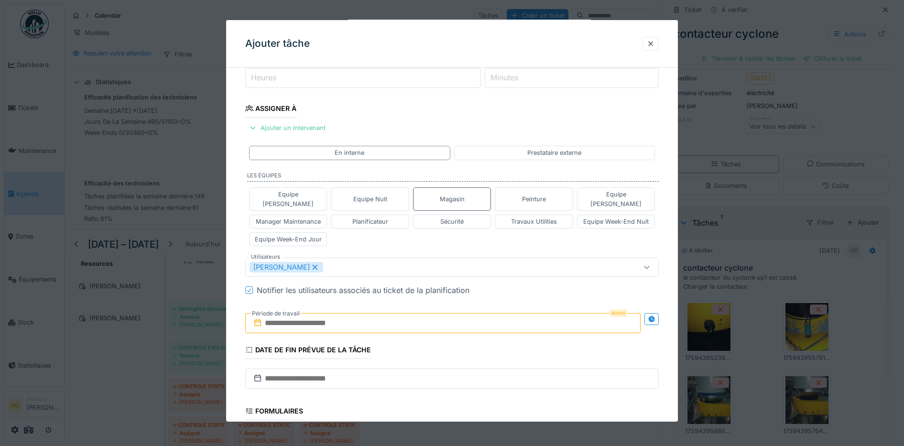
scroll to position [239, 0]
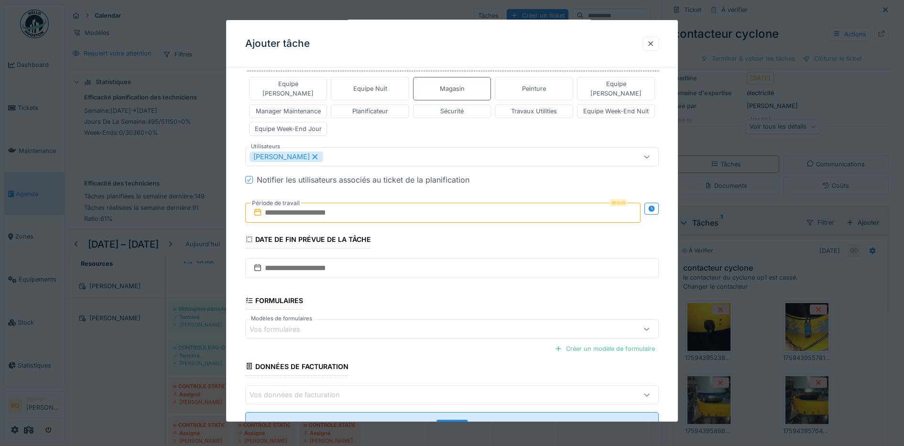
type textarea "**********"
click at [287, 206] on input "text" at bounding box center [443, 213] width 396 height 20
click at [477, 232] on h2 "octobre 2025" at bounding box center [444, 236] width 115 height 9
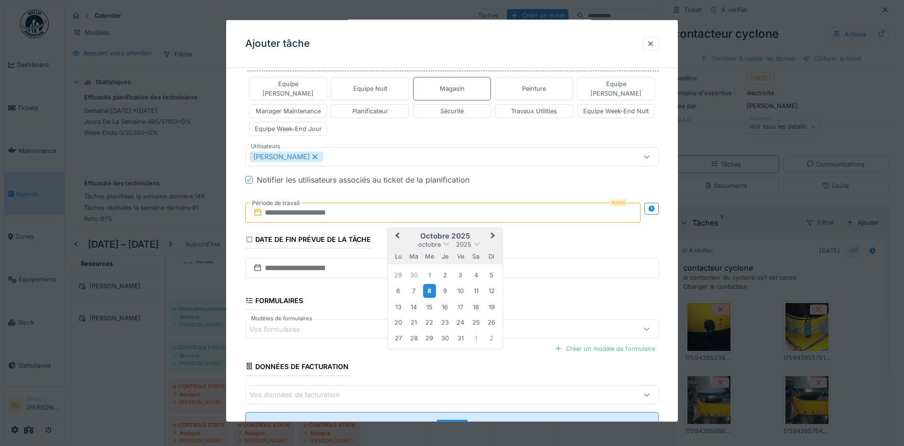
click at [431, 284] on div "8" at bounding box center [429, 291] width 13 height 14
click at [459, 284] on div "10" at bounding box center [460, 290] width 13 height 13
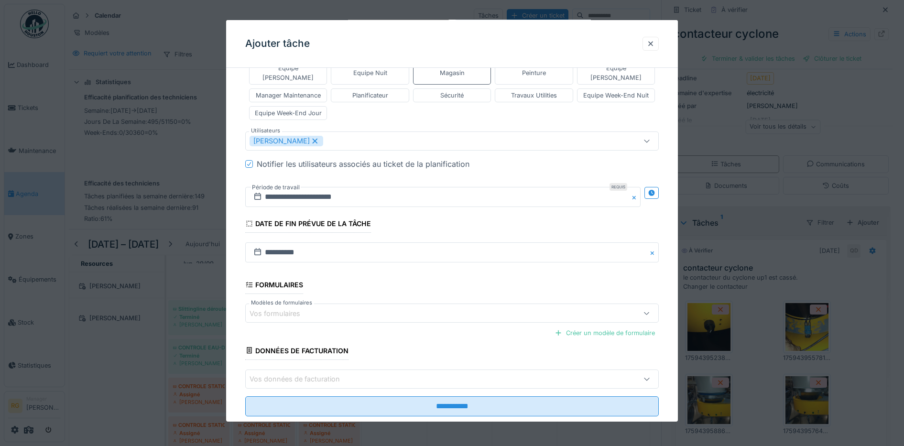
scroll to position [267, 0]
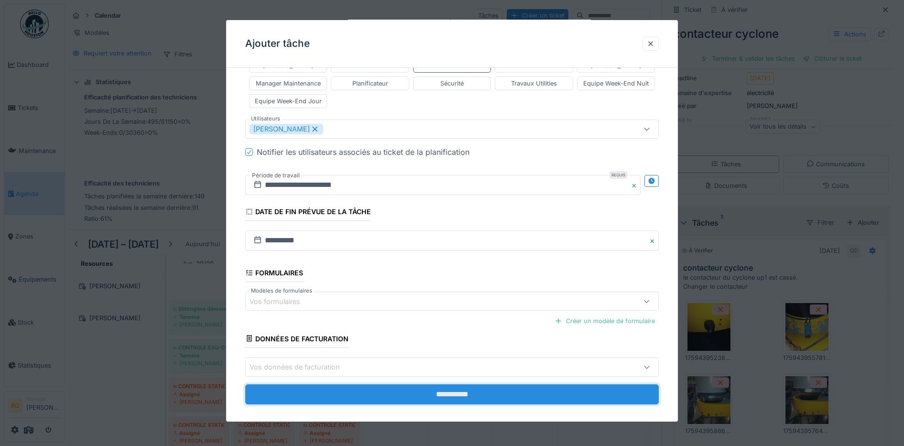
click at [408, 385] on input "**********" at bounding box center [452, 394] width 414 height 20
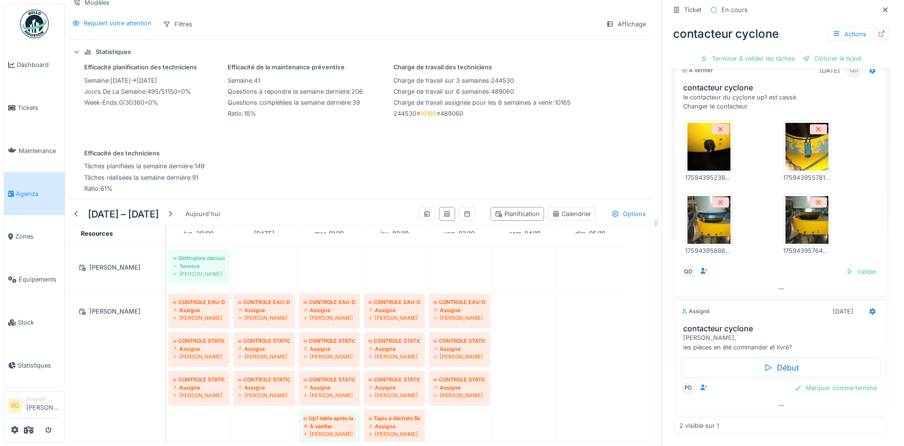
scroll to position [2016, 0]
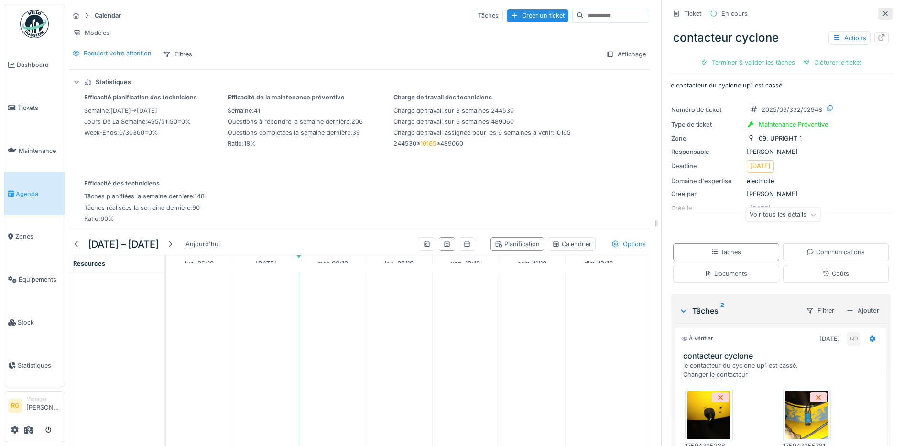
click at [881, 15] on icon at bounding box center [885, 14] width 8 height 6
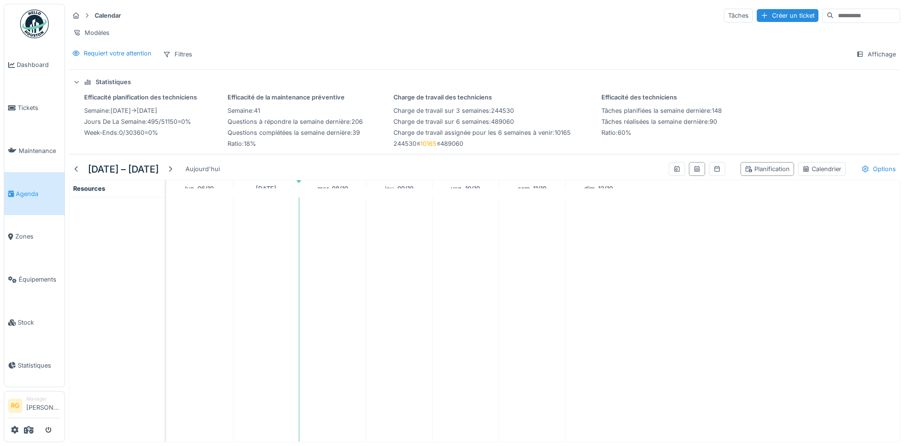
click at [342, 265] on td at bounding box center [332, 319] width 66 height 244
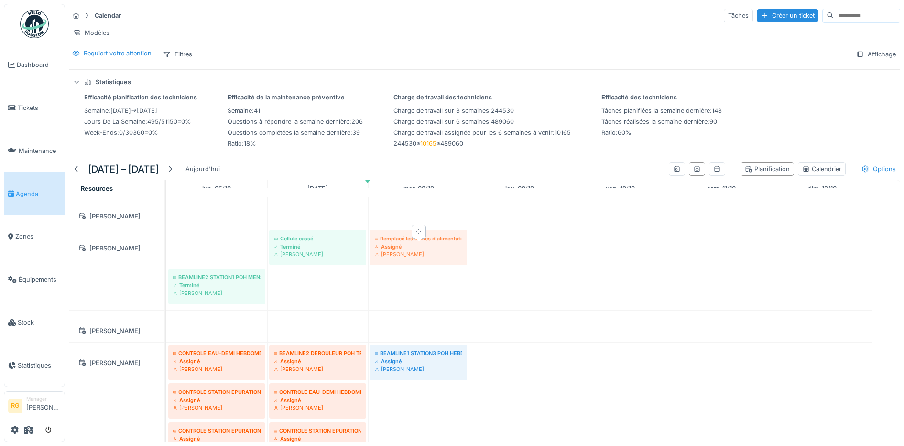
drag, startPoint x: 202, startPoint y: 246, endPoint x: 393, endPoint y: 244, distance: 190.6
click at [166, 244] on div "Remplacé les câbles d alimentation des bobines des electrovanne Assigné Lahmidi…" at bounding box center [166, 269] width 0 height 82
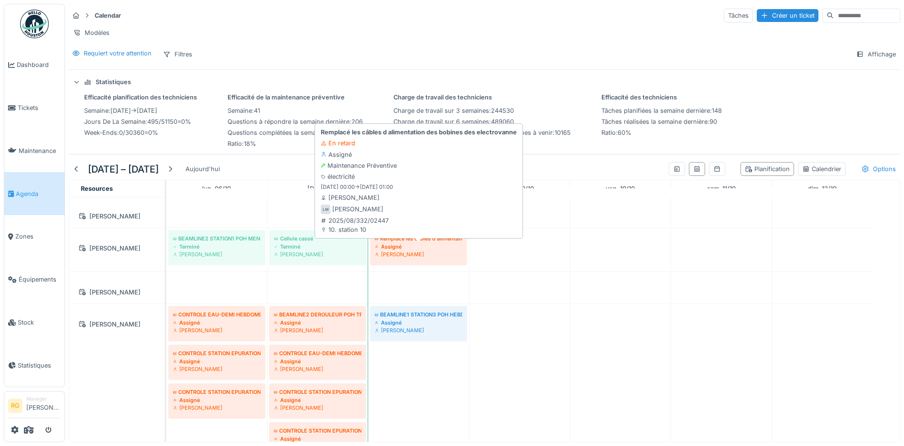
click at [409, 247] on div "Assigné" at bounding box center [418, 247] width 87 height 8
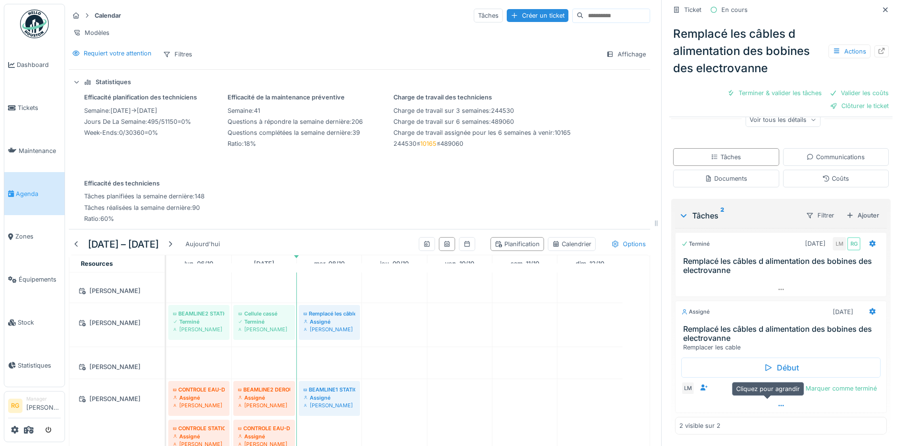
click at [777, 402] on icon at bounding box center [781, 405] width 8 height 6
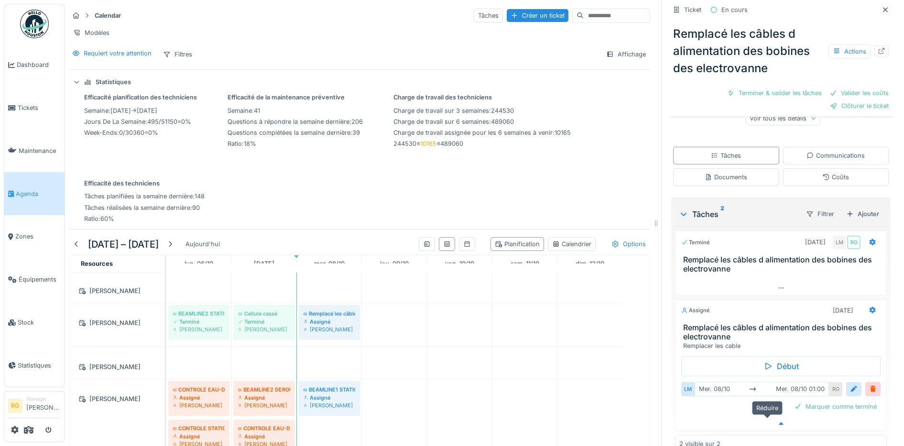
click at [778, 422] on icon at bounding box center [780, 423] width 5 height 3
click at [881, 7] on icon at bounding box center [885, 10] width 8 height 6
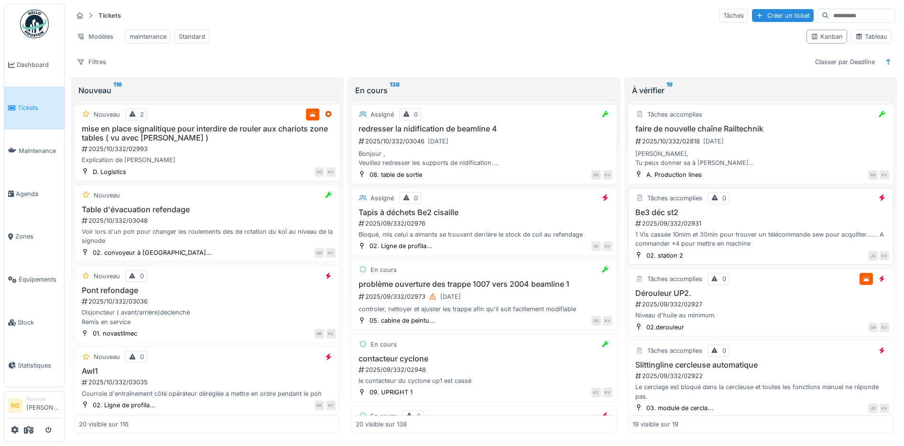
click at [735, 228] on div "2025/09/332/02931" at bounding box center [761, 223] width 255 height 9
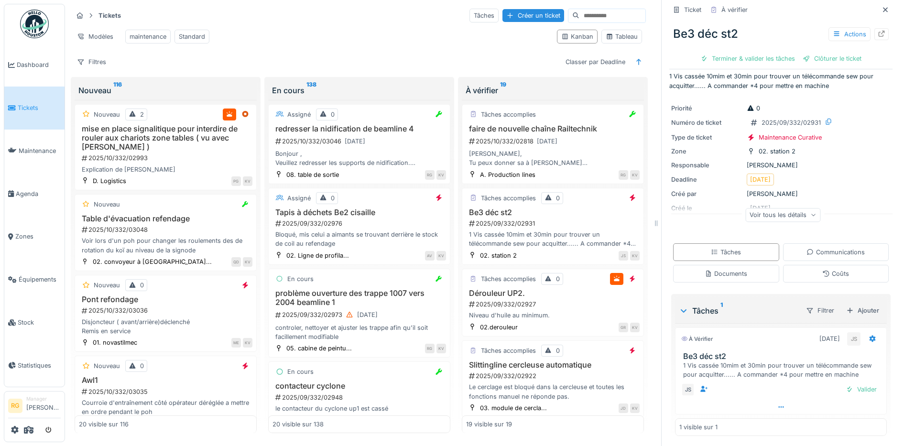
scroll to position [12, 0]
click at [552, 309] on div "2025/09/332/02927" at bounding box center [554, 304] width 172 height 9
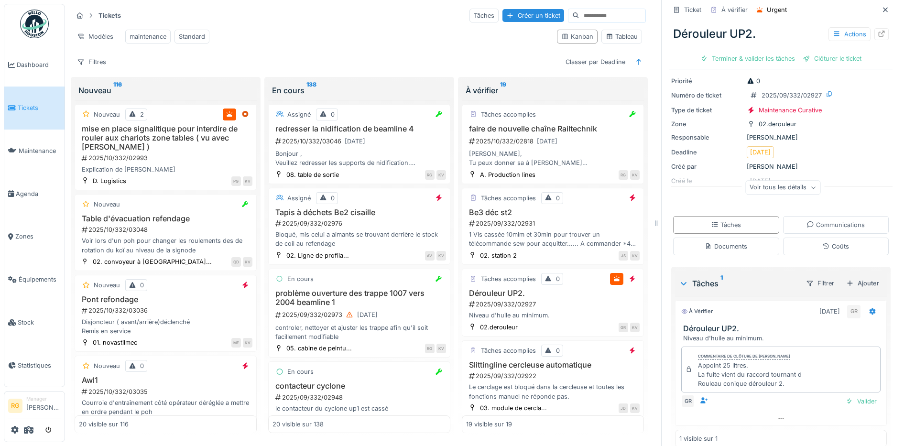
scroll to position [42, 0]
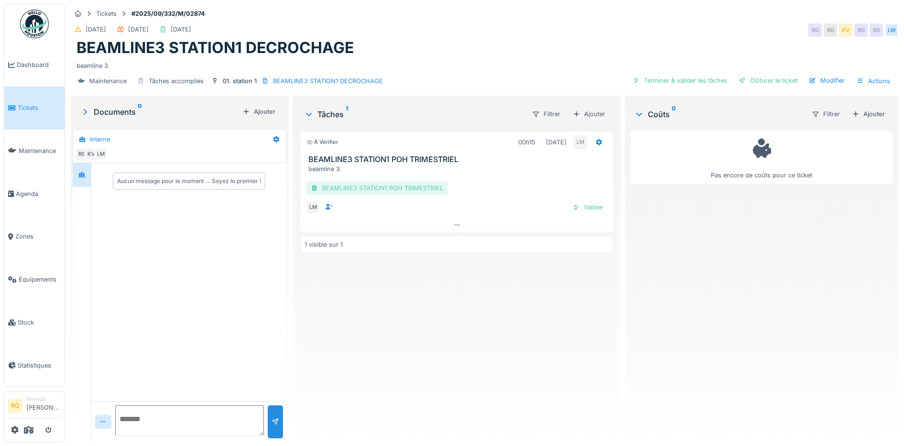
click at [397, 190] on div "BEAMLINE3 STATION1 POH TRIMESTRIEL" at bounding box center [376, 188] width 141 height 14
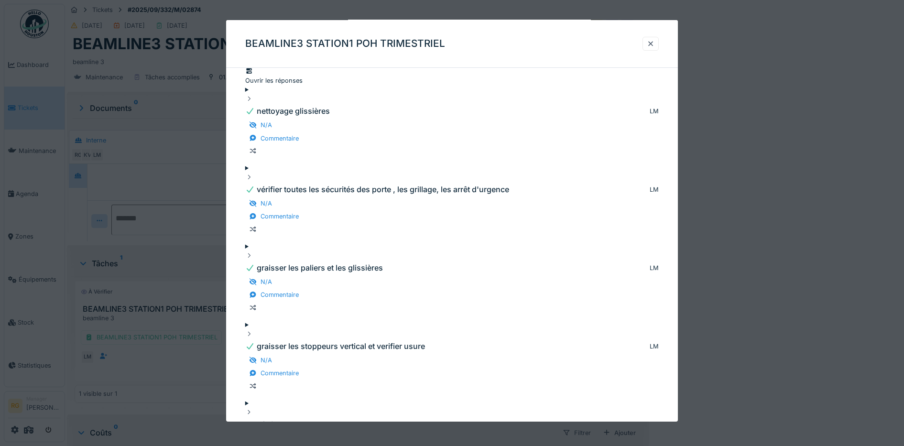
scroll to position [53, 0]
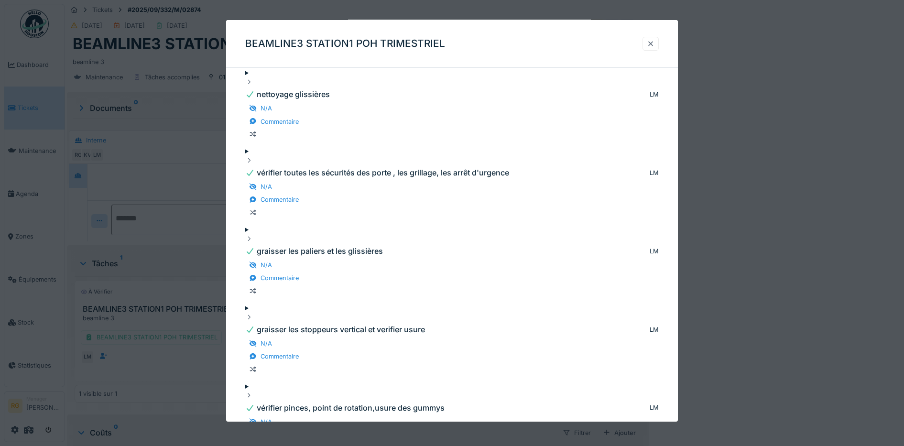
click at [654, 44] on div at bounding box center [650, 43] width 8 height 9
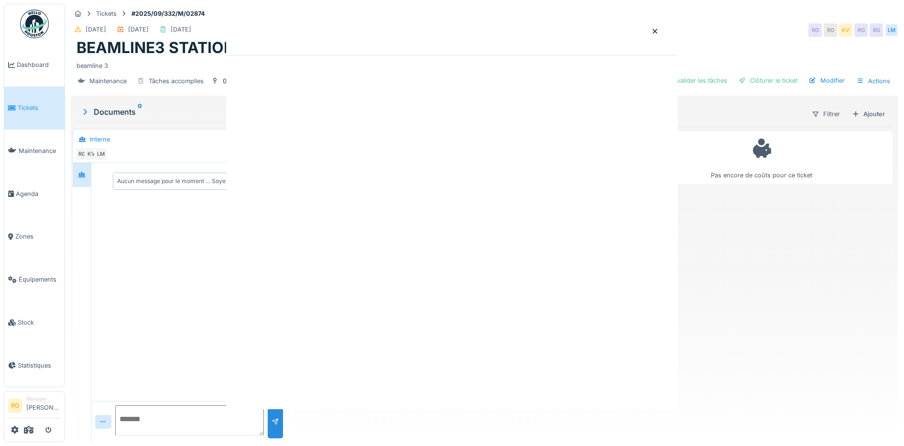
scroll to position [0, 0]
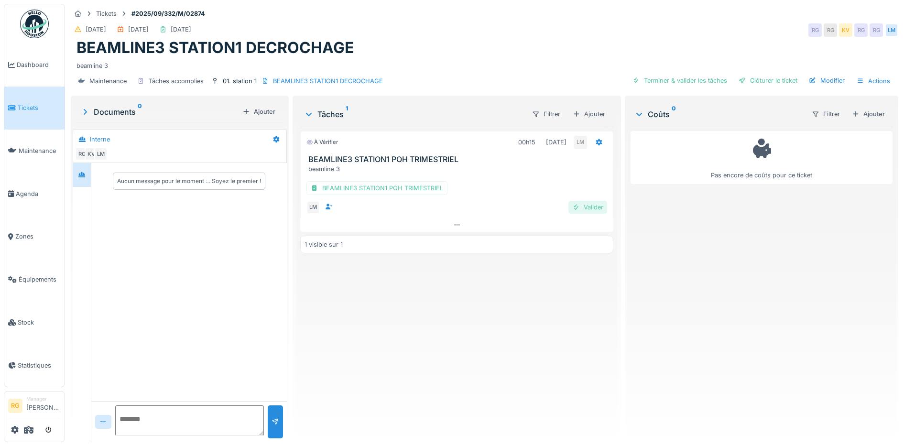
click at [585, 208] on div "Valider" at bounding box center [587, 207] width 39 height 13
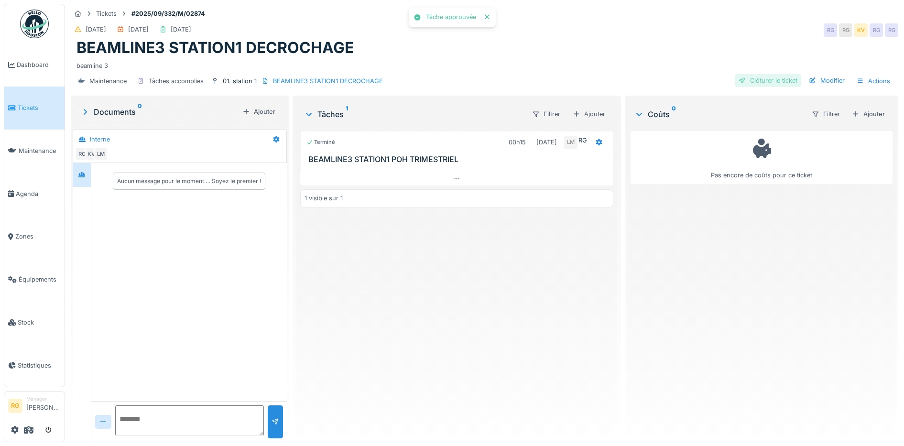
click at [764, 79] on div "Clôturer le ticket" at bounding box center [767, 80] width 66 height 13
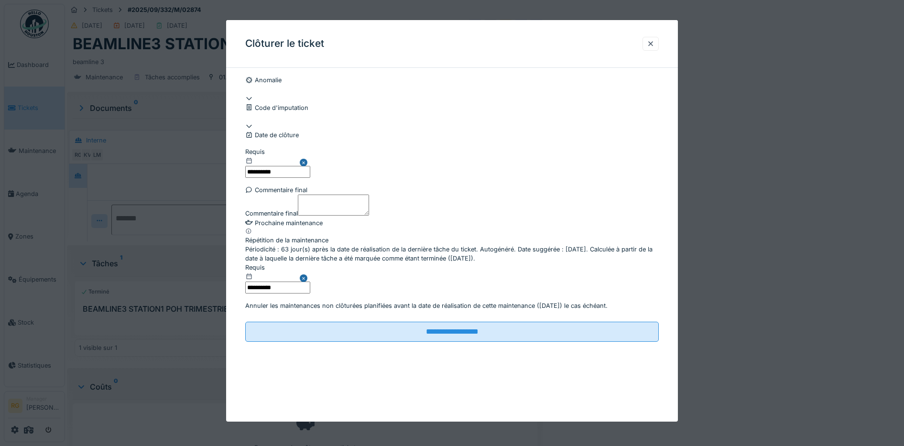
click at [298, 215] on textarea "Commentaire final" at bounding box center [333, 204] width 71 height 21
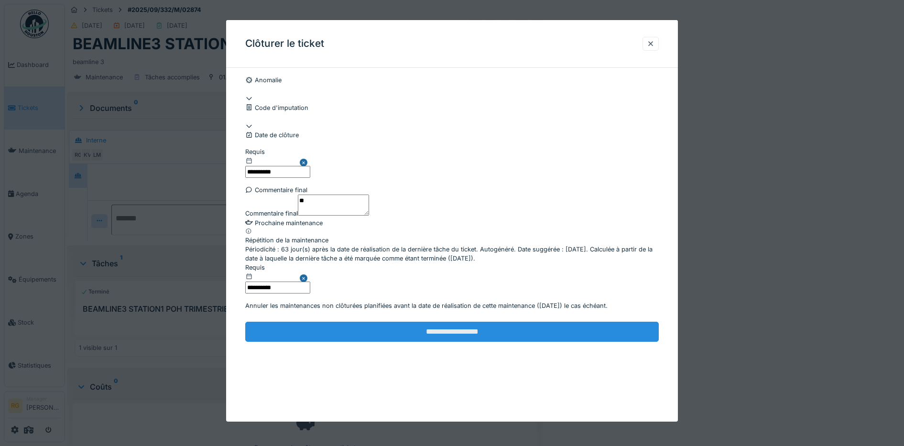
type textarea "**"
click at [315, 342] on input "**********" at bounding box center [452, 332] width 414 height 20
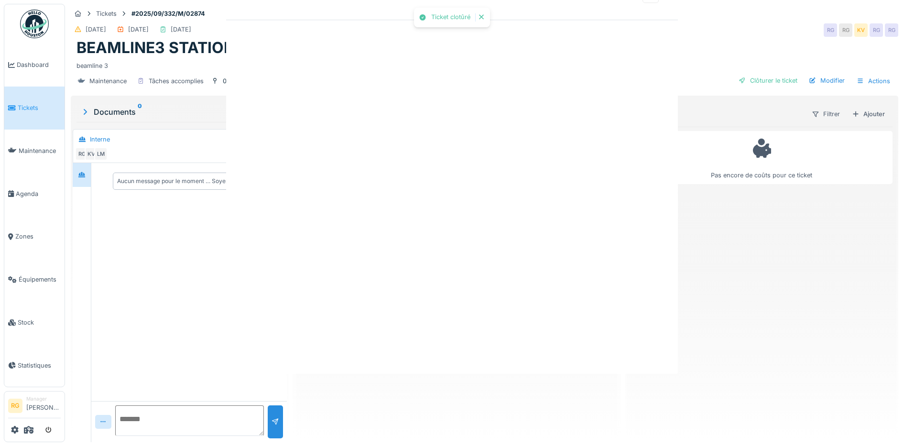
scroll to position [0, 0]
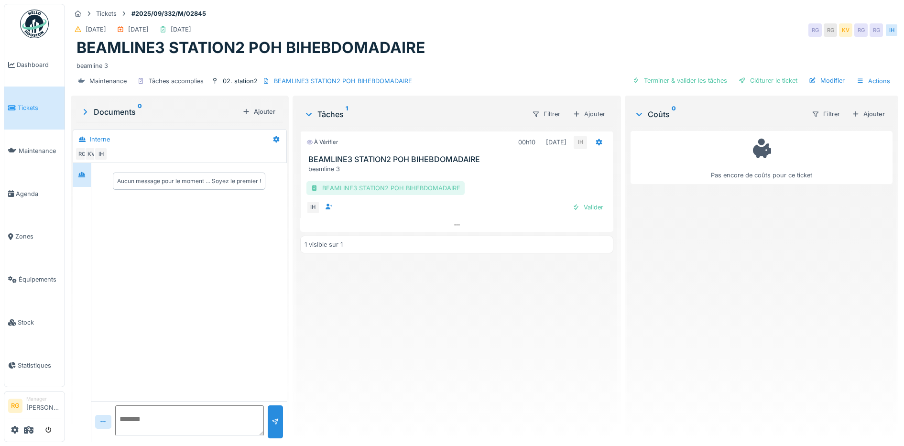
click at [368, 188] on div "BEAMLINE3 STATION2 POH BIHEBDOMADAIRE" at bounding box center [385, 188] width 158 height 14
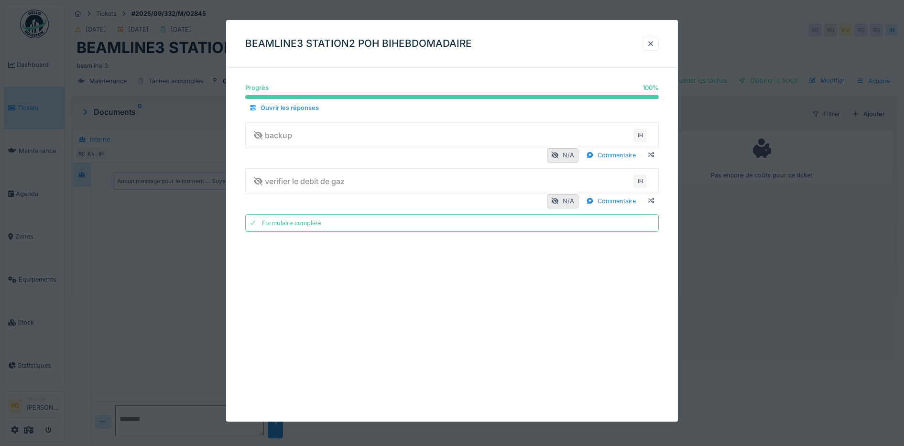
click at [281, 108] on div "Ouvrir les réponses" at bounding box center [283, 107] width 77 height 13
click at [281, 108] on div "Replier les réponses" at bounding box center [284, 107] width 79 height 13
click at [654, 45] on div at bounding box center [650, 43] width 8 height 9
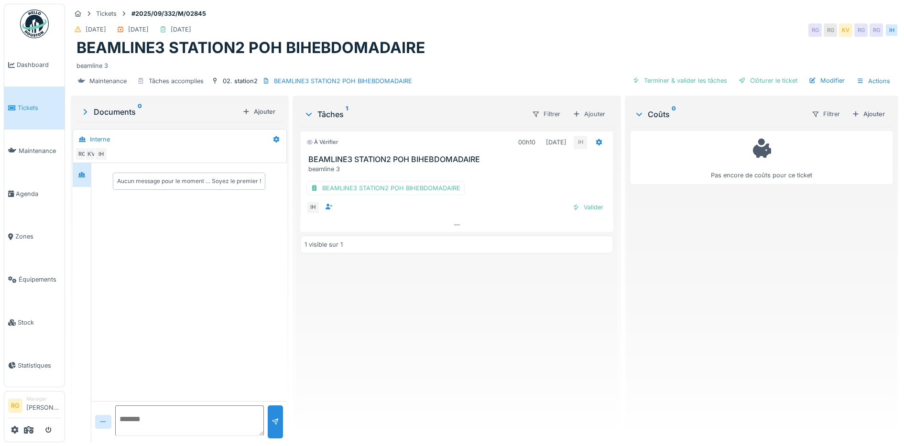
click at [132, 423] on textarea at bounding box center [189, 420] width 149 height 31
type textarea "**********"
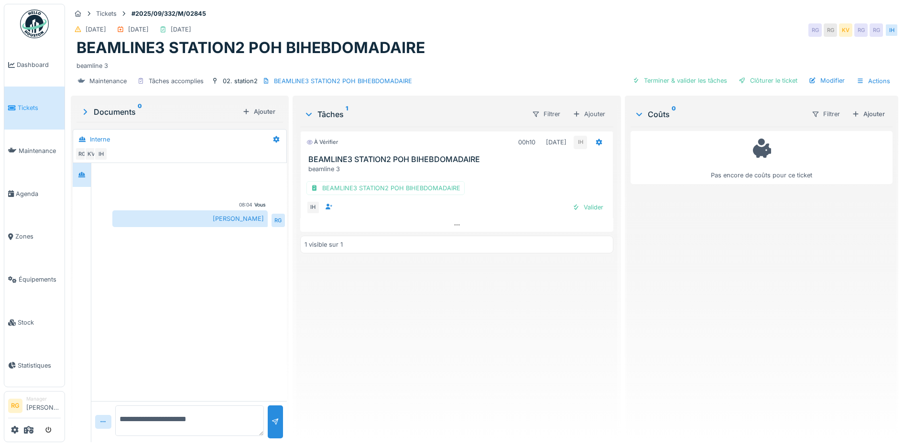
type textarea "**********"
click at [275, 421] on div at bounding box center [275, 421] width 8 height 9
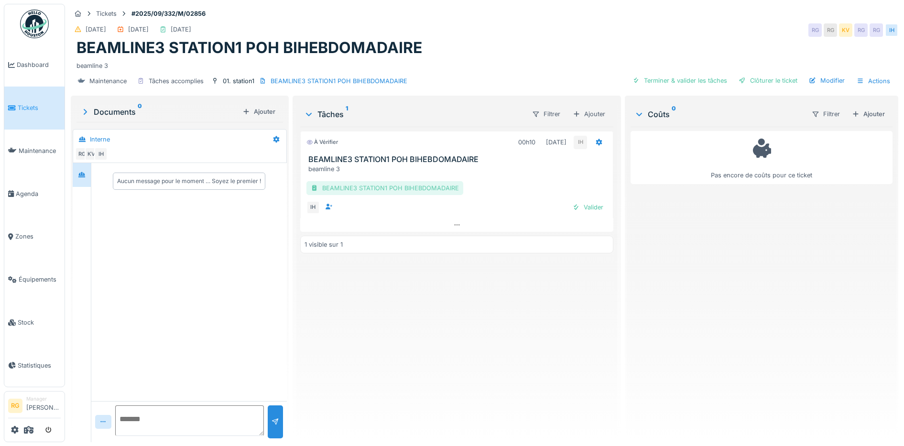
click at [395, 191] on div "BEAMLINE3 STATION1 POH BIHEBDOMADAIRE" at bounding box center [384, 188] width 157 height 14
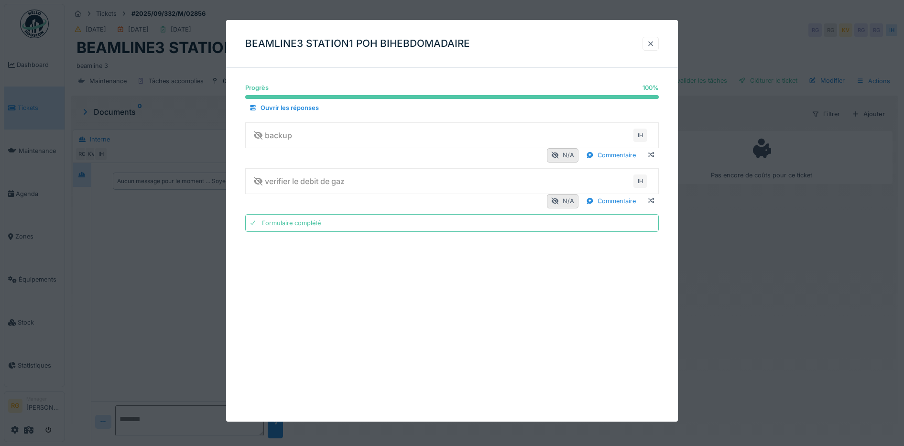
click at [653, 41] on div at bounding box center [650, 43] width 8 height 9
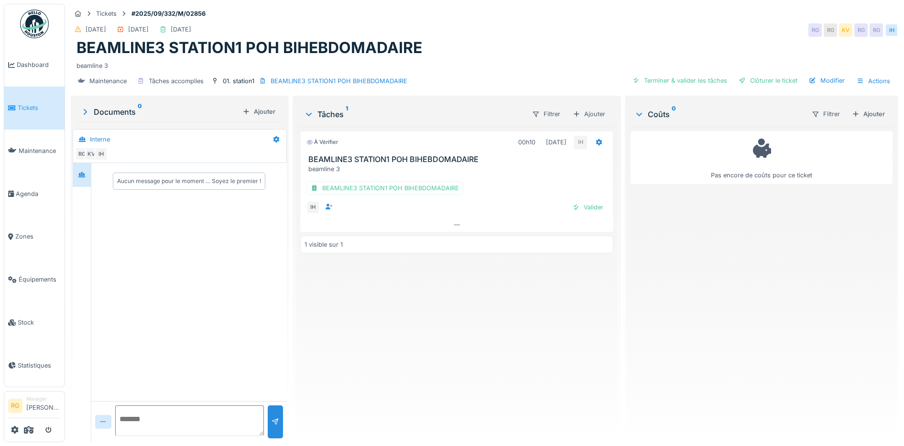
click at [150, 420] on textarea at bounding box center [189, 420] width 149 height 31
type textarea "**********"
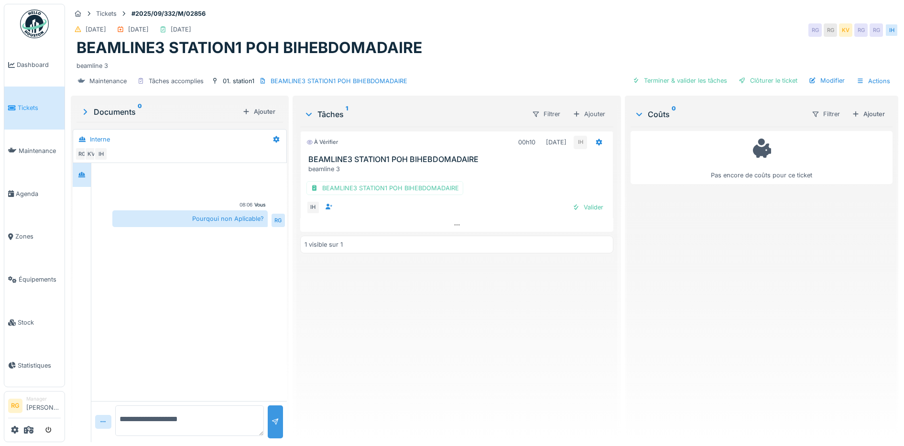
type textarea "**********"
click at [275, 420] on div at bounding box center [275, 421] width 8 height 9
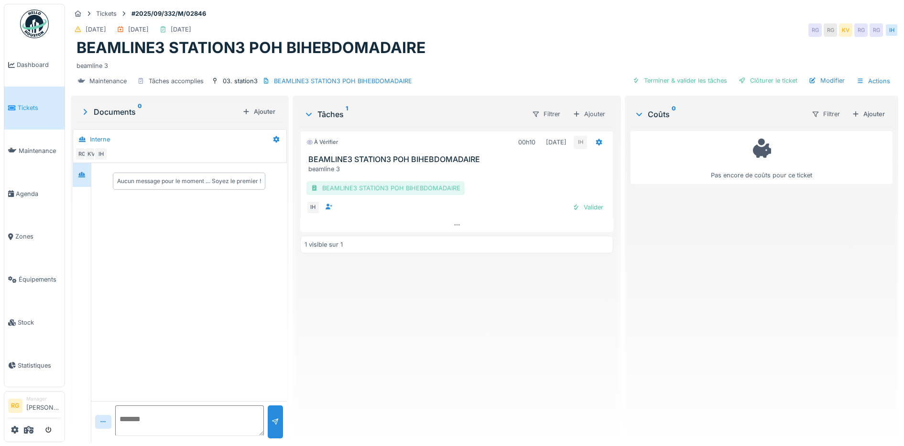
click at [379, 189] on div "BEAMLINE3 STATION3 POH BIHEBDOMADAIRE" at bounding box center [385, 188] width 158 height 14
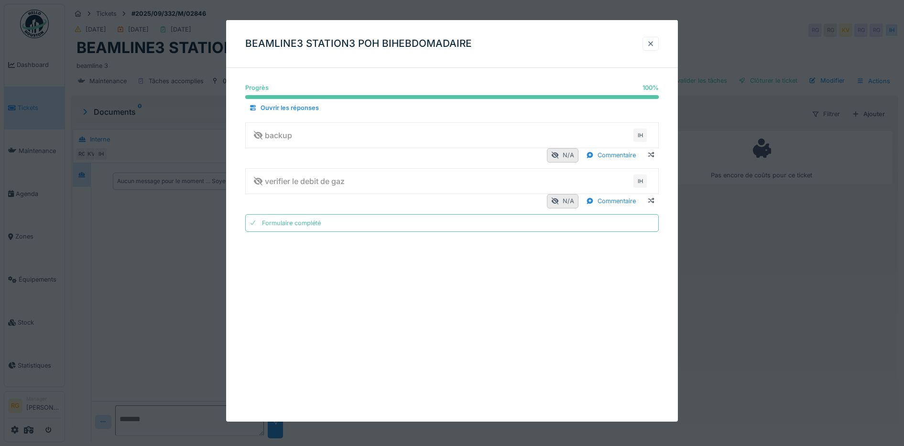
click at [654, 45] on div at bounding box center [650, 43] width 8 height 9
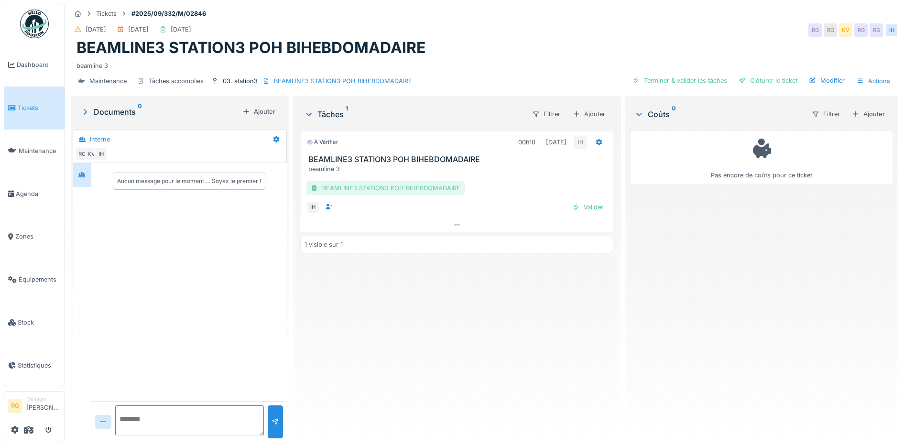
click at [418, 190] on div "BEAMLINE3 STATION3 POH BIHEBDOMADAIRE" at bounding box center [385, 188] width 158 height 14
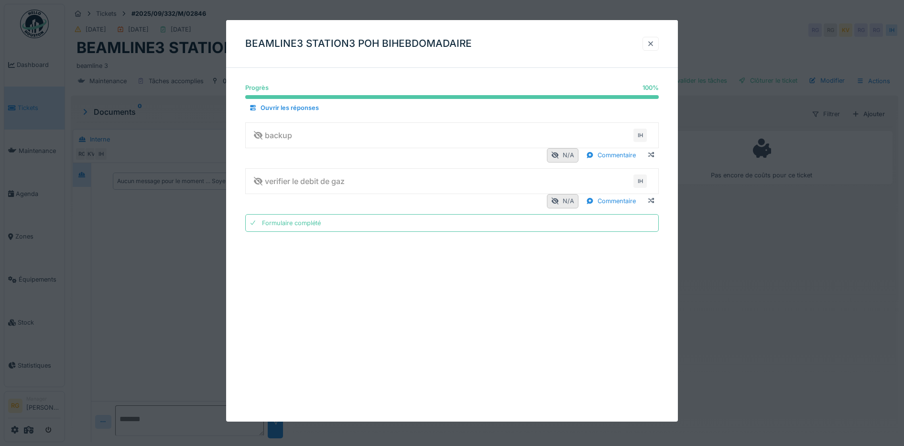
click at [654, 44] on div at bounding box center [650, 43] width 8 height 9
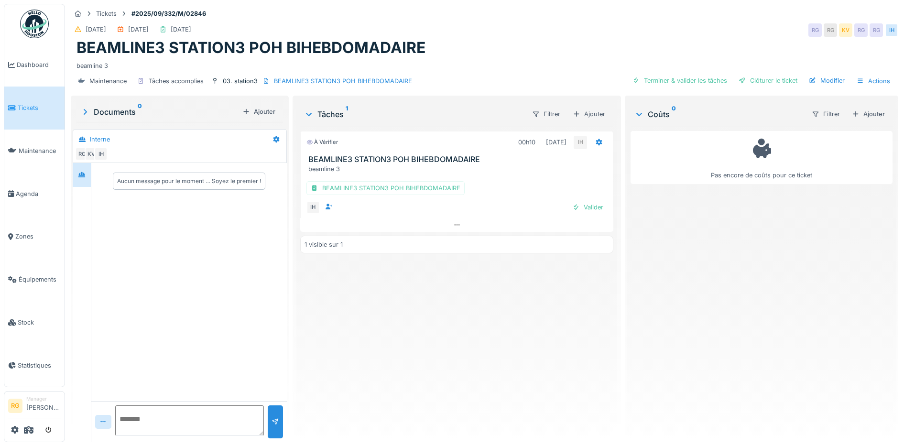
click at [159, 418] on textarea at bounding box center [189, 420] width 149 height 31
type textarea "**********"
click at [276, 422] on div at bounding box center [275, 421] width 8 height 9
click at [382, 190] on div "BEAMLINE3 STATION4 POH BIHEBDOMADAIRE" at bounding box center [385, 188] width 158 height 14
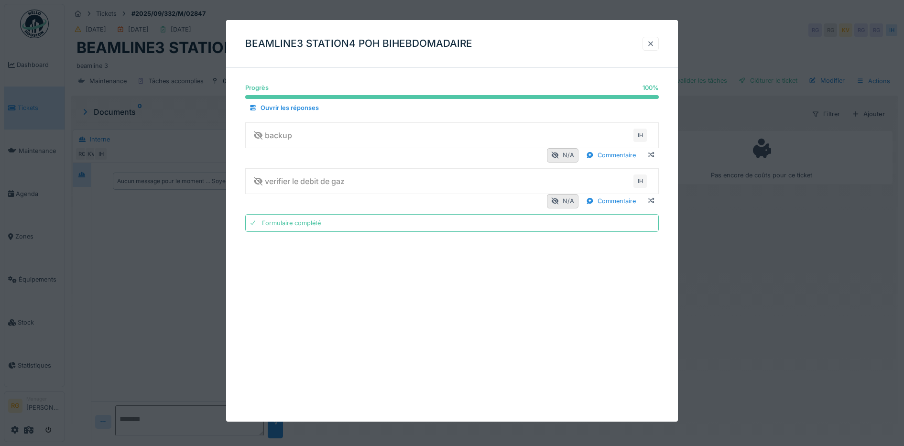
click at [654, 43] on div at bounding box center [650, 43] width 8 height 9
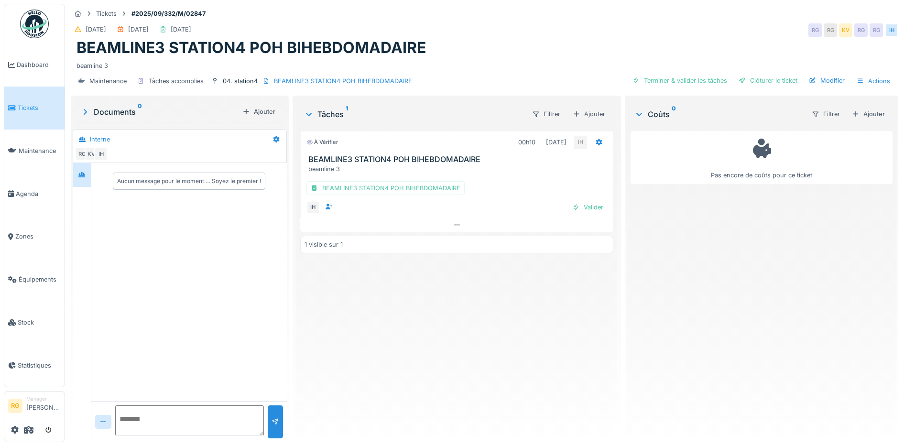
click at [182, 418] on textarea at bounding box center [189, 420] width 149 height 31
type textarea "**********"
click at [274, 423] on div at bounding box center [275, 421] width 8 height 9
